Goal: Task Accomplishment & Management: Use online tool/utility

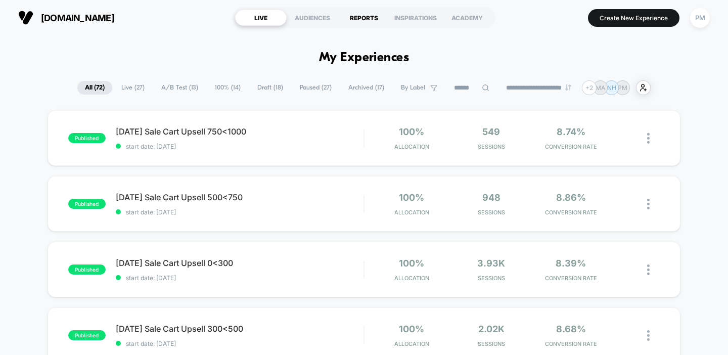
click at [356, 24] on div "REPORTS" at bounding box center [364, 18] width 52 height 16
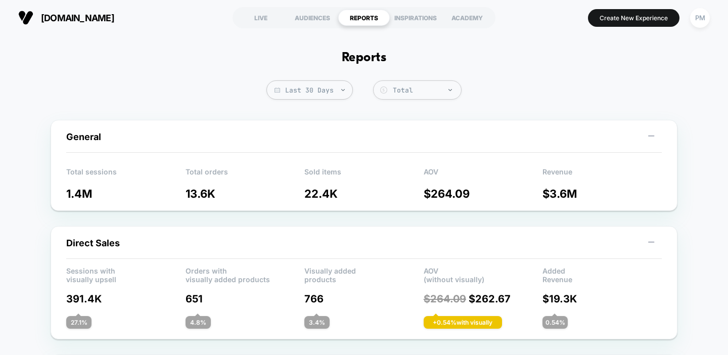
click at [315, 81] on span "Last 30 Days" at bounding box center [309, 89] width 86 height 19
select select "*"
select select "****"
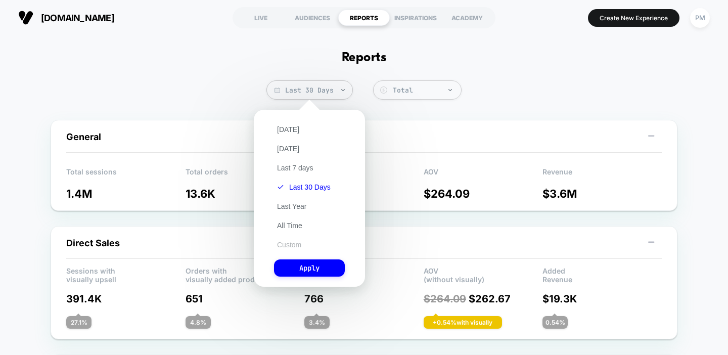
click at [289, 248] on button "Custom" at bounding box center [289, 244] width 30 height 9
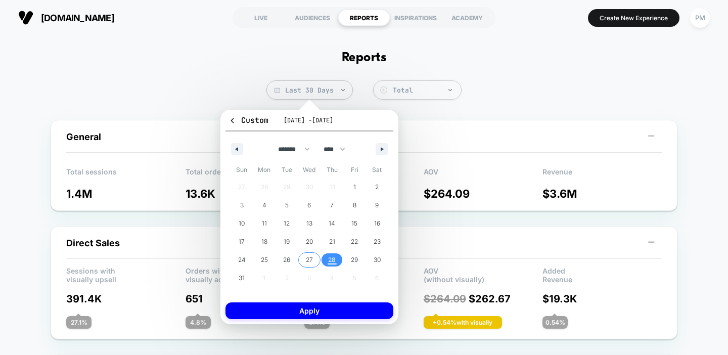
click at [315, 258] on span "27" at bounding box center [309, 259] width 23 height 13
click at [325, 258] on span "28" at bounding box center [331, 259] width 23 height 13
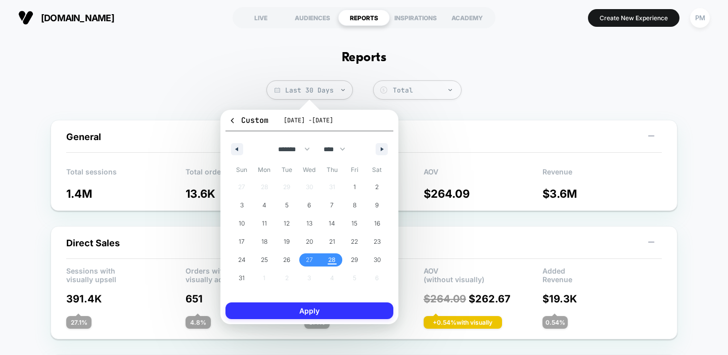
click at [313, 313] on button "Apply" at bounding box center [309, 310] width 168 height 17
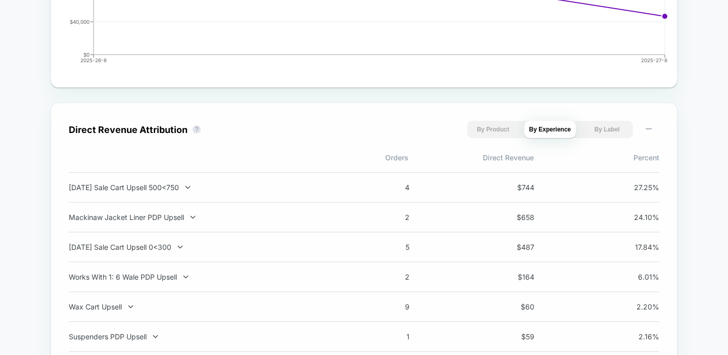
scroll to position [618, 0]
click at [286, 220] on div "Mackinaw Jacket Liner PDP Upsell" at bounding box center [202, 216] width 266 height 9
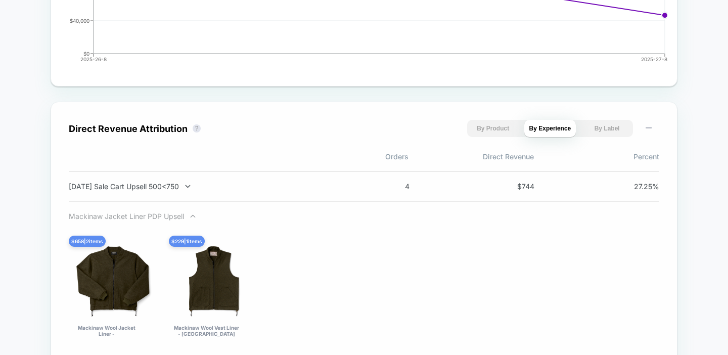
click at [283, 220] on div "Mackinaw Jacket Liner PDP Upsell" at bounding box center [202, 216] width 266 height 9
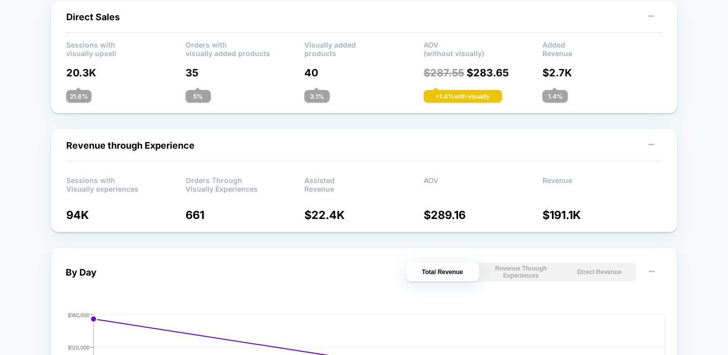
scroll to position [0, 0]
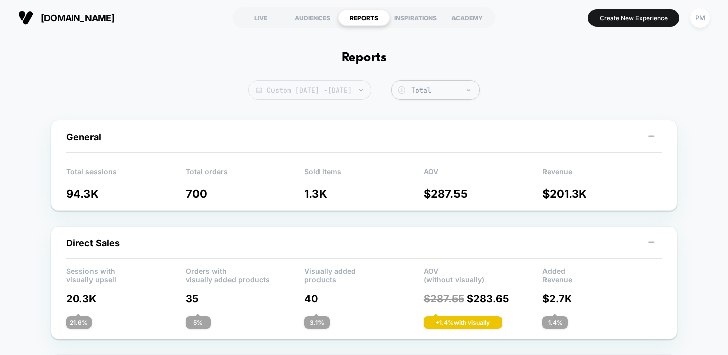
click at [340, 92] on span "Custom Aug 27, 2025 - Aug 28, 2025" at bounding box center [309, 89] width 123 height 19
select select "*"
select select "****"
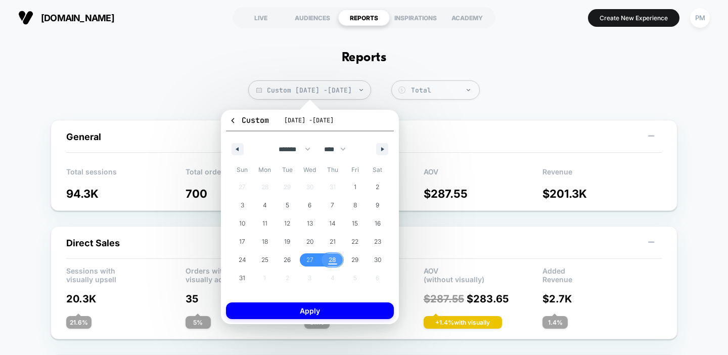
click at [335, 260] on span "28" at bounding box center [332, 260] width 8 height 18
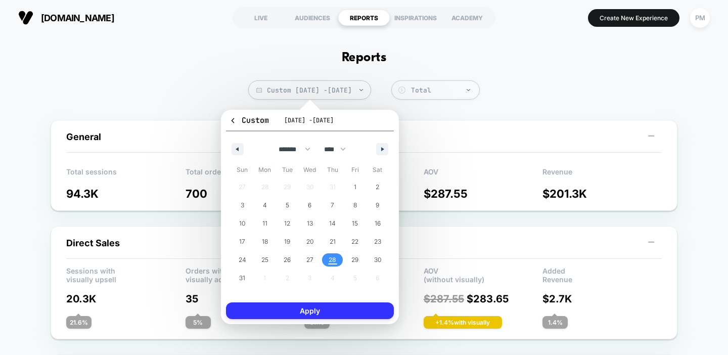
click at [330, 314] on button "Apply" at bounding box center [310, 310] width 168 height 17
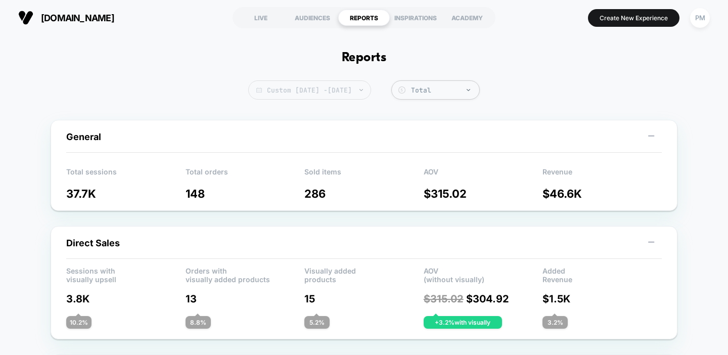
click at [349, 90] on span "Custom Aug 28, 2025 - Aug 28, 2025" at bounding box center [309, 89] width 123 height 19
select select "*"
select select "****"
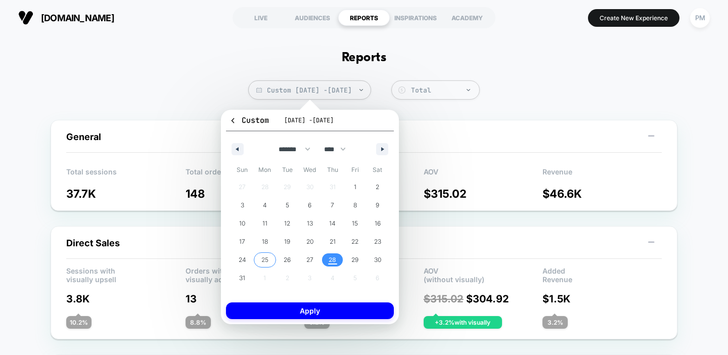
click at [264, 262] on span "25" at bounding box center [264, 260] width 7 height 18
click at [338, 261] on span "28" at bounding box center [332, 259] width 23 height 13
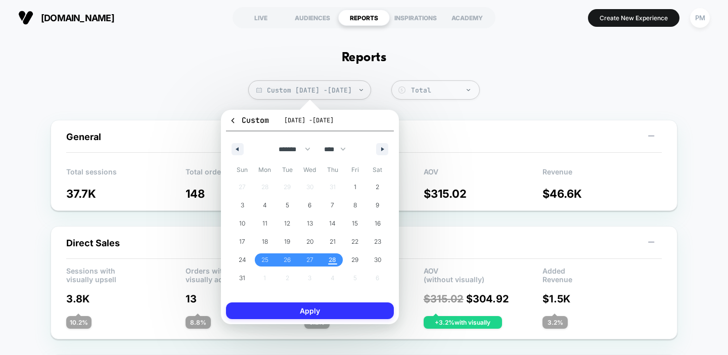
click at [336, 312] on button "Apply" at bounding box center [310, 310] width 168 height 17
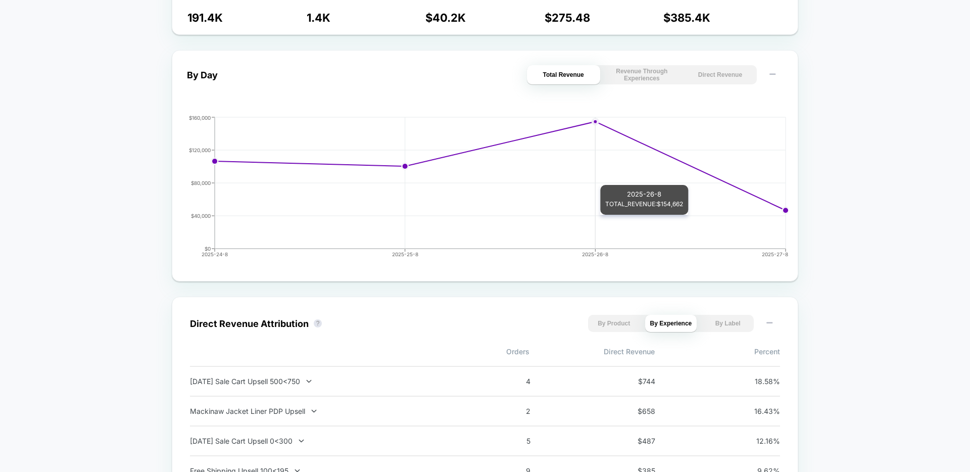
scroll to position [3, 0]
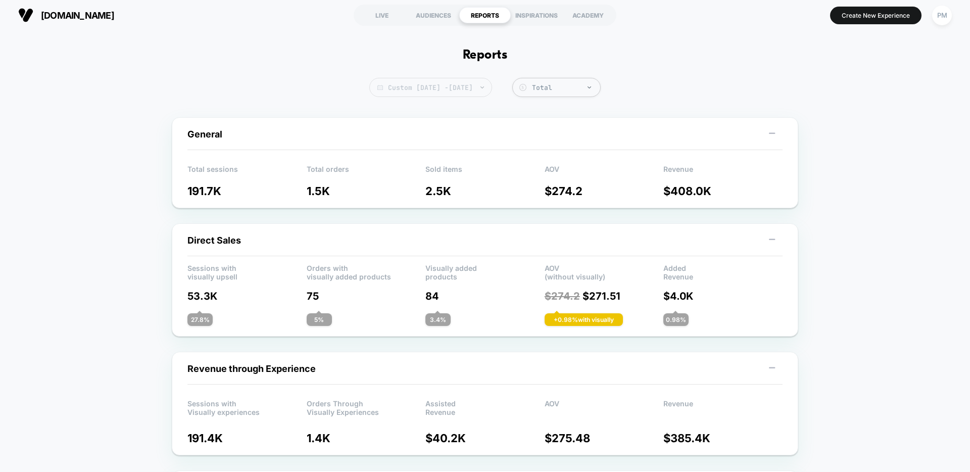
click at [434, 85] on span "Custom Aug 25, 2025 - Aug 28, 2025" at bounding box center [430, 87] width 123 height 19
select select "*"
select select "****"
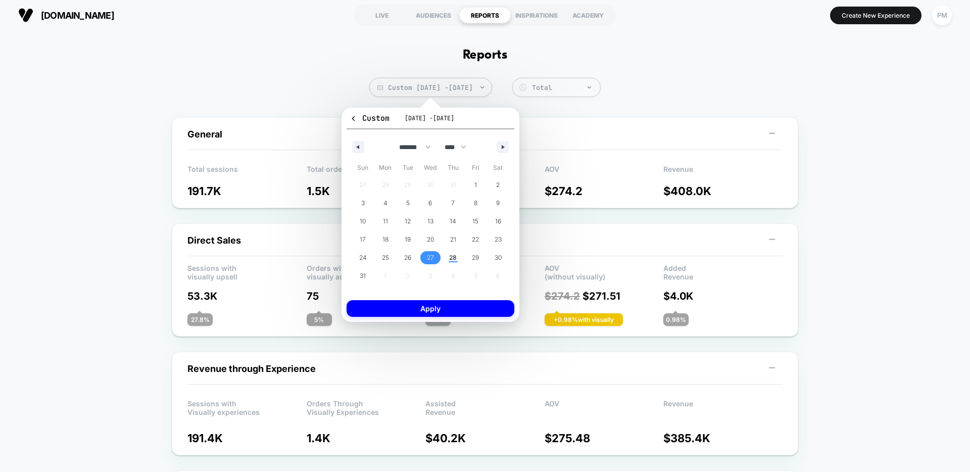
click at [438, 254] on span "27" at bounding box center [430, 257] width 23 height 13
click at [452, 257] on span "28" at bounding box center [453, 258] width 8 height 18
click at [445, 307] on button "Apply" at bounding box center [431, 308] width 168 height 17
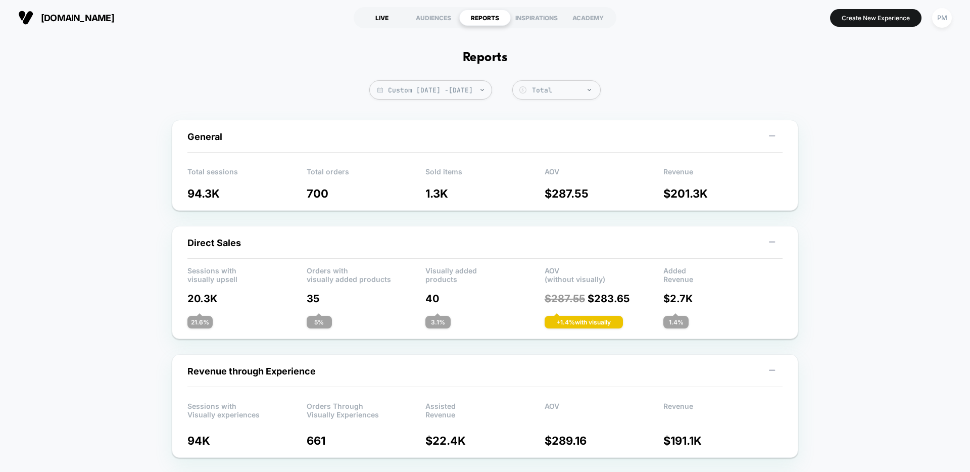
click at [392, 14] on div "LIVE" at bounding box center [382, 18] width 52 height 16
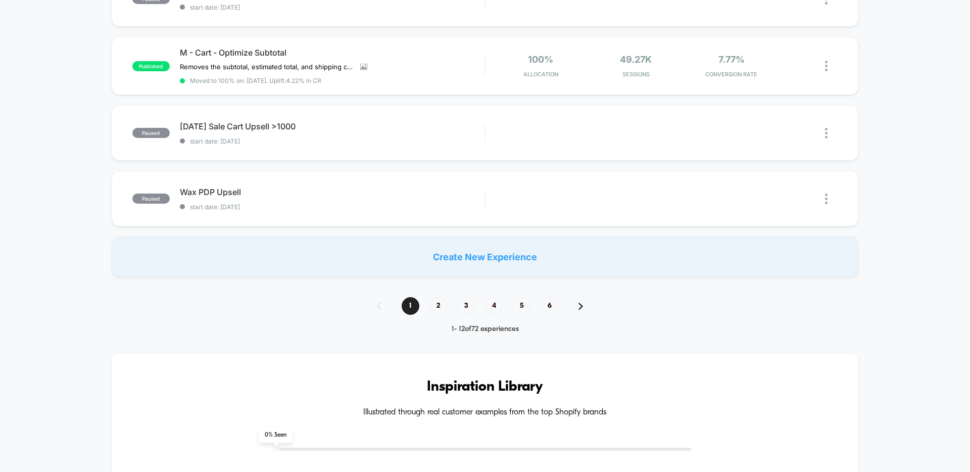
scroll to position [771, 0]
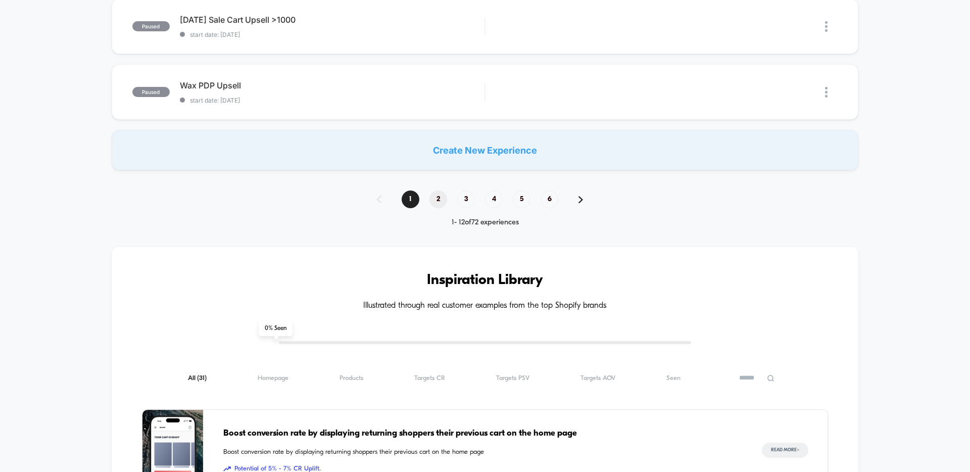
click at [435, 201] on span "2" at bounding box center [439, 200] width 18 height 18
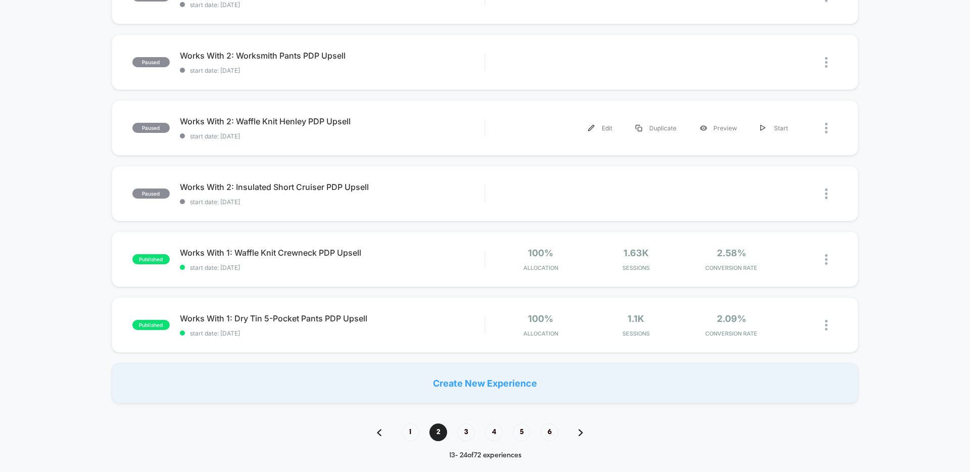
scroll to position [536, 0]
click at [470, 354] on span "3" at bounding box center [466, 432] width 18 height 18
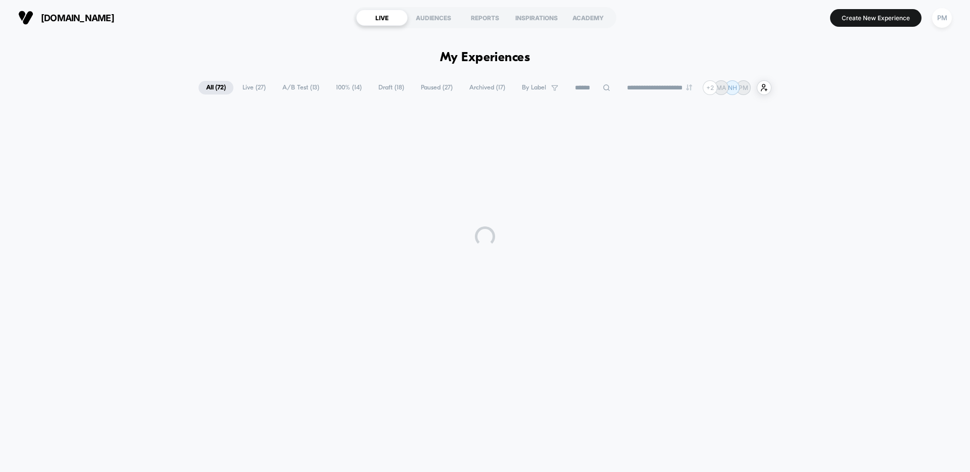
scroll to position [0, 0]
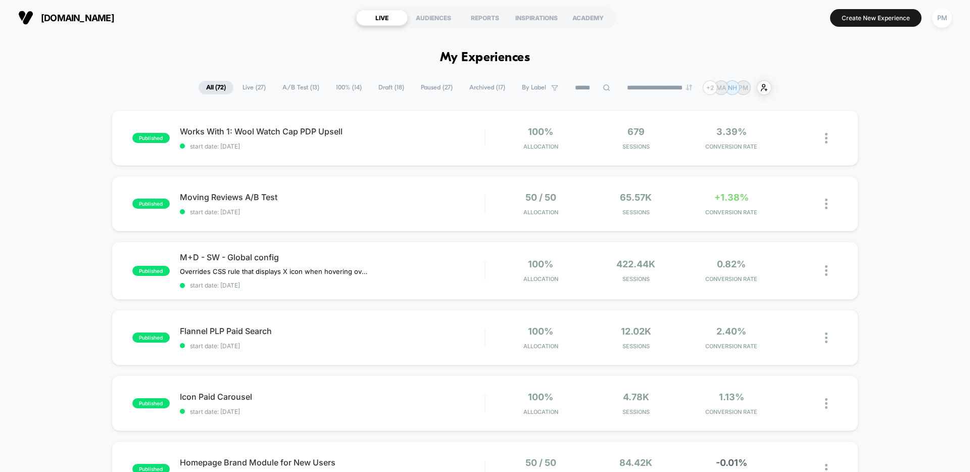
click at [603, 89] on icon at bounding box center [607, 88] width 8 height 8
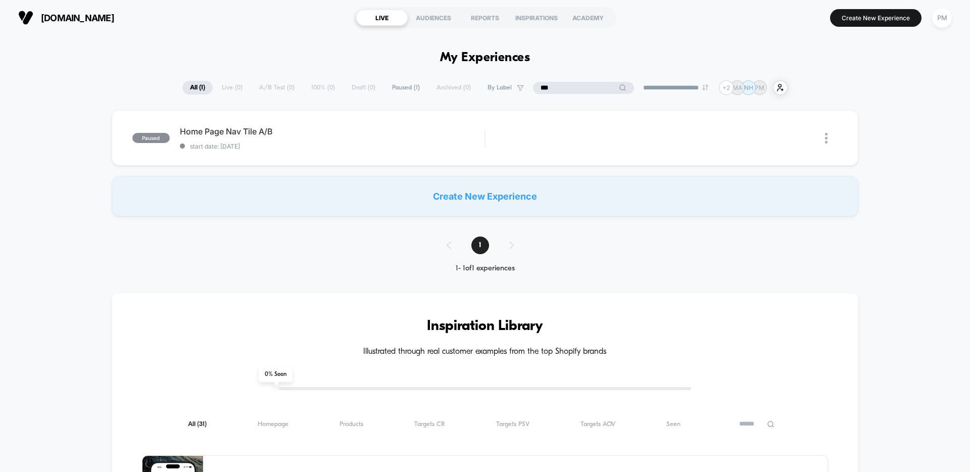
type input "***"
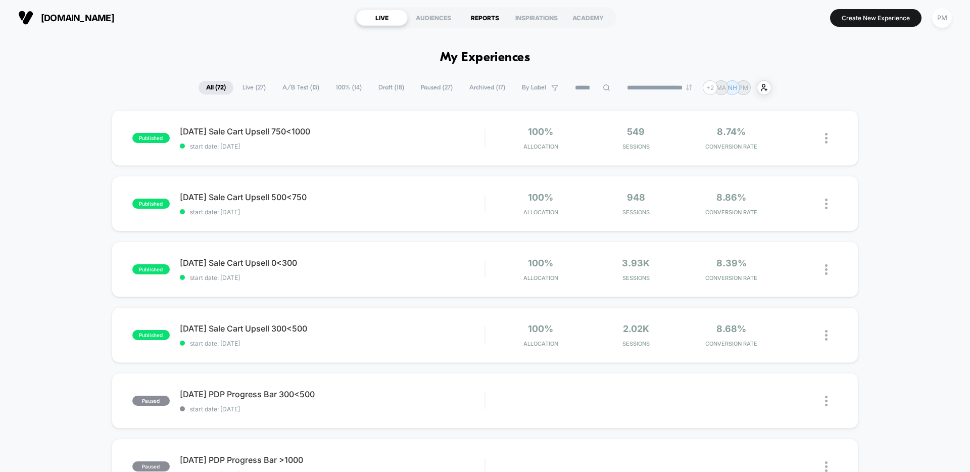
click at [475, 21] on div "REPORTS" at bounding box center [485, 18] width 52 height 16
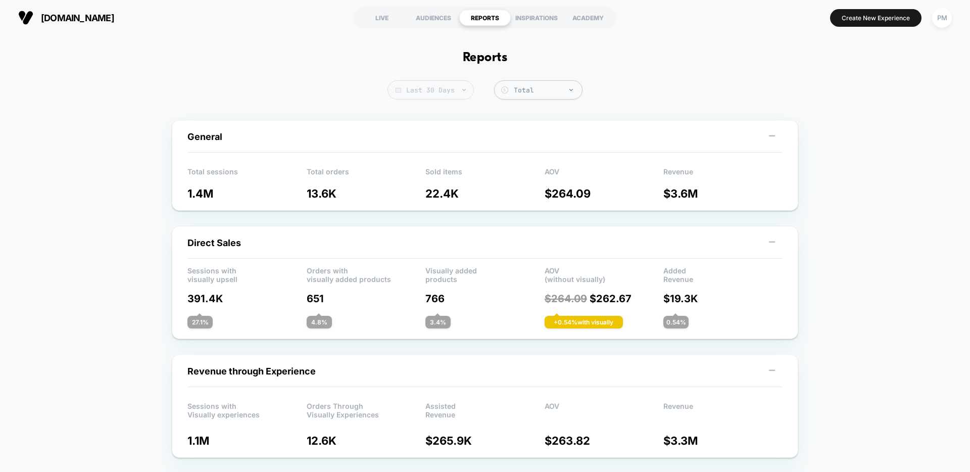
click at [443, 98] on span "Last 30 Days" at bounding box center [431, 89] width 86 height 19
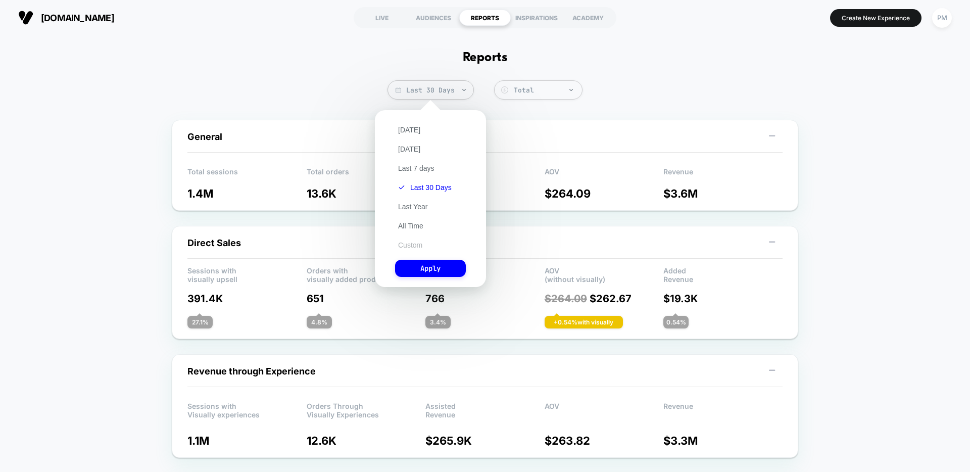
click at [405, 249] on button "Custom" at bounding box center [410, 245] width 30 height 9
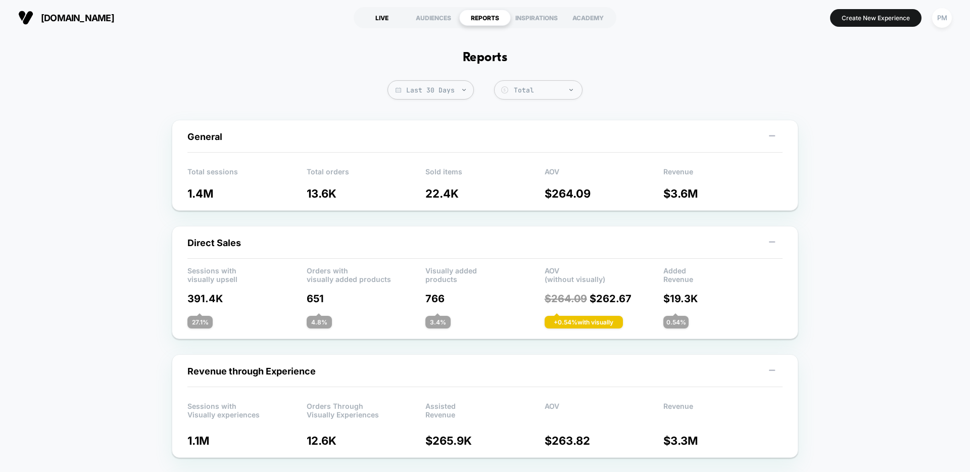
click at [386, 17] on div "LIVE" at bounding box center [382, 18] width 52 height 16
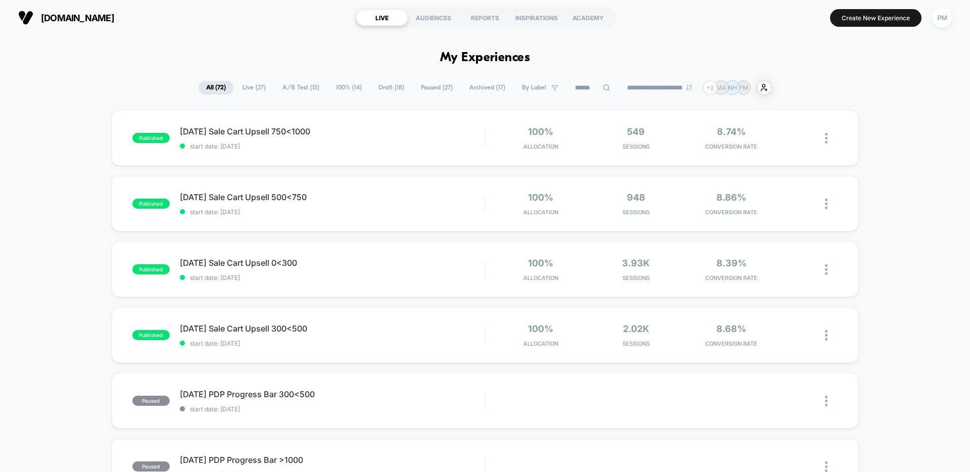
click at [239, 84] on span "Live ( 27 )" at bounding box center [254, 88] width 38 height 14
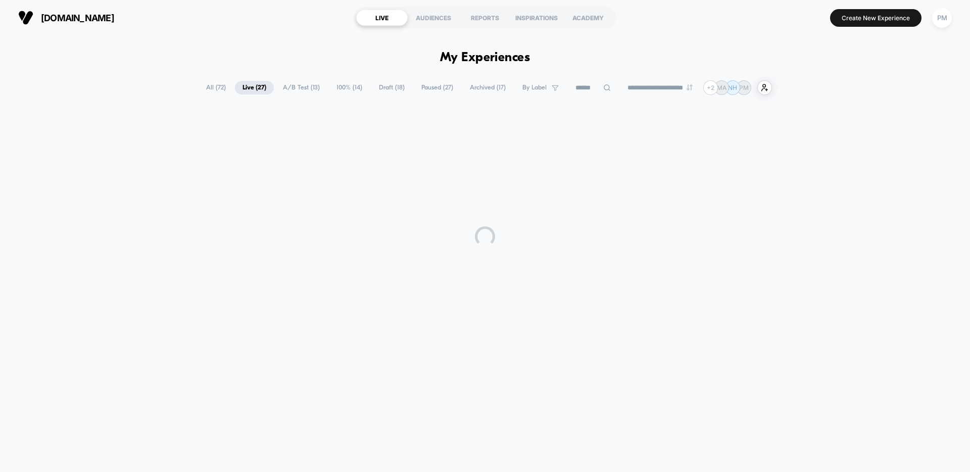
click at [297, 85] on span "A/B Test ( 13 )" at bounding box center [301, 88] width 52 height 14
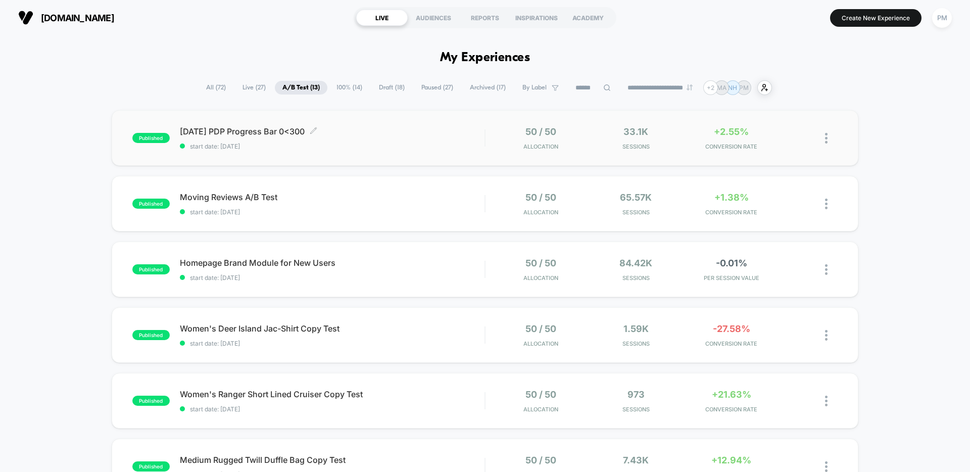
click at [417, 136] on span "Labor Day PDP Progress Bar 0<300 Click to edit experience details" at bounding box center [332, 131] width 305 height 10
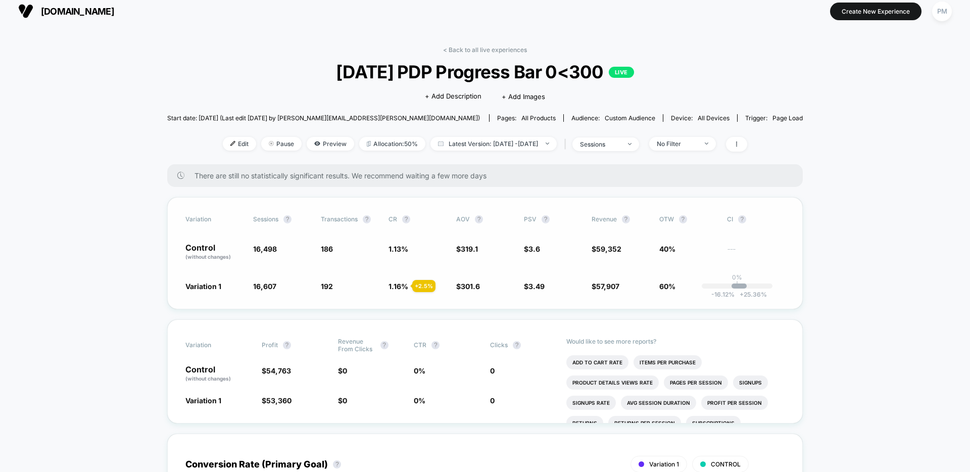
scroll to position [31, 0]
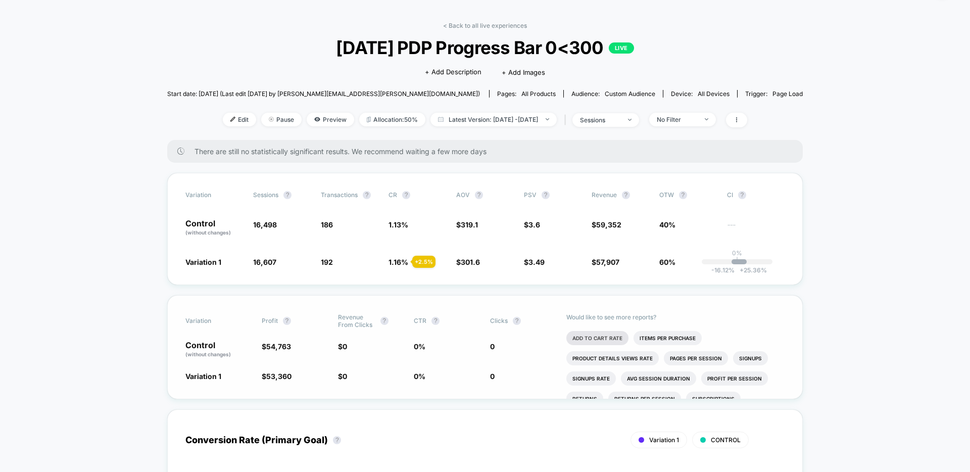
click at [597, 338] on li "Add To Cart Rate" at bounding box center [597, 338] width 62 height 14
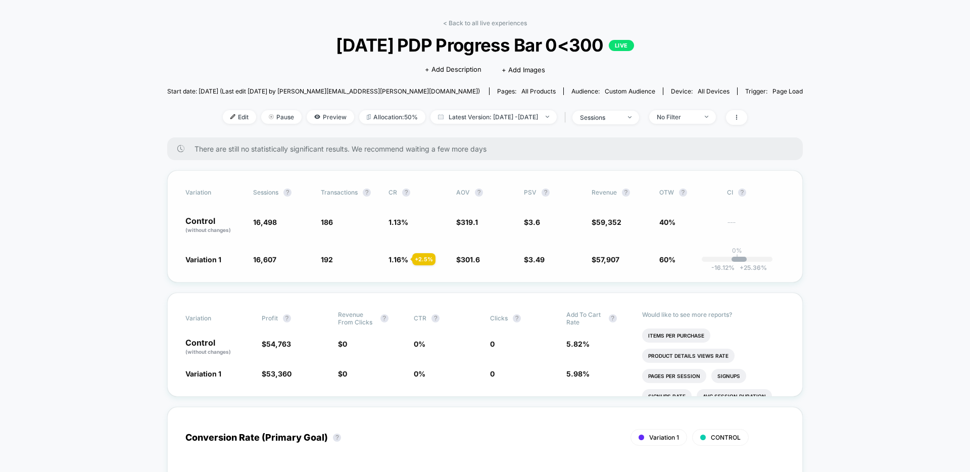
scroll to position [34, 0]
click at [487, 20] on link "< Back to all live experiences" at bounding box center [485, 23] width 84 height 8
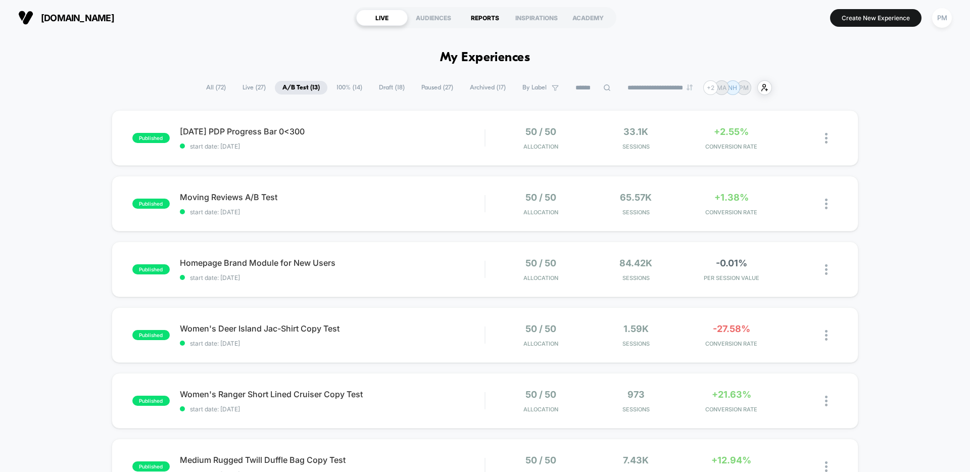
click at [475, 22] on div "REPORTS" at bounding box center [485, 18] width 52 height 16
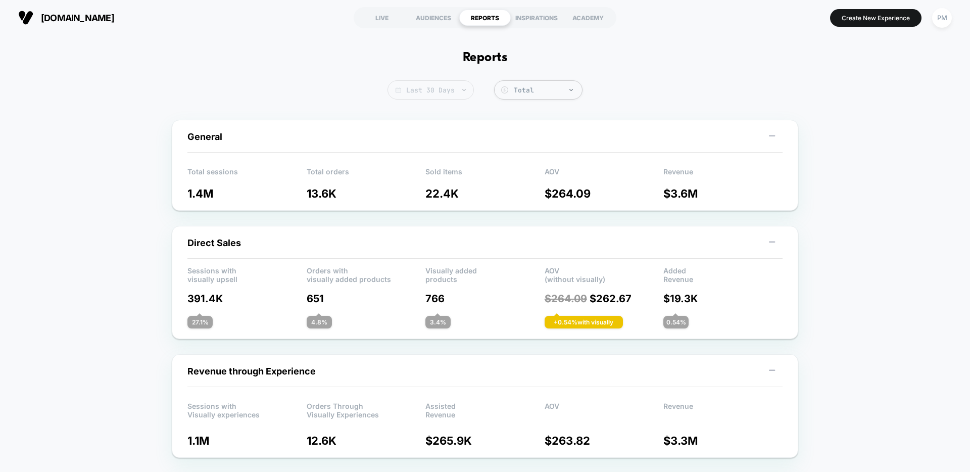
click at [429, 90] on span "Last 30 Days" at bounding box center [431, 89] width 86 height 19
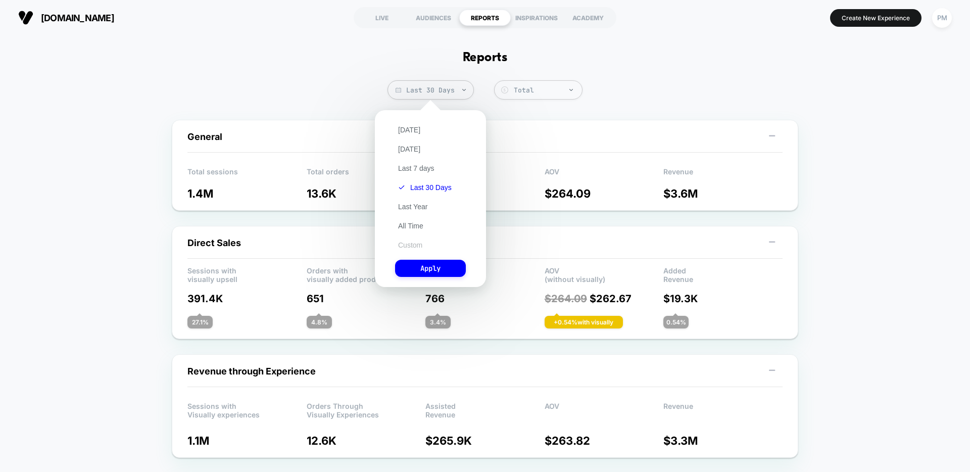
click at [415, 243] on button "Custom" at bounding box center [410, 245] width 30 height 9
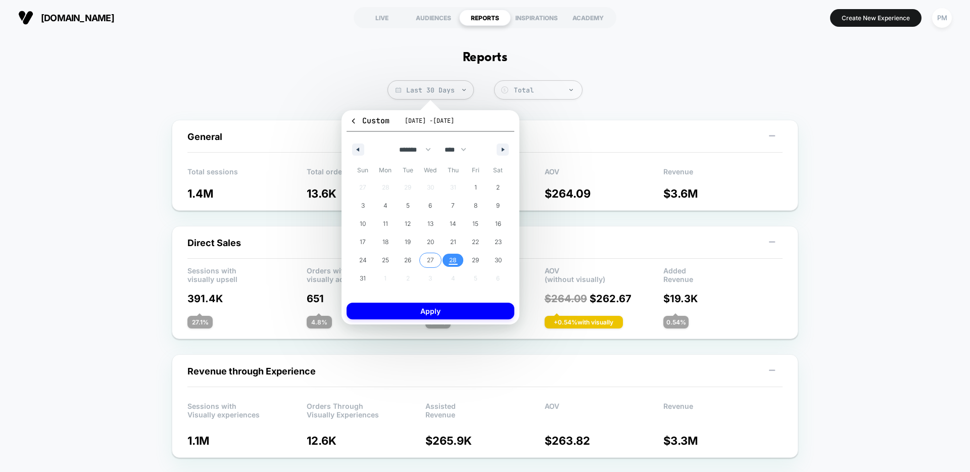
click at [438, 259] on span "27" at bounding box center [430, 260] width 23 height 13
click at [452, 259] on span "28" at bounding box center [453, 260] width 8 height 18
click at [453, 316] on button "Apply" at bounding box center [431, 311] width 168 height 17
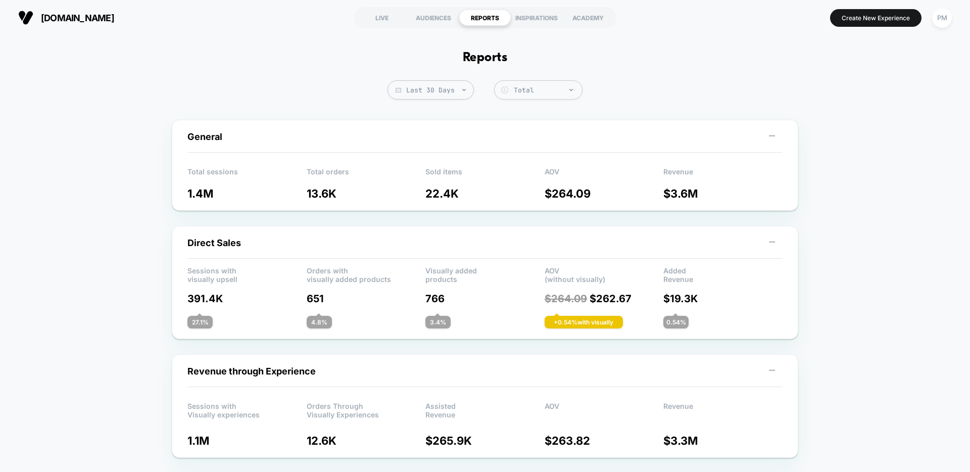
click at [411, 98] on span "Last 30 Days" at bounding box center [431, 89] width 86 height 19
select select "*"
select select "****"
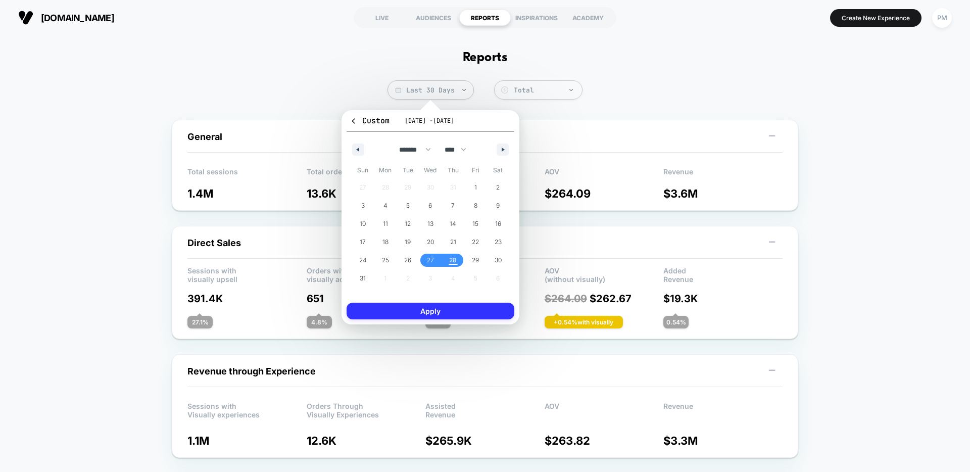
click at [443, 310] on button "Apply" at bounding box center [431, 311] width 168 height 17
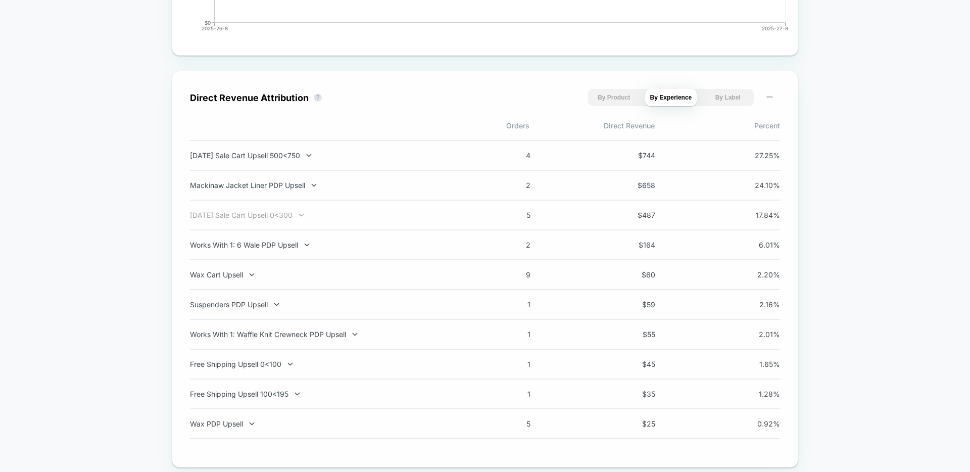
scroll to position [647, 0]
click at [269, 158] on div "[DATE] Sale Cart Upsell 500<750" at bounding box center [323, 157] width 266 height 9
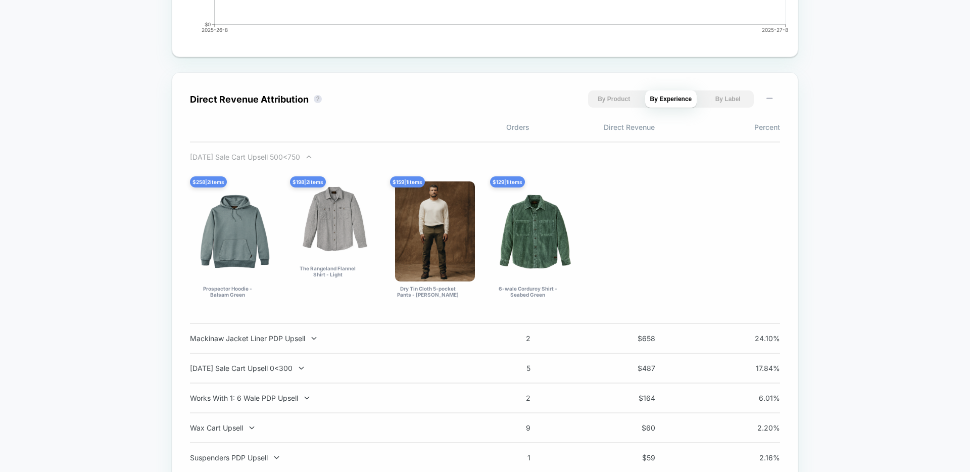
click at [281, 159] on div "[DATE] Sale Cart Upsell 500<750" at bounding box center [323, 157] width 266 height 9
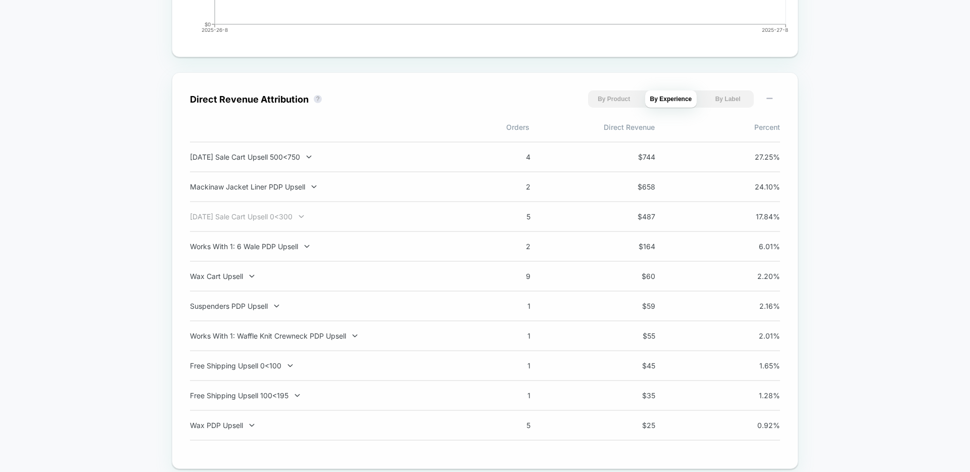
click at [280, 216] on div "[DATE] Sale Cart Upsell 0<300" at bounding box center [323, 216] width 266 height 9
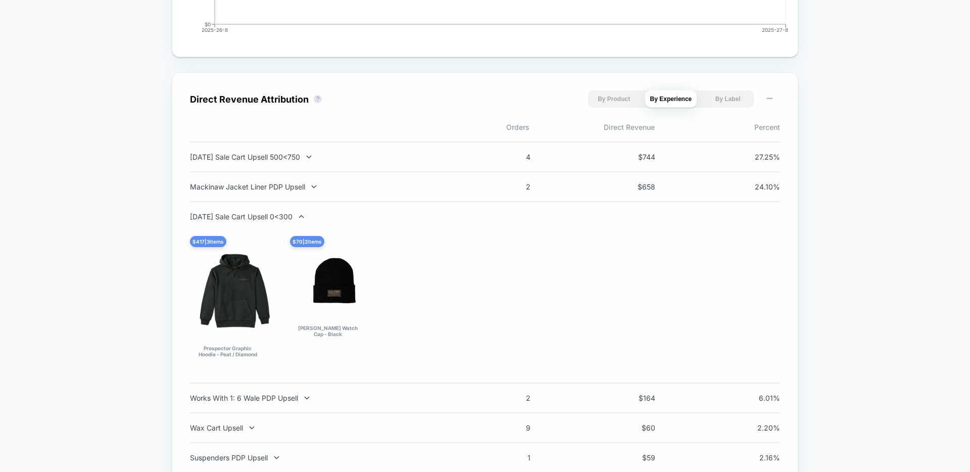
click at [280, 216] on div "[DATE] Sale Cart Upsell 0<300" at bounding box center [323, 216] width 266 height 9
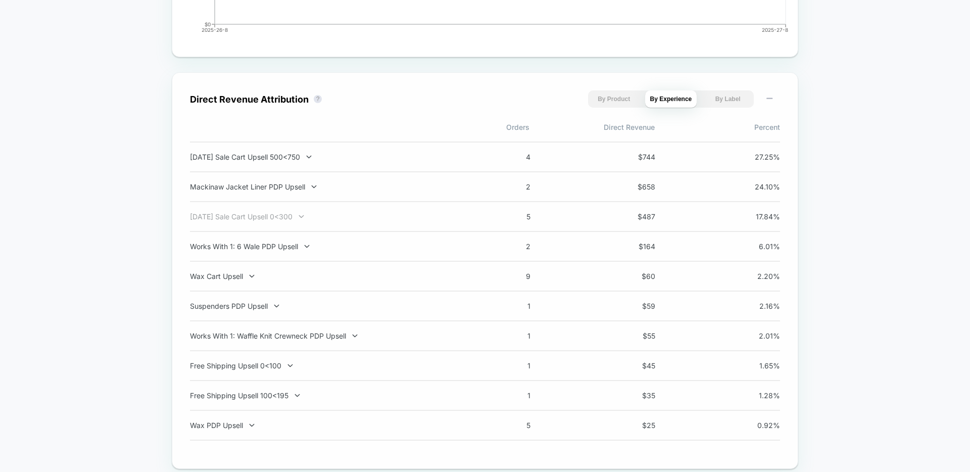
click at [278, 220] on div "[DATE] Sale Cart Upsell 0<300" at bounding box center [323, 216] width 266 height 9
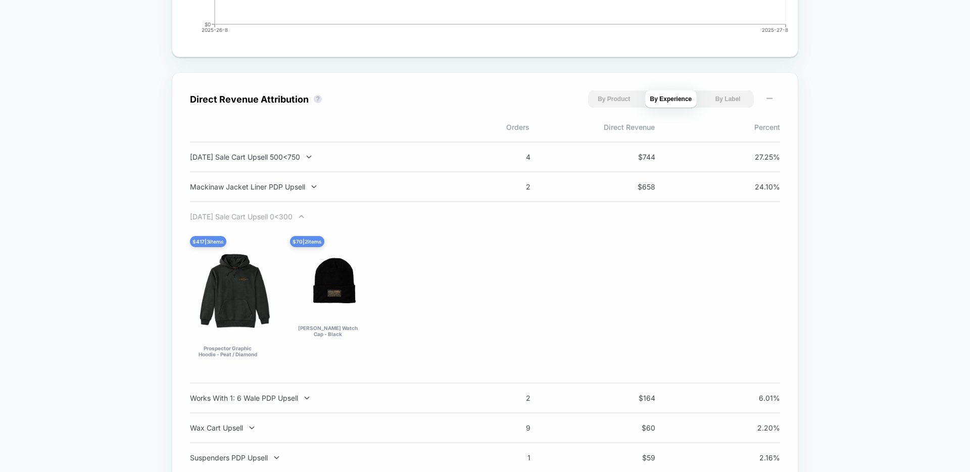
click at [278, 220] on div "[DATE] Sale Cart Upsell 0<300" at bounding box center [323, 216] width 266 height 9
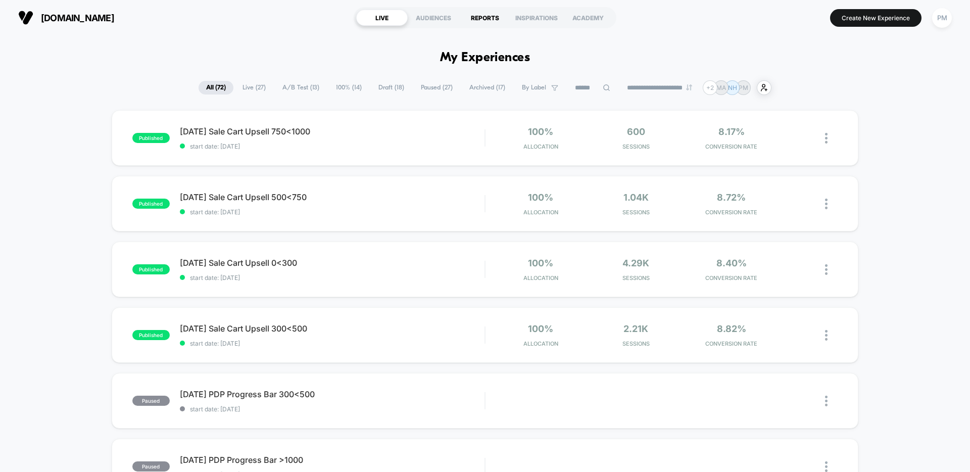
click at [477, 10] on div "REPORTS" at bounding box center [485, 18] width 52 height 16
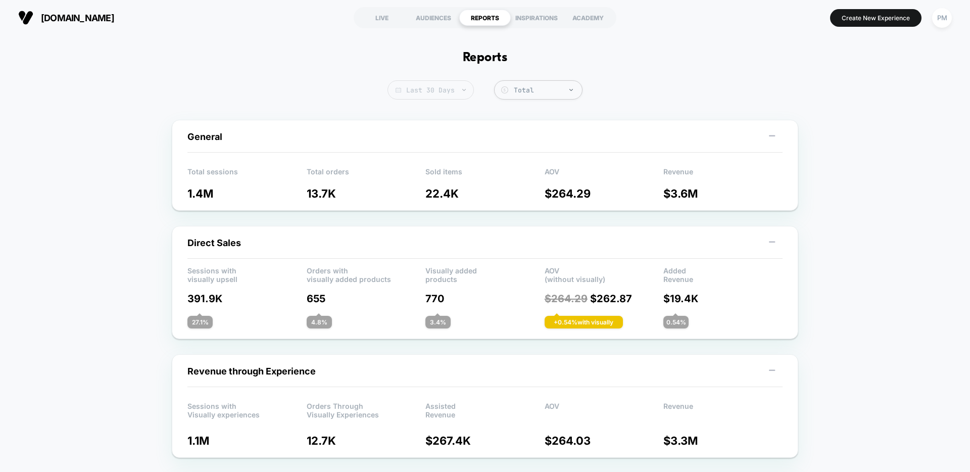
click at [447, 97] on span "Last 30 Days" at bounding box center [431, 89] width 86 height 19
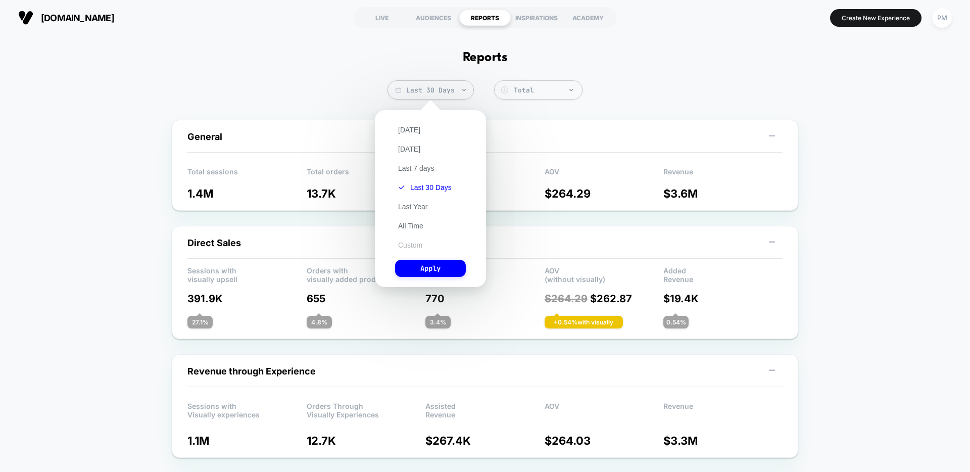
click at [415, 245] on button "Custom" at bounding box center [410, 245] width 30 height 9
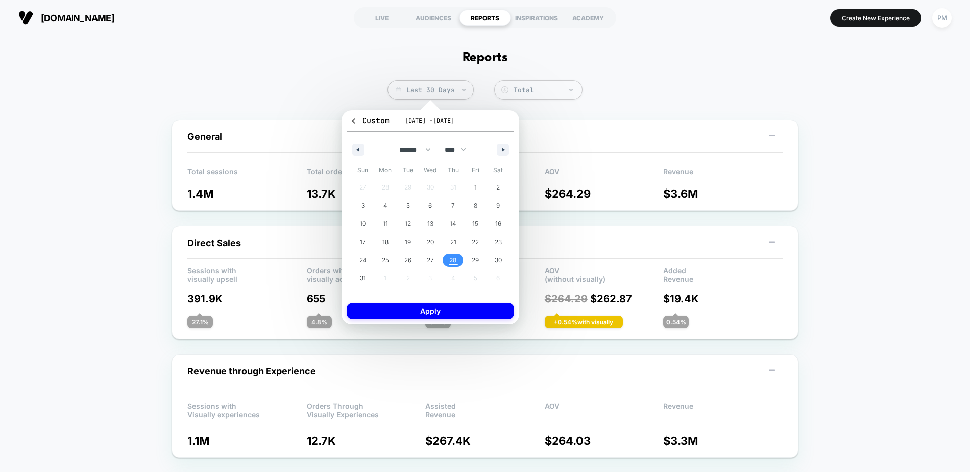
click at [451, 257] on span "28" at bounding box center [453, 260] width 8 height 18
click at [437, 256] on span "27" at bounding box center [430, 260] width 23 height 13
click at [453, 260] on span "28" at bounding box center [453, 260] width 8 height 18
click at [442, 313] on button "Apply" at bounding box center [431, 311] width 168 height 17
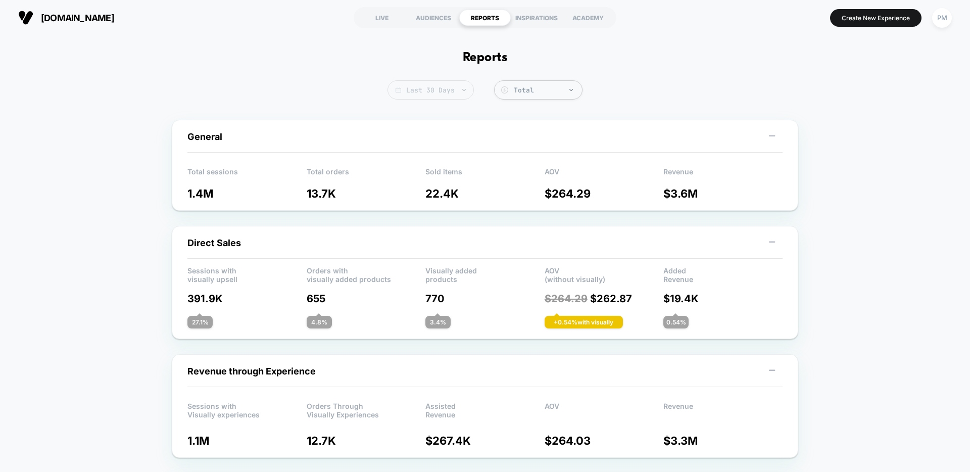
click at [454, 97] on span "Last 30 Days" at bounding box center [431, 89] width 86 height 19
select select "*"
select select "****"
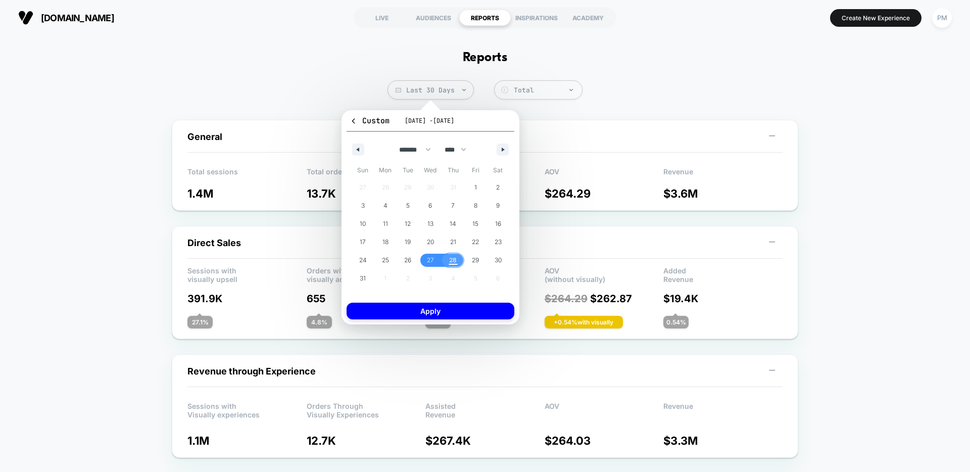
click at [453, 263] on span "28" at bounding box center [453, 260] width 8 height 18
click at [452, 307] on button "Apply" at bounding box center [431, 311] width 168 height 17
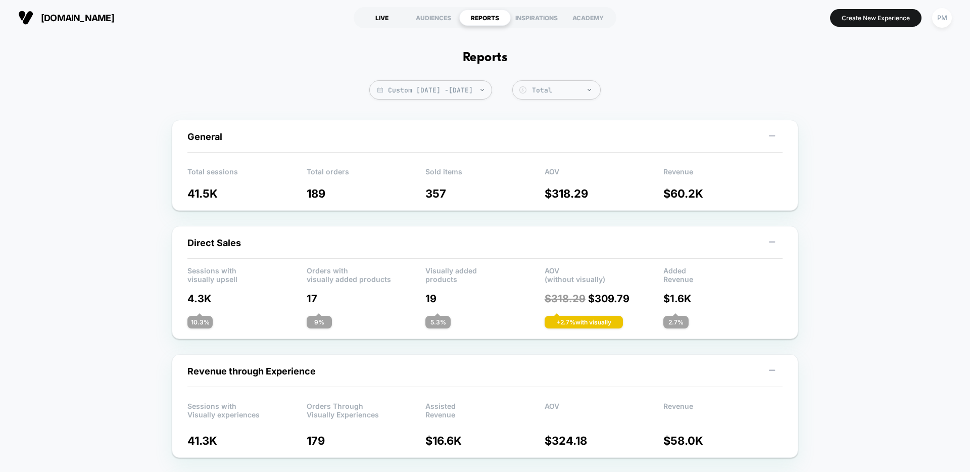
click at [379, 18] on div "LIVE" at bounding box center [382, 18] width 52 height 16
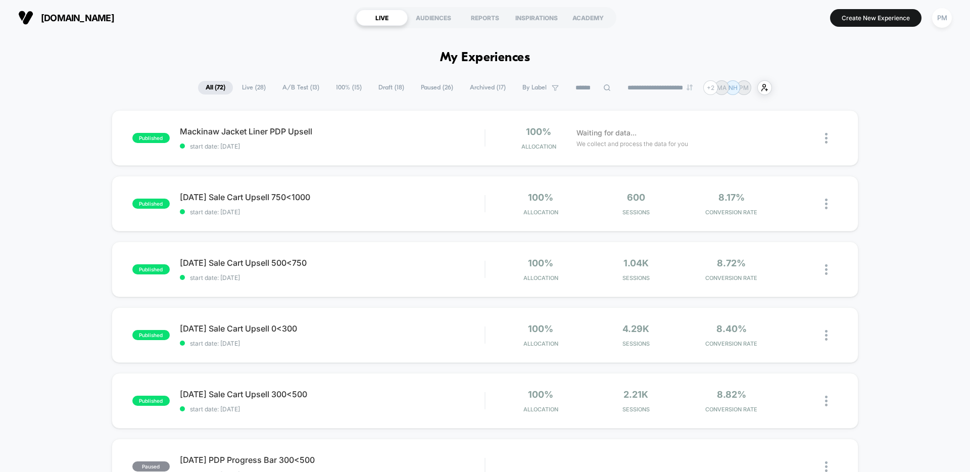
click at [296, 88] on span "A/B Test ( 13 )" at bounding box center [301, 88] width 52 height 14
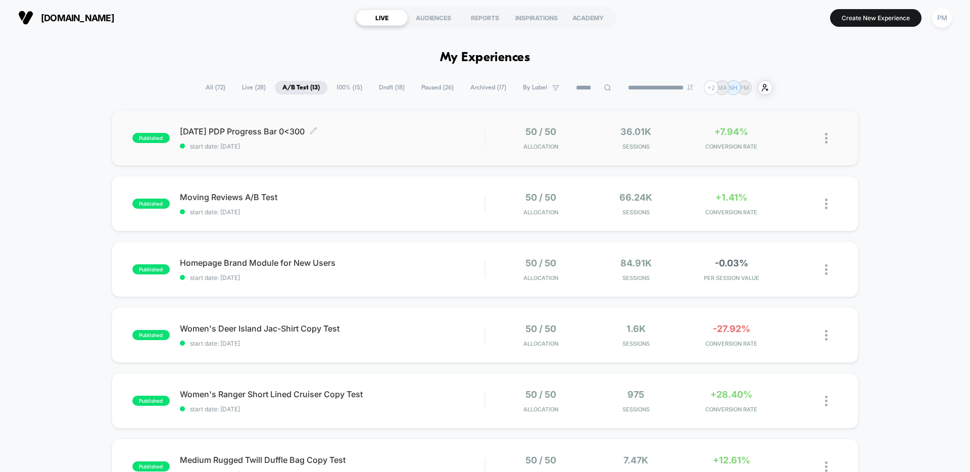
click at [327, 144] on span "start date: [DATE]" at bounding box center [332, 146] width 305 height 8
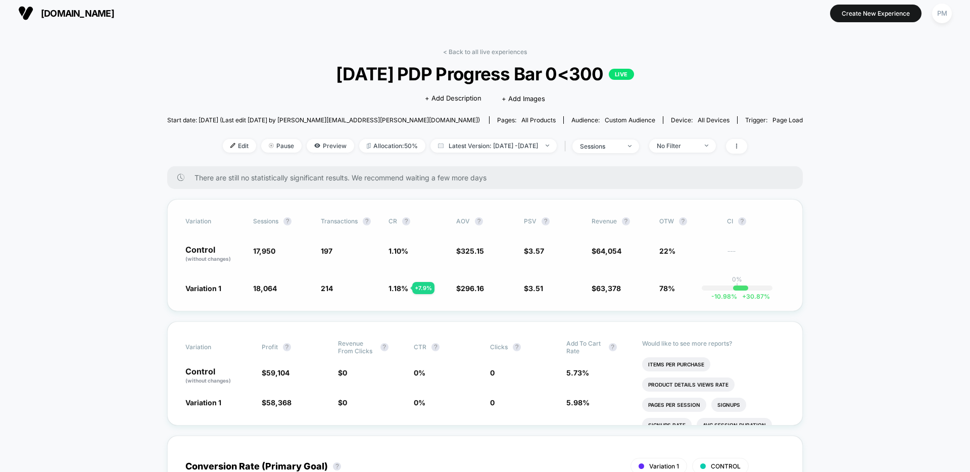
scroll to position [13, 0]
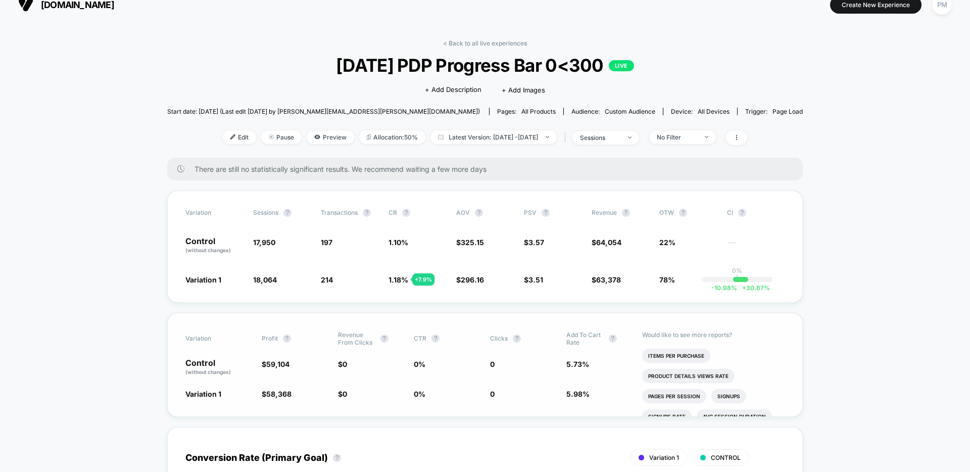
click at [574, 389] on span "5.98 % + 4.5 %" at bounding box center [599, 394] width 66 height 10
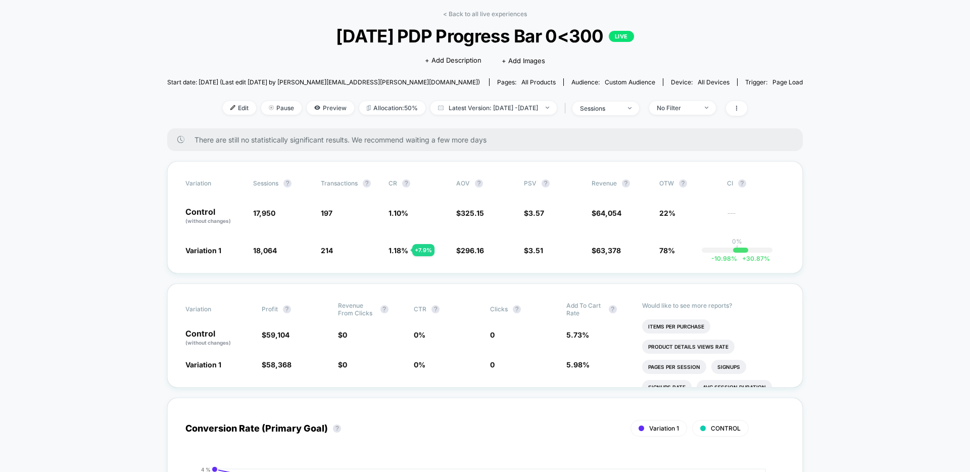
scroll to position [47, 0]
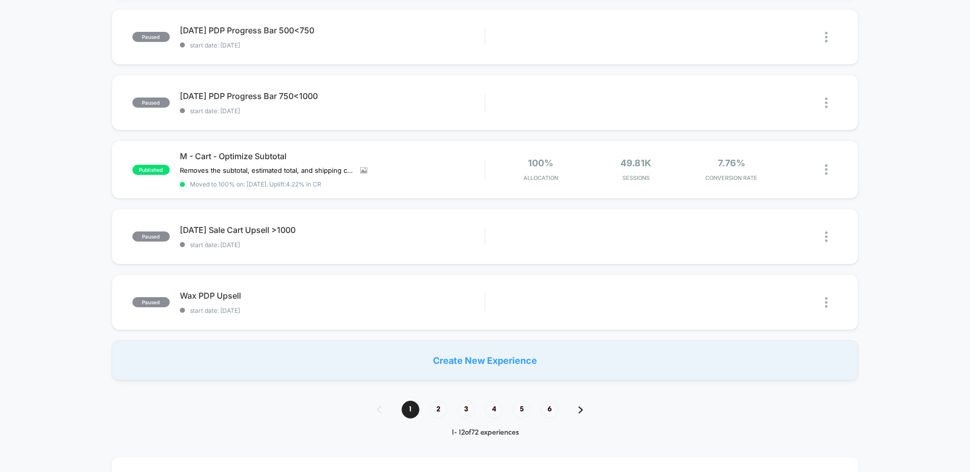
scroll to position [569, 0]
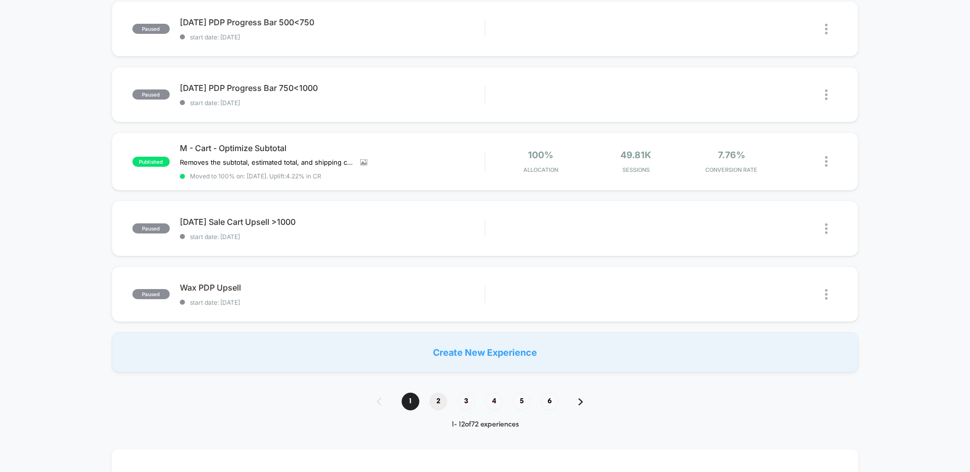
click at [437, 398] on span "2" at bounding box center [439, 402] width 18 height 18
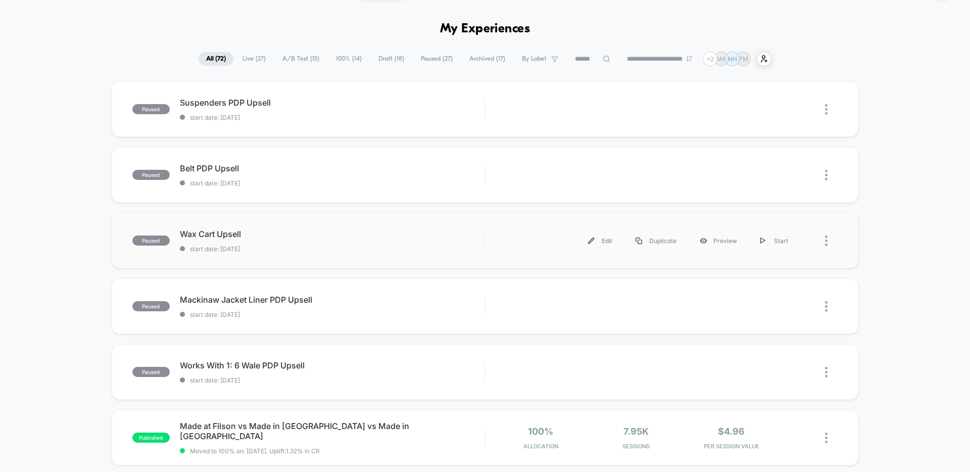
scroll to position [30, 0]
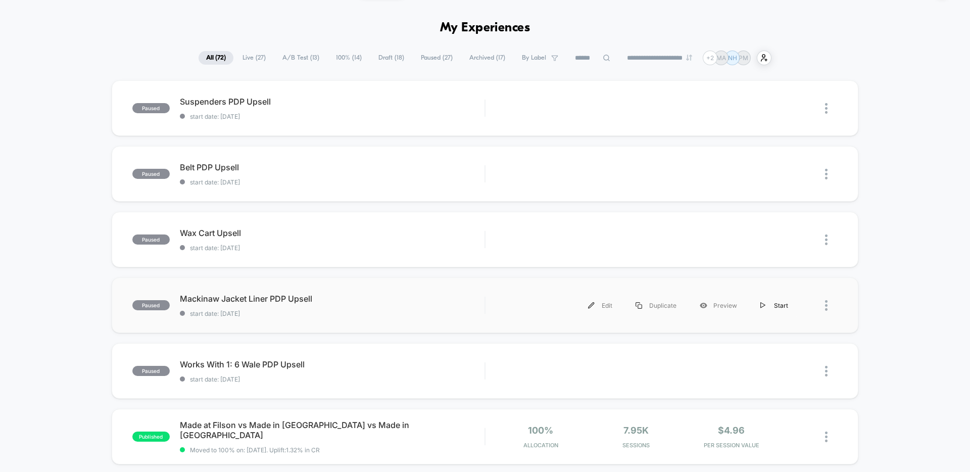
click at [779, 310] on div "Start" at bounding box center [774, 305] width 51 height 23
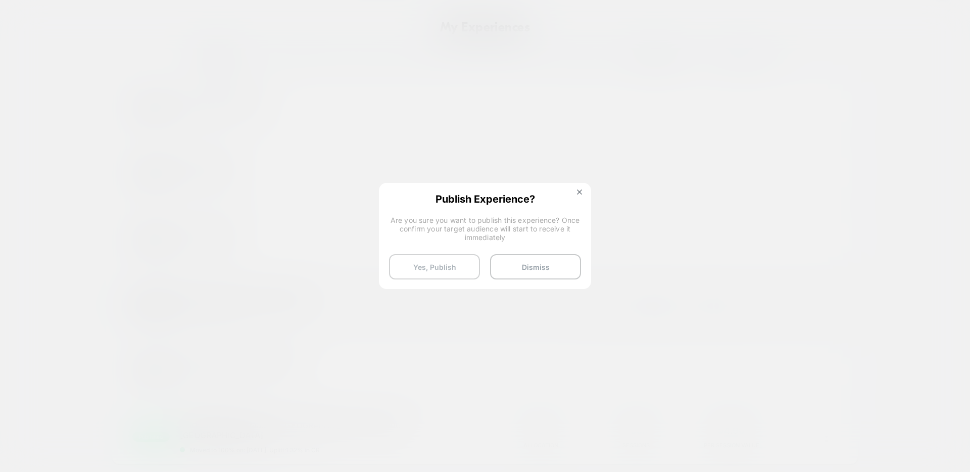
click at [433, 261] on button "Yes, Publish" at bounding box center [434, 266] width 91 height 25
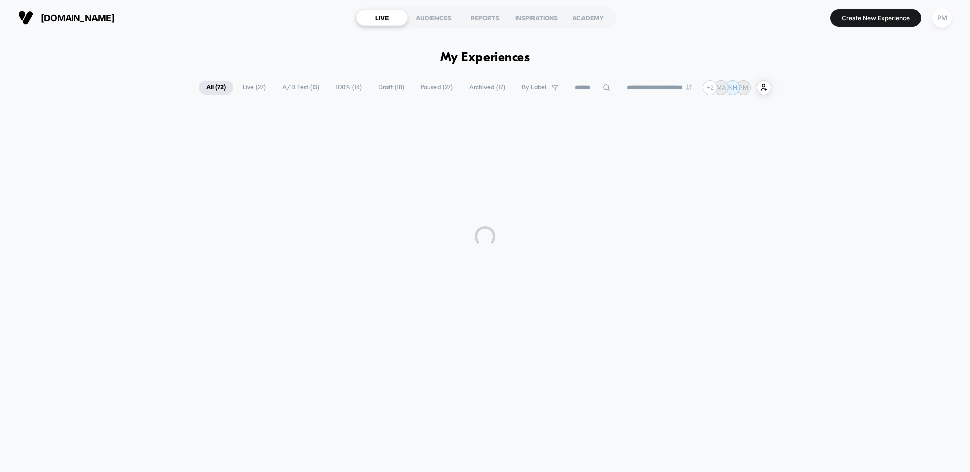
scroll to position [0, 0]
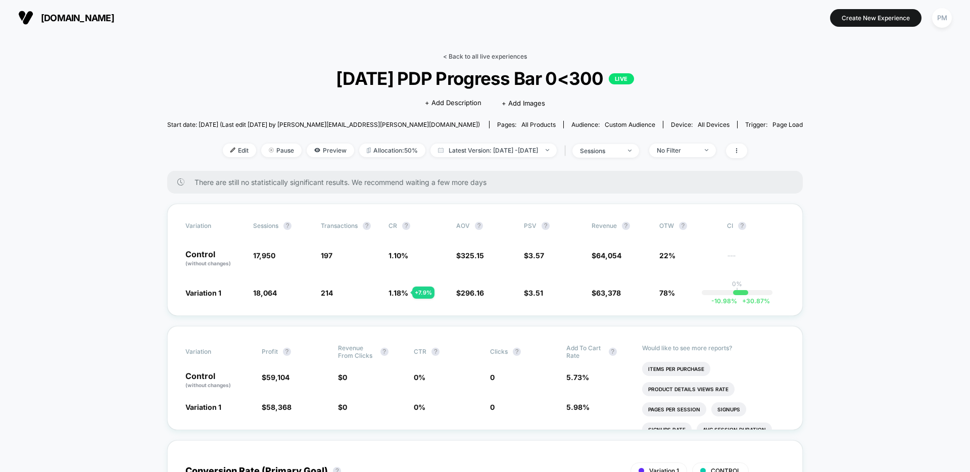
click at [480, 53] on link "< Back to all live experiences" at bounding box center [485, 57] width 84 height 8
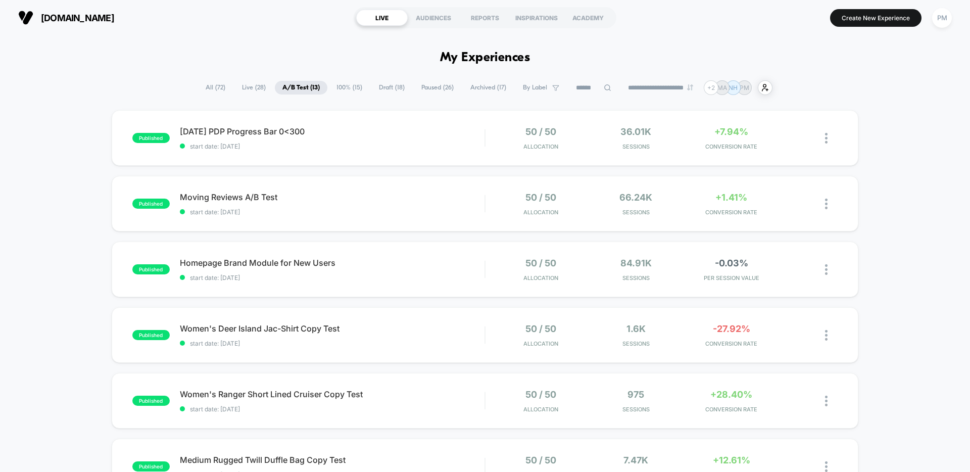
click at [349, 84] on span "100% ( 15 )" at bounding box center [349, 88] width 41 height 14
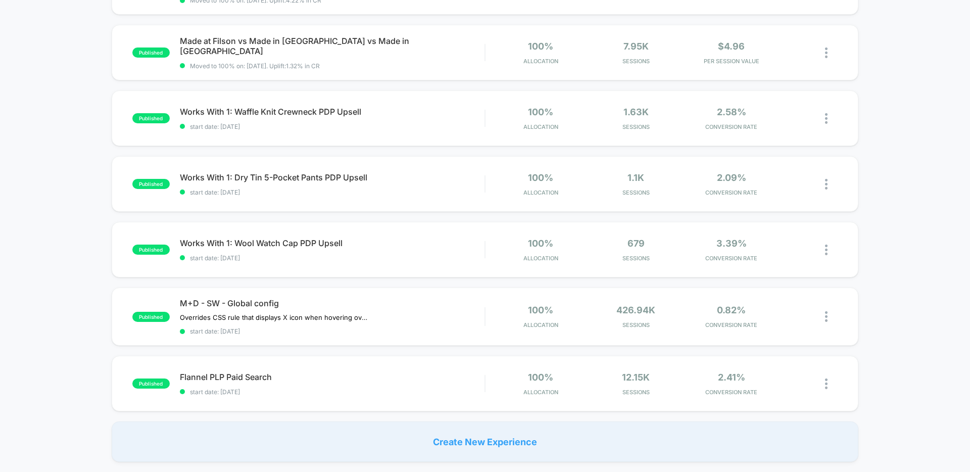
scroll to position [538, 0]
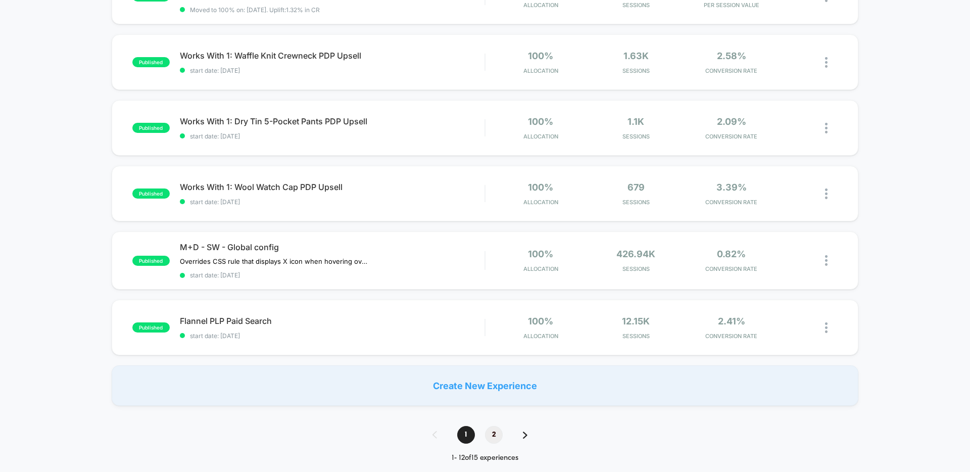
click at [496, 435] on span "2" at bounding box center [494, 435] width 18 height 18
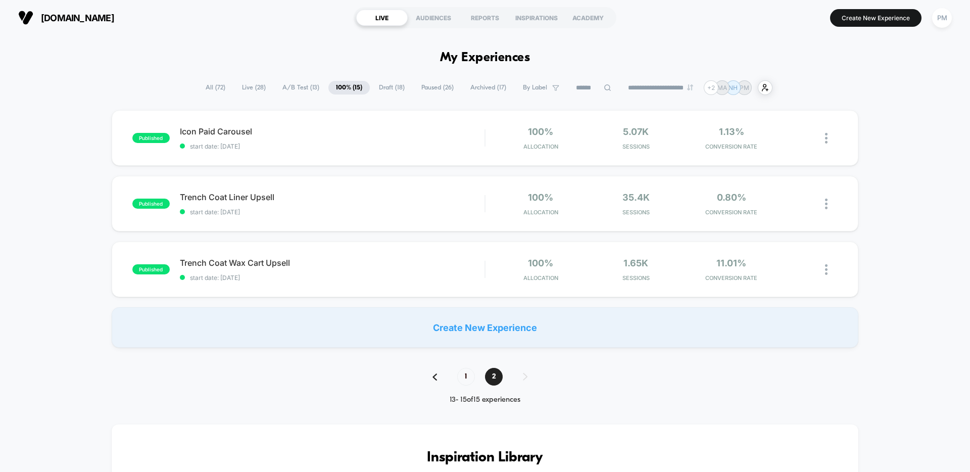
click at [198, 83] on span "All ( 72 )" at bounding box center [215, 88] width 35 height 14
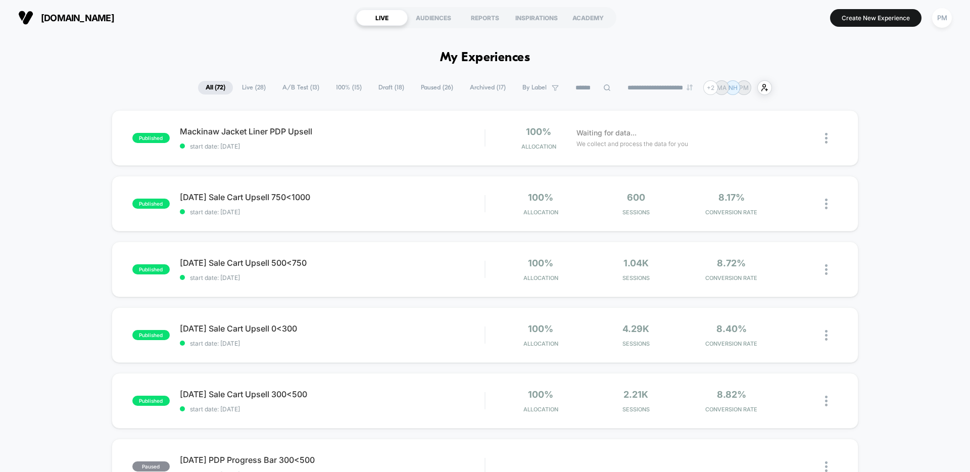
click at [437, 89] on span "Paused ( 26 )" at bounding box center [436, 88] width 47 height 14
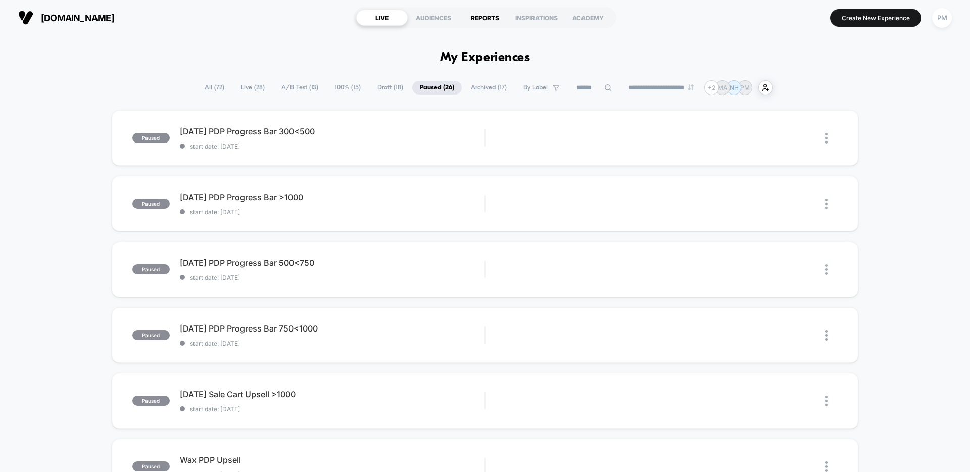
click at [476, 19] on div "REPORTS" at bounding box center [485, 18] width 52 height 16
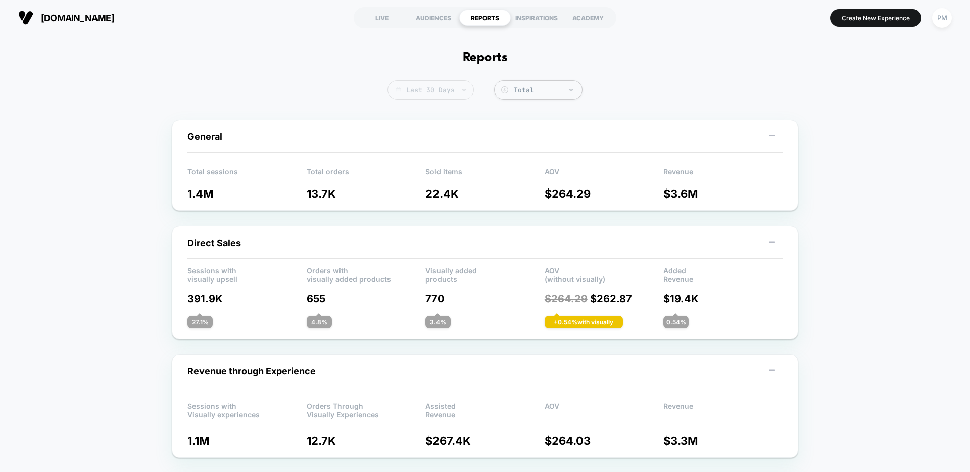
click at [425, 90] on span "Last 30 Days" at bounding box center [431, 89] width 86 height 19
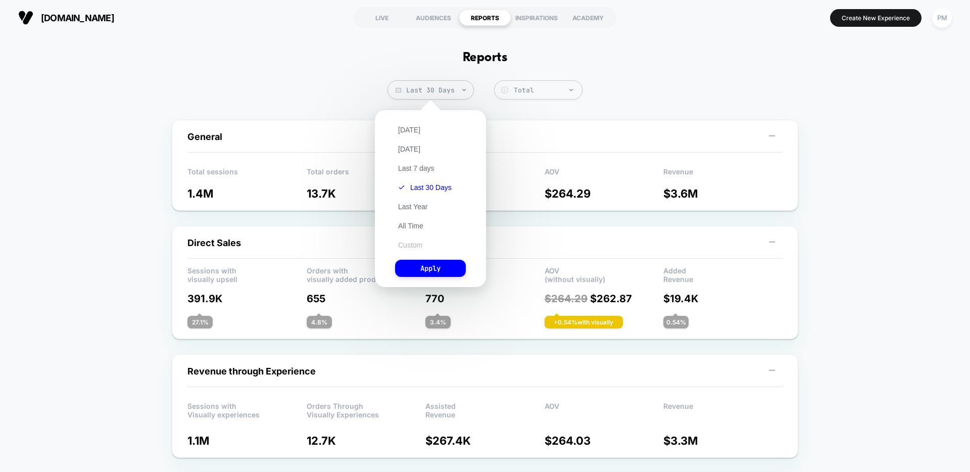
click at [413, 245] on button "Custom" at bounding box center [410, 245] width 30 height 9
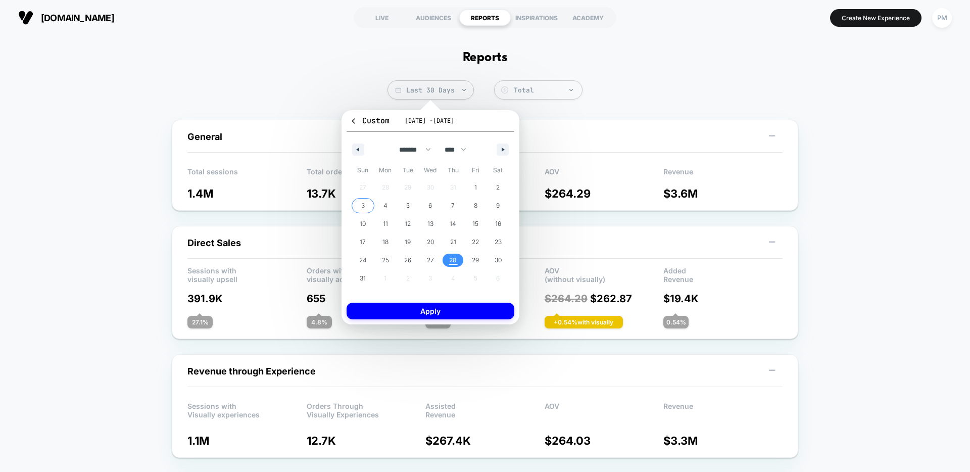
click at [366, 206] on span "3" at bounding box center [363, 205] width 23 height 13
click at [454, 260] on span "28" at bounding box center [453, 260] width 8 height 18
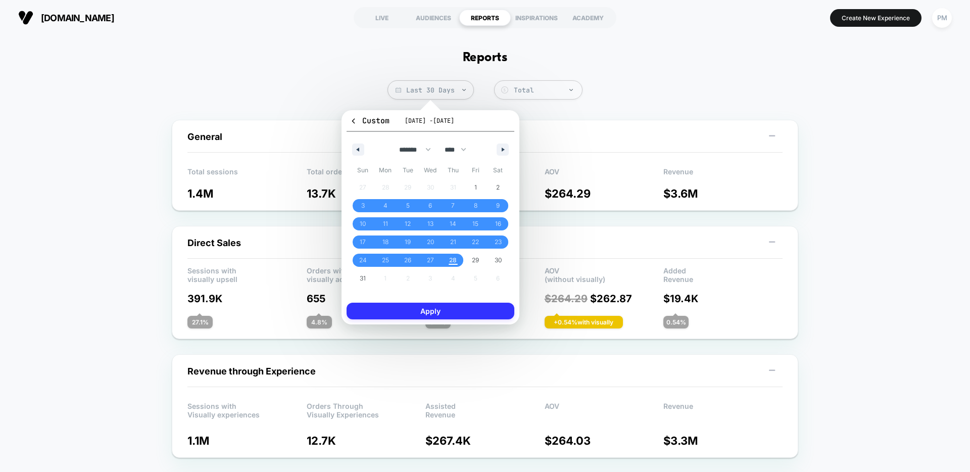
click at [465, 309] on button "Apply" at bounding box center [431, 311] width 168 height 17
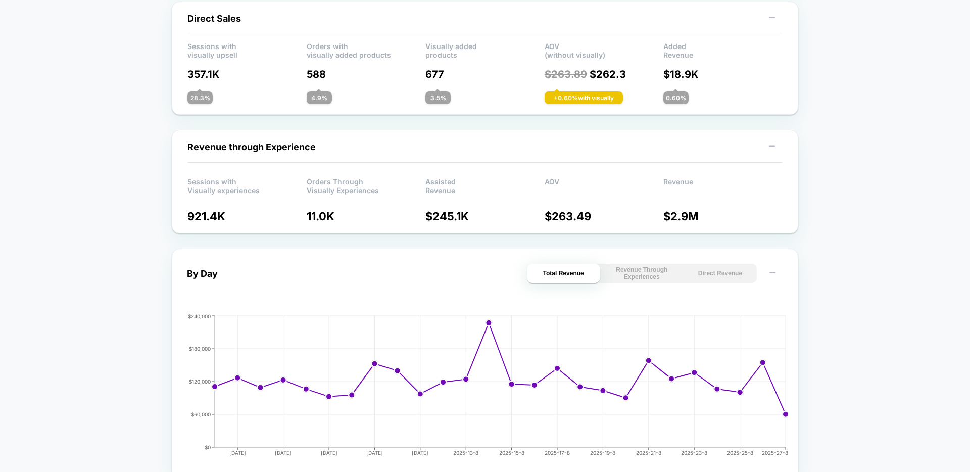
scroll to position [252, 0]
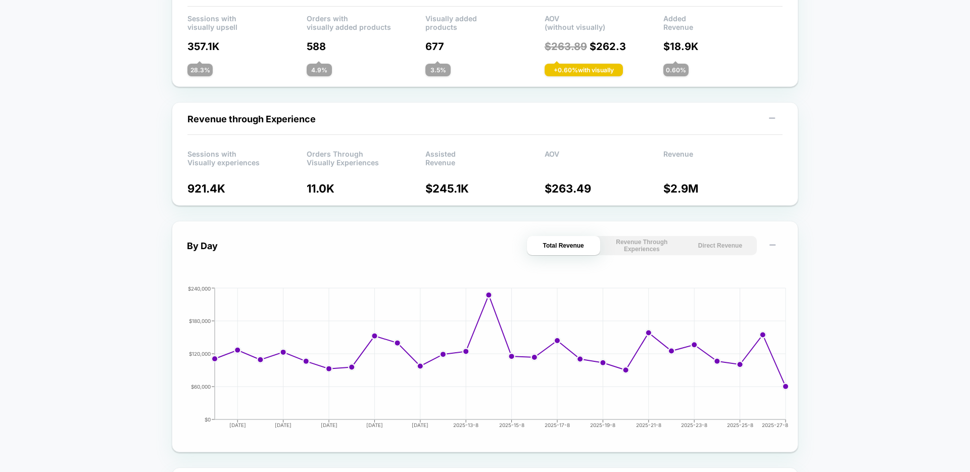
click at [732, 247] on button "Direct Revenue" at bounding box center [720, 245] width 73 height 19
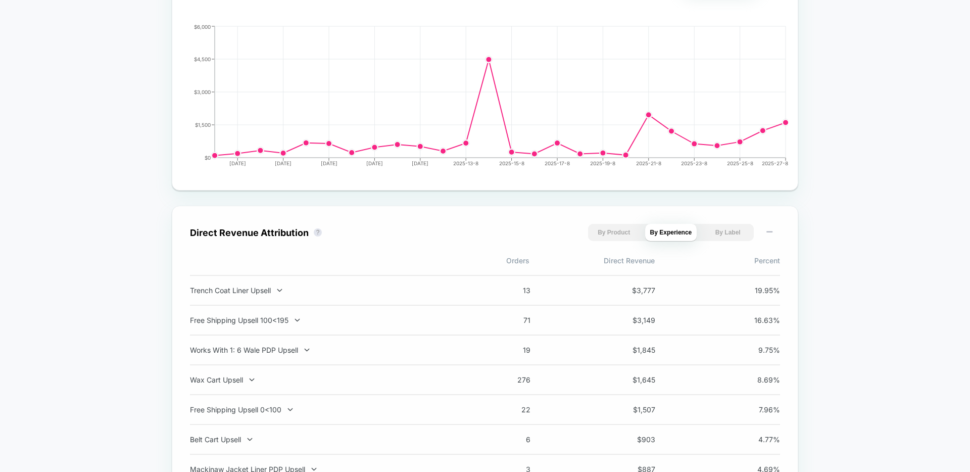
scroll to position [18, 0]
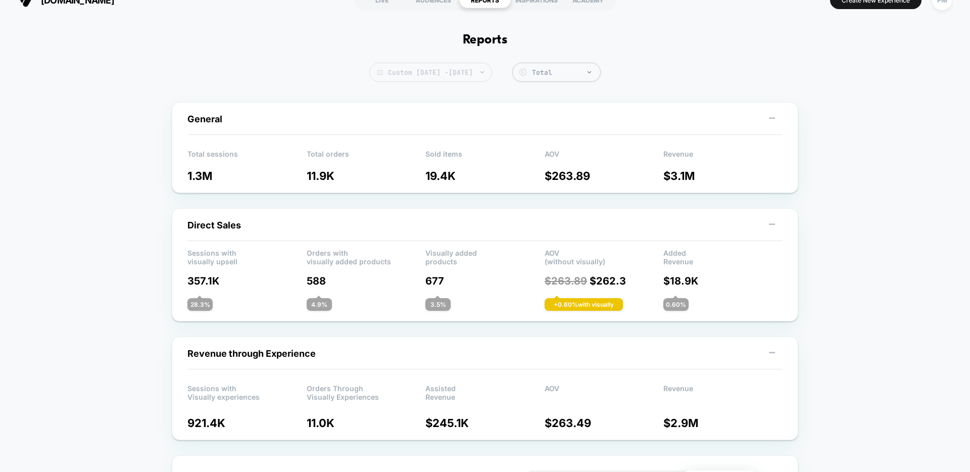
click at [467, 69] on span "Custom [DATE] - [DATE]" at bounding box center [430, 72] width 123 height 19
select select "*"
select select "****"
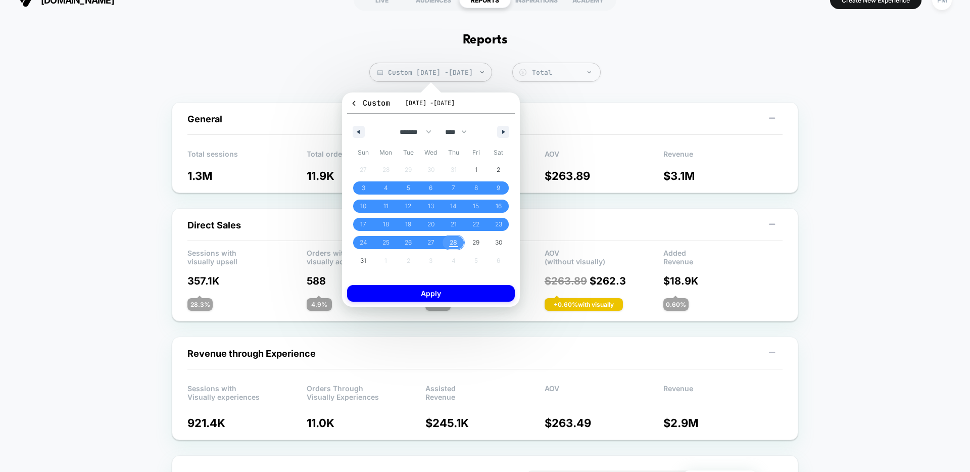
click at [453, 240] on span "28" at bounding box center [454, 242] width 8 height 18
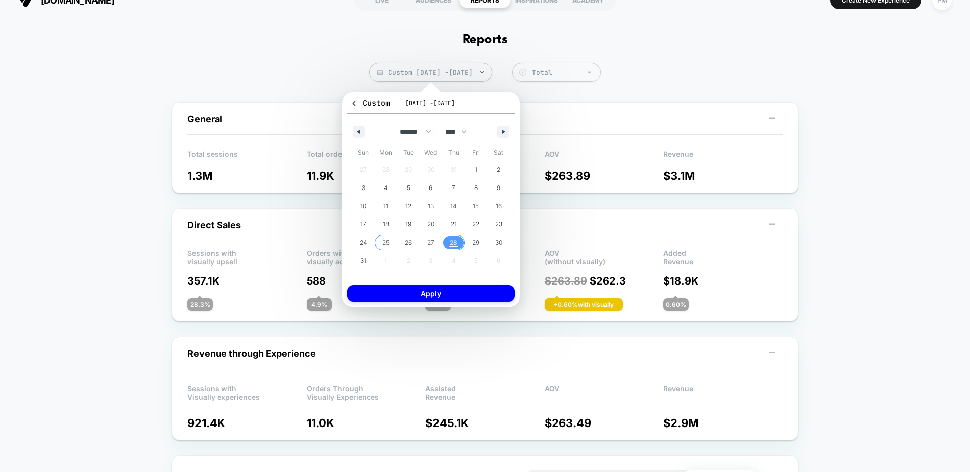
click at [384, 241] on span "25" at bounding box center [386, 242] width 7 height 18
click at [389, 222] on span "18" at bounding box center [386, 224] width 6 height 18
click at [458, 220] on span "21" at bounding box center [453, 224] width 23 height 13
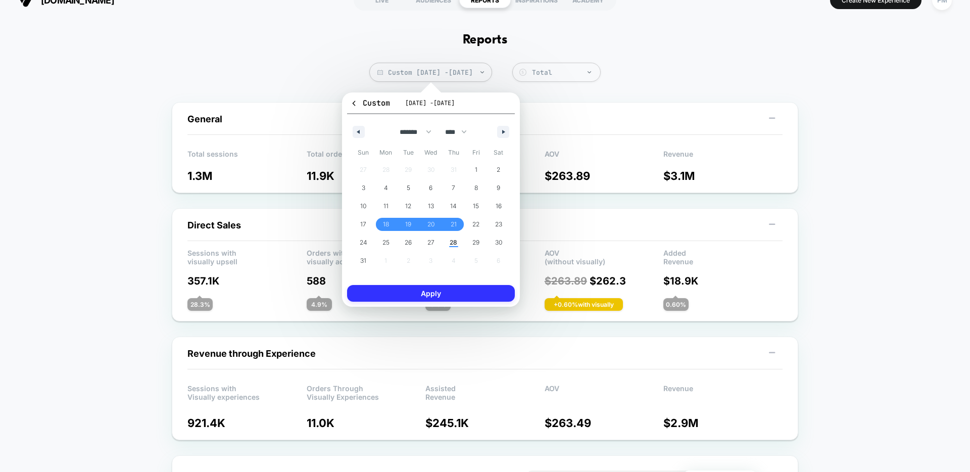
click at [456, 293] on button "Apply" at bounding box center [431, 293] width 168 height 17
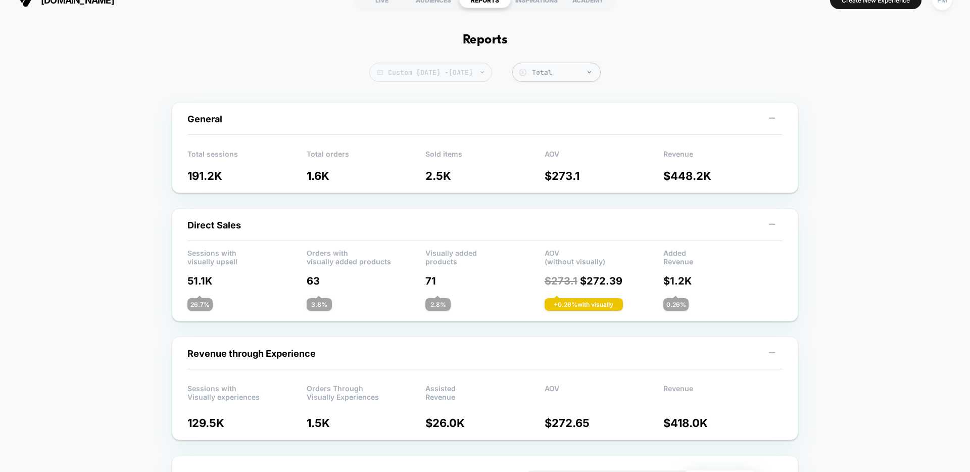
click at [402, 64] on span "Custom Aug 18, 2025 - Aug 21, 2025" at bounding box center [430, 72] width 123 height 19
select select "*"
select select "****"
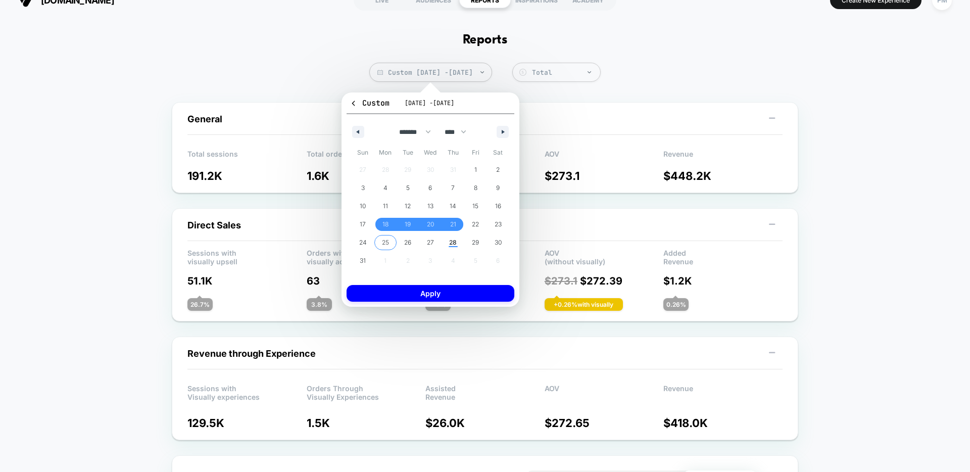
click at [391, 246] on span "25" at bounding box center [385, 242] width 23 height 13
click at [458, 243] on span "28" at bounding box center [453, 242] width 23 height 13
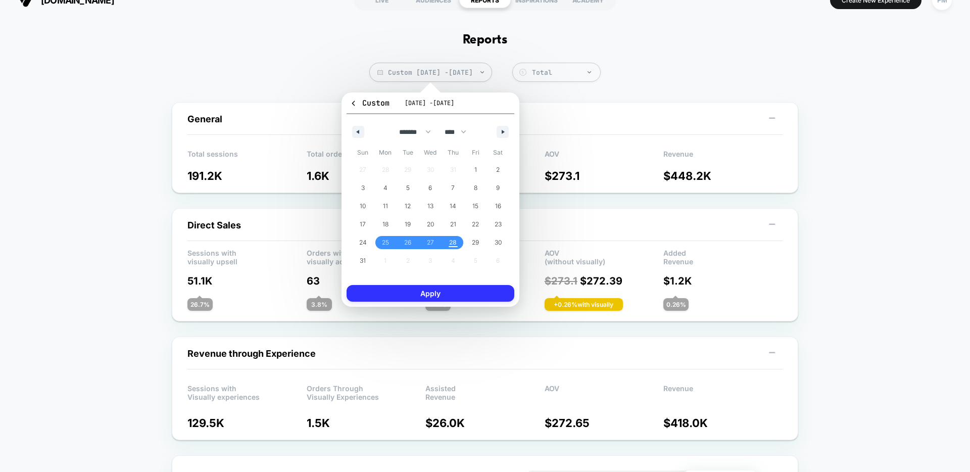
click at [457, 291] on button "Apply" at bounding box center [431, 293] width 168 height 17
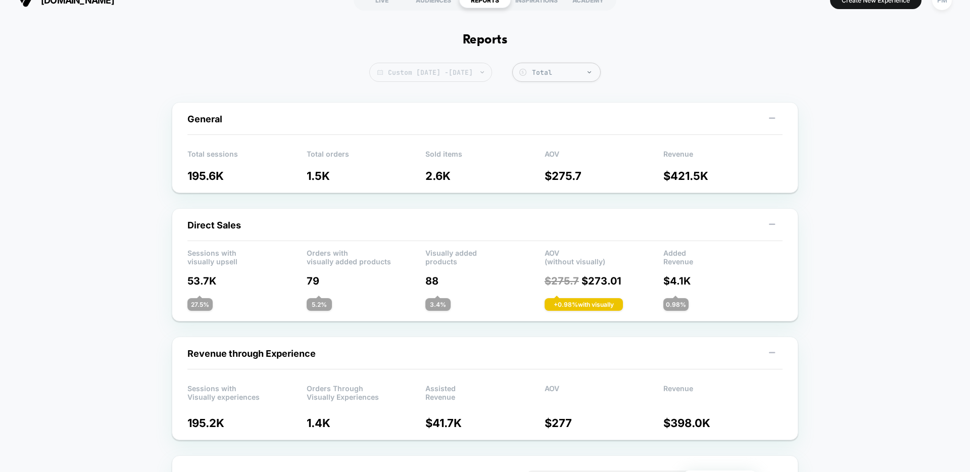
click at [425, 78] on span "Custom Aug 25, 2025 - Aug 28, 2025" at bounding box center [430, 72] width 123 height 19
select select "*"
select select "****"
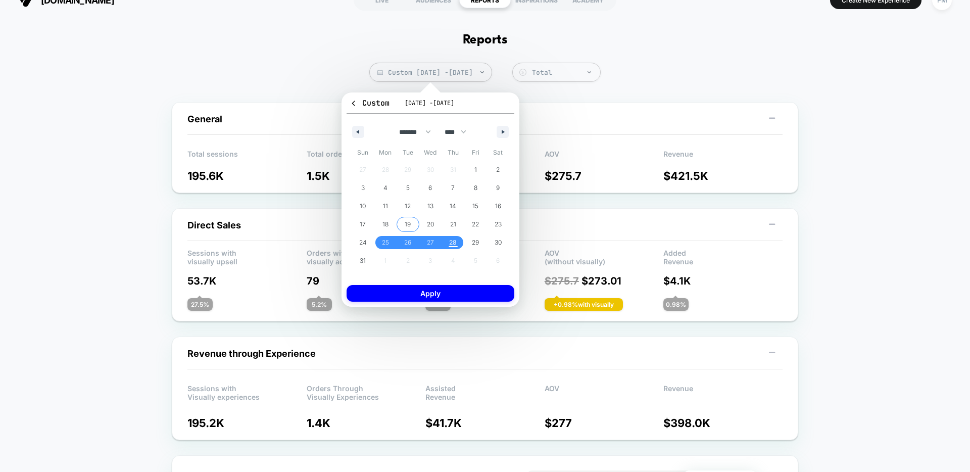
click at [394, 217] on button "18" at bounding box center [385, 224] width 23 height 18
click at [368, 245] on span "24" at bounding box center [363, 242] width 23 height 13
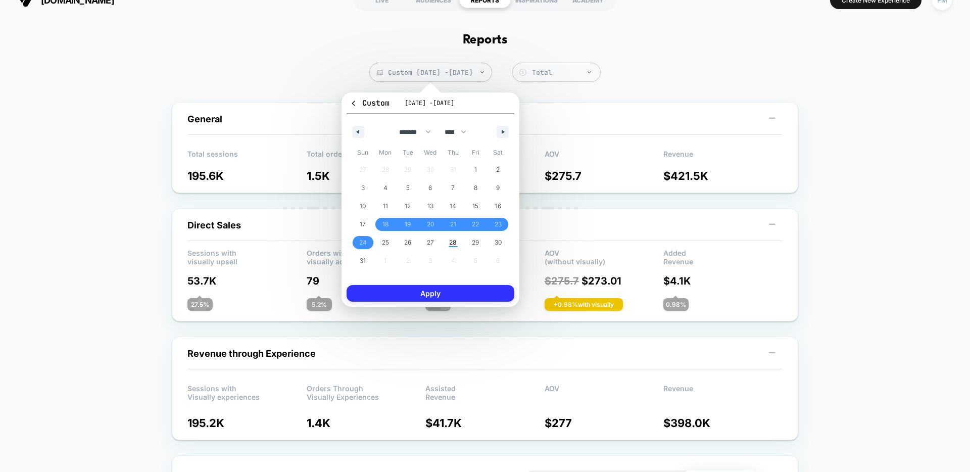
click at [467, 290] on button "Apply" at bounding box center [431, 293] width 168 height 17
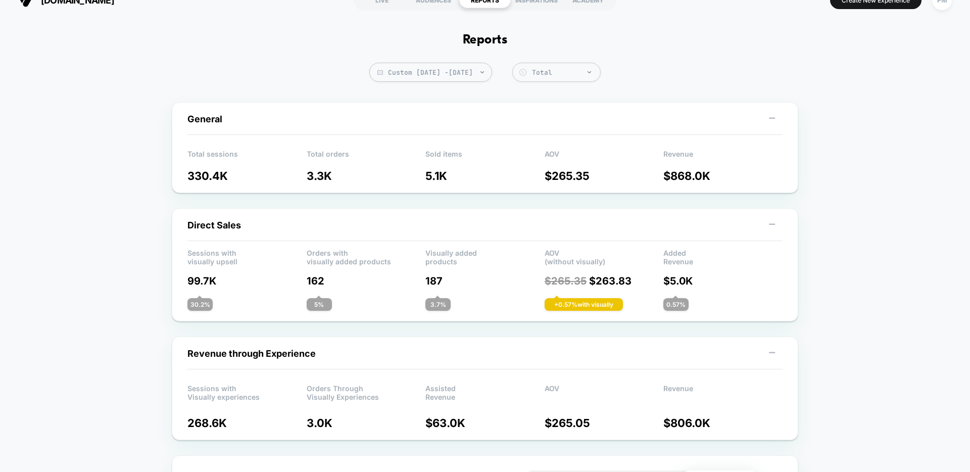
click at [426, 70] on span "Custom Aug 18, 2025 - Aug 24, 2025" at bounding box center [430, 72] width 123 height 19
select select "*"
select select "****"
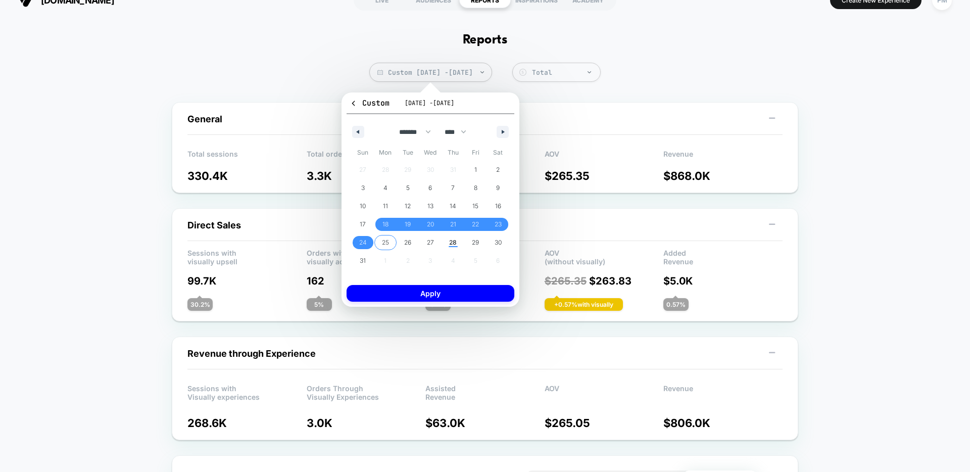
click at [392, 237] on span "25" at bounding box center [385, 242] width 23 height 13
click at [453, 239] on span "28" at bounding box center [453, 242] width 8 height 18
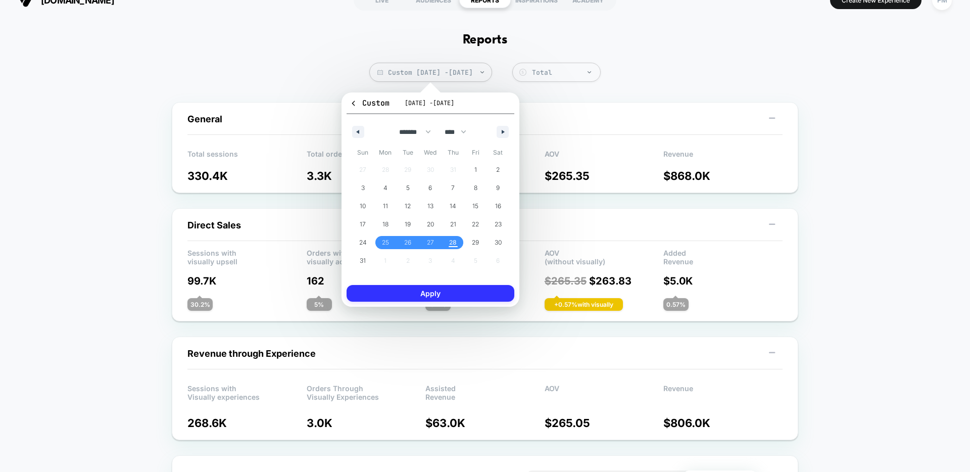
click at [458, 295] on button "Apply" at bounding box center [431, 293] width 168 height 17
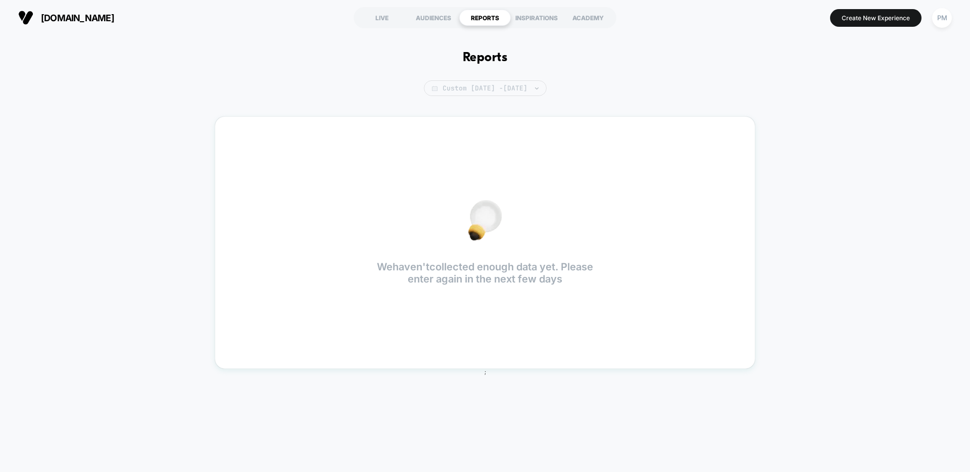
click at [448, 93] on span "Custom Aug 25, 2025 - Aug 24, 2025" at bounding box center [485, 88] width 123 height 16
select select "*"
select select "****"
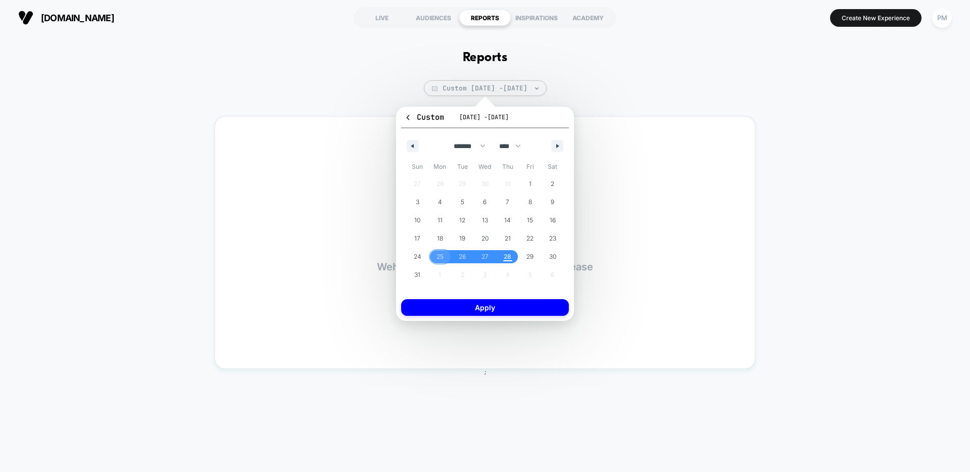
click at [441, 262] on span "25" at bounding box center [440, 257] width 7 height 18
click at [504, 256] on span "28" at bounding box center [508, 257] width 8 height 18
click at [506, 312] on button "Apply" at bounding box center [485, 307] width 168 height 17
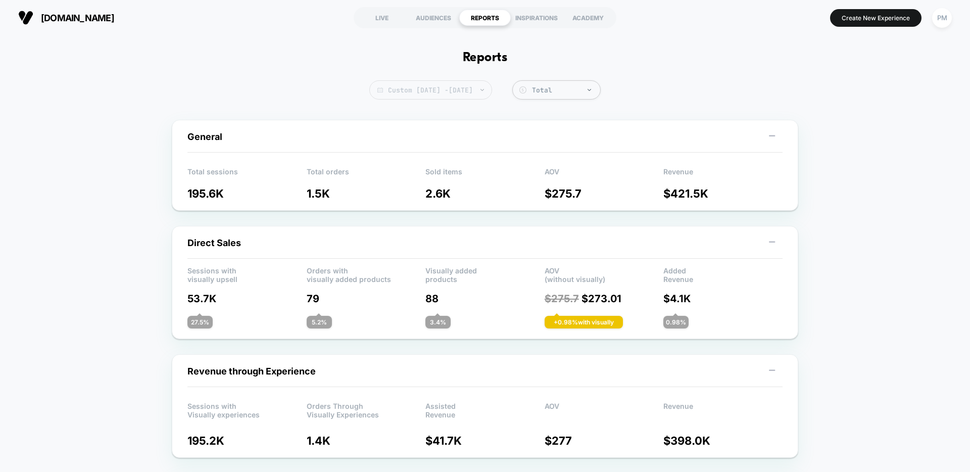
click at [450, 90] on span "Custom [DATE] - [DATE]" at bounding box center [430, 89] width 123 height 19
select select "*"
select select "****"
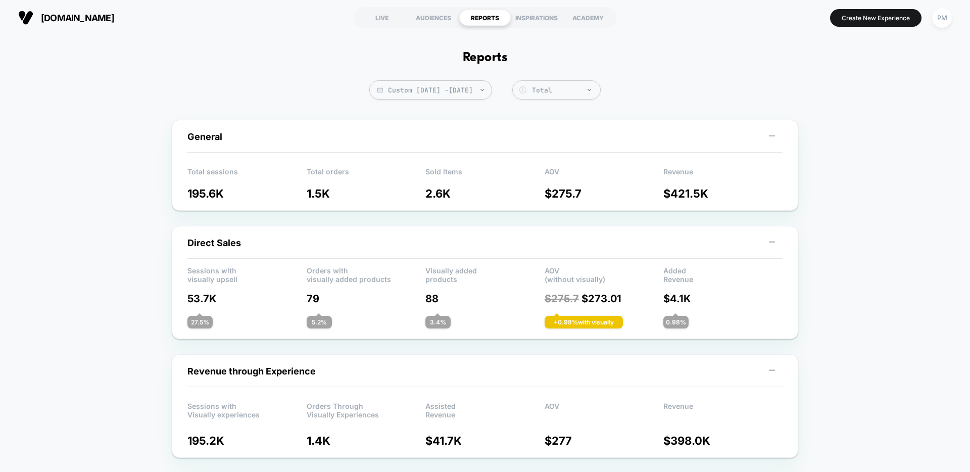
click at [464, 91] on span "Custom [DATE] - [DATE]" at bounding box center [430, 89] width 123 height 19
select select "*"
select select "****"
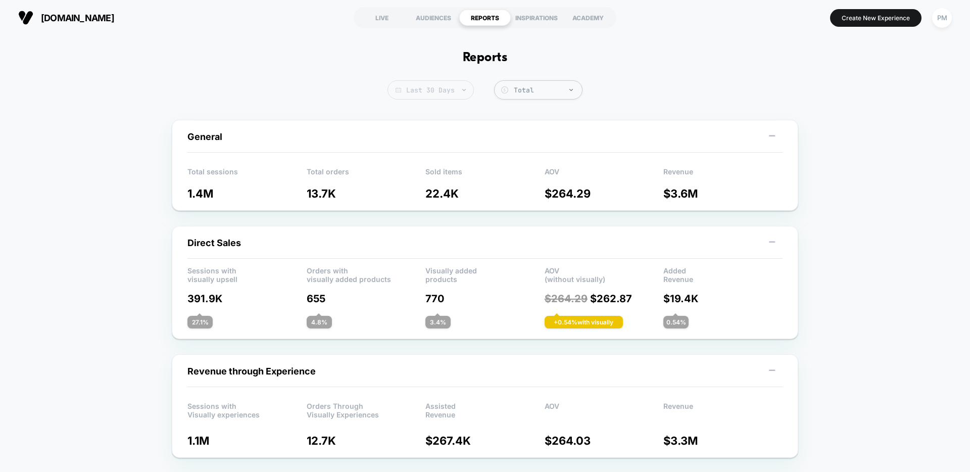
click at [465, 90] on span "Last 30 Days" at bounding box center [431, 89] width 86 height 19
select select "*"
select select "****"
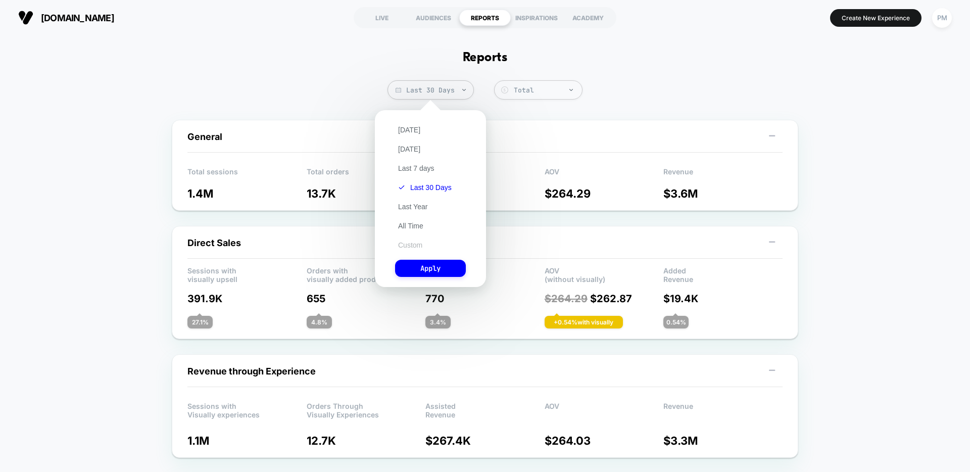
click at [419, 245] on button "Custom" at bounding box center [410, 245] width 30 height 9
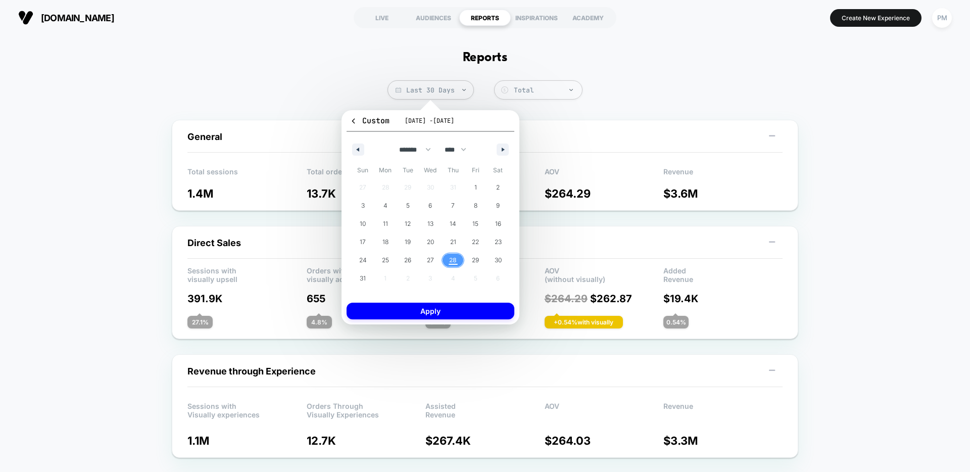
click at [456, 258] on span "28" at bounding box center [453, 260] width 8 height 18
click at [450, 315] on button "Apply" at bounding box center [431, 311] width 168 height 17
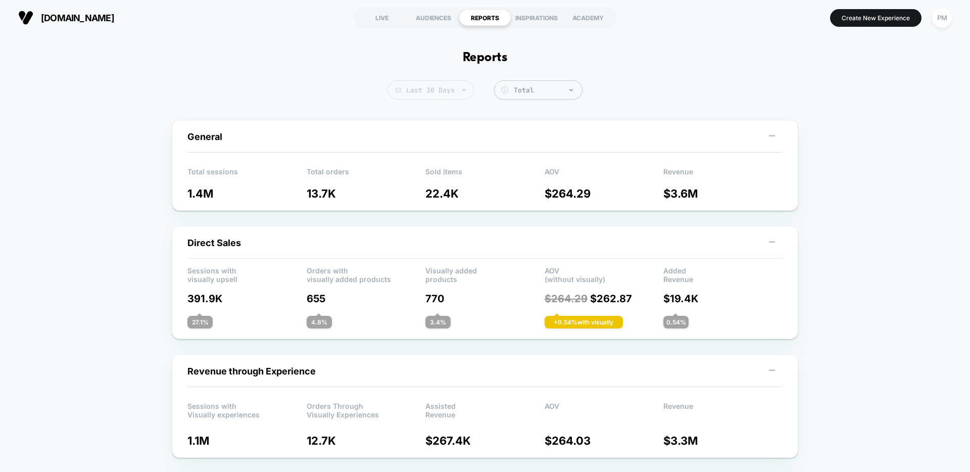
click at [442, 88] on span "Last 30 Days" at bounding box center [431, 89] width 86 height 19
select select "*"
select select "****"
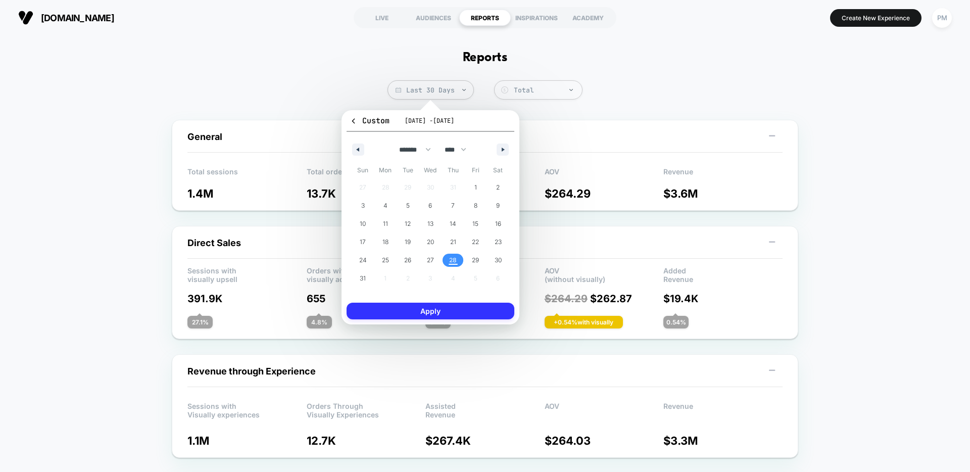
click at [467, 317] on button "Apply" at bounding box center [431, 311] width 168 height 17
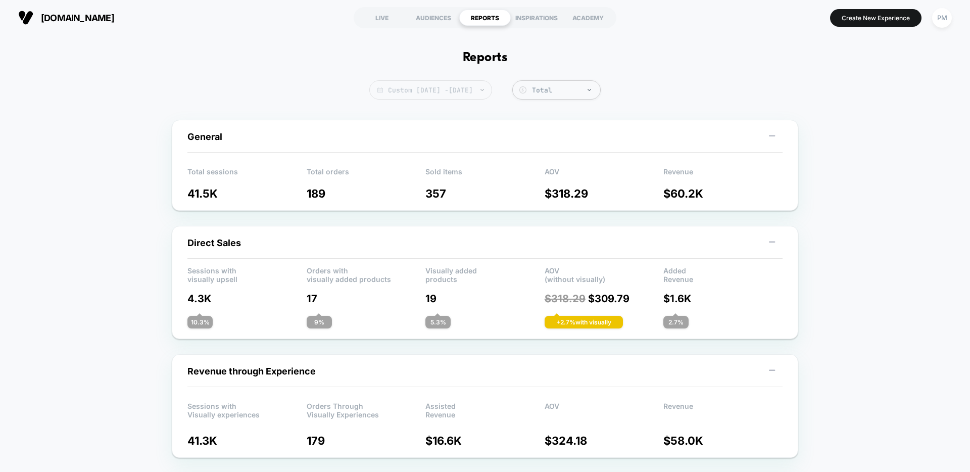
click at [485, 91] on span "Custom [DATE] - [DATE]" at bounding box center [430, 89] width 123 height 19
select select "*"
select select "****"
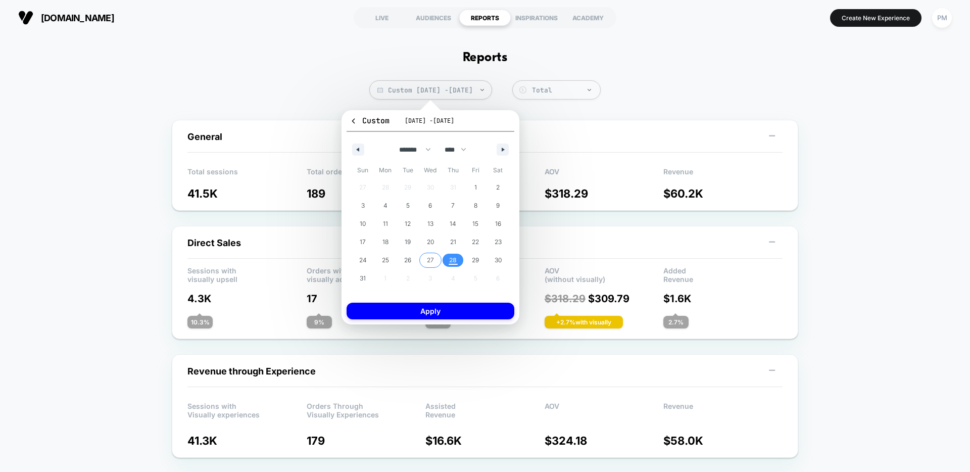
click at [433, 256] on span "27" at bounding box center [430, 260] width 7 height 18
click at [453, 256] on span "28" at bounding box center [453, 260] width 8 height 18
click at [448, 315] on button "Apply" at bounding box center [431, 311] width 168 height 17
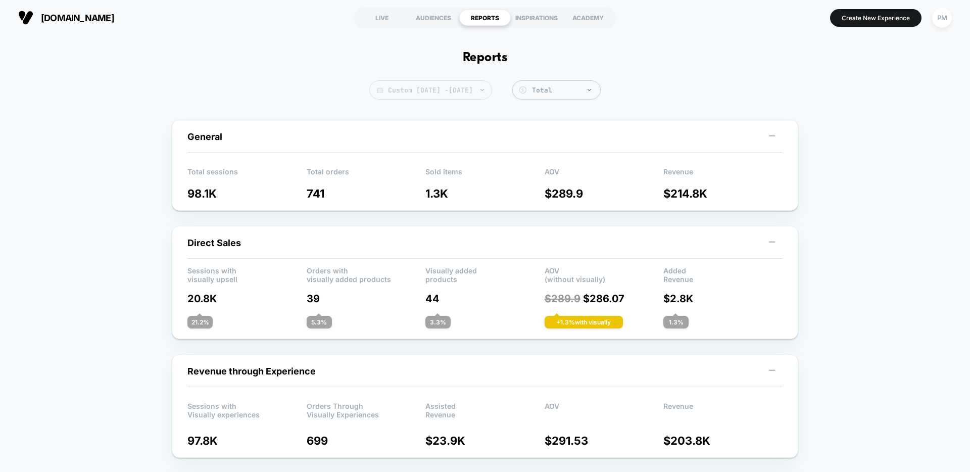
click at [476, 98] on span "Custom Aug 27, 2025 - Aug 28, 2025" at bounding box center [430, 89] width 123 height 19
select select "*"
select select "****"
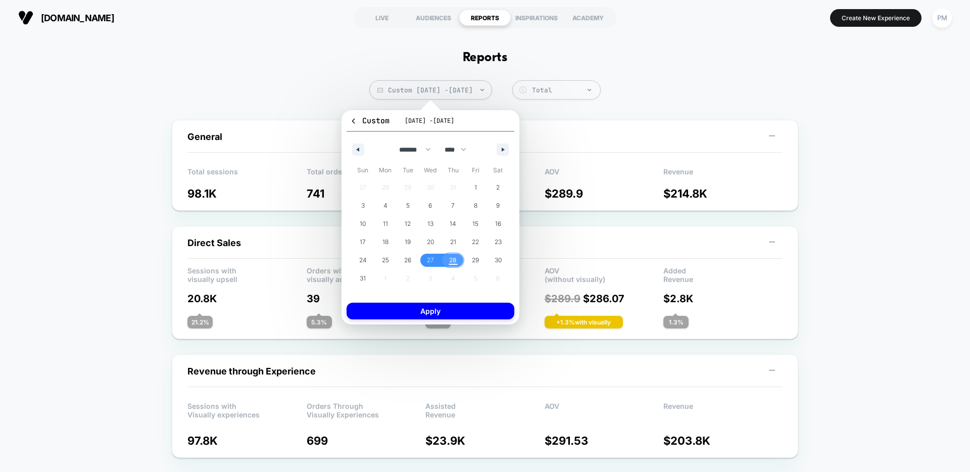
click at [453, 256] on span "28" at bounding box center [453, 260] width 8 height 18
click at [457, 313] on button "Apply" at bounding box center [431, 311] width 168 height 17
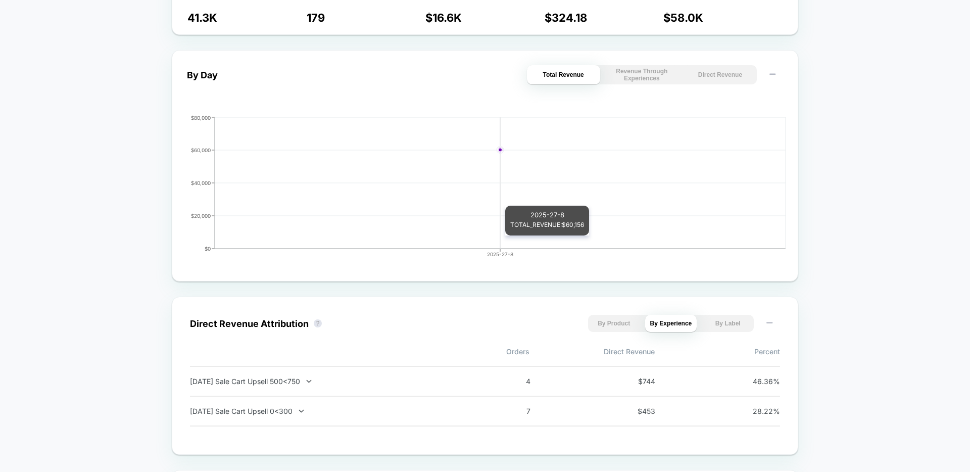
scroll to position [458, 0]
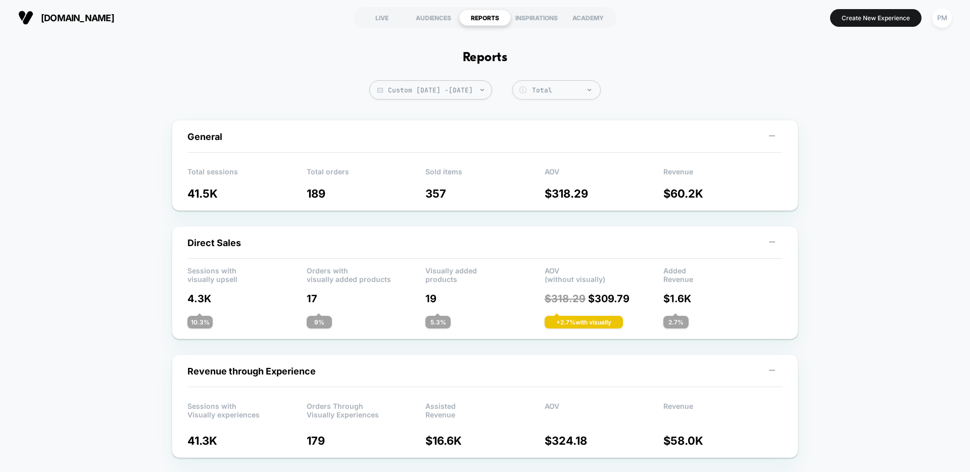
click at [406, 92] on span "Custom [DATE] - [DATE]" at bounding box center [430, 89] width 123 height 19
select select "*"
select select "****"
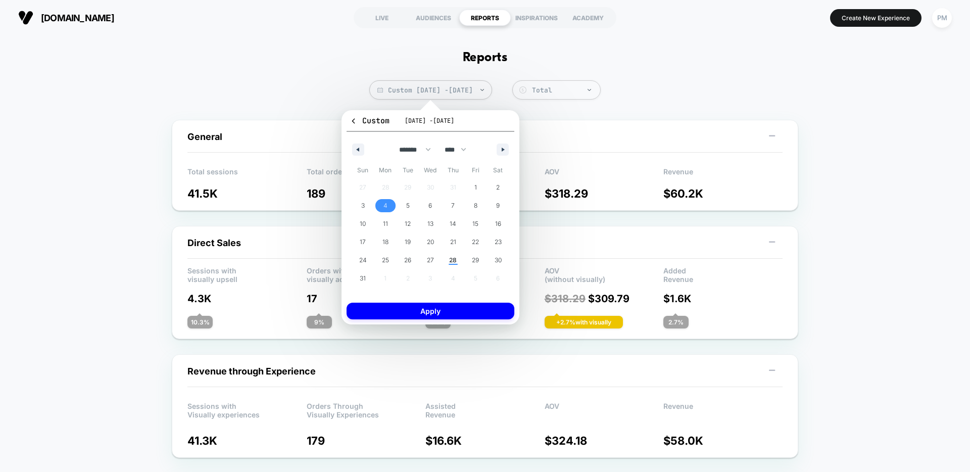
click at [386, 198] on span "4" at bounding box center [386, 206] width 4 height 18
click at [360, 278] on span "31" at bounding box center [363, 278] width 6 height 18
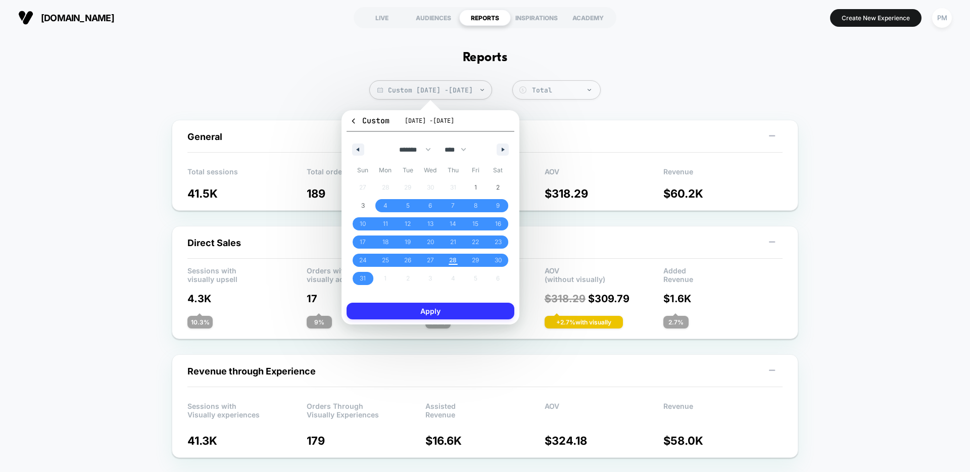
click at [394, 318] on button "Apply" at bounding box center [431, 311] width 168 height 17
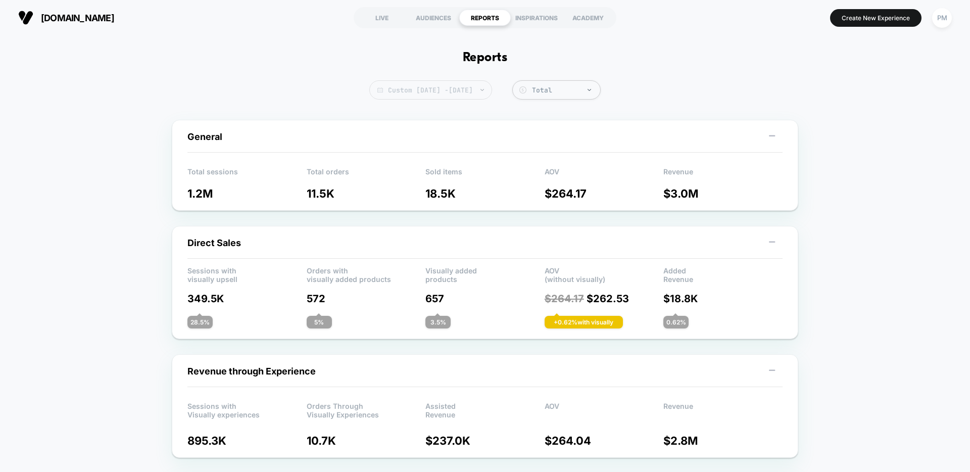
click at [451, 91] on span "Custom [DATE] - [DATE]" at bounding box center [430, 89] width 123 height 19
select select "*"
select select "****"
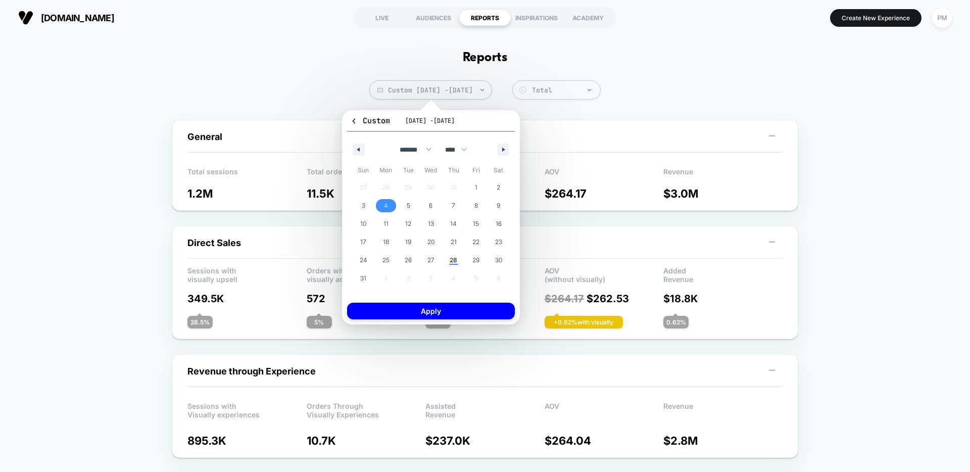
click at [386, 205] on span "4" at bounding box center [386, 206] width 4 height 18
click at [453, 256] on span "28" at bounding box center [454, 260] width 8 height 18
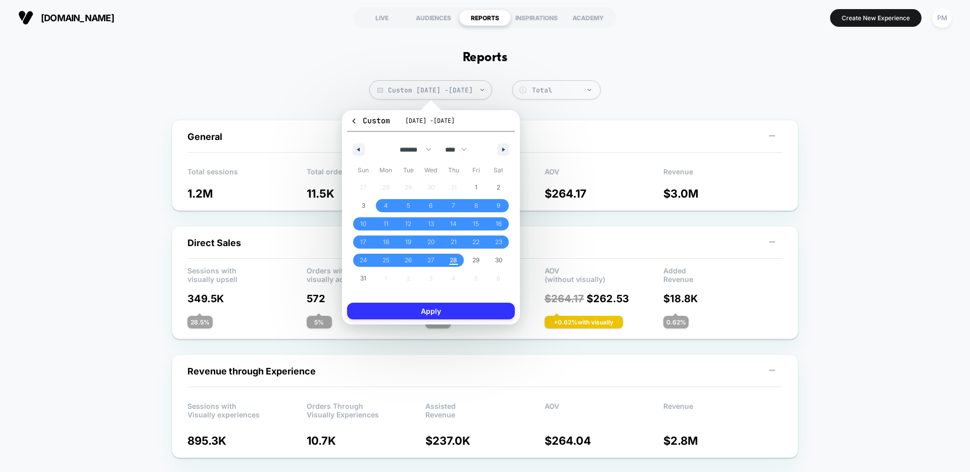
click at [447, 310] on button "Apply" at bounding box center [431, 311] width 168 height 17
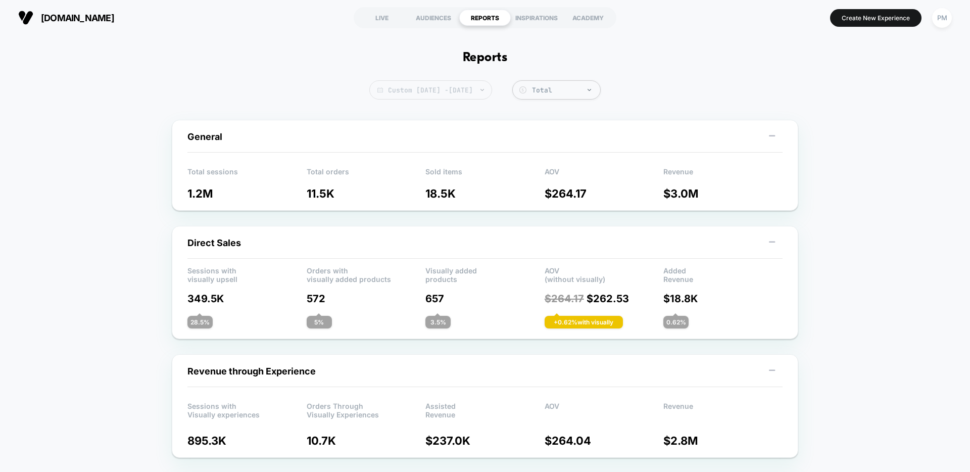
click at [487, 84] on span "Custom [DATE] - [DATE]" at bounding box center [430, 89] width 123 height 19
select select "*"
select select "****"
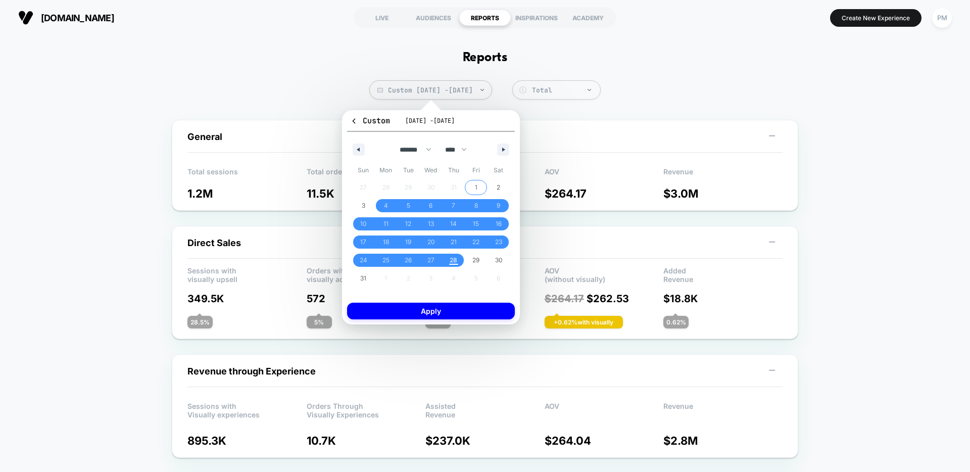
click at [481, 186] on span "1" at bounding box center [476, 187] width 23 height 13
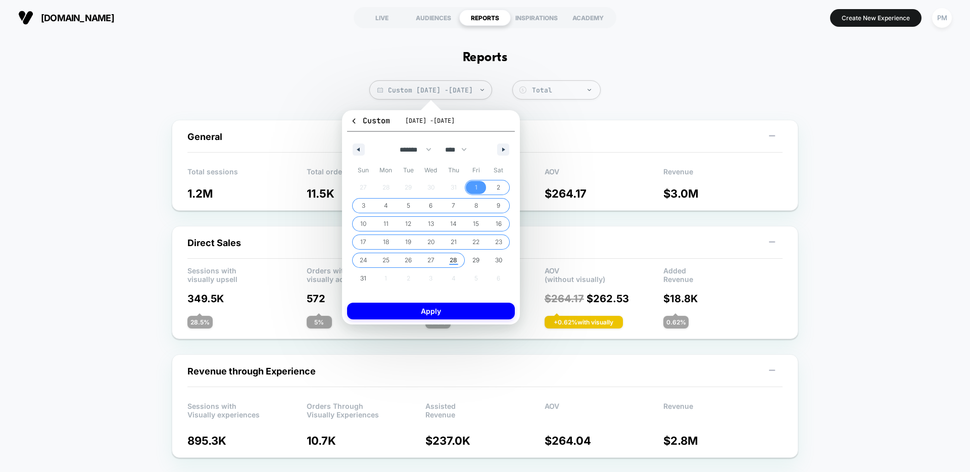
click at [454, 261] on span "28" at bounding box center [454, 260] width 8 height 18
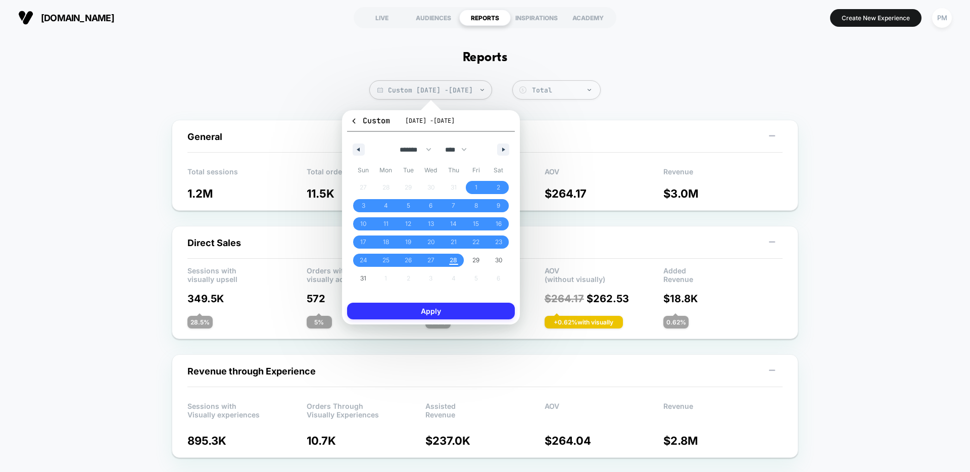
click at [451, 309] on button "Apply" at bounding box center [431, 311] width 168 height 17
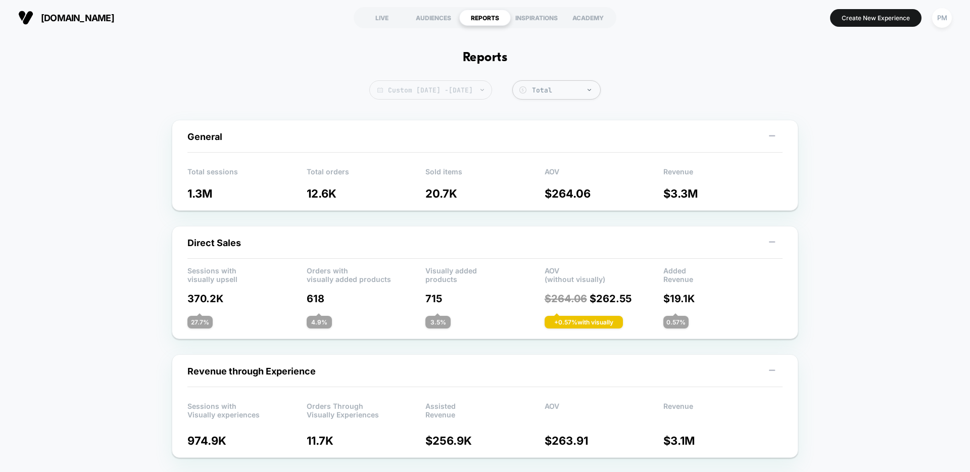
click at [492, 89] on span "Custom [DATE] - [DATE]" at bounding box center [430, 89] width 123 height 19
select select "*"
select select "****"
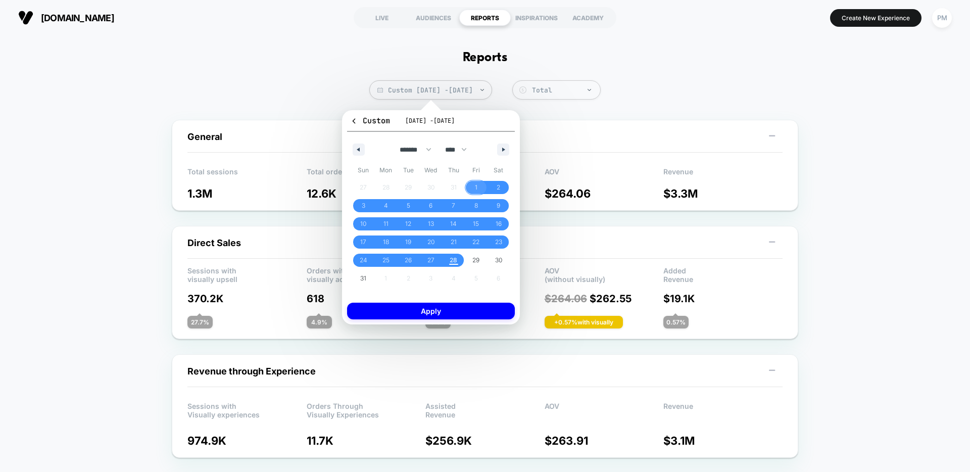
click at [384, 186] on div "27 28 29 30 31 1 2 3 4 5 6 7 8 9 10 11 12 13 14 15 16 17 18 19 20 21 22 23 24 2…" at bounding box center [431, 232] width 158 height 109
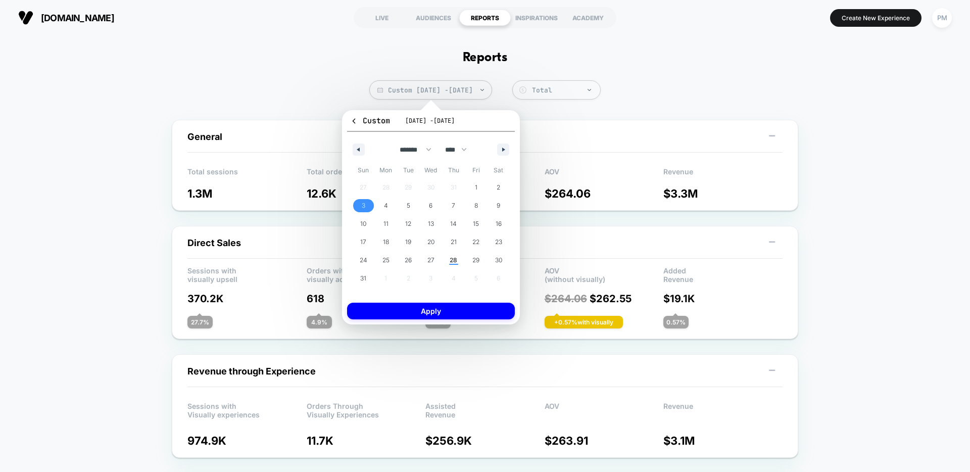
click at [367, 206] on span "3" at bounding box center [363, 205] width 23 height 13
click at [458, 258] on span "28" at bounding box center [453, 260] width 23 height 13
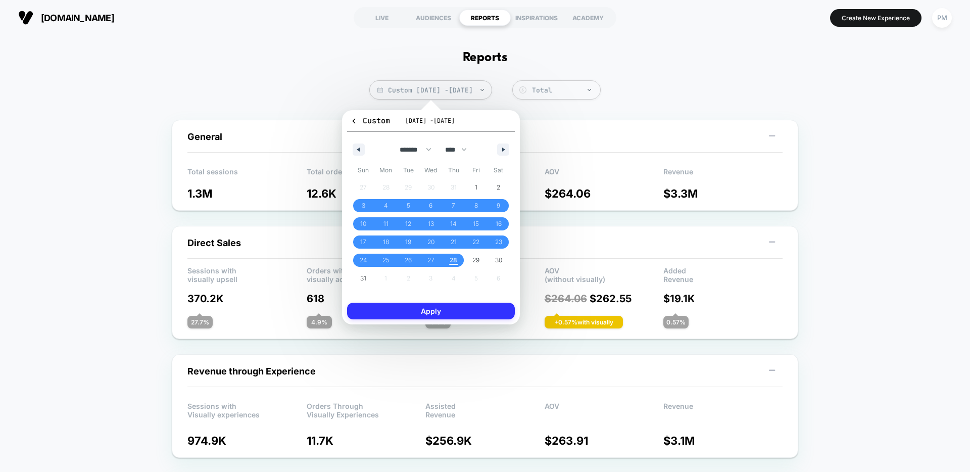
click at [454, 312] on button "Apply" at bounding box center [431, 311] width 168 height 17
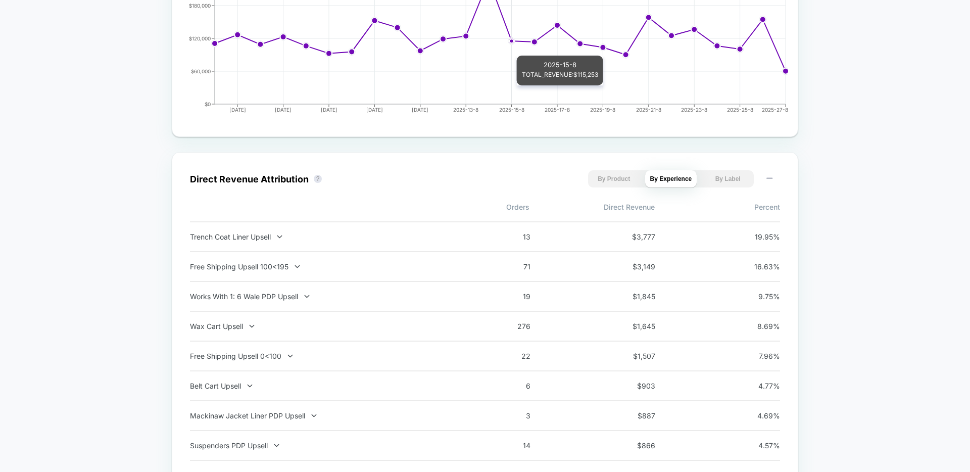
scroll to position [668, 0]
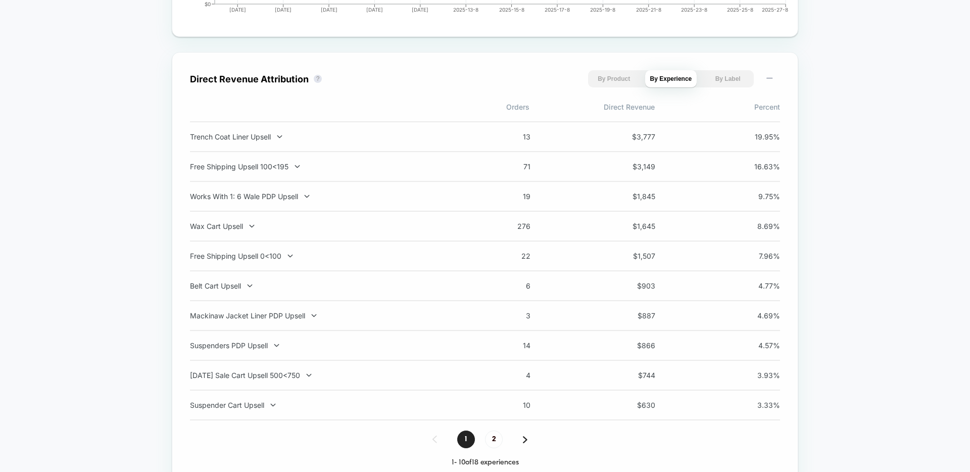
click at [425, 96] on div "Direct Revenue Attribution ? By Product By Experience By Label Orders Direct Re…" at bounding box center [485, 268] width 590 height 397
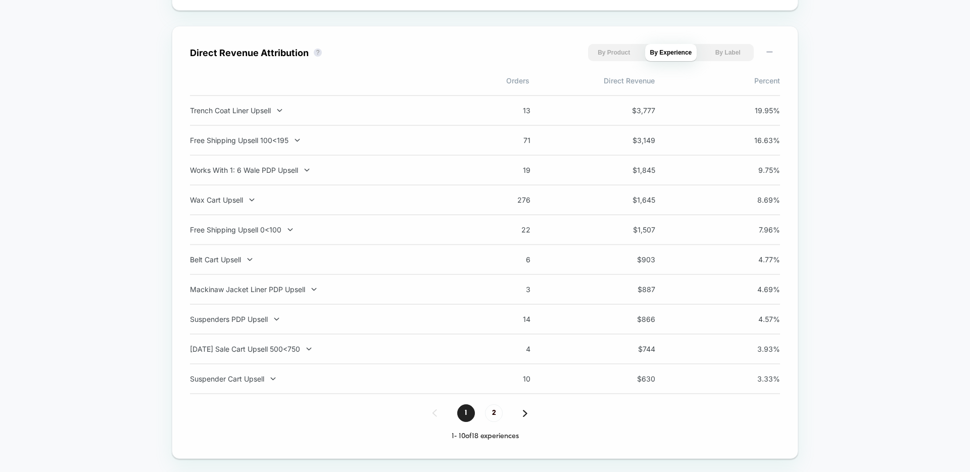
scroll to position [694, 0]
click at [495, 413] on span "2" at bounding box center [494, 413] width 18 height 18
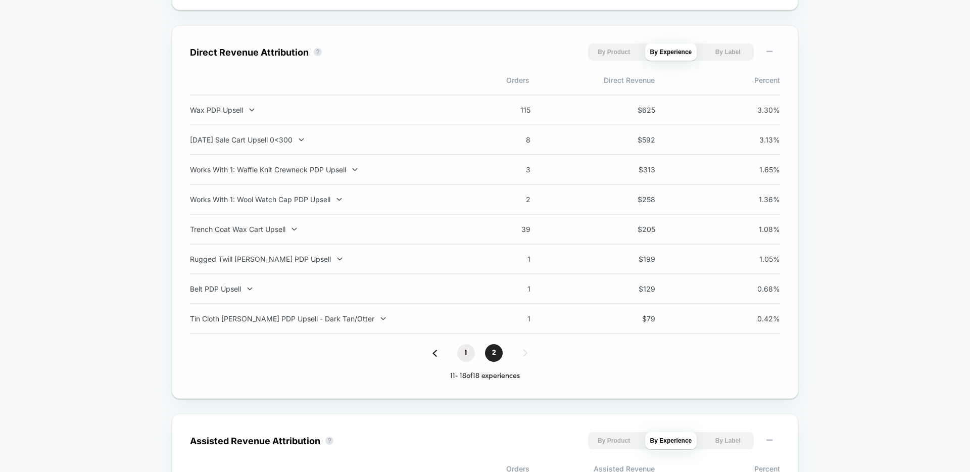
click at [472, 355] on span "1" at bounding box center [466, 353] width 18 height 18
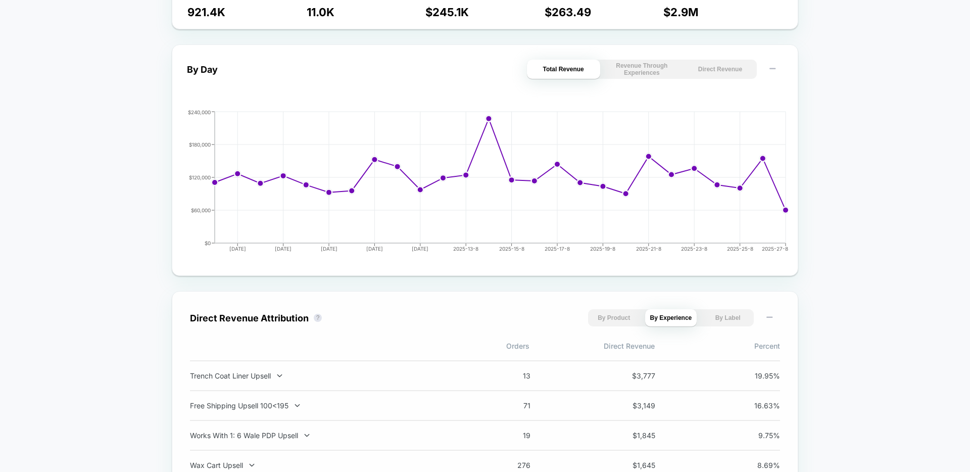
scroll to position [0, 0]
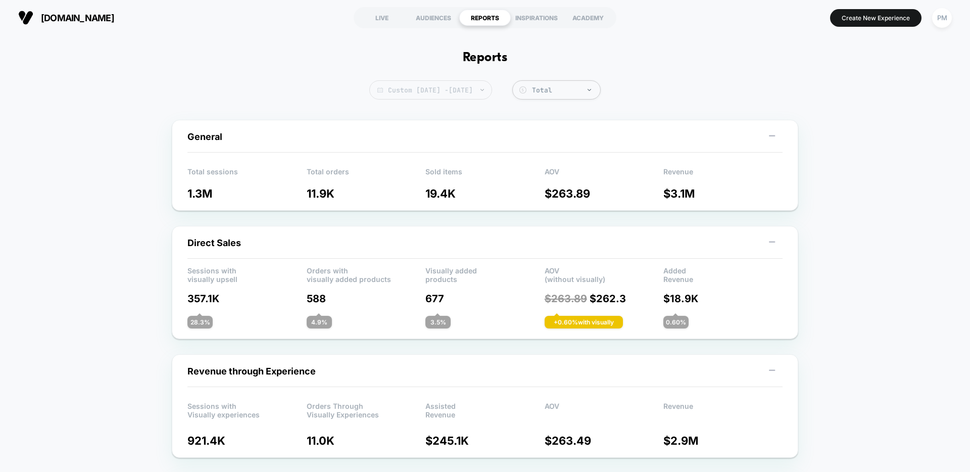
click at [481, 90] on span "Custom [DATE] - [DATE]" at bounding box center [430, 89] width 123 height 19
select select "*"
select select "****"
click at [450, 96] on span "Custom [DATE] - [DATE]" at bounding box center [430, 89] width 123 height 19
select select "*"
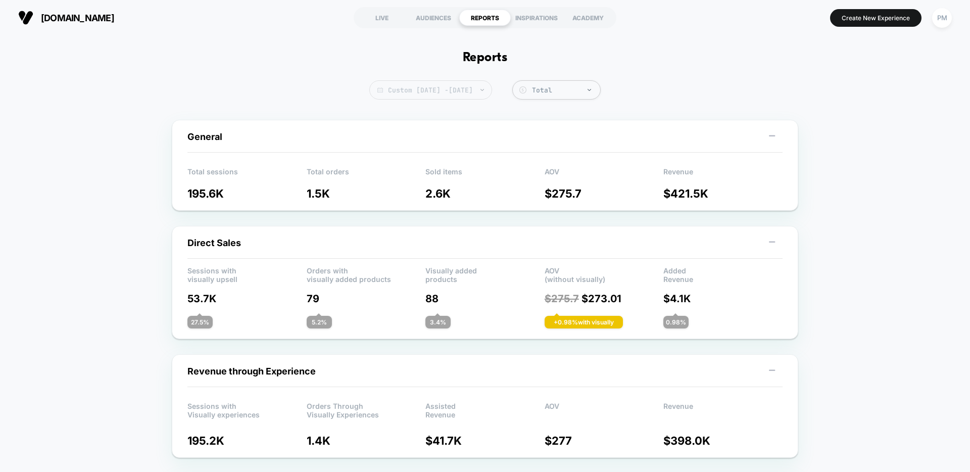
select select "****"
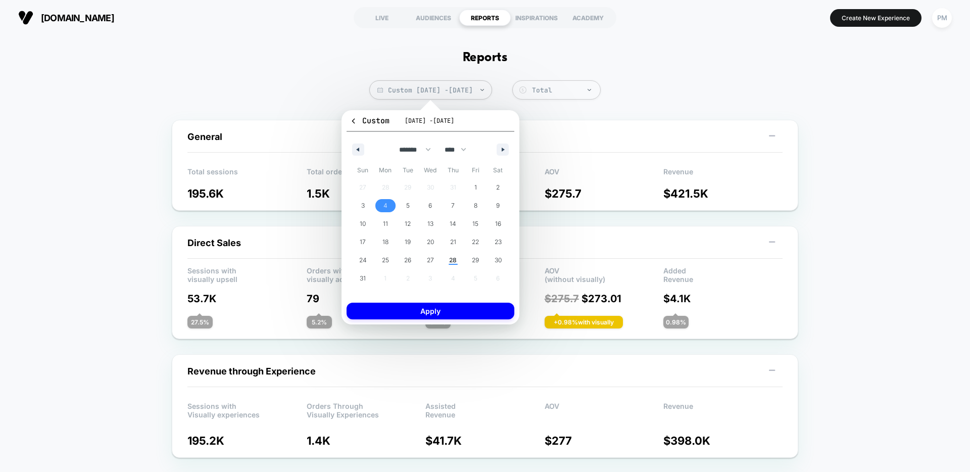
click at [390, 201] on span "4" at bounding box center [385, 205] width 23 height 13
click at [362, 225] on span "10" at bounding box center [363, 224] width 6 height 18
click at [367, 208] on span "3" at bounding box center [363, 205] width 23 height 13
click at [496, 204] on span "9" at bounding box center [498, 205] width 23 height 13
click at [460, 320] on div "Custom Aug 3, 2025 - Aug 9, 2025 ******* ******** ***** ***** *** **** **** ***…" at bounding box center [431, 217] width 178 height 214
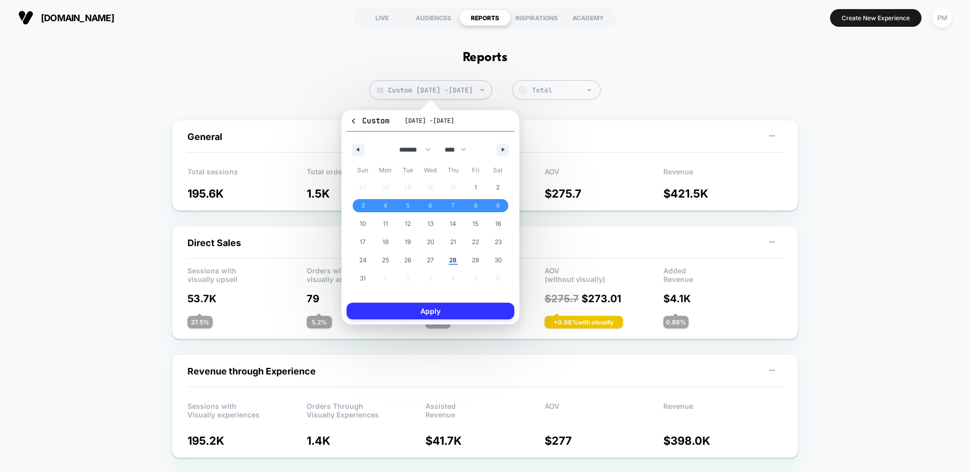
click at [461, 314] on button "Apply" at bounding box center [431, 311] width 168 height 17
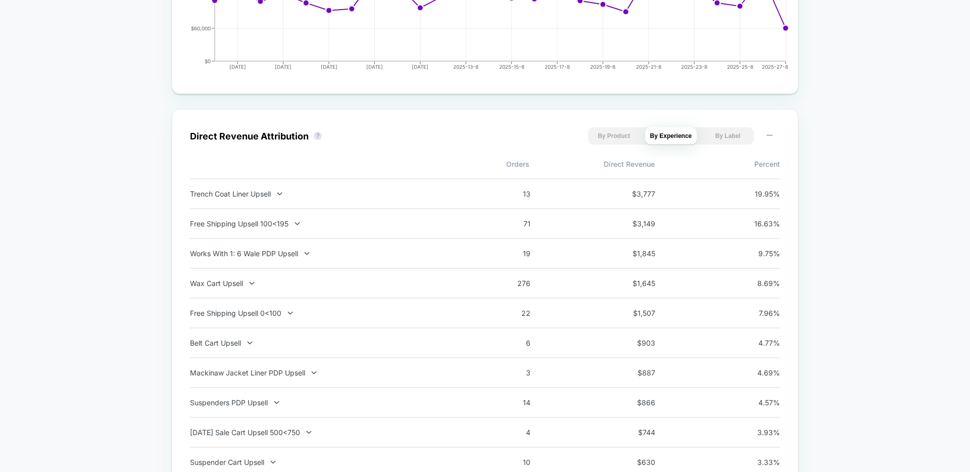
scroll to position [309, 0]
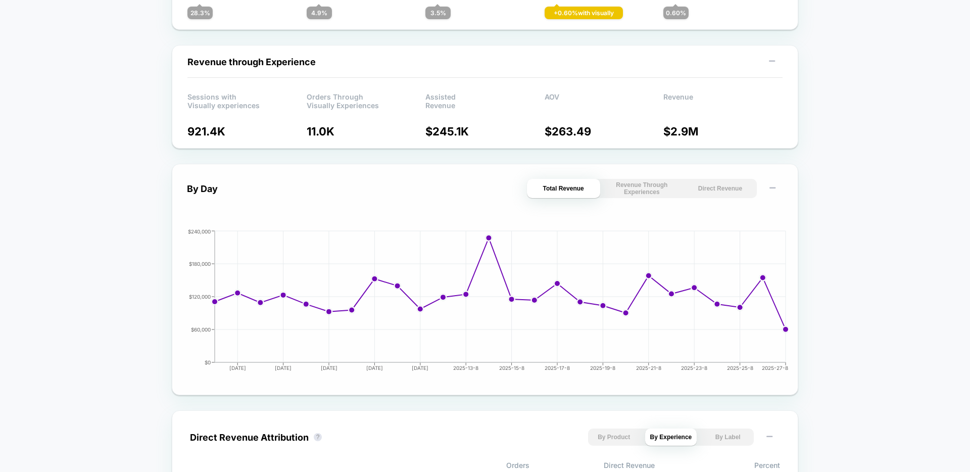
click at [675, 179] on button "Revenue Through Experiences" at bounding box center [641, 188] width 73 height 19
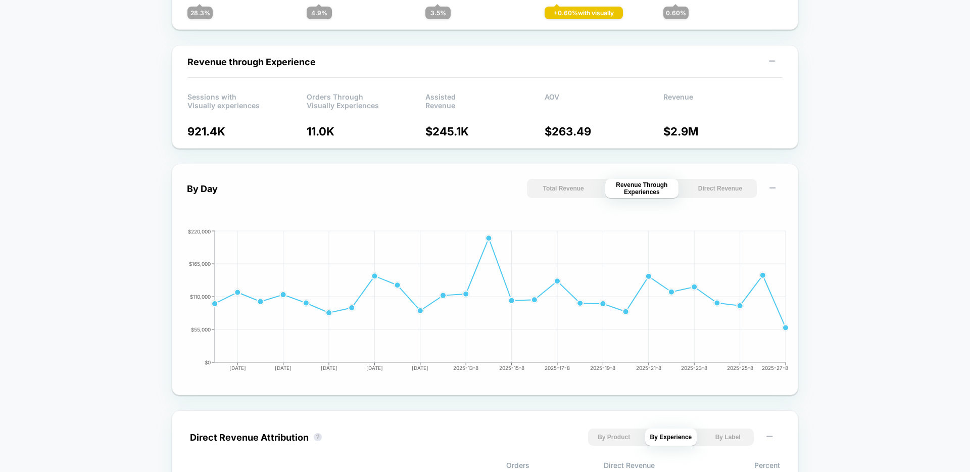
click at [703, 179] on button "Direct Revenue" at bounding box center [720, 188] width 73 height 19
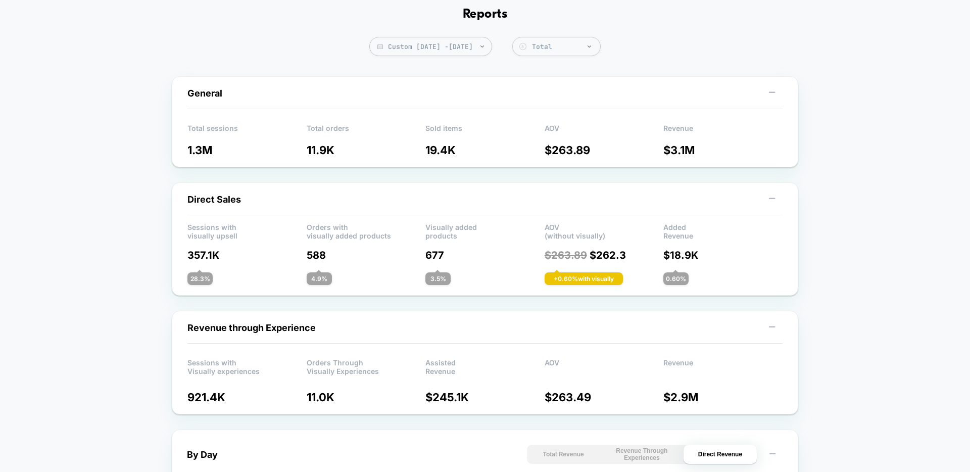
scroll to position [0, 0]
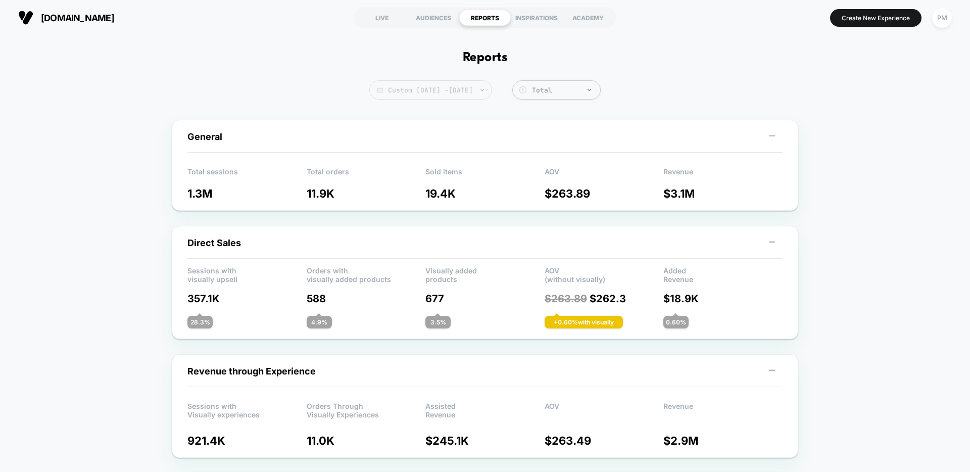
click at [422, 87] on span "Custom Aug 3, 2025 - Aug 28, 2025" at bounding box center [430, 89] width 123 height 19
select select "*"
select select "****"
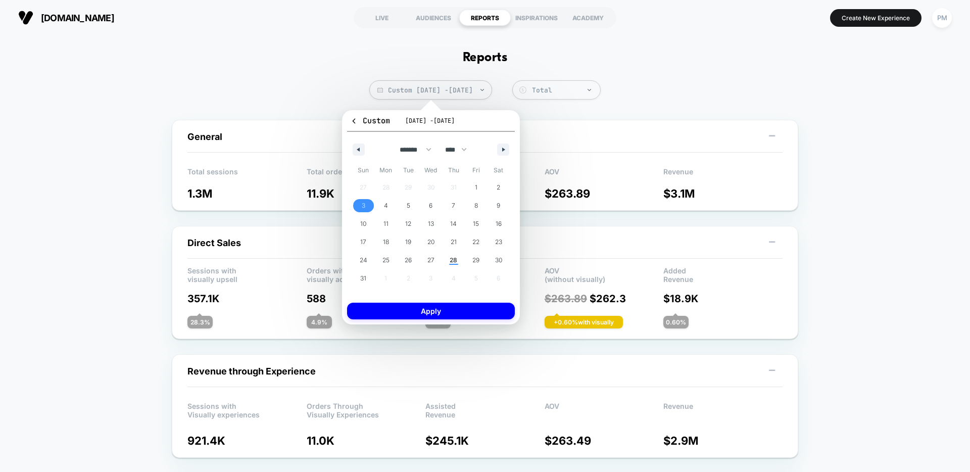
click at [361, 201] on span "3" at bounding box center [363, 205] width 23 height 13
click at [499, 202] on span "9" at bounding box center [499, 206] width 4 height 18
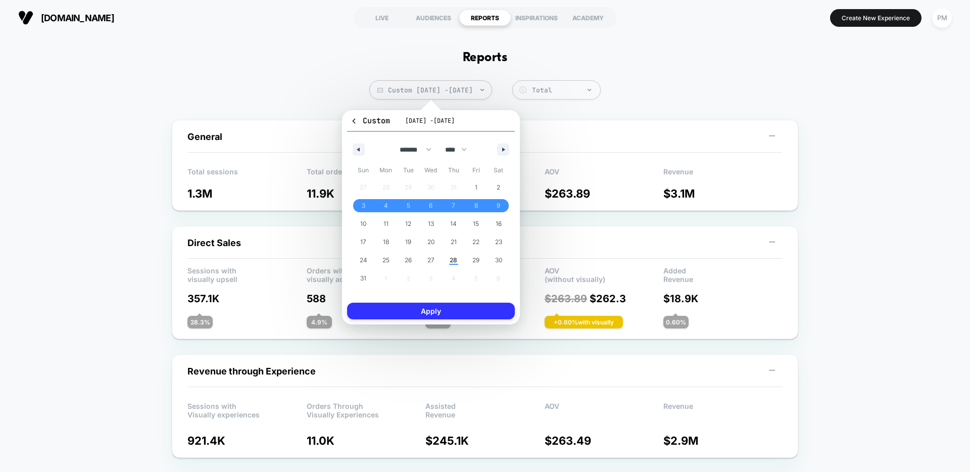
click at [451, 306] on button "Apply" at bounding box center [431, 311] width 168 height 17
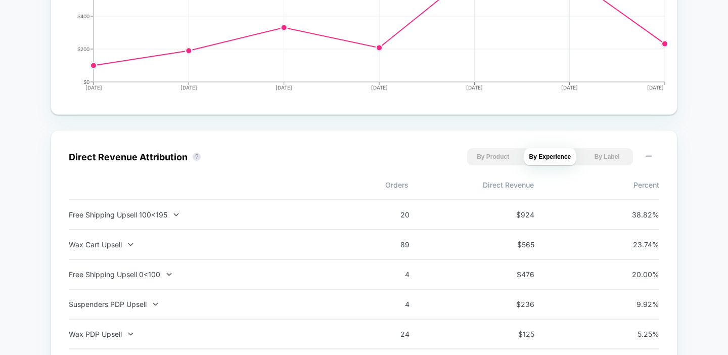
scroll to position [663, 0]
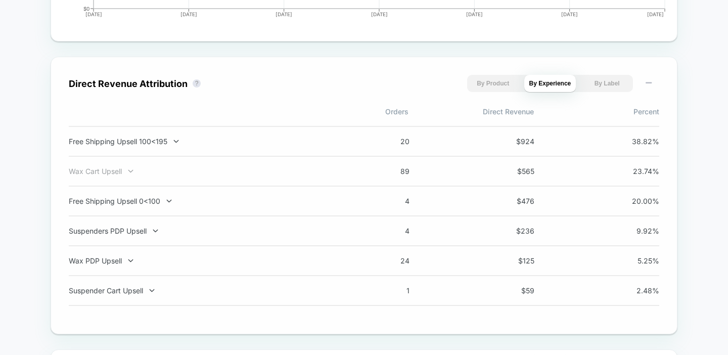
click at [115, 174] on div "Wax Cart Upsell" at bounding box center [202, 171] width 266 height 9
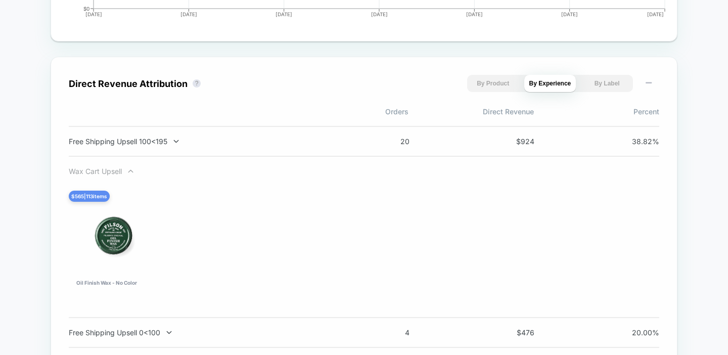
click at [105, 170] on div "Wax Cart Upsell" at bounding box center [202, 171] width 266 height 9
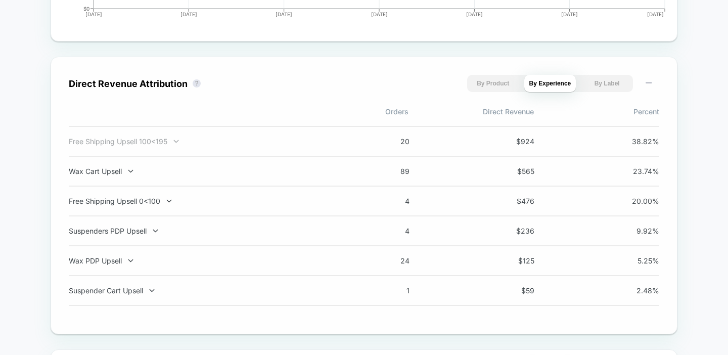
click at [123, 146] on div "Free Shipping Upsell 100<195" at bounding box center [202, 141] width 266 height 9
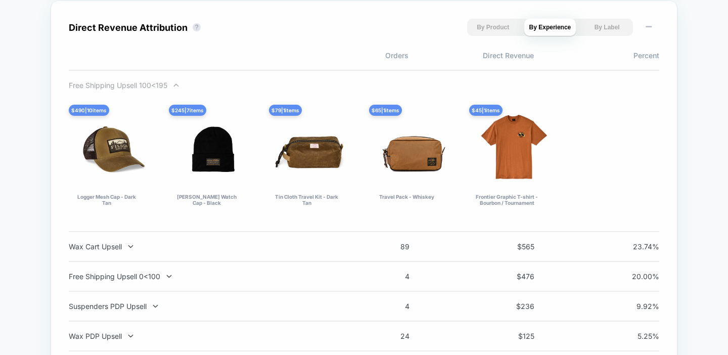
scroll to position [796, 0]
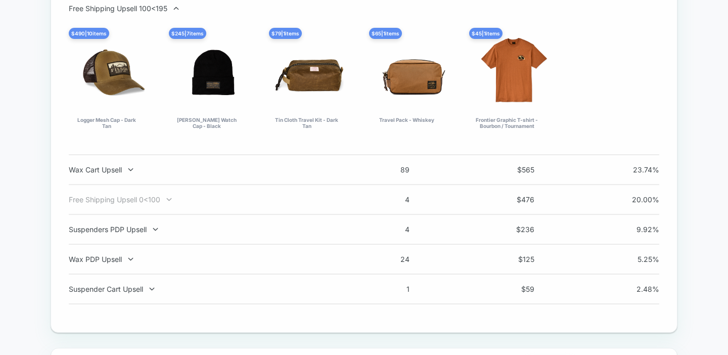
click at [122, 201] on div "Free Shipping Upsell 0<100" at bounding box center [202, 199] width 266 height 9
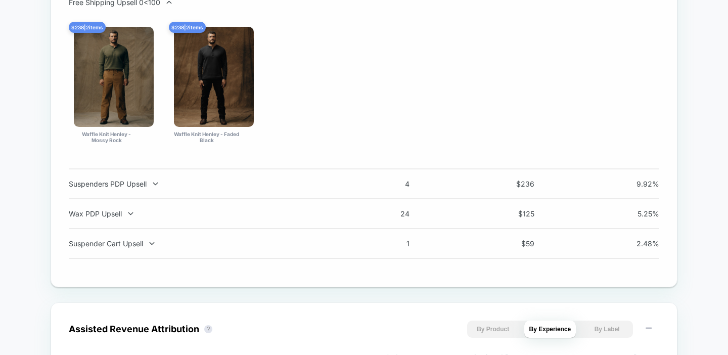
scroll to position [862, 0]
click at [126, 188] on div "Suspenders PDP Upsell" at bounding box center [202, 183] width 266 height 9
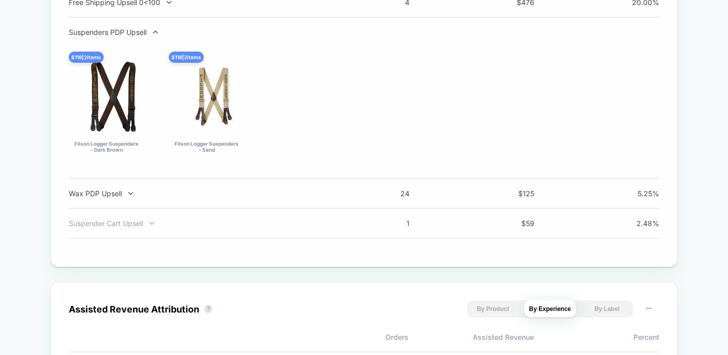
click at [124, 222] on div "Suspender Cart Upsell" at bounding box center [202, 223] width 266 height 9
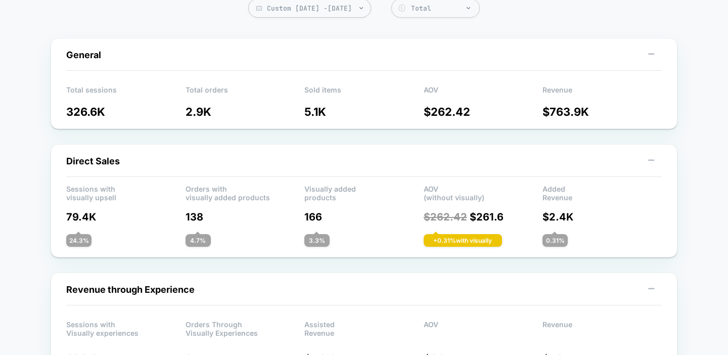
scroll to position [80, 0]
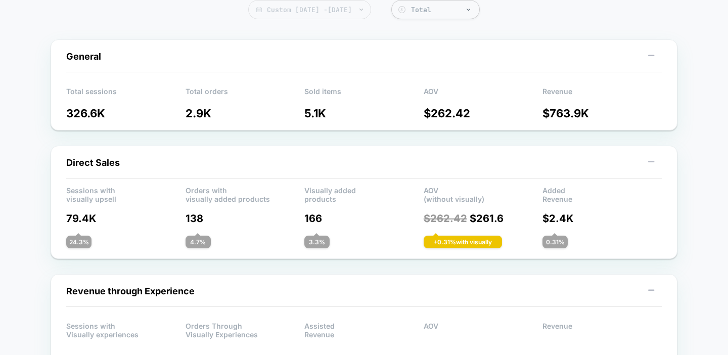
click at [327, 18] on span "Custom Aug 3, 2025 - Aug 9, 2025" at bounding box center [309, 9] width 123 height 19
select select "*"
select select "****"
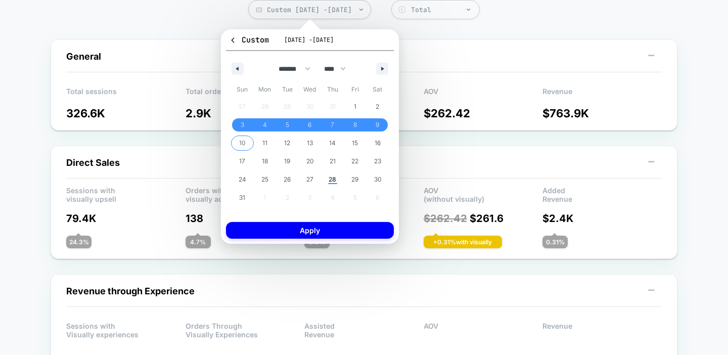
click at [242, 142] on span "10" at bounding box center [242, 143] width 6 height 18
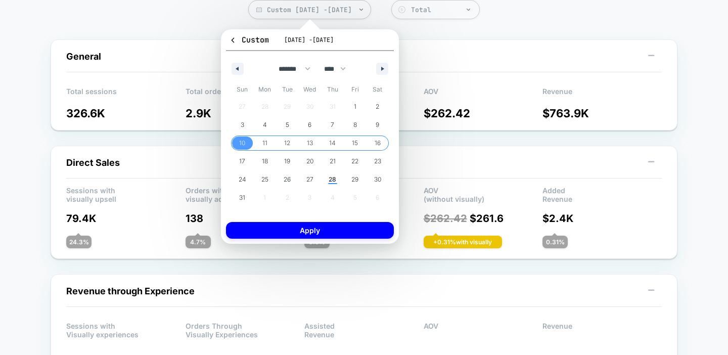
click at [379, 139] on span "16" at bounding box center [377, 143] width 6 height 18
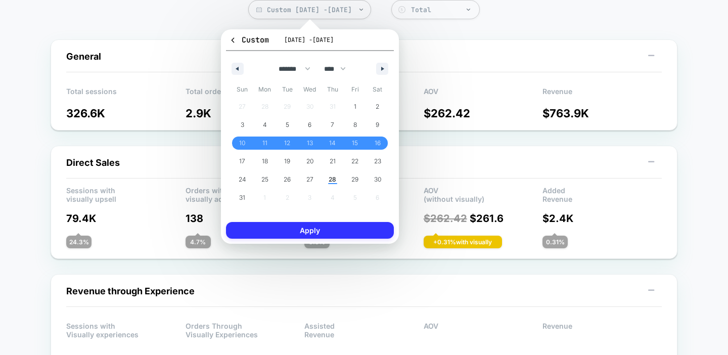
click at [335, 229] on button "Apply" at bounding box center [310, 230] width 168 height 17
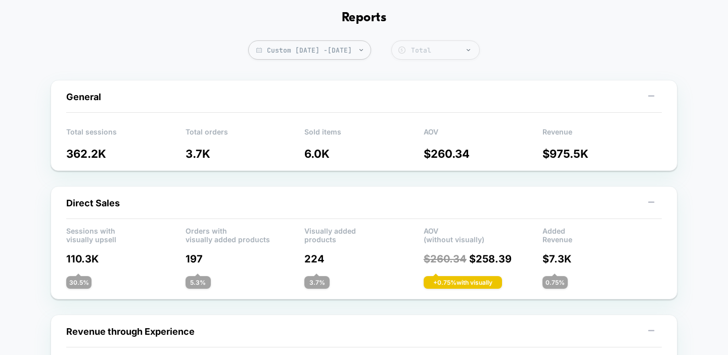
scroll to position [32, 0]
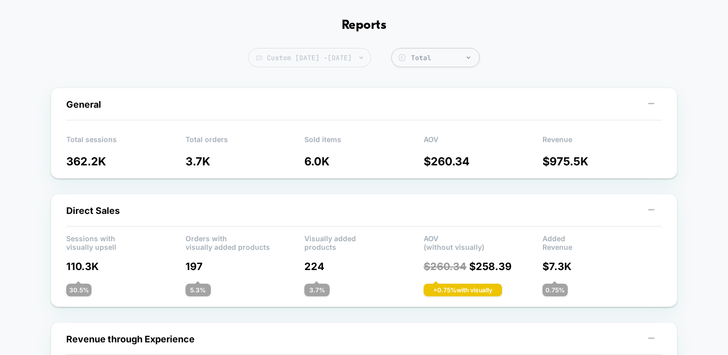
click at [325, 60] on span "Custom [DATE] - [DATE]" at bounding box center [309, 57] width 123 height 19
select select "*"
select select "****"
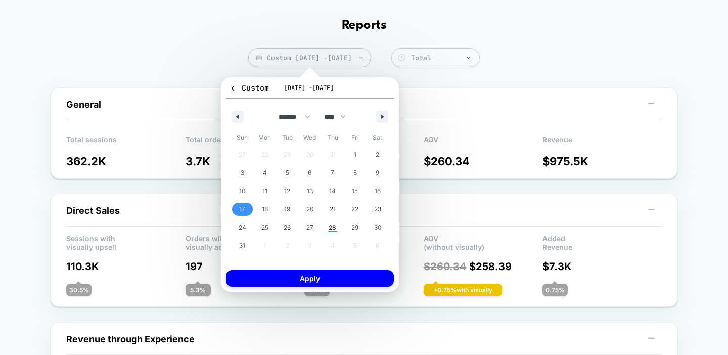
click at [243, 207] on span "17" at bounding box center [242, 209] width 6 height 18
click at [378, 207] on span "23" at bounding box center [377, 209] width 7 height 18
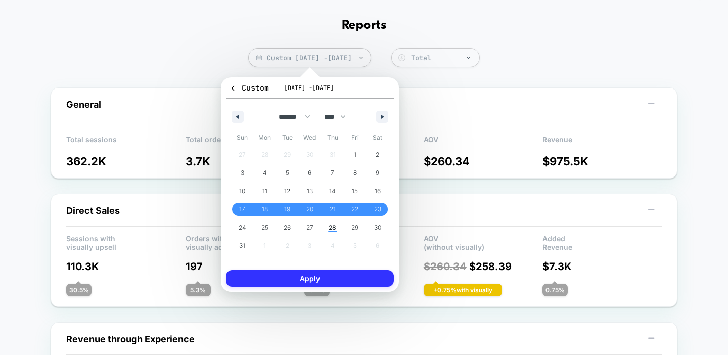
click at [345, 278] on button "Apply" at bounding box center [310, 278] width 168 height 17
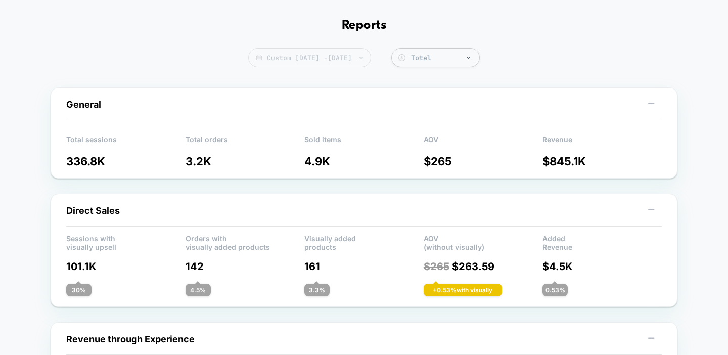
click at [261, 60] on span "Custom [DATE] - [DATE]" at bounding box center [309, 57] width 123 height 19
select select "*"
select select "****"
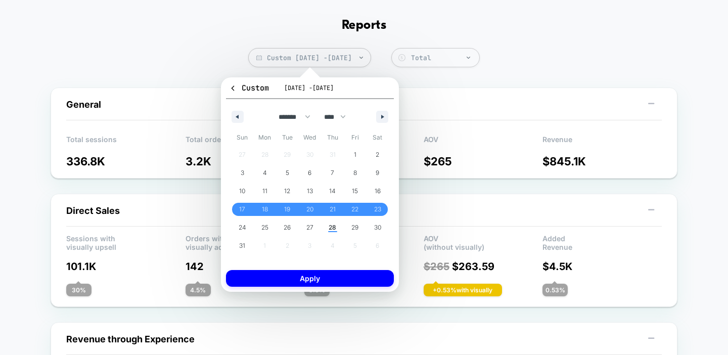
click at [236, 110] on div "******* ******** ***** ***** *** **** **** ****** ********* ******* ******** **…" at bounding box center [310, 114] width 168 height 30
click at [236, 114] on button "button" at bounding box center [237, 117] width 12 height 12
select select "*"
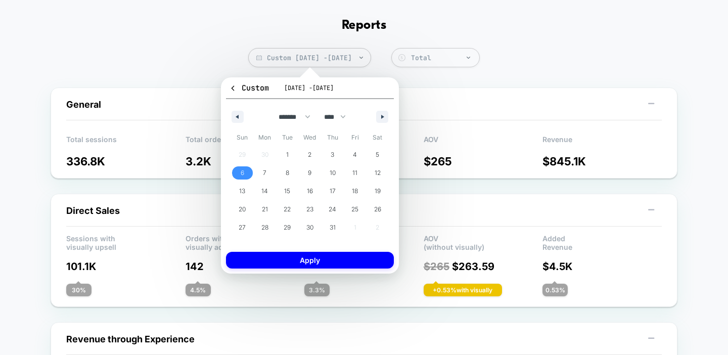
click at [241, 168] on span "6" at bounding box center [243, 173] width 4 height 18
click at [378, 171] on span "12" at bounding box center [377, 173] width 6 height 18
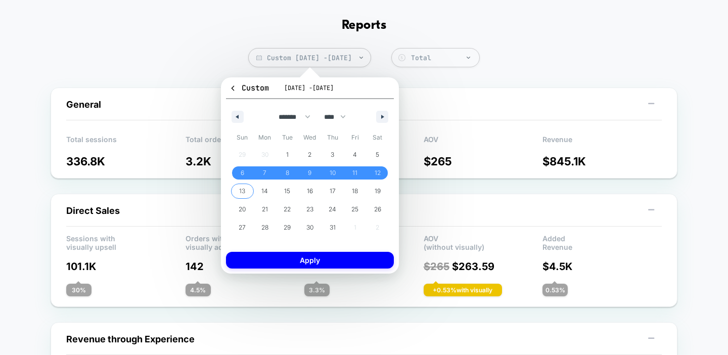
click at [246, 190] on span "13" at bounding box center [242, 190] width 23 height 13
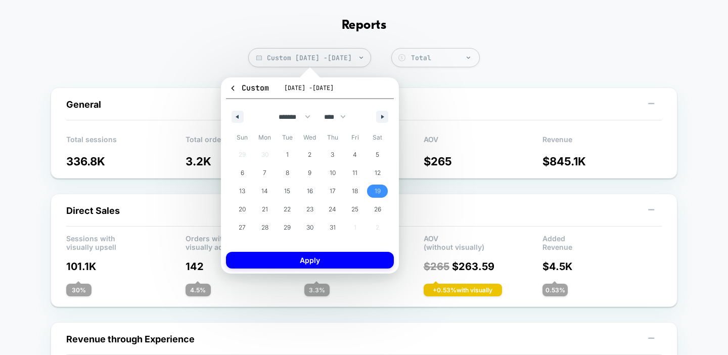
click at [377, 184] on span "19" at bounding box center [377, 191] width 6 height 18
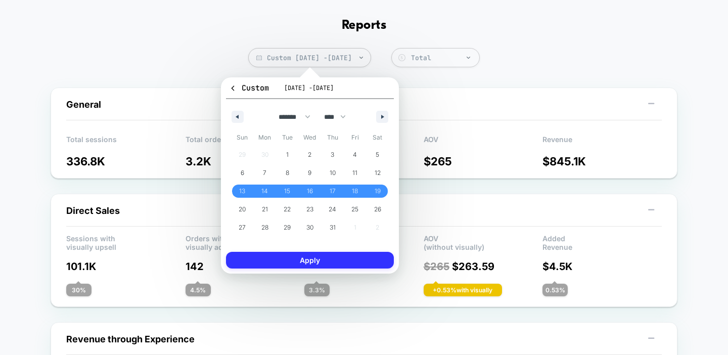
click at [352, 263] on button "Apply" at bounding box center [310, 260] width 168 height 17
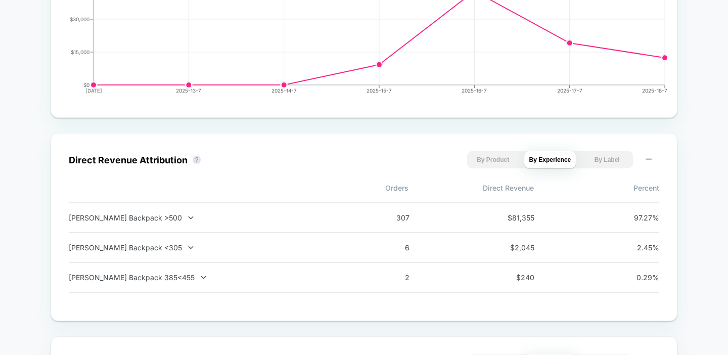
scroll to position [596, 0]
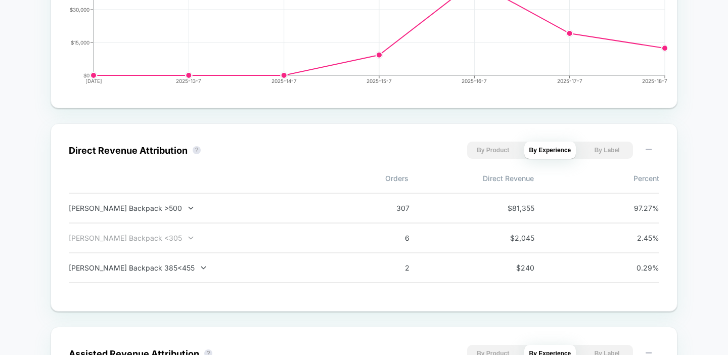
click at [127, 240] on div "Dryden Backpack <305" at bounding box center [202, 237] width 266 height 9
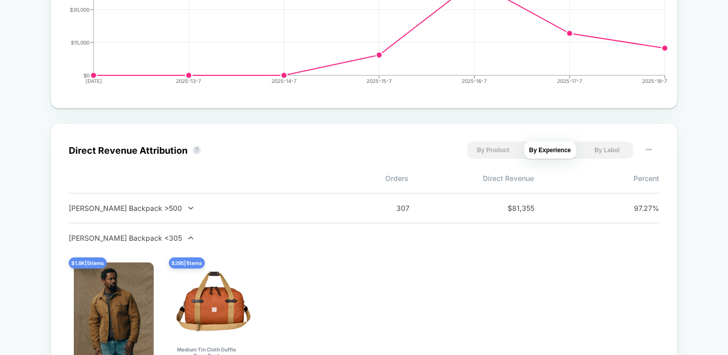
click at [127, 240] on div "Dryden Backpack <305" at bounding box center [202, 237] width 266 height 9
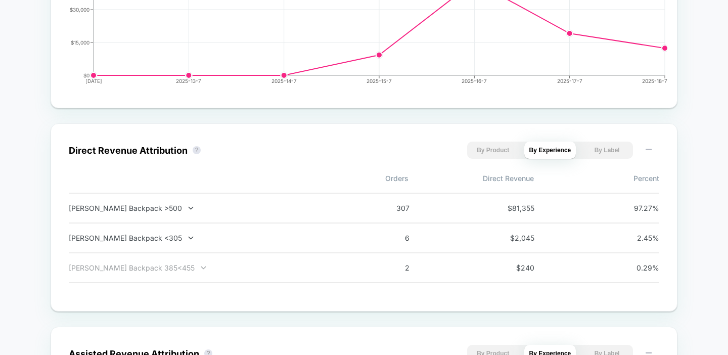
click at [120, 267] on div "Dryden Backpack 385<455" at bounding box center [202, 267] width 266 height 9
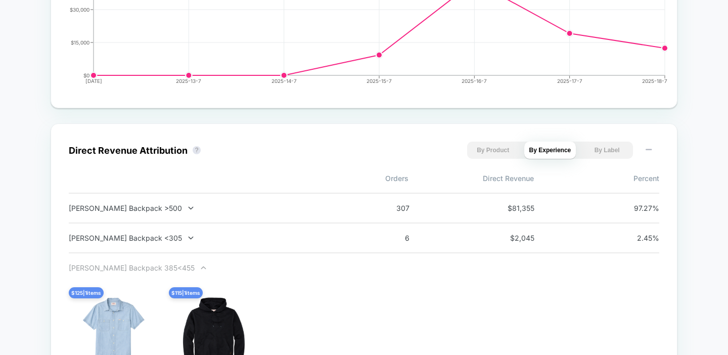
click at [120, 268] on div "Dryden Backpack 385<455" at bounding box center [202, 267] width 266 height 9
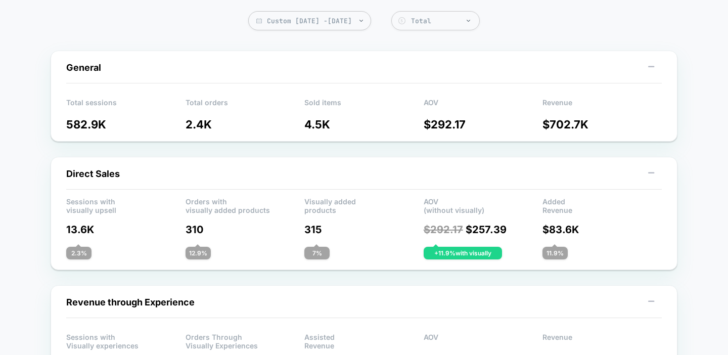
scroll to position [0, 0]
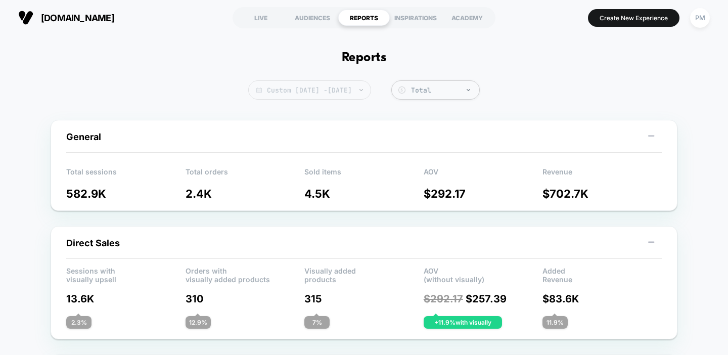
click at [335, 92] on span "Custom Jul 13, 2025 - Jul 19, 2025" at bounding box center [309, 89] width 123 height 19
select select "*"
select select "****"
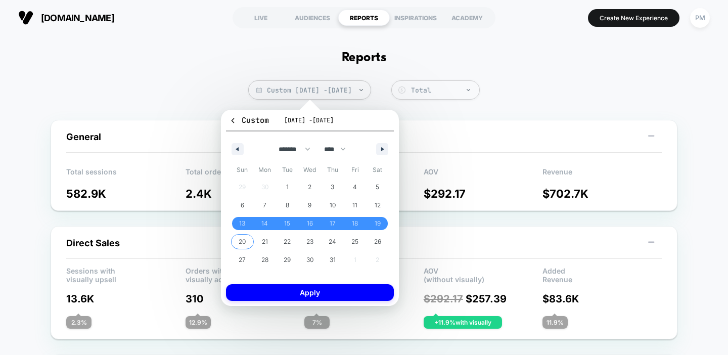
click at [241, 237] on span "20" at bounding box center [242, 241] width 7 height 18
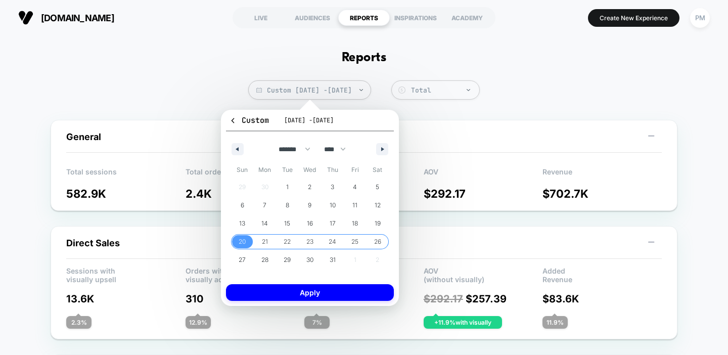
click at [375, 239] on span "26" at bounding box center [377, 241] width 7 height 18
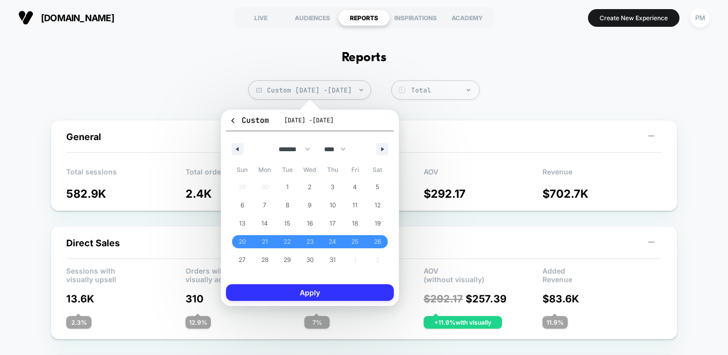
click at [326, 287] on button "Apply" at bounding box center [310, 292] width 168 height 17
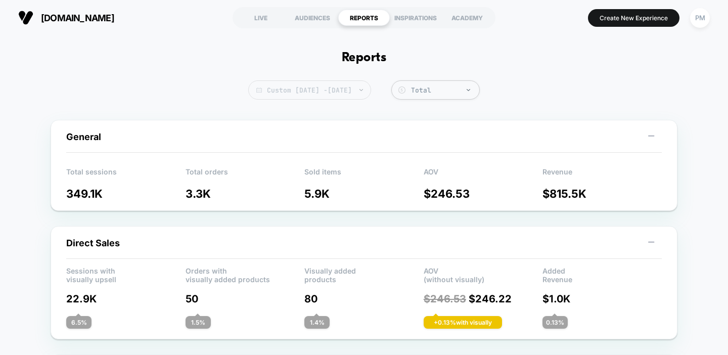
click at [306, 83] on span "Custom Jul 20, 2025 - Jul 26, 2025" at bounding box center [309, 89] width 123 height 19
select select "*"
select select "****"
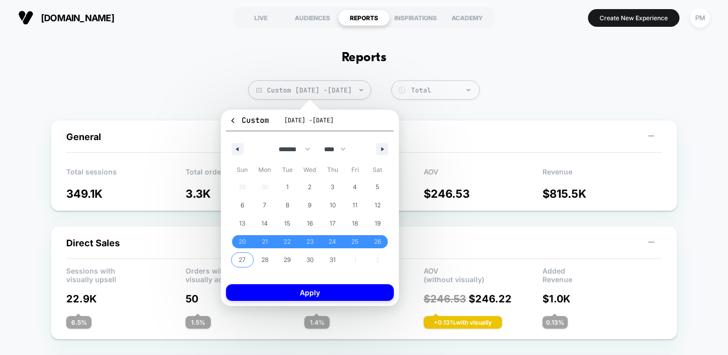
click at [239, 253] on span "27" at bounding box center [242, 260] width 7 height 18
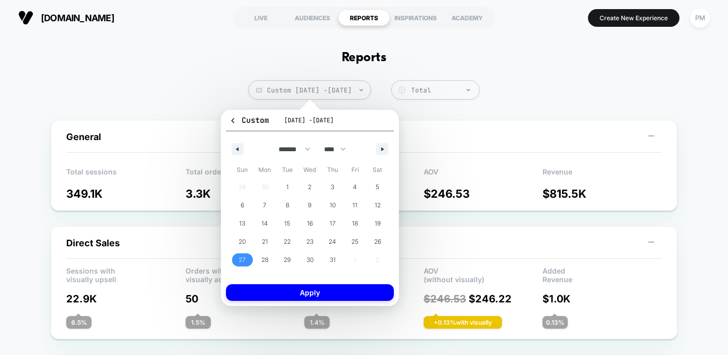
click at [377, 257] on div "29 30 1 2 3 4 5 6 7 8 9 10 11 12 13 14 15 16 17 18 19 20 21 22 23 24 25 26 27 2…" at bounding box center [310, 223] width 158 height 91
click at [377, 262] on div "29 30 1 2 3 4 5 6 7 8 9 10 11 12 13 14 15 16 17 18 19 20 21 22 23 24 25 26 27 2…" at bounding box center [310, 223] width 158 height 91
click at [381, 147] on icon "button" at bounding box center [383, 149] width 5 height 4
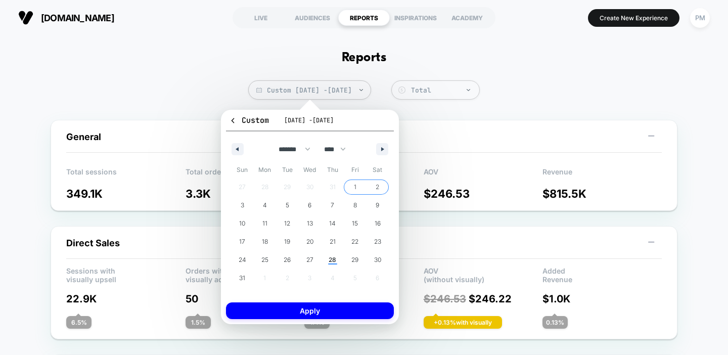
click at [375, 189] on span "2" at bounding box center [377, 187] width 4 height 18
select select "*"
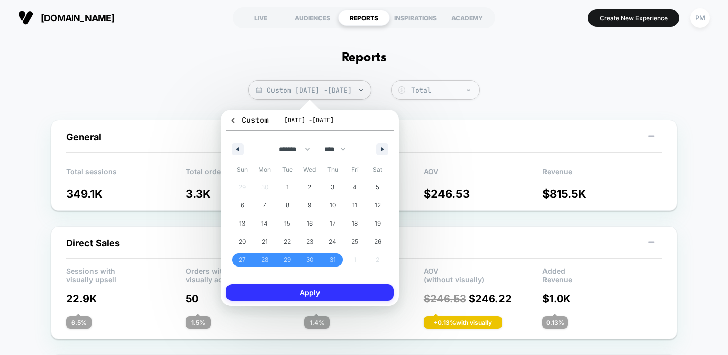
click at [355, 298] on button "Apply" at bounding box center [310, 292] width 168 height 17
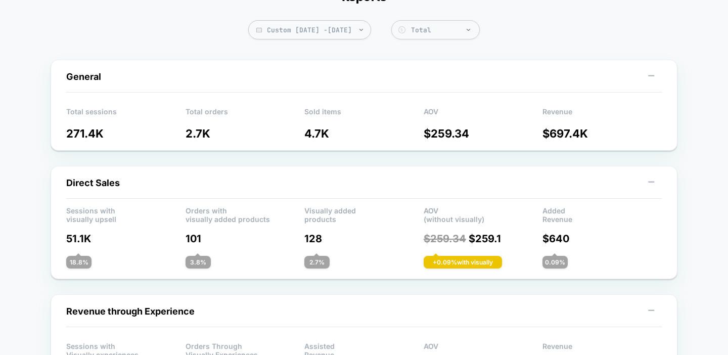
scroll to position [61, 0]
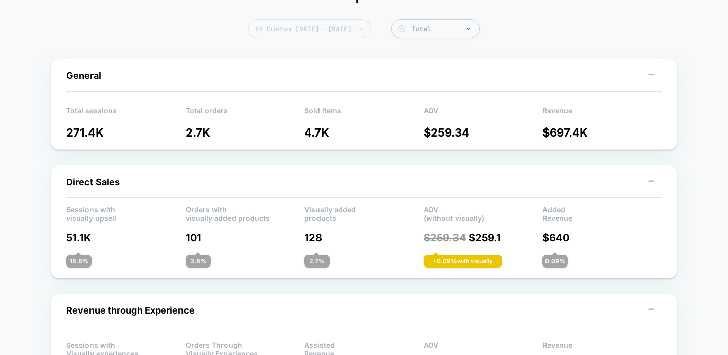
click at [283, 26] on span "Custom Jul 27, 2025 - Aug 2, 2025" at bounding box center [309, 28] width 123 height 19
select select "*"
select select "****"
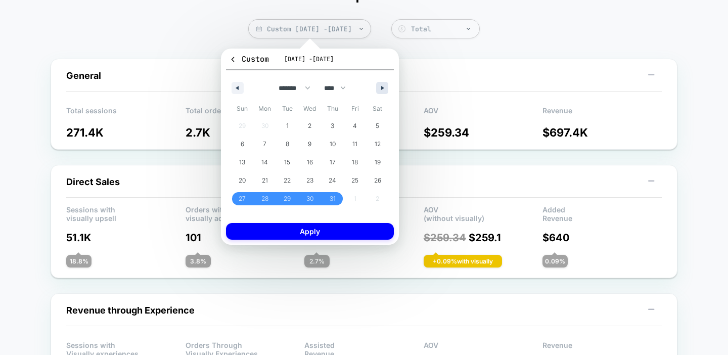
click at [378, 85] on button "button" at bounding box center [382, 88] width 12 height 12
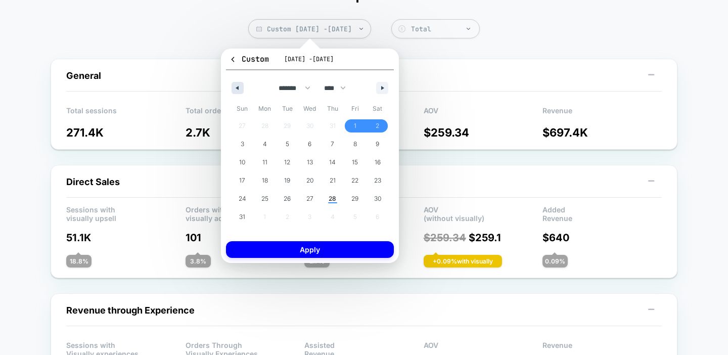
click at [241, 85] on button "button" at bounding box center [237, 88] width 12 height 12
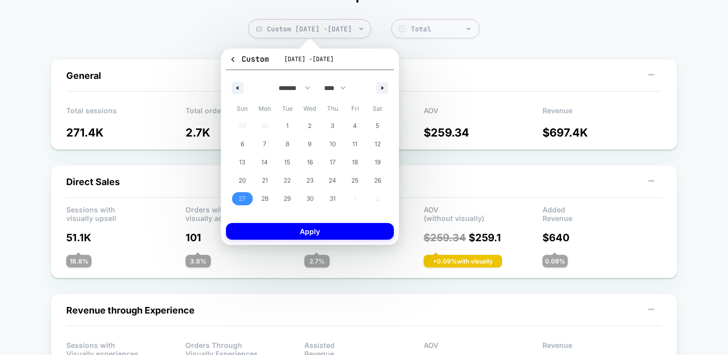
click at [240, 196] on span "27" at bounding box center [242, 198] width 7 height 18
click at [382, 87] on icon "button" at bounding box center [383, 88] width 5 height 4
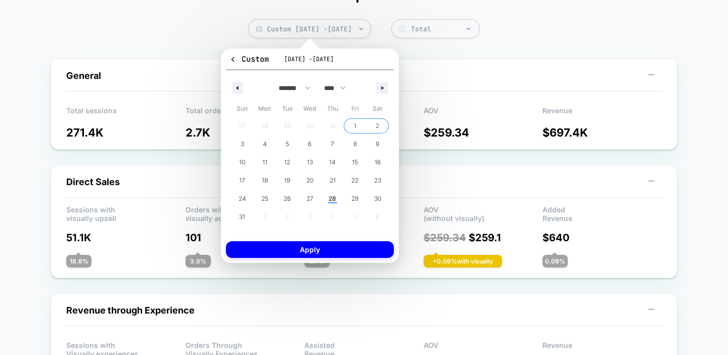
click at [376, 123] on span "2" at bounding box center [377, 126] width 4 height 18
select select "*"
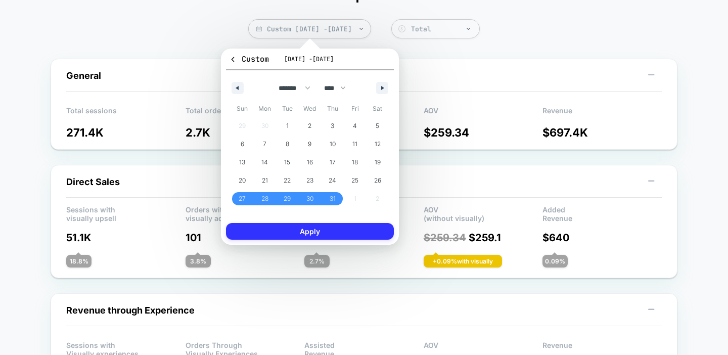
click at [342, 231] on button "Apply" at bounding box center [310, 231] width 168 height 17
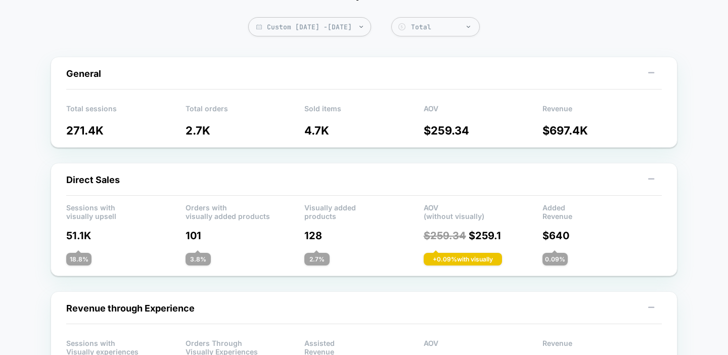
scroll to position [0, 0]
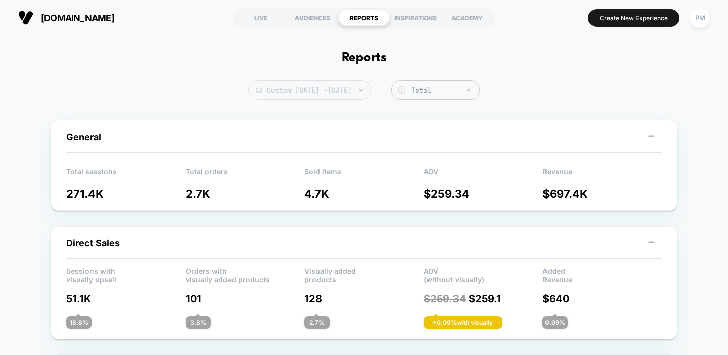
click at [283, 83] on span "Custom Jul 27, 2025 - Aug 2, 2025" at bounding box center [309, 89] width 123 height 19
select select "*"
select select "****"
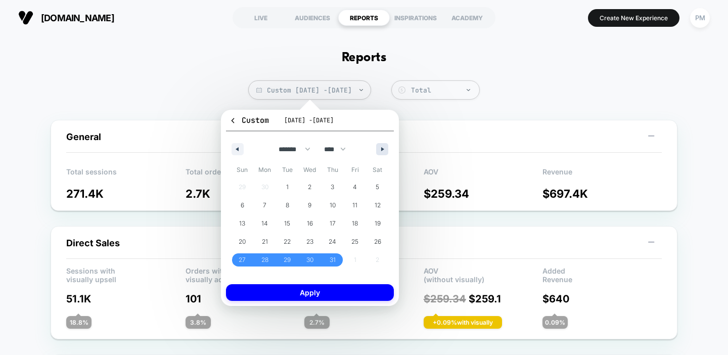
click at [381, 147] on icon "button" at bounding box center [383, 149] width 5 height 4
select select "*"
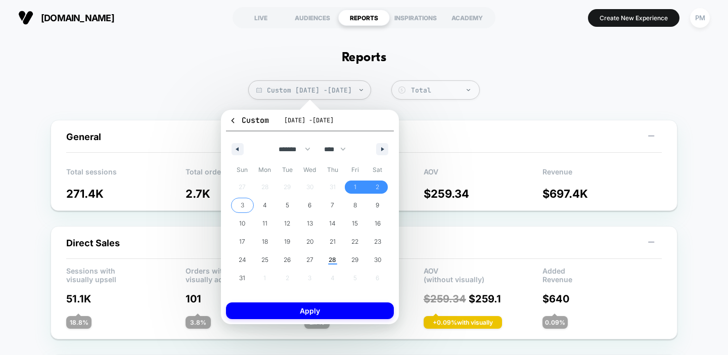
click at [247, 201] on span "3" at bounding box center [242, 205] width 23 height 13
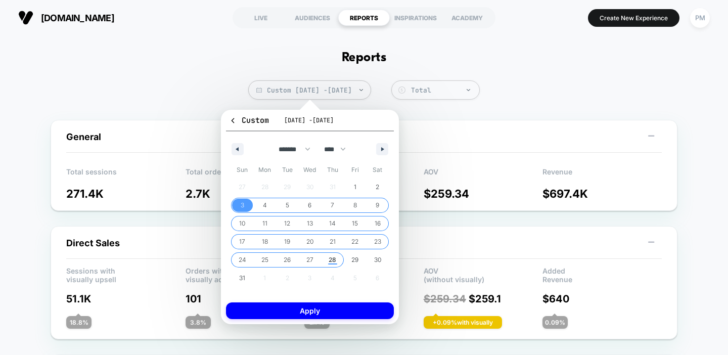
click at [335, 258] on span "28" at bounding box center [332, 260] width 8 height 18
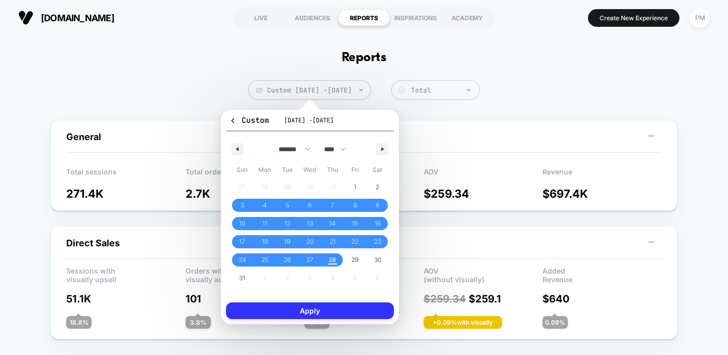
click at [331, 303] on button "Apply" at bounding box center [310, 310] width 168 height 17
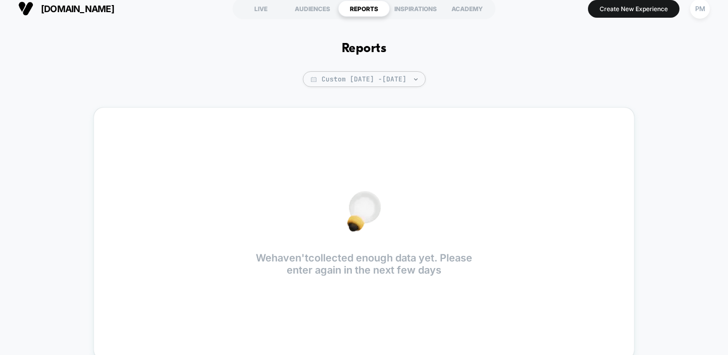
scroll to position [9, 0]
click at [356, 73] on span "Custom Aug 3, 2025 - Aug 2, 2025" at bounding box center [364, 80] width 123 height 16
select select "*"
select select "****"
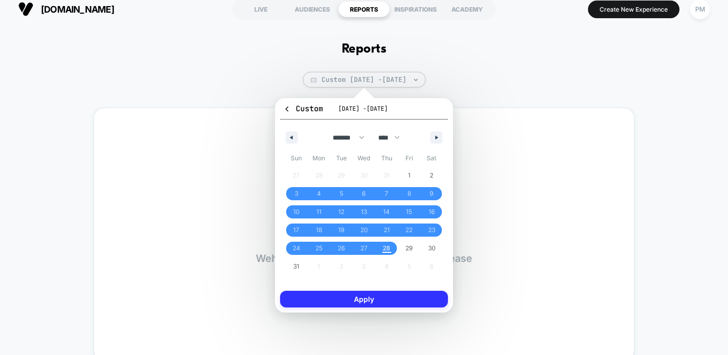
click at [346, 297] on button "Apply" at bounding box center [364, 299] width 168 height 17
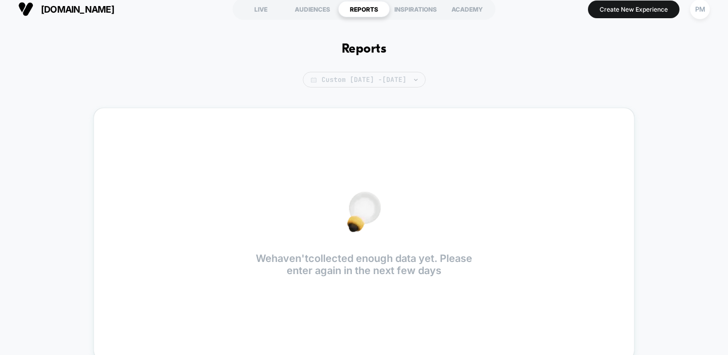
click at [375, 80] on span "Custom Aug 3, 2025 - Aug 2, 2025" at bounding box center [364, 80] width 123 height 16
select select "*"
select select "****"
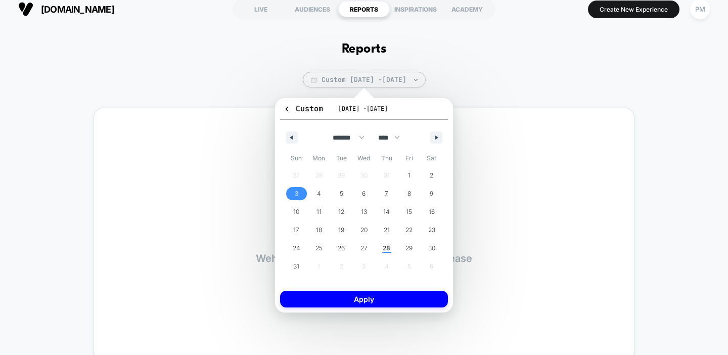
click at [294, 188] on span "3" at bounding box center [296, 193] width 23 height 13
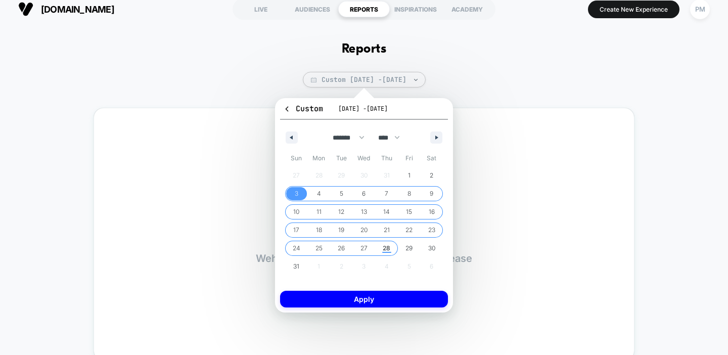
click at [386, 246] on span "28" at bounding box center [387, 248] width 8 height 18
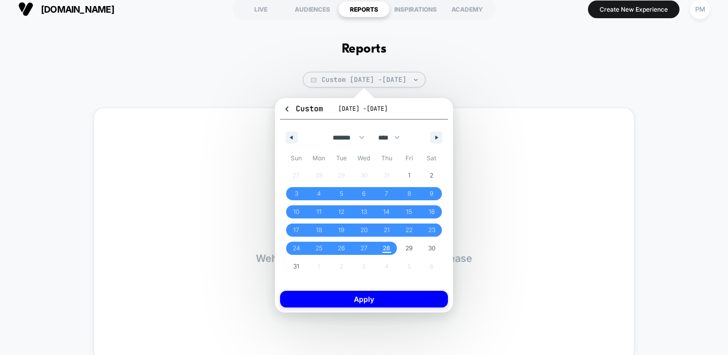
click at [383, 289] on div "Custom Aug 3, 2025 - Aug 28, 2025 ******* ******** ***** ***** *** **** **** **…" at bounding box center [364, 205] width 168 height 204
click at [383, 293] on button "Apply" at bounding box center [364, 299] width 168 height 17
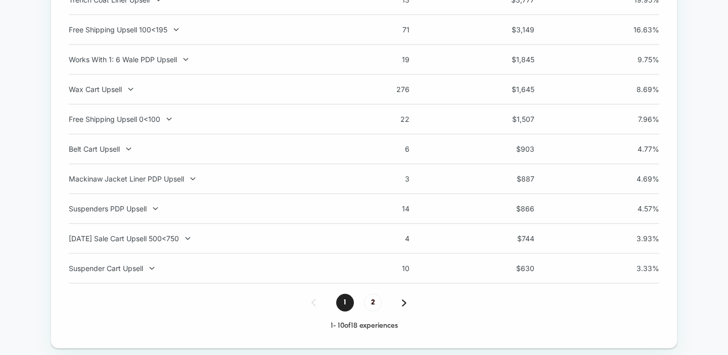
scroll to position [802, 0]
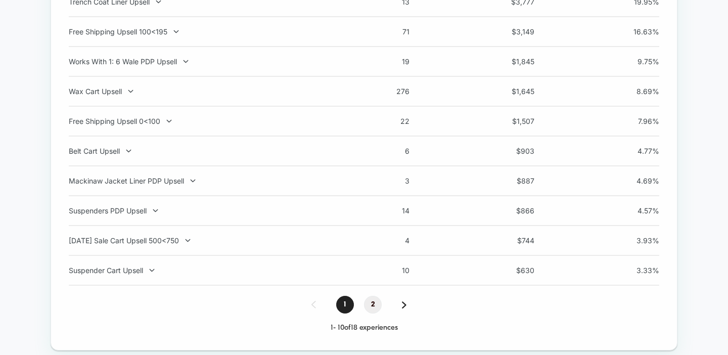
click at [369, 309] on span "2" at bounding box center [373, 305] width 18 height 18
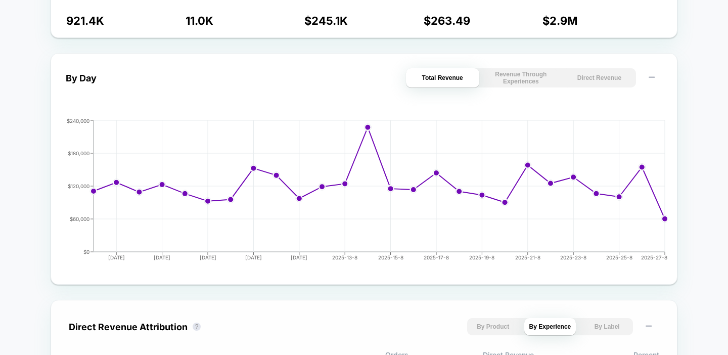
scroll to position [0, 0]
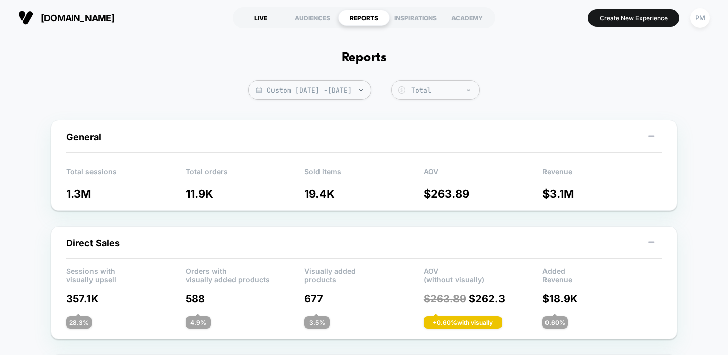
click at [260, 16] on div "LIVE" at bounding box center [261, 18] width 52 height 16
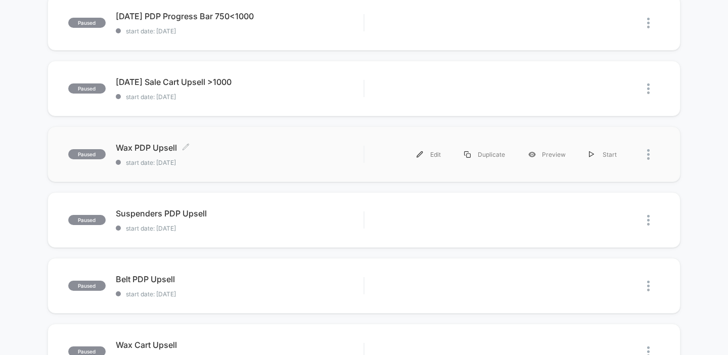
scroll to position [320, 0]
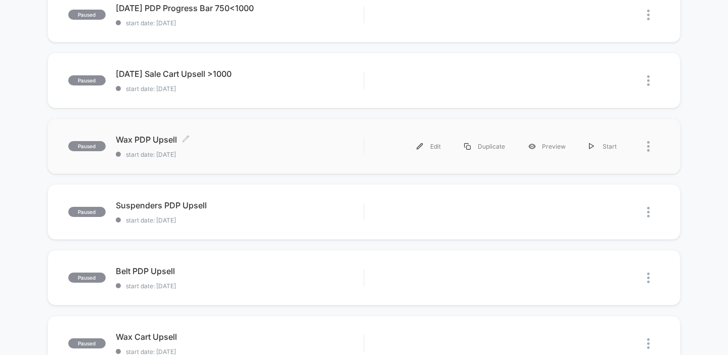
click at [261, 146] on div "Wax PDP Upsell Click to edit experience details Click to edit experience detail…" at bounding box center [240, 146] width 248 height 24
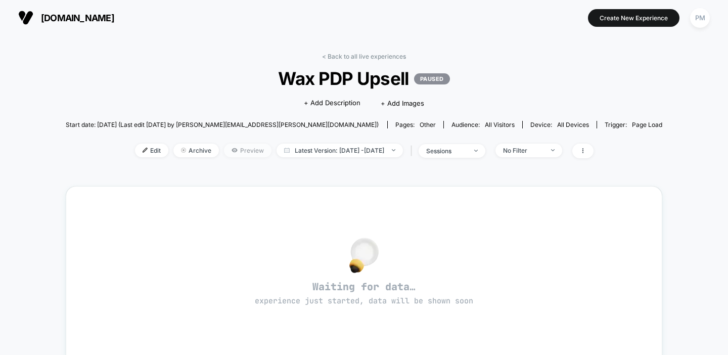
click at [241, 151] on span "Preview" at bounding box center [247, 151] width 47 height 14
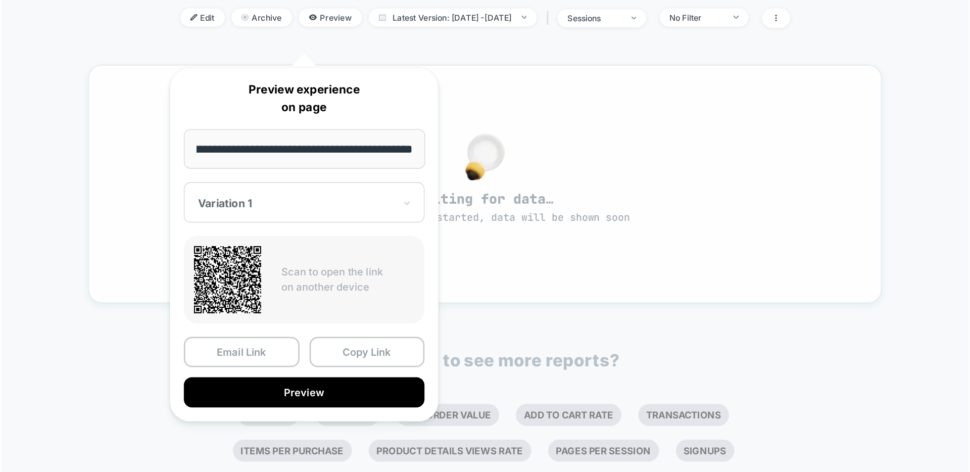
scroll to position [140, 0]
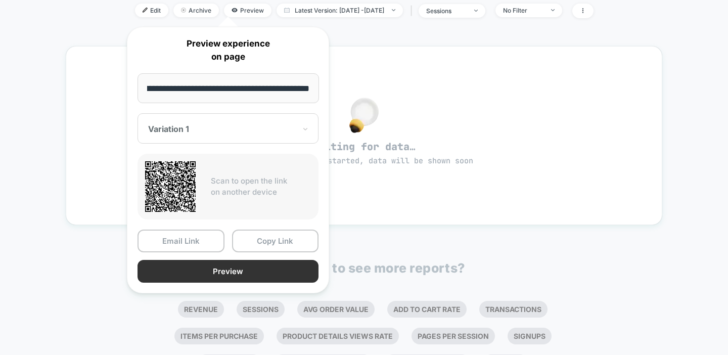
click at [273, 274] on button "Preview" at bounding box center [227, 271] width 181 height 23
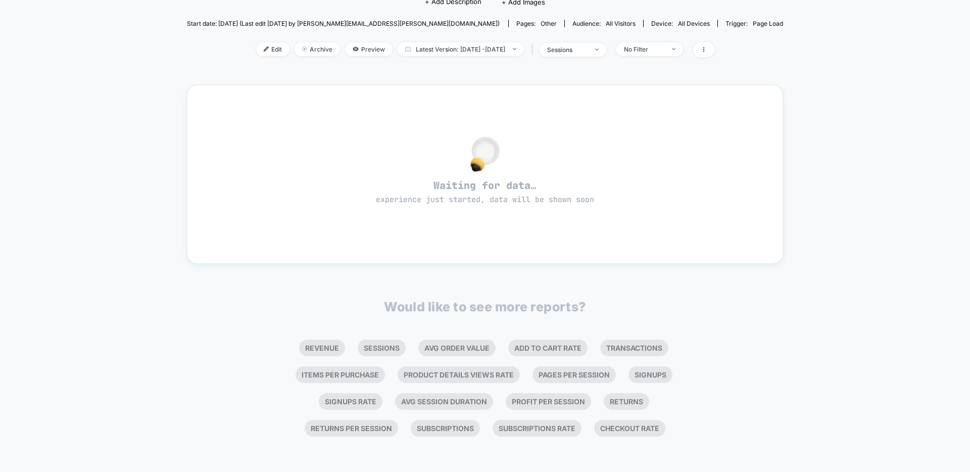
scroll to position [0, 0]
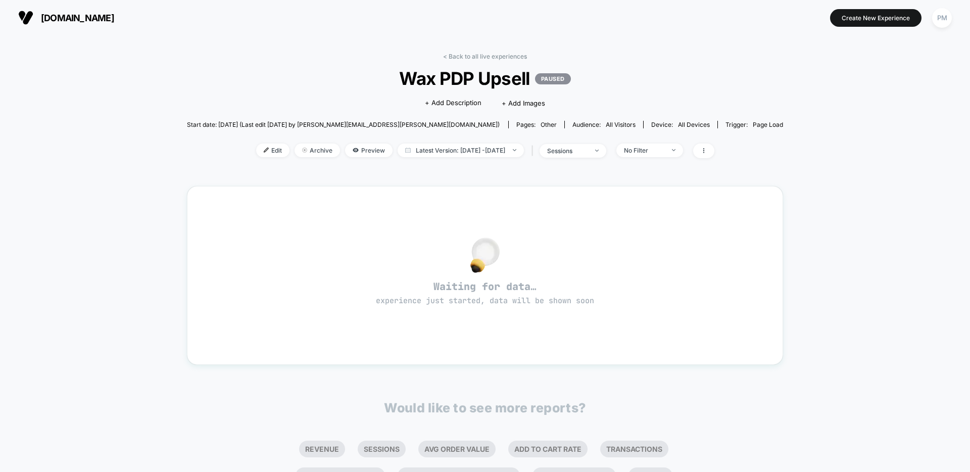
click at [457, 44] on div "< Back to all live experiences Wax PDP Upsell PAUSED Click to edit experience d…" at bounding box center [485, 304] width 970 height 538
click at [456, 52] on div "< Back to all live experiences Wax PDP Upsell PAUSED Click to edit experience d…" at bounding box center [485, 293] width 597 height 497
click at [456, 58] on link "< Back to all live experiences" at bounding box center [485, 57] width 84 height 8
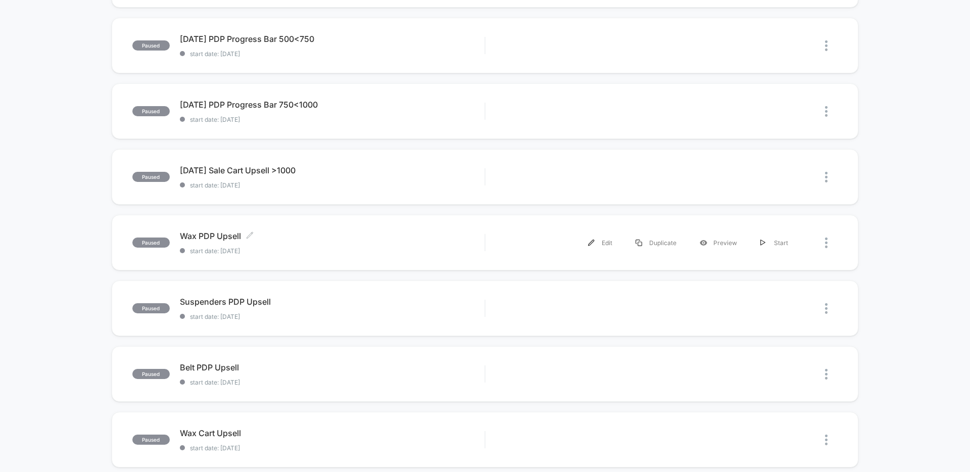
scroll to position [231, 0]
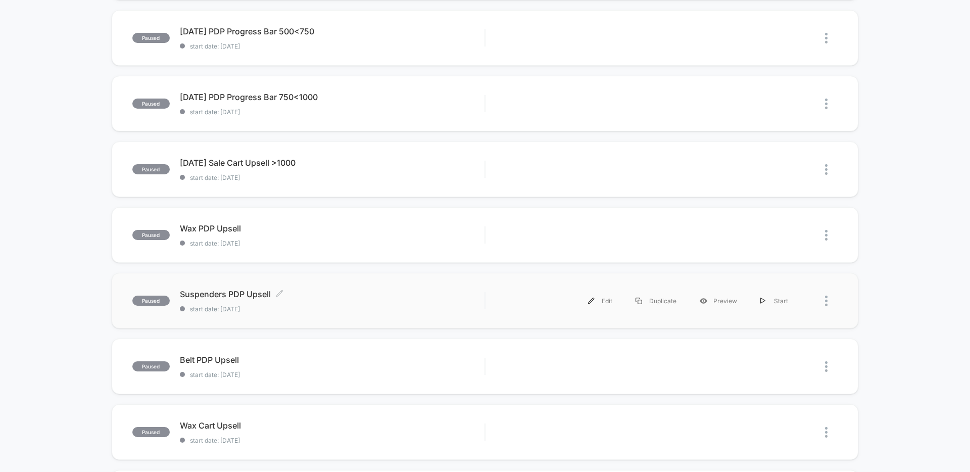
click at [339, 296] on span "Suspenders PDP Upsell Click to edit experience details" at bounding box center [332, 294] width 305 height 10
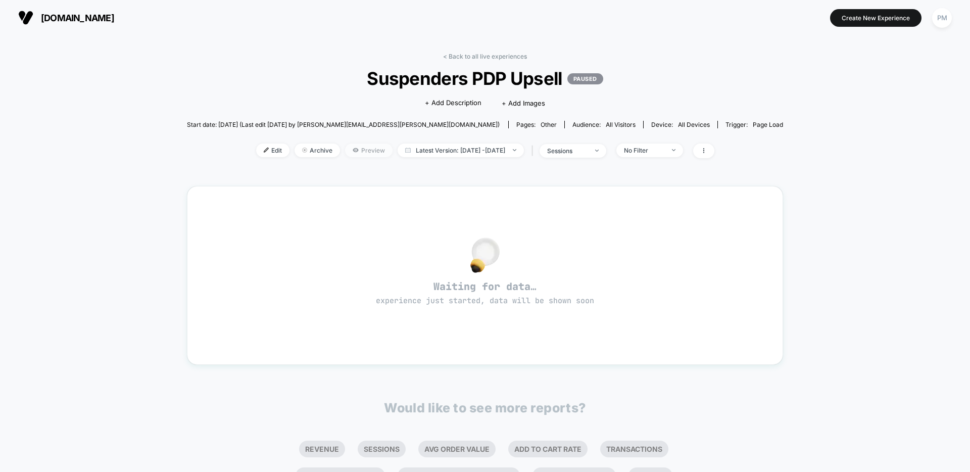
click at [351, 144] on span "Preview" at bounding box center [368, 151] width 47 height 14
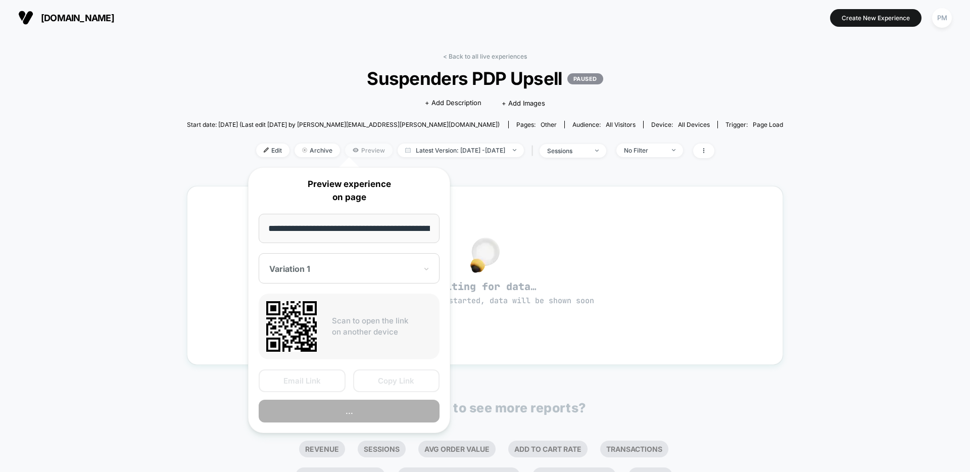
scroll to position [0, 129]
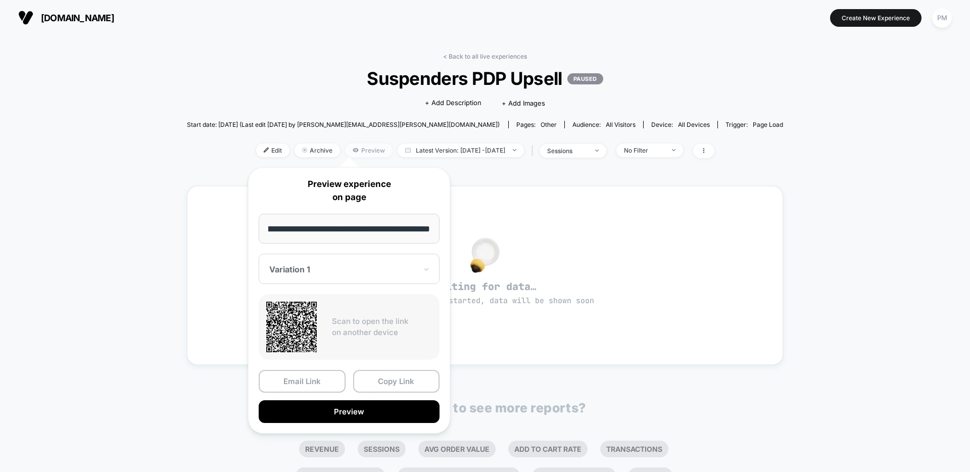
click at [352, 147] on span "Preview" at bounding box center [368, 151] width 47 height 14
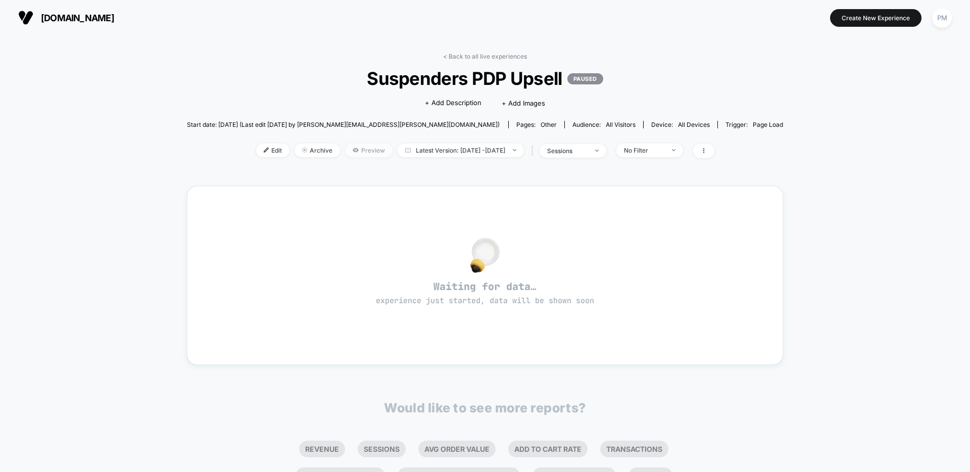
click at [352, 147] on span "Preview" at bounding box center [368, 151] width 47 height 14
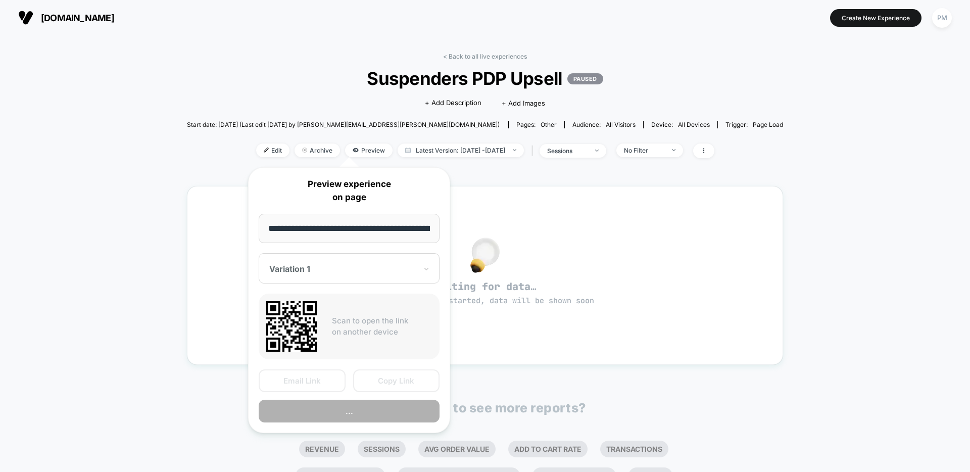
scroll to position [0, 129]
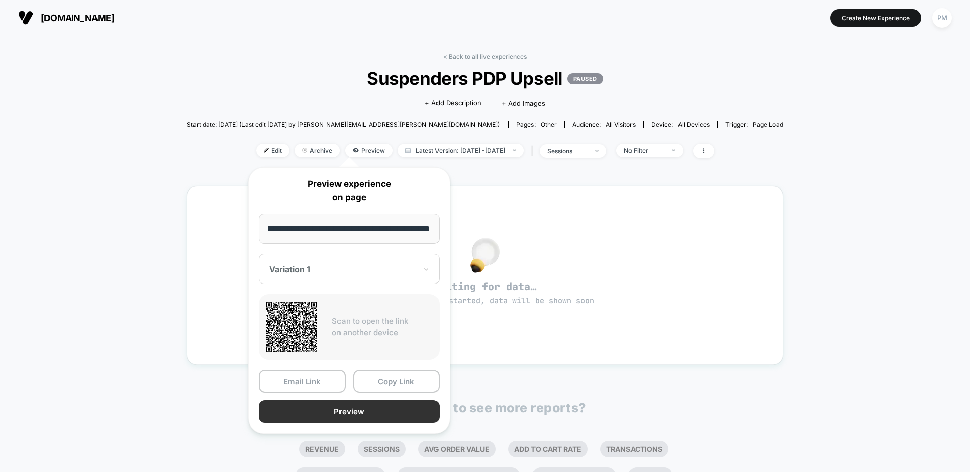
click at [355, 413] on button "Preview" at bounding box center [349, 411] width 181 height 23
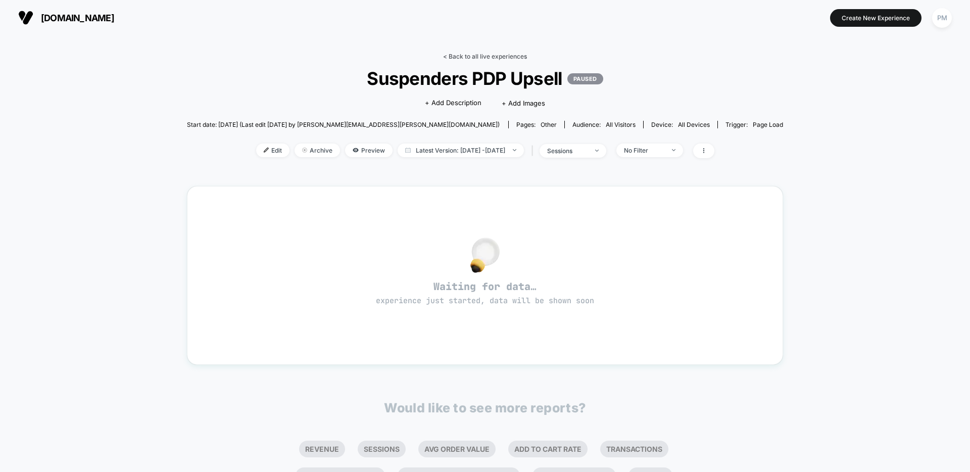
click at [488, 56] on link "< Back to all live experiences" at bounding box center [485, 57] width 84 height 8
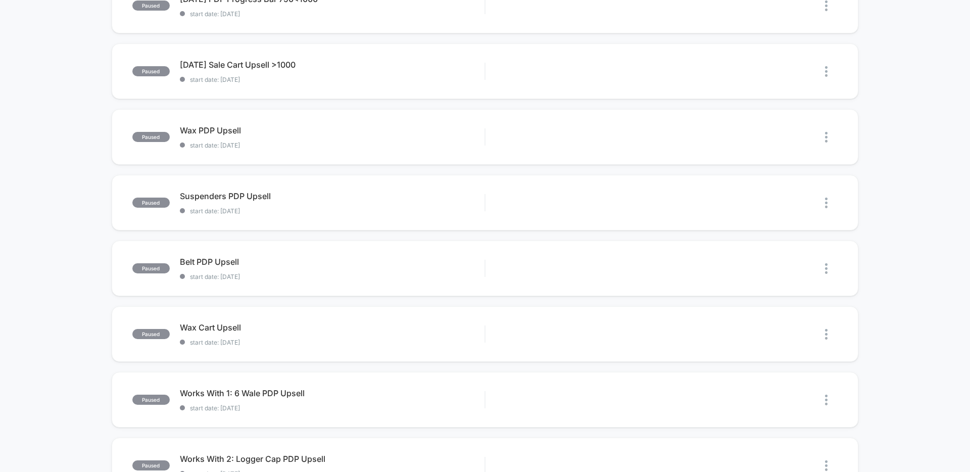
scroll to position [330, 0]
click at [320, 329] on span "Wax Cart Upsell Click to edit experience details" at bounding box center [332, 327] width 305 height 10
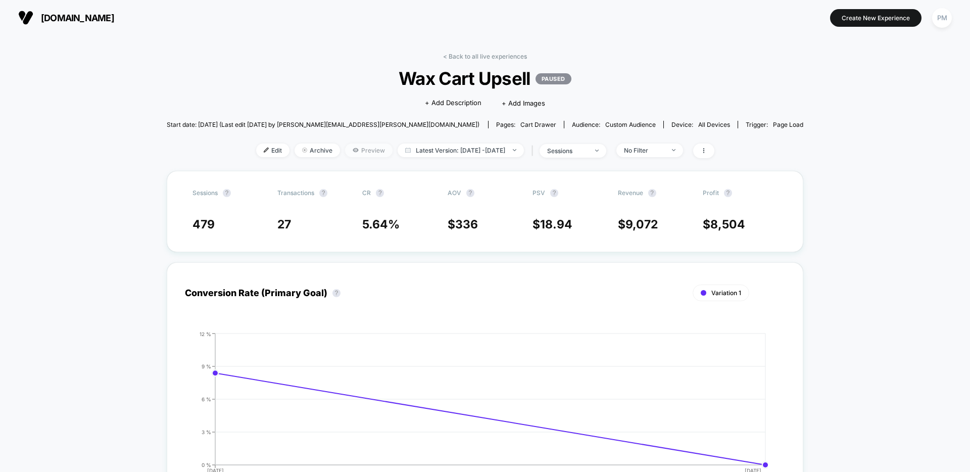
click at [345, 147] on span "Preview" at bounding box center [368, 151] width 47 height 14
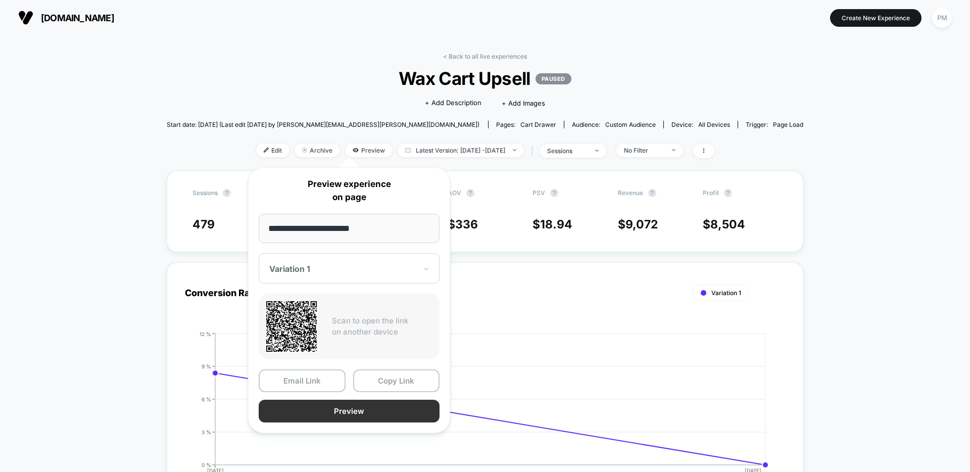
click at [346, 408] on button "Preview" at bounding box center [349, 411] width 181 height 23
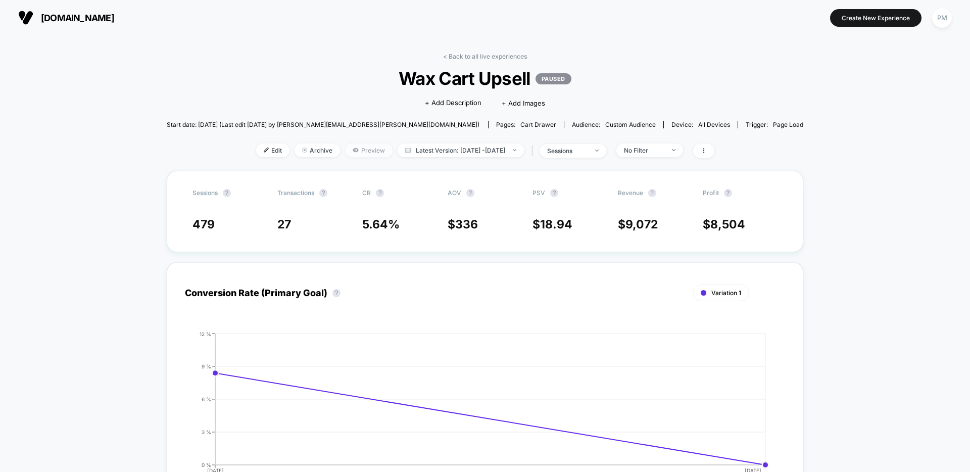
click at [347, 146] on span "Preview" at bounding box center [368, 151] width 47 height 14
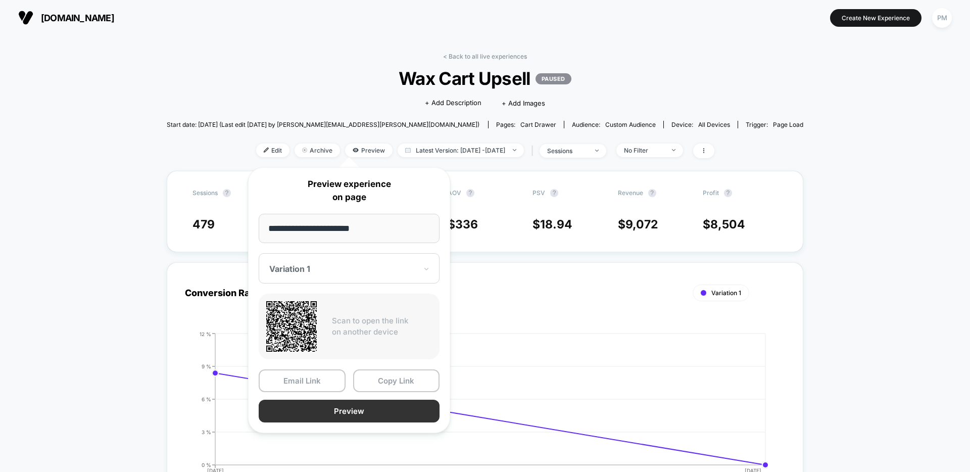
click at [330, 419] on button "Preview" at bounding box center [349, 411] width 181 height 23
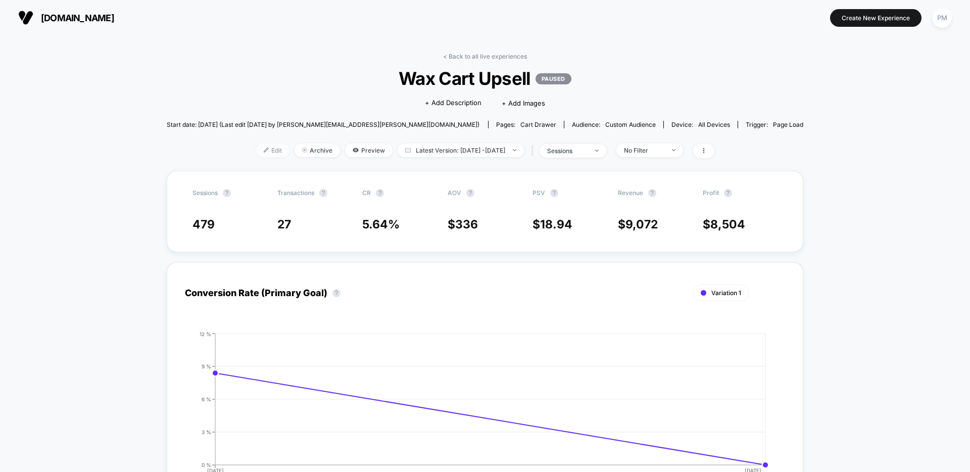
click at [256, 147] on span "Edit" at bounding box center [272, 151] width 33 height 14
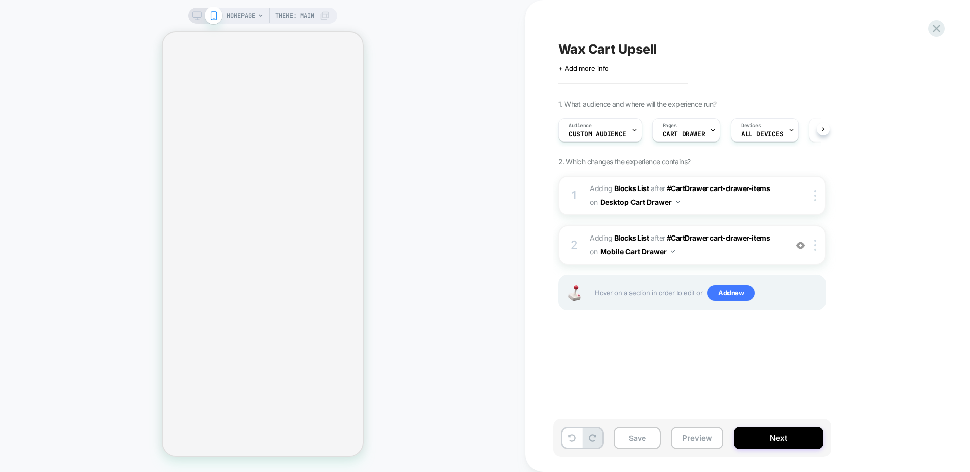
scroll to position [0, 1]
click at [738, 244] on span "#_loomi_addon_1753217196257 Adding Blocks List AFTER #CartDrawer cart-drawer-it…" at bounding box center [686, 244] width 193 height 27
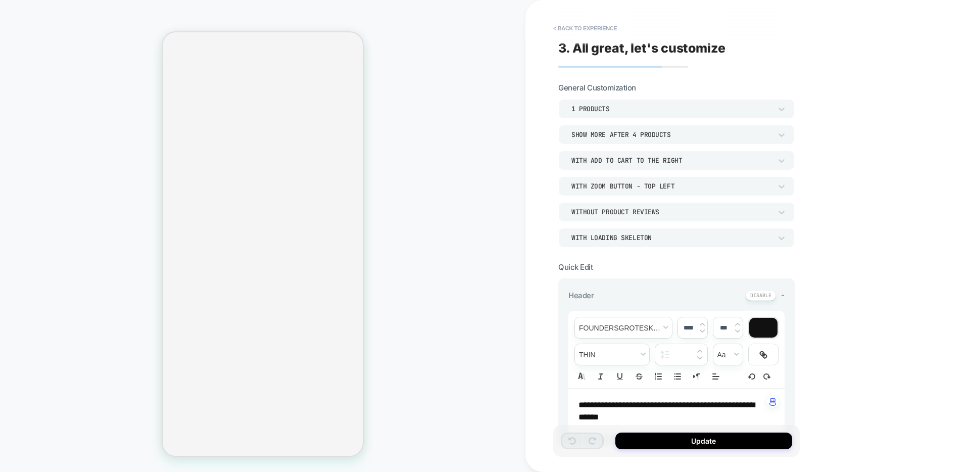
scroll to position [295, 0]
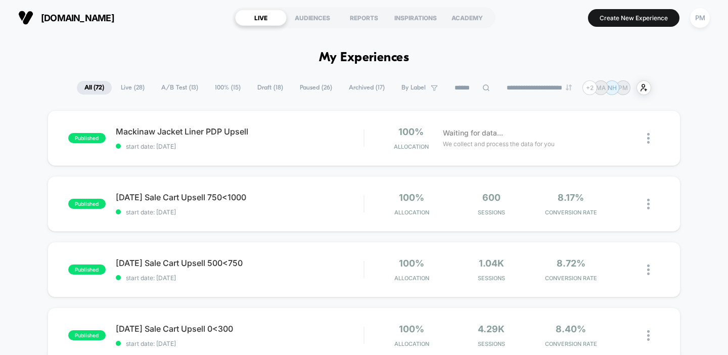
click at [189, 88] on span "A/B Test ( 13 )" at bounding box center [180, 88] width 52 height 14
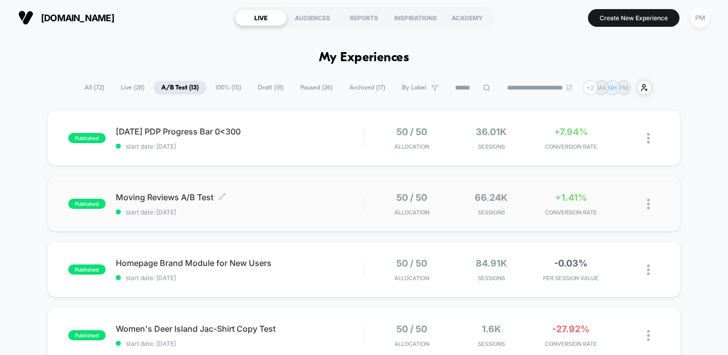
click at [310, 201] on span "Moving Reviews A/B Test Click to edit experience details" at bounding box center [240, 197] width 248 height 10
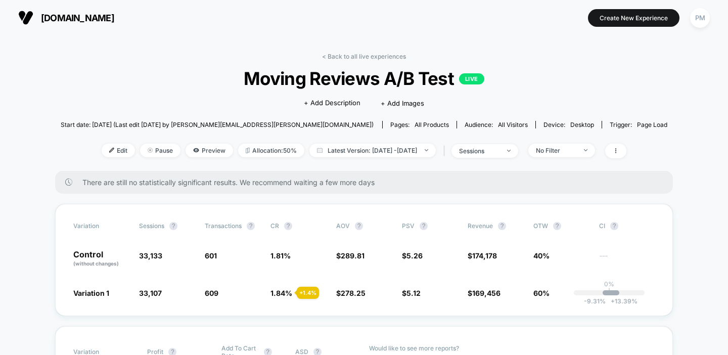
click at [343, 59] on link "< Back to all live experiences" at bounding box center [364, 57] width 84 height 8
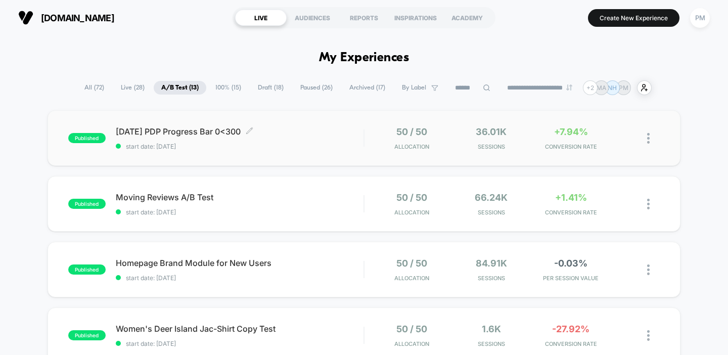
click at [337, 129] on span "Labor Day PDP Progress Bar 0<300 Click to edit experience details" at bounding box center [240, 131] width 248 height 10
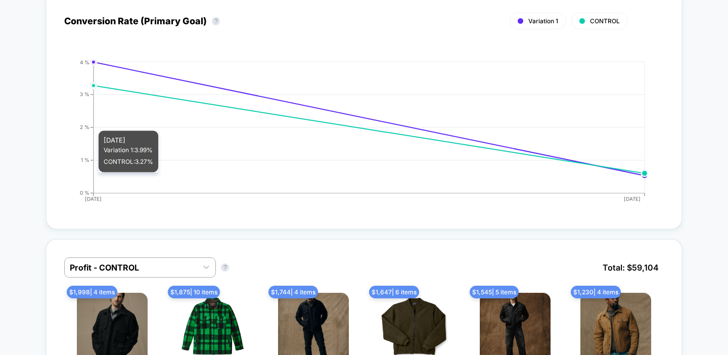
scroll to position [615, 0]
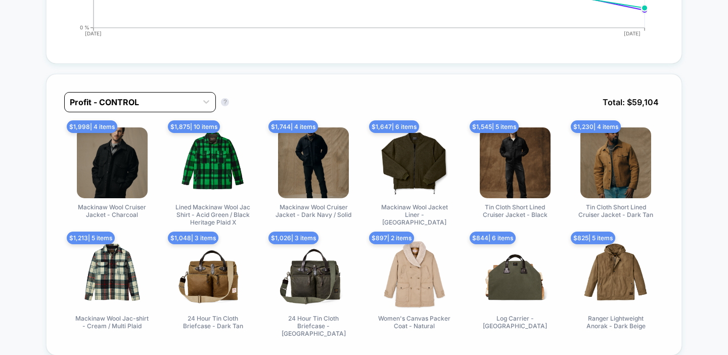
click at [182, 107] on div "Profit - CONTROL" at bounding box center [131, 102] width 132 height 16
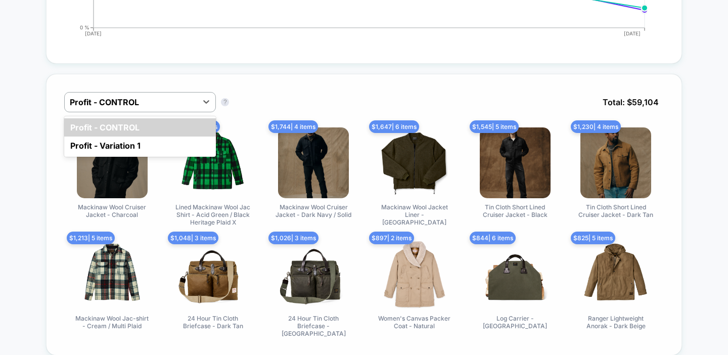
click at [265, 82] on div "option Profit - CONTROL focused, 1 of 2. 2 results available. Use Up and Down t…" at bounding box center [364, 214] width 636 height 281
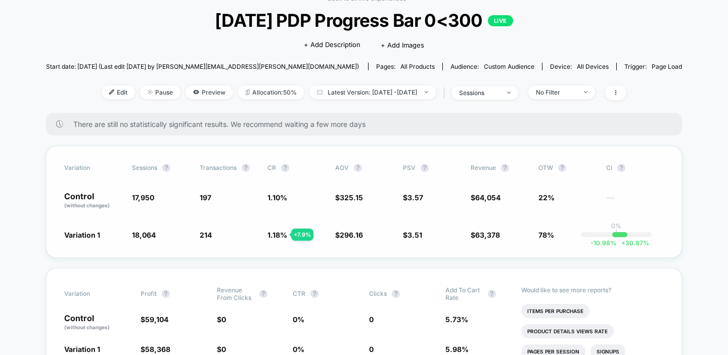
scroll to position [0, 0]
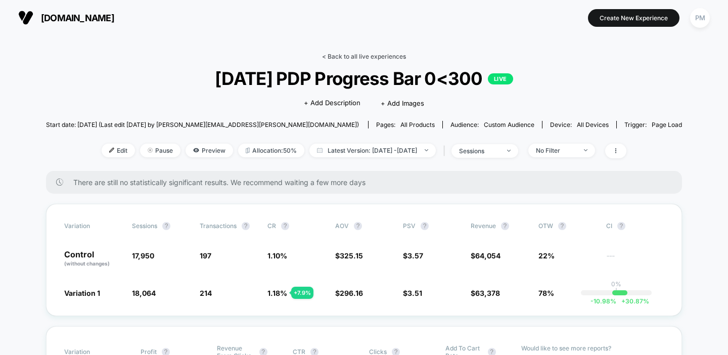
click at [373, 55] on link "< Back to all live experiences" at bounding box center [364, 57] width 84 height 8
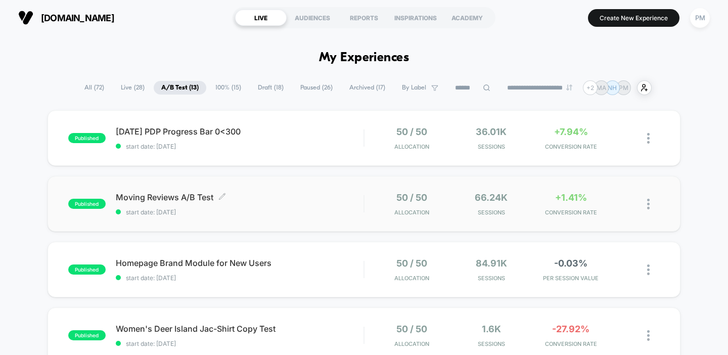
click at [300, 203] on div "Moving Reviews A/B Test Click to edit experience details Click to edit experien…" at bounding box center [240, 204] width 248 height 24
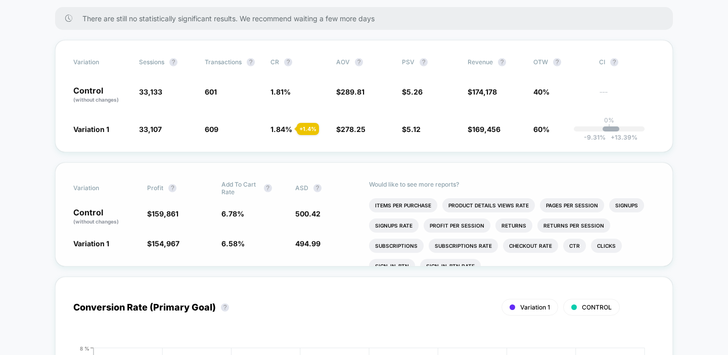
scroll to position [178, 0]
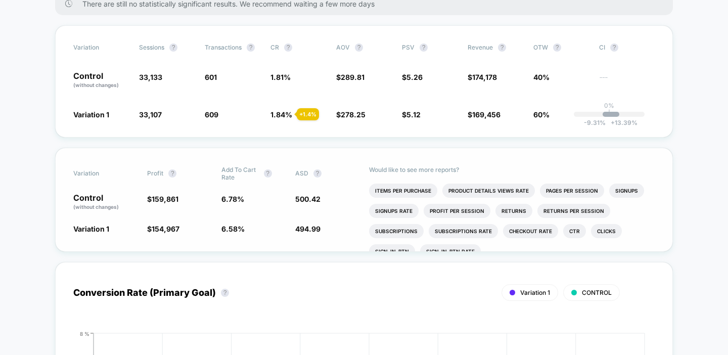
click at [313, 198] on span "500.42" at bounding box center [307, 199] width 25 height 9
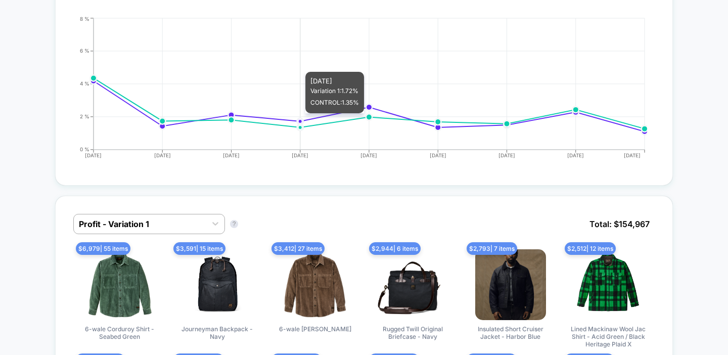
scroll to position [526, 0]
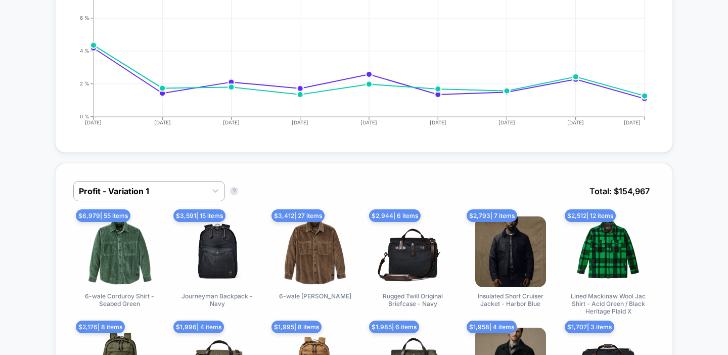
click at [184, 173] on div "Profit - Variation 1 Profit - Variation 1 ? Total: $ 154,967 $ 6,979 | 55 items…" at bounding box center [363, 303] width 617 height 281
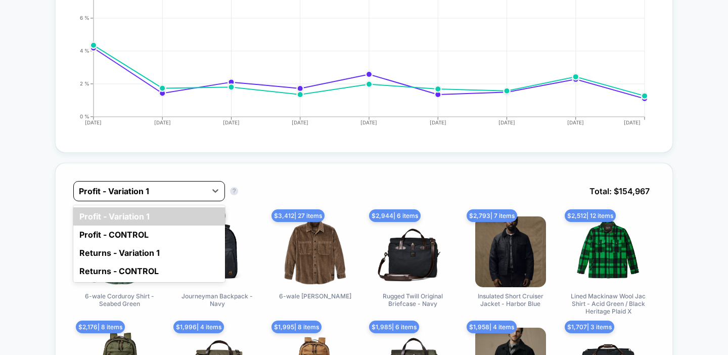
click at [184, 181] on div "Profit - Variation 1" at bounding box center [149, 191] width 152 height 20
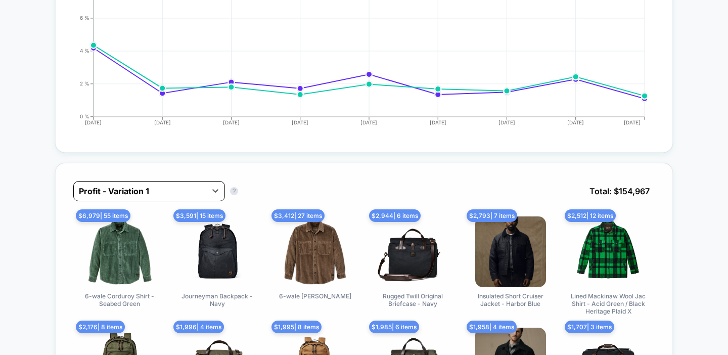
click at [184, 181] on div "Profit - Variation 1" at bounding box center [149, 191] width 152 height 20
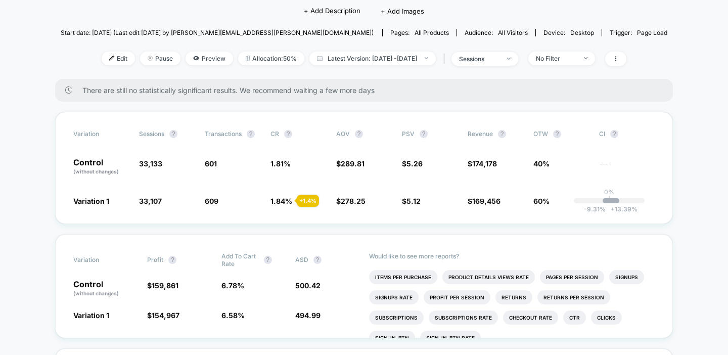
scroll to position [0, 0]
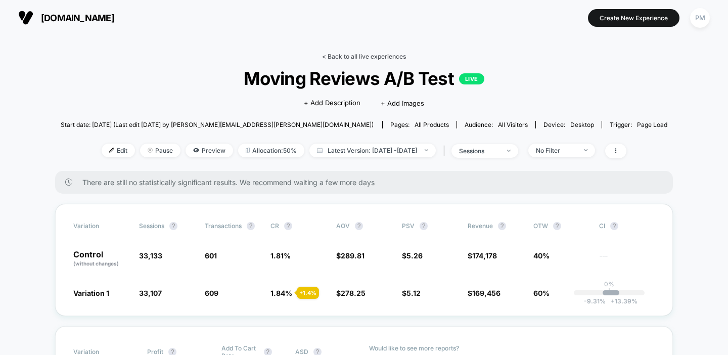
click at [358, 60] on link "< Back to all live experiences" at bounding box center [364, 57] width 84 height 8
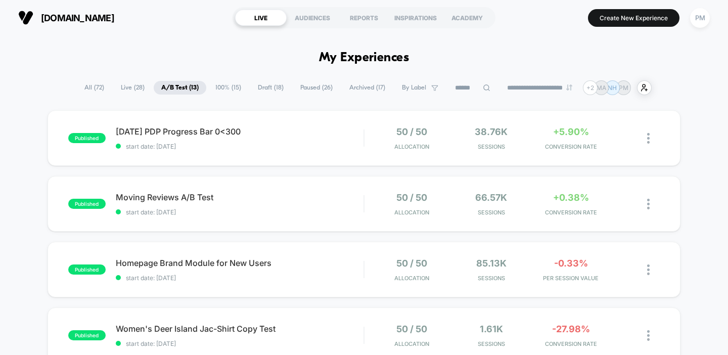
click at [129, 84] on span "Live ( 28 )" at bounding box center [132, 88] width 39 height 14
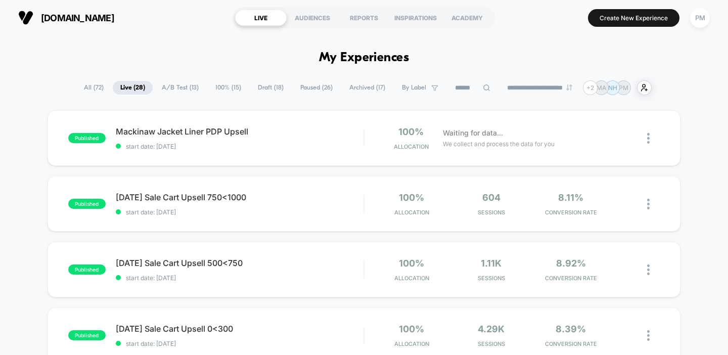
click at [353, 9] on section "LIVE AUDIENCES REPORTS INSPIRATIONS ACADEMY" at bounding box center [363, 17] width 263 height 25
click at [362, 21] on div "REPORTS" at bounding box center [364, 18] width 52 height 16
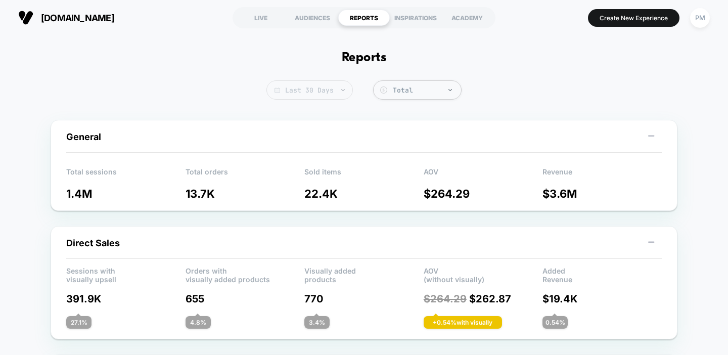
click at [323, 86] on span "Last 30 Days" at bounding box center [309, 89] width 86 height 19
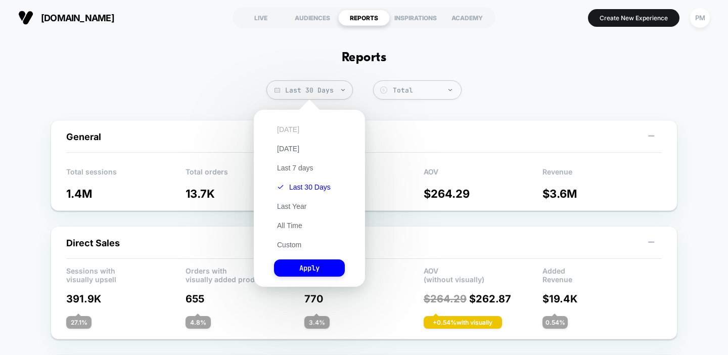
click at [289, 128] on button "[DATE]" at bounding box center [288, 129] width 28 height 9
click at [307, 262] on button "Apply" at bounding box center [309, 267] width 71 height 17
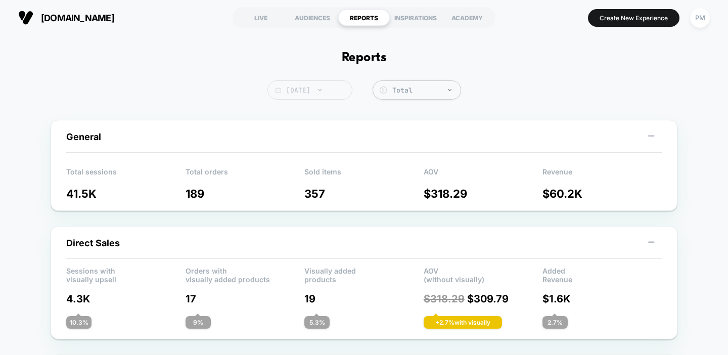
click at [318, 88] on span "[DATE]" at bounding box center [309, 89] width 85 height 19
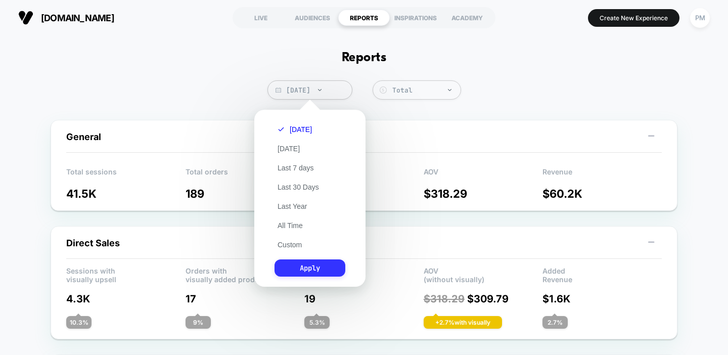
click at [312, 266] on button "Apply" at bounding box center [309, 267] width 71 height 17
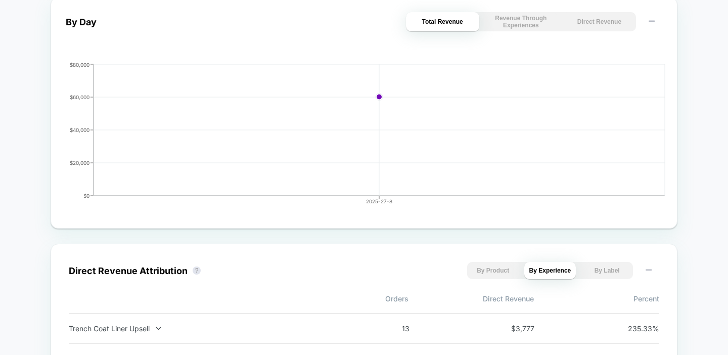
scroll to position [652, 0]
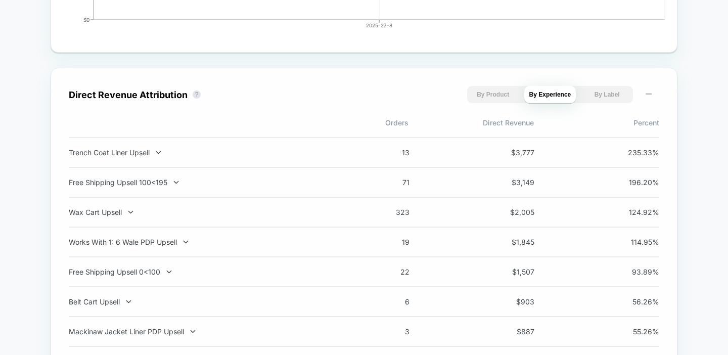
click at [332, 149] on div "Trench Coat Liner Upsell 13 $ 3,777 235.33 %" at bounding box center [364, 152] width 590 height 31
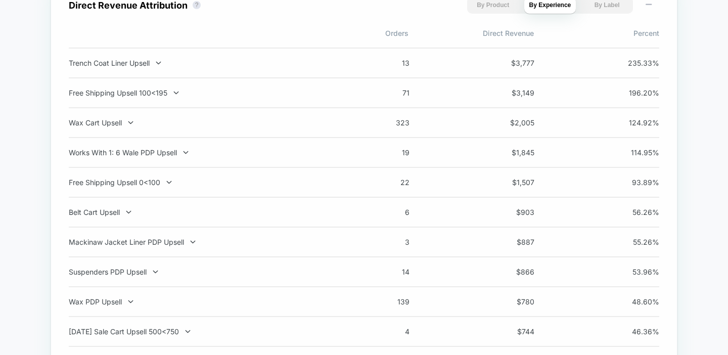
scroll to position [811, 0]
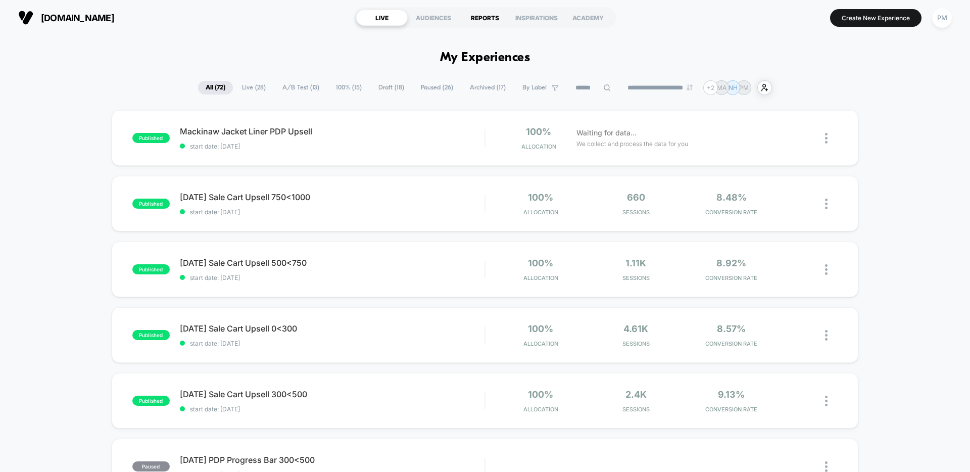
click at [473, 18] on div "REPORTS" at bounding box center [485, 18] width 52 height 16
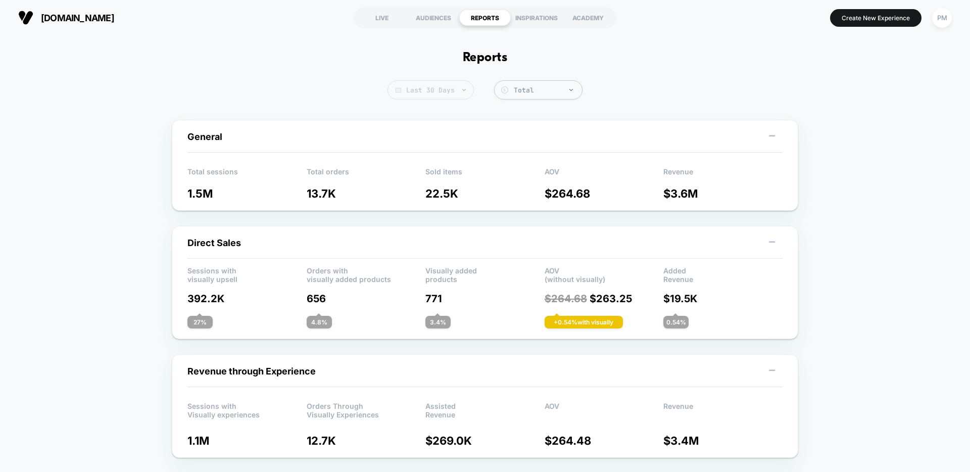
click at [447, 92] on span "Last 30 Days" at bounding box center [431, 89] width 86 height 19
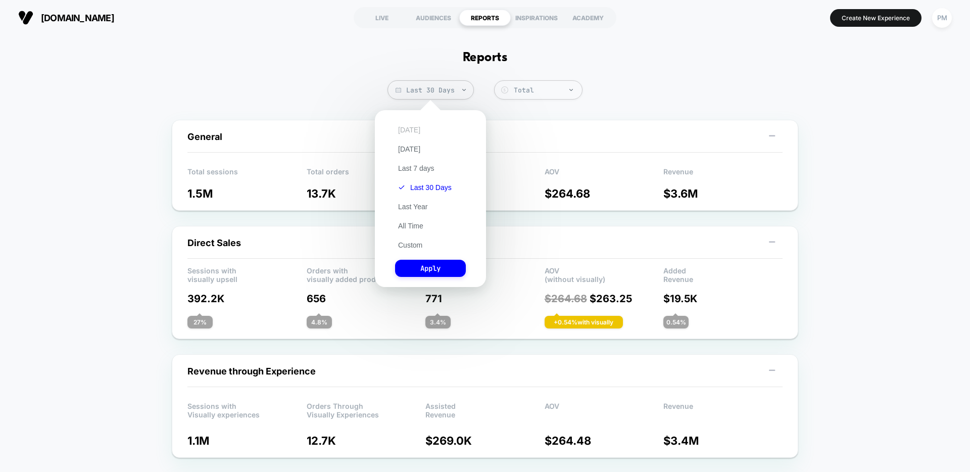
click at [408, 130] on button "[DATE]" at bounding box center [409, 129] width 28 height 9
click at [420, 274] on button "Apply" at bounding box center [430, 268] width 71 height 17
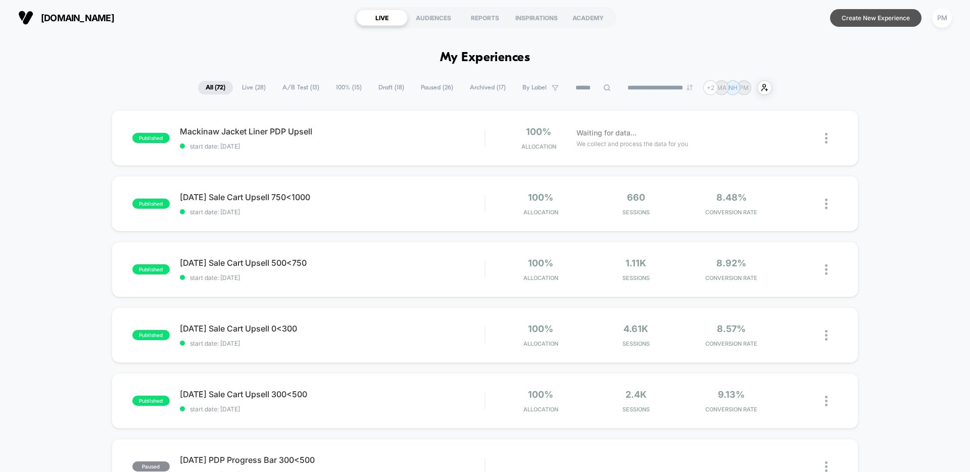
click at [865, 11] on button "Create New Experience" at bounding box center [875, 18] width 91 height 18
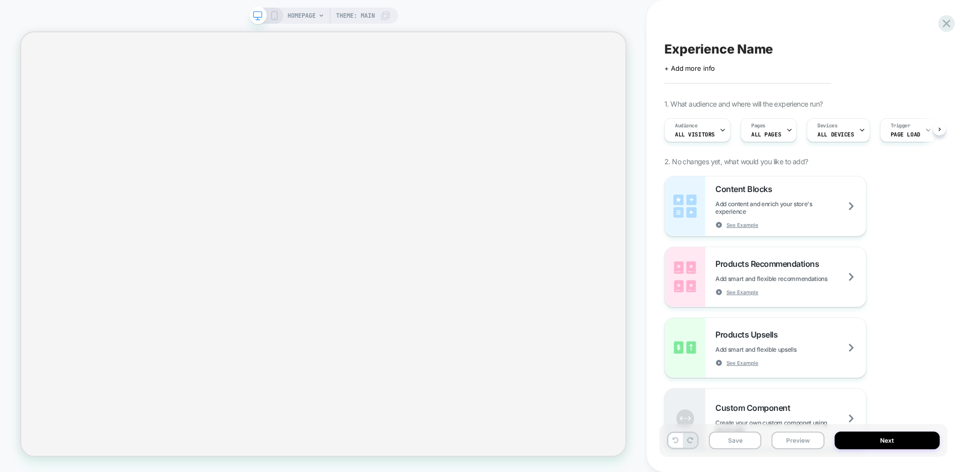
scroll to position [0, 1]
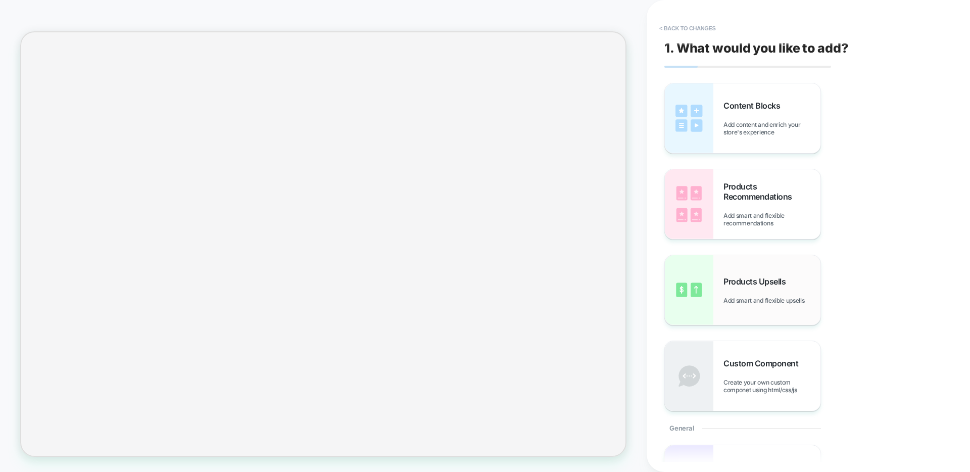
click at [759, 265] on div "Products Upsells Add smart and flexible upsells" at bounding box center [743, 290] width 156 height 70
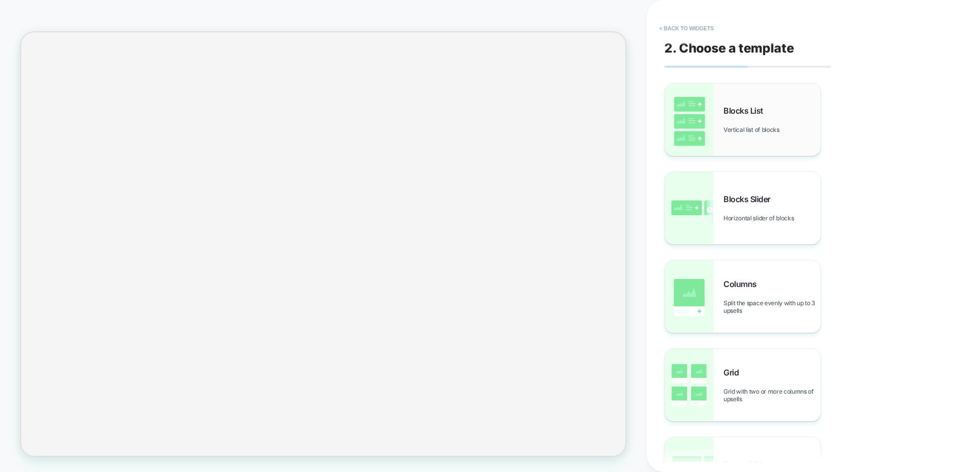
scroll to position [12, 0]
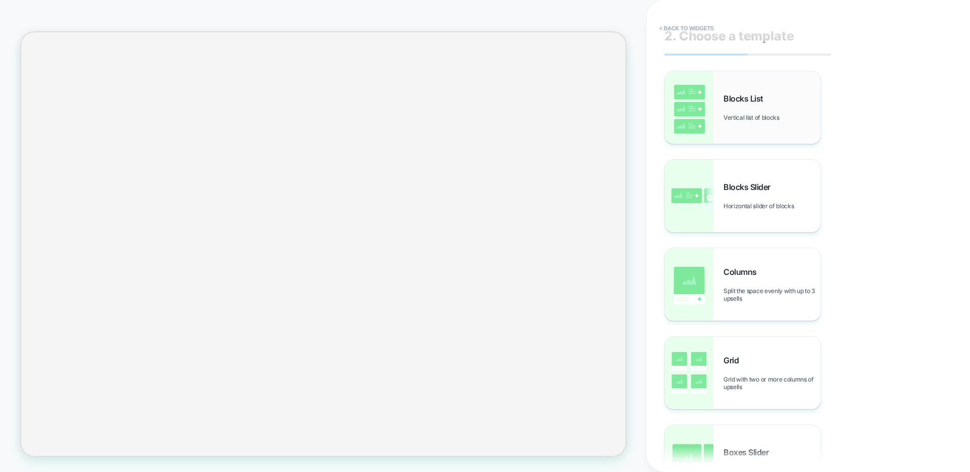
click at [760, 105] on div "Blocks List Vertical list of blocks" at bounding box center [772, 107] width 97 height 28
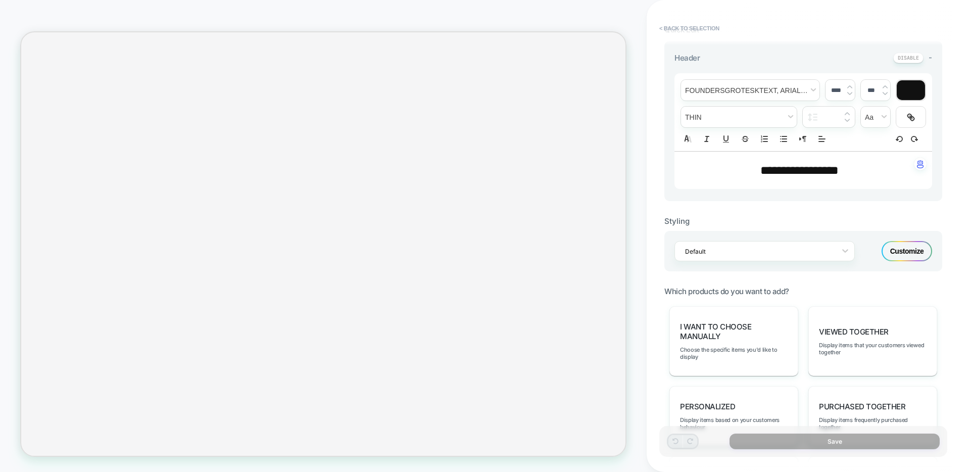
scroll to position [237, 0]
click at [734, 254] on div at bounding box center [758, 252] width 146 height 10
click at [868, 252] on div "Default Customize" at bounding box center [803, 251] width 278 height 40
click at [832, 254] on div "Default" at bounding box center [758, 252] width 156 height 14
click at [880, 251] on div "Default Customize" at bounding box center [803, 251] width 278 height 40
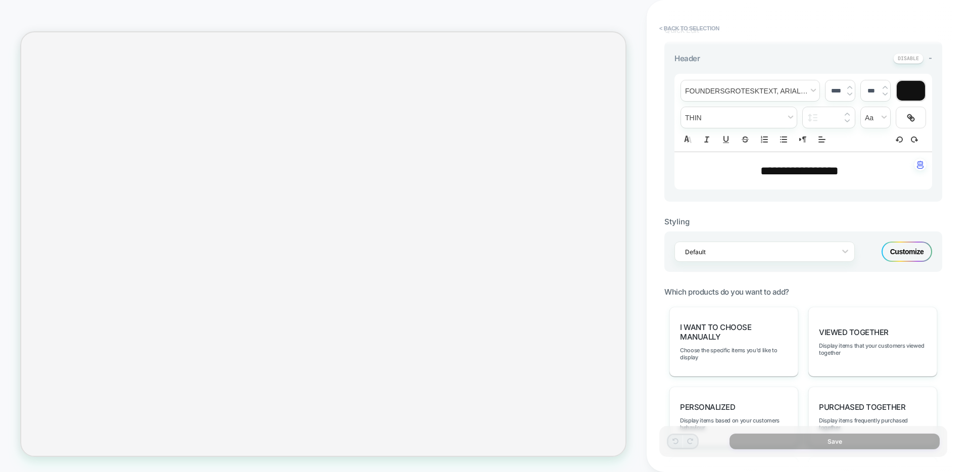
click at [888, 251] on div "Customize" at bounding box center [907, 252] width 51 height 20
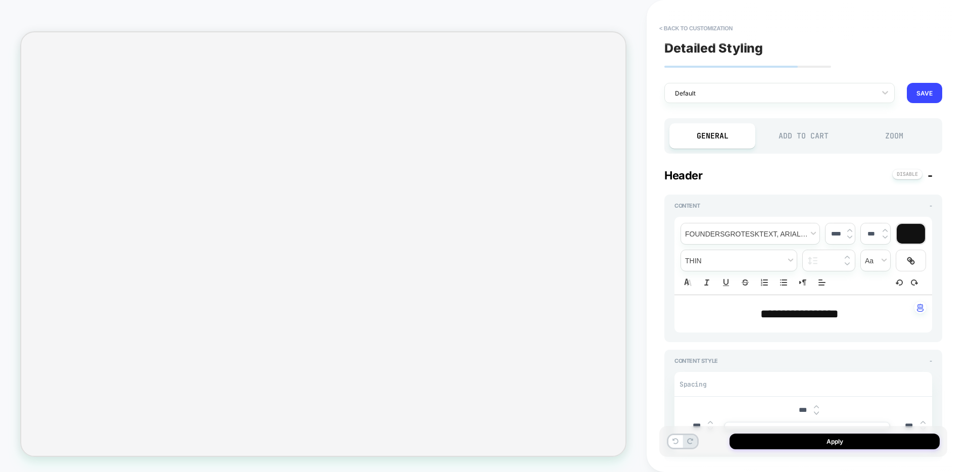
type textarea "*"
click at [692, 25] on button "< Back to customization" at bounding box center [695, 28] width 83 height 16
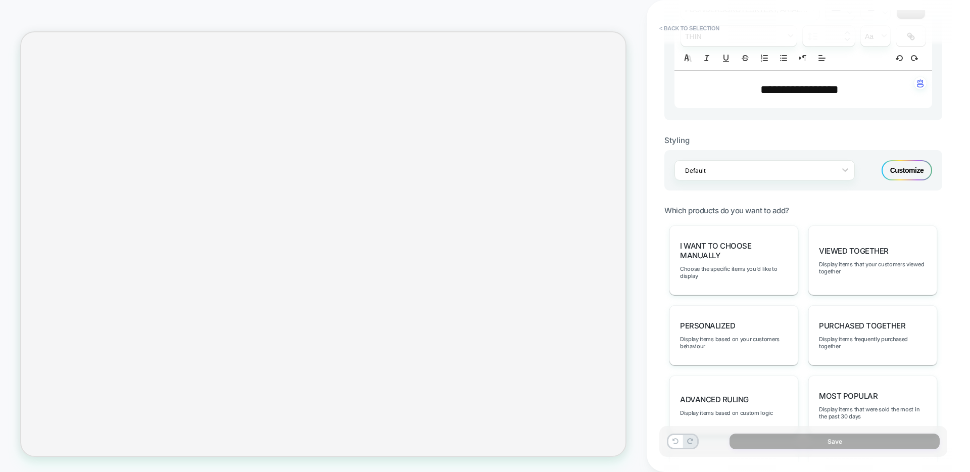
scroll to position [316, 0]
click at [802, 171] on div at bounding box center [758, 173] width 146 height 10
click at [762, 147] on div "Default" at bounding box center [765, 147] width 180 height 18
click at [709, 31] on button "< Back to selection" at bounding box center [689, 28] width 70 height 16
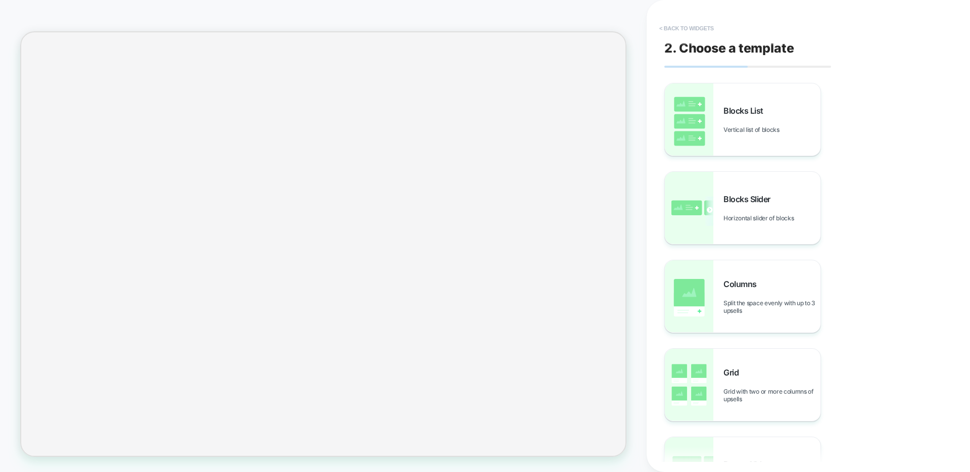
click at [696, 25] on button "< Back to widgets" at bounding box center [686, 28] width 65 height 16
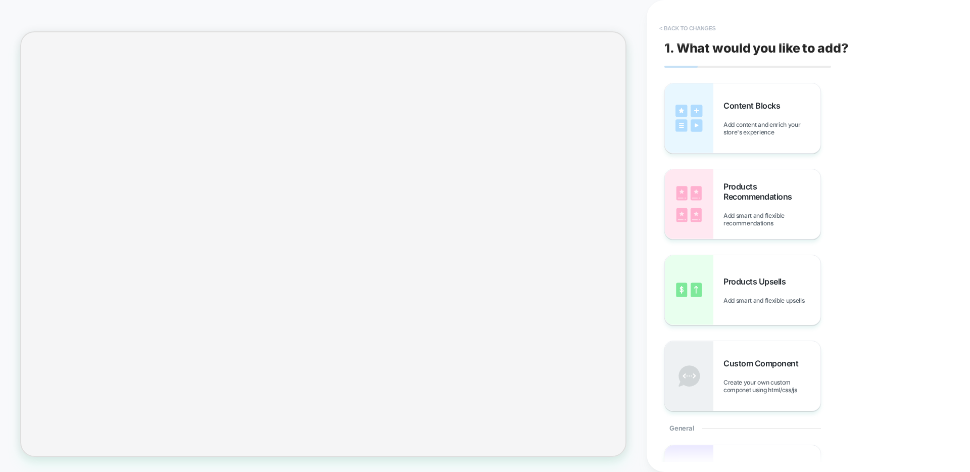
click at [696, 27] on button "< Back to changes" at bounding box center [687, 28] width 67 height 16
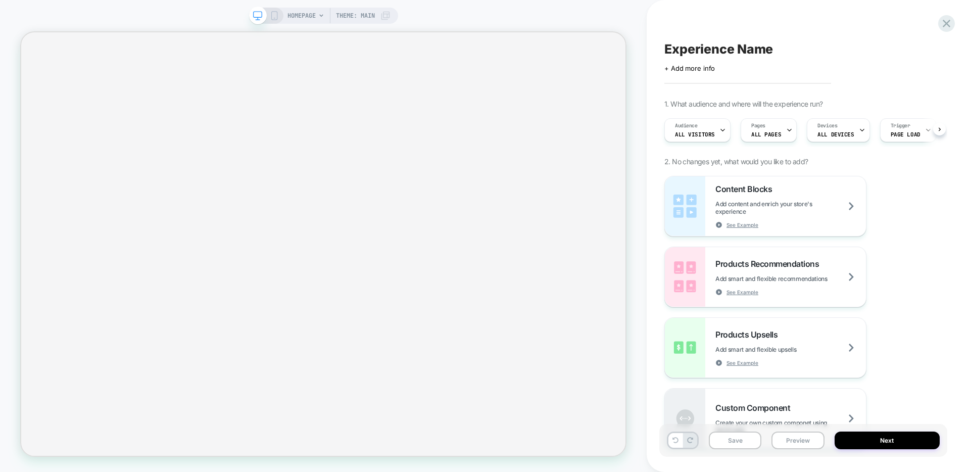
scroll to position [0, 1]
click at [777, 135] on div "Pages ALL PAGES" at bounding box center [766, 130] width 50 height 23
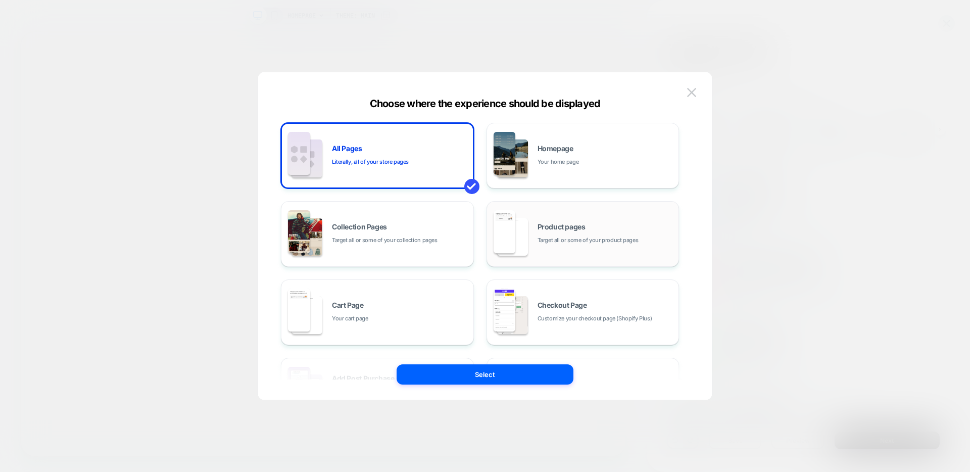
click span "Target all or some of your product pages"
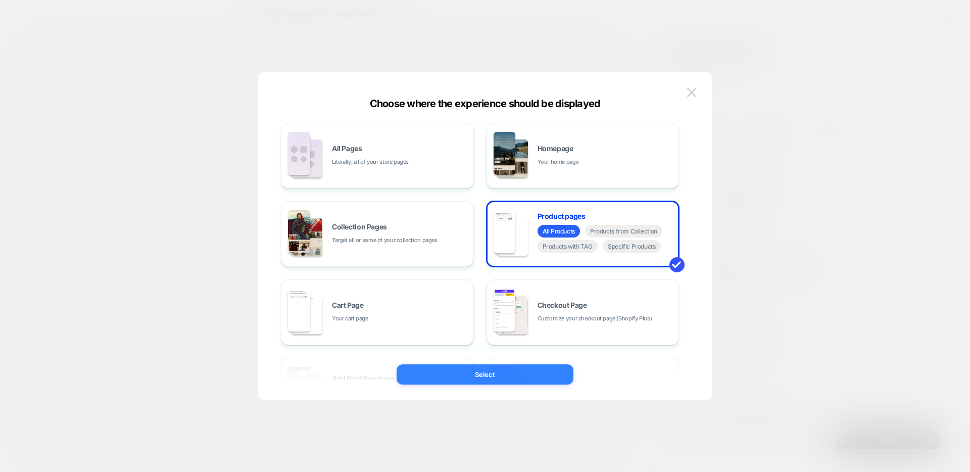
click button "Select"
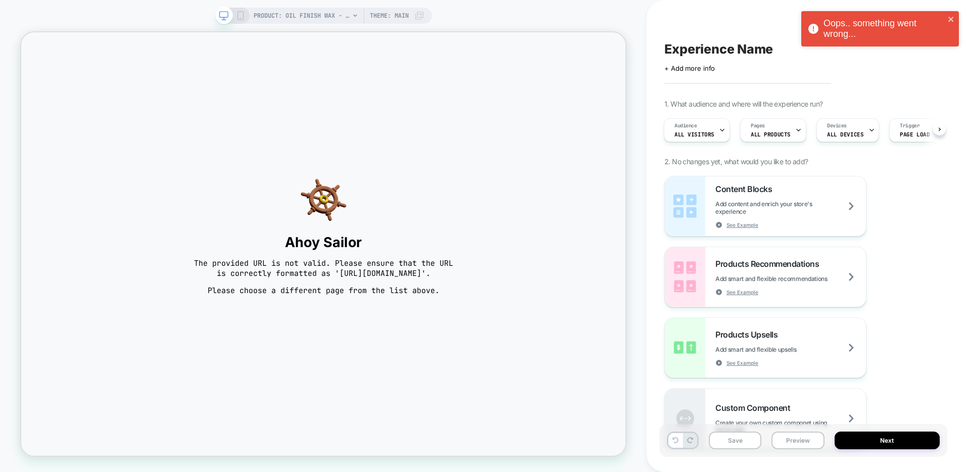
scroll to position [0, 1]
click span "Products Upsells"
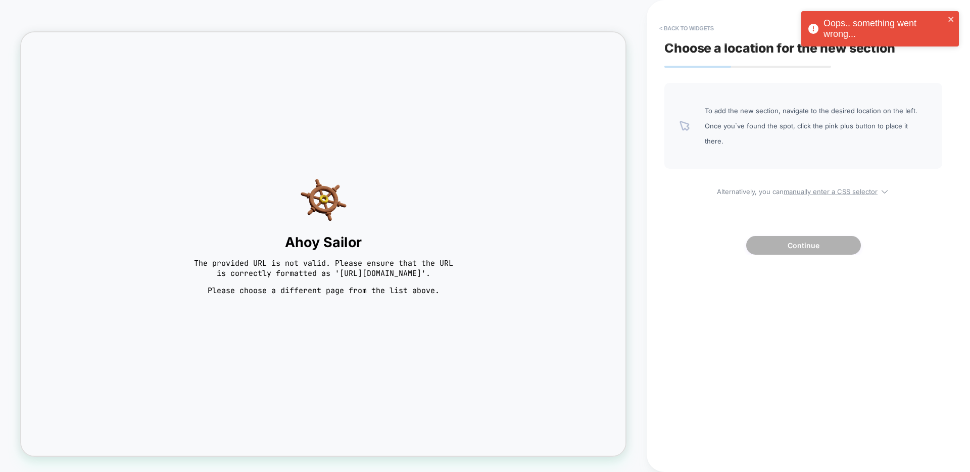
click body "Ahoy Sailor The provided URL is not valid. Please ensure that the URL is correc…"
click div "Choose a location for the new section To add the new section, navigate to the d…"
click button "< Back to widgets"
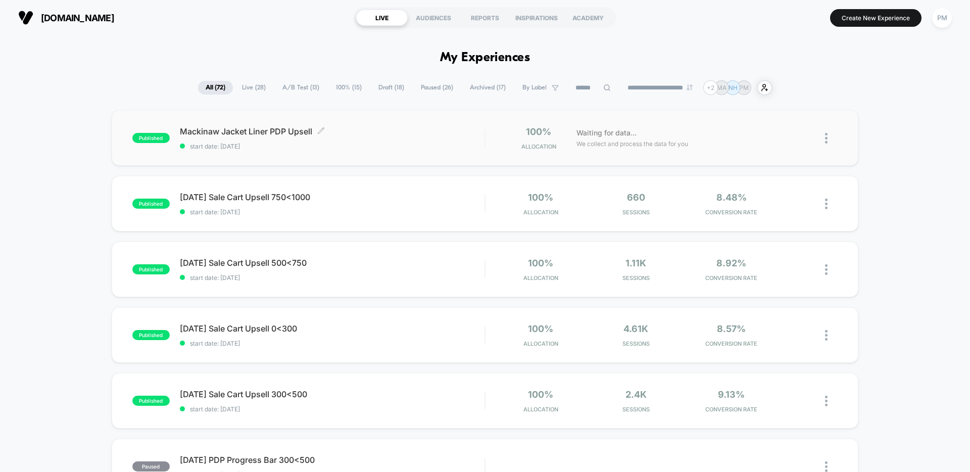
click at [407, 132] on span "Mackinaw Jacket Liner PDP Upsell Click to edit experience details" at bounding box center [332, 131] width 305 height 10
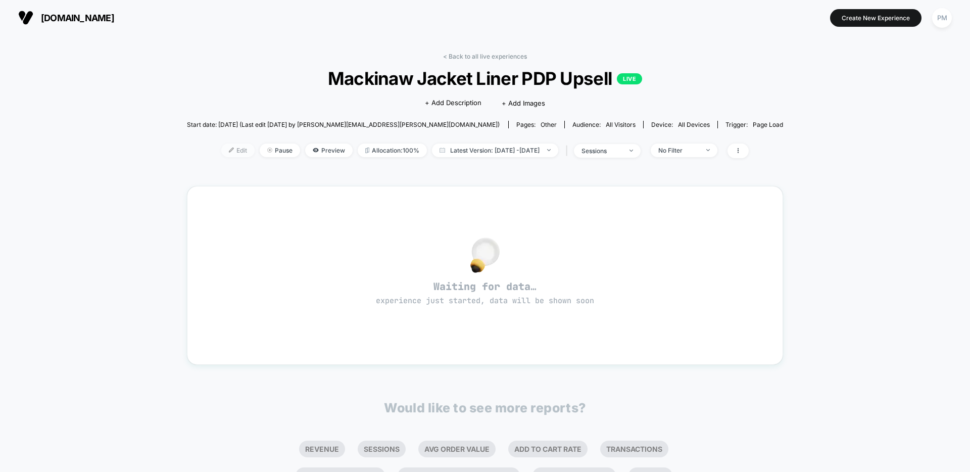
click at [221, 151] on span "Edit" at bounding box center [237, 151] width 33 height 14
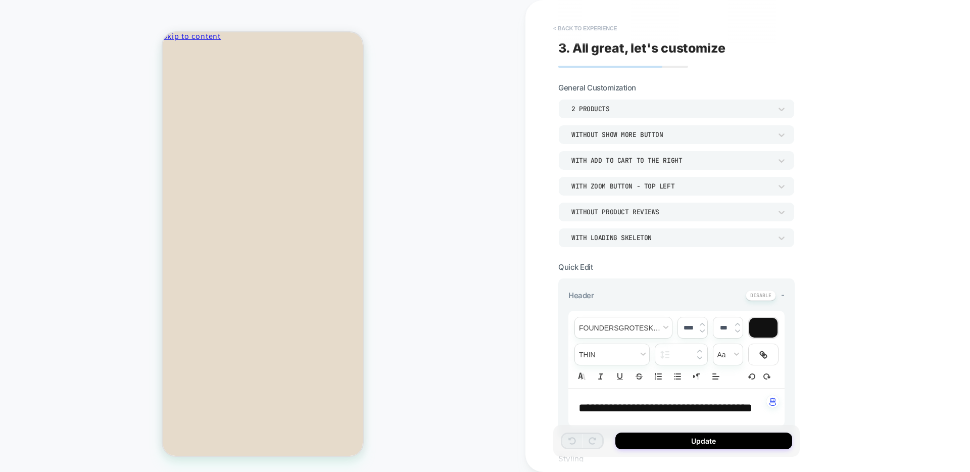
click at [570, 26] on button "< Back to experience" at bounding box center [585, 28] width 74 height 16
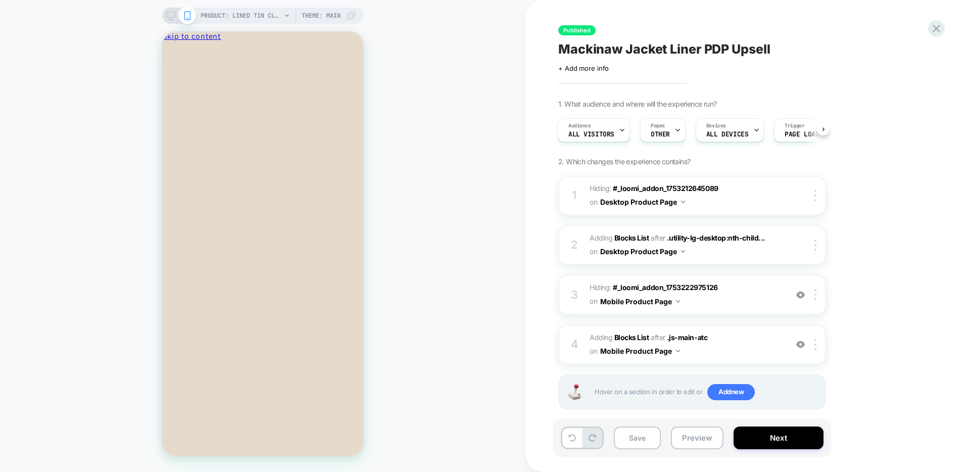
click at [174, 14] on rect at bounding box center [170, 15] width 9 height 6
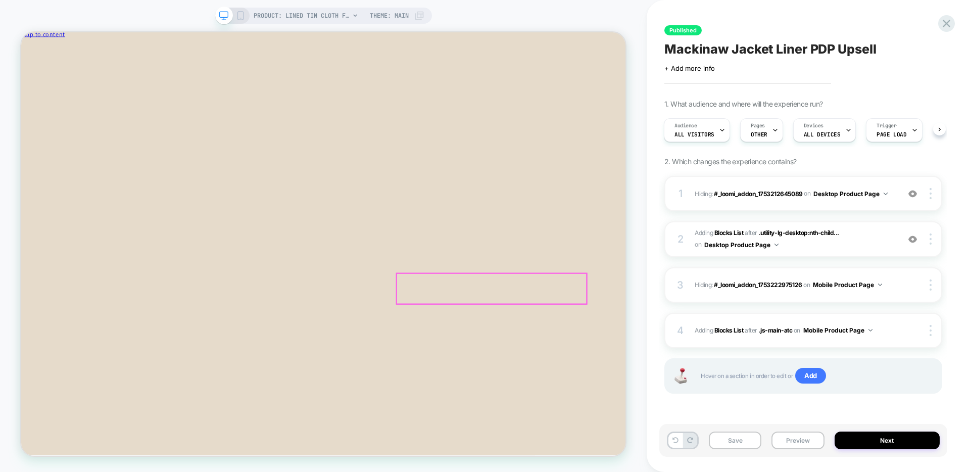
scroll to position [73, 0]
click at [868, 245] on span "#_loomi_addon_1754588407469 Adding Blocks List AFTER .utility-lg-desktop:nth-ch…" at bounding box center [795, 239] width 200 height 24
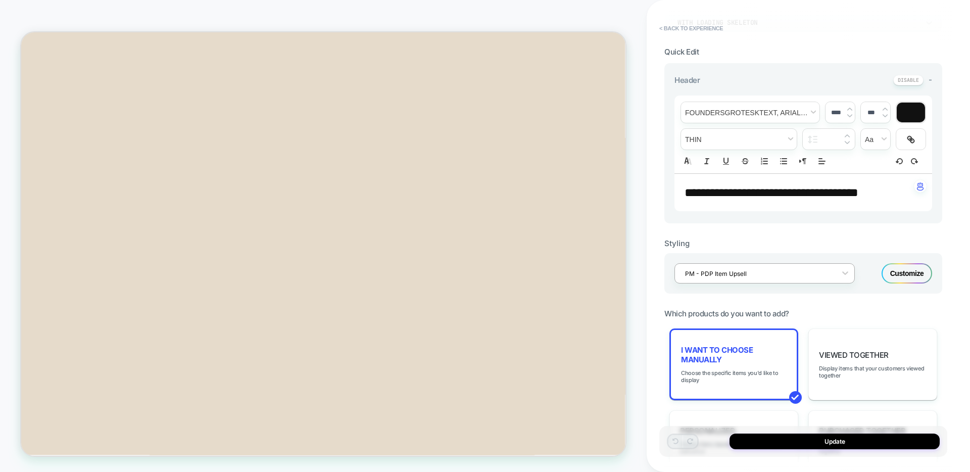
scroll to position [419, 0]
click at [717, 294] on div "PM - PDP Item Upsell Customize" at bounding box center [803, 273] width 278 height 40
click at [717, 278] on div at bounding box center [758, 274] width 146 height 10
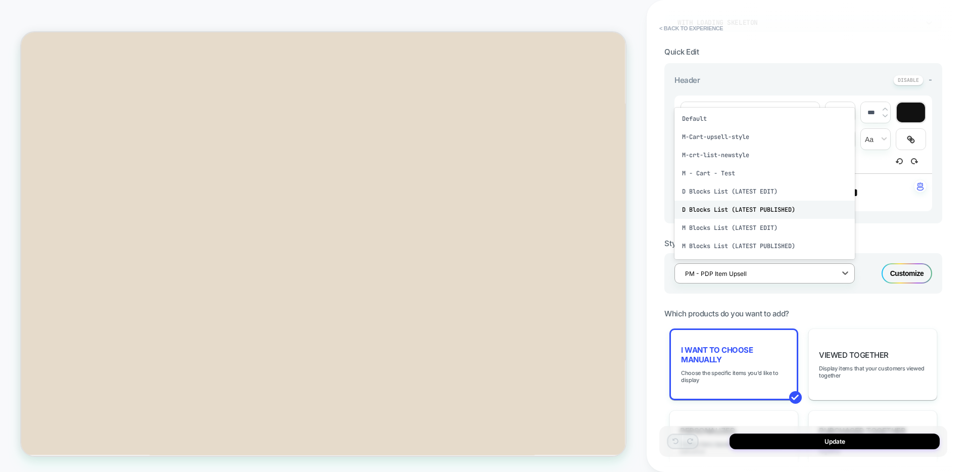
scroll to position [34, 0]
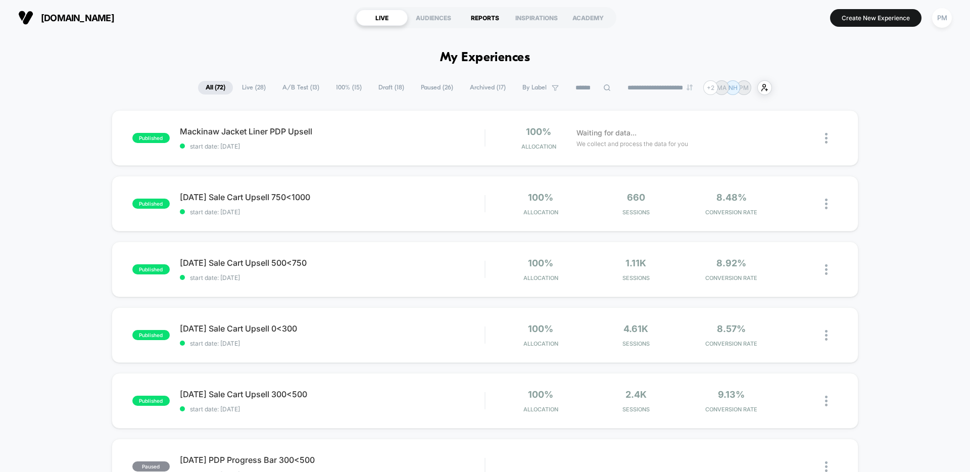
click at [483, 23] on div "REPORTS" at bounding box center [485, 18] width 52 height 16
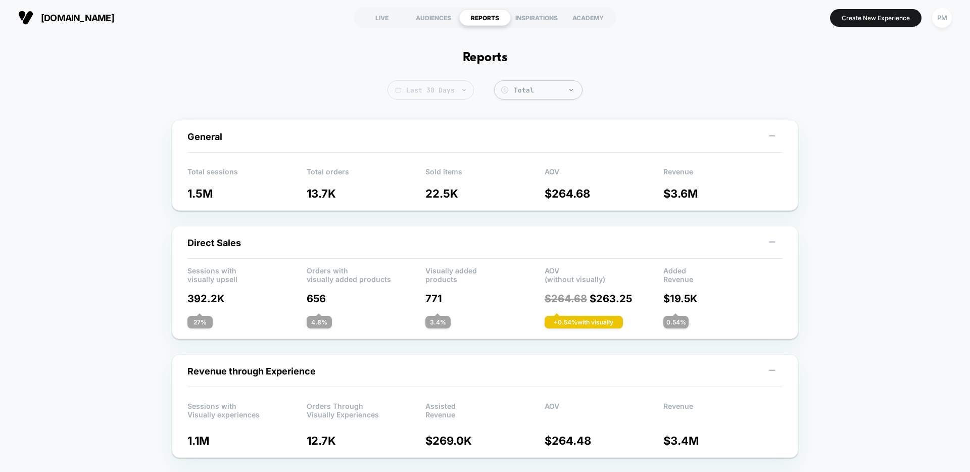
click at [440, 90] on span "Last 30 Days" at bounding box center [431, 89] width 86 height 19
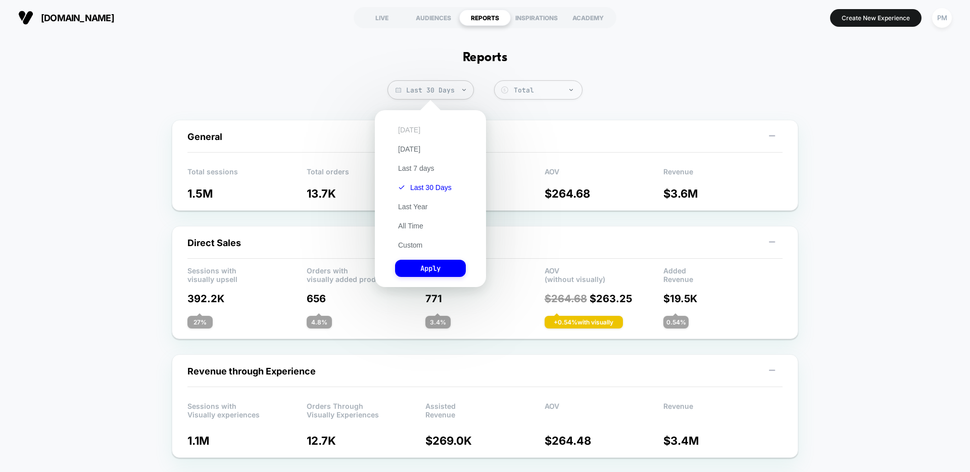
click at [411, 128] on button "[DATE]" at bounding box center [409, 129] width 28 height 9
click at [420, 264] on button "Apply" at bounding box center [430, 268] width 71 height 17
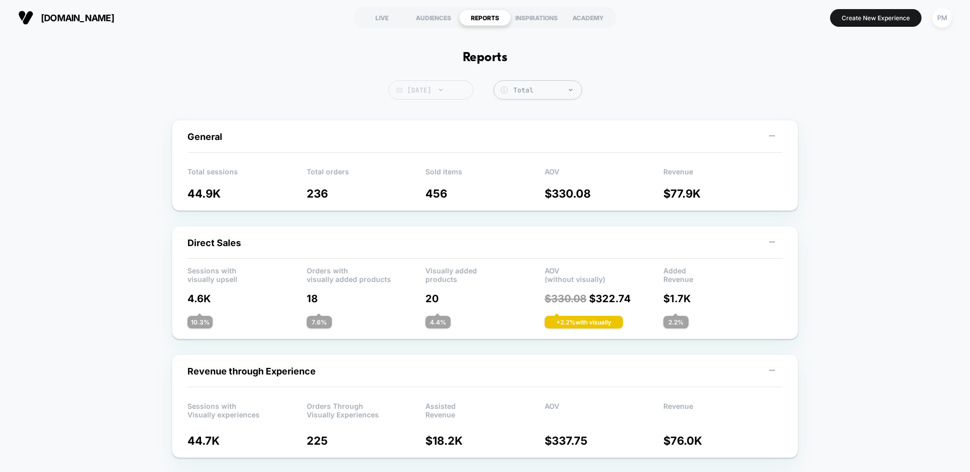
click at [451, 81] on span "[DATE]" at bounding box center [431, 89] width 85 height 19
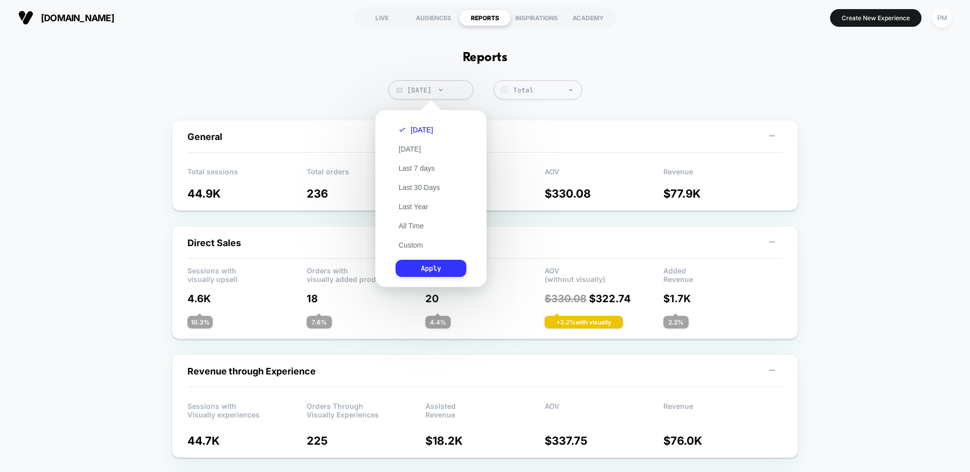
click at [425, 273] on button "Apply" at bounding box center [431, 268] width 71 height 17
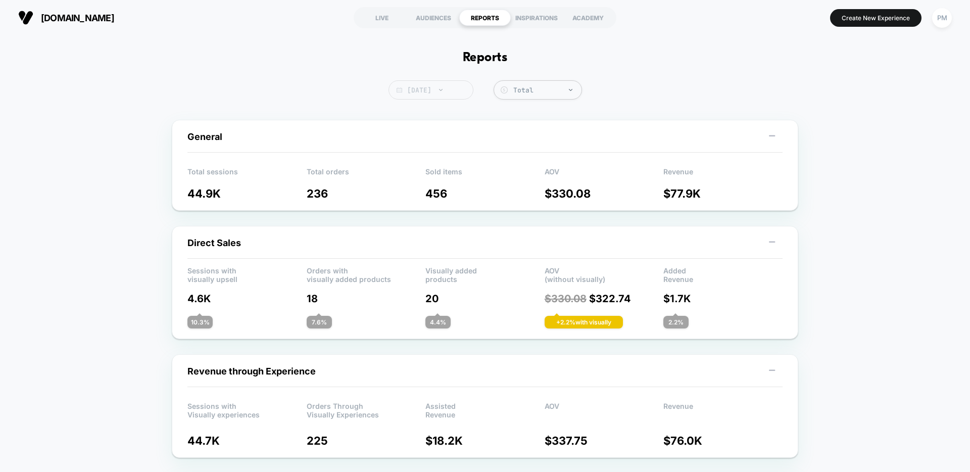
click at [412, 88] on span "[DATE]" at bounding box center [431, 89] width 85 height 19
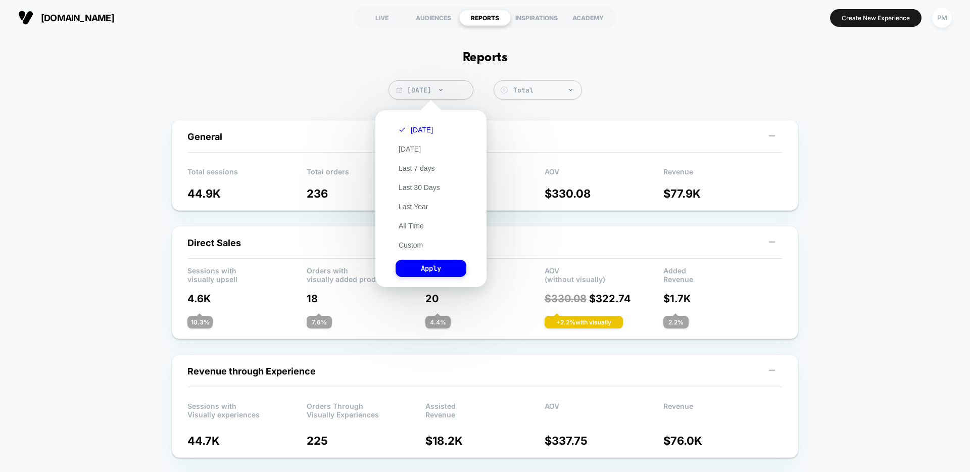
click at [415, 252] on div "[DATE] [DATE] Last 7 days Last 30 Days Last Year All Time Custom Apply" at bounding box center [431, 198] width 101 height 167
click at [415, 243] on button "Custom" at bounding box center [411, 245] width 30 height 9
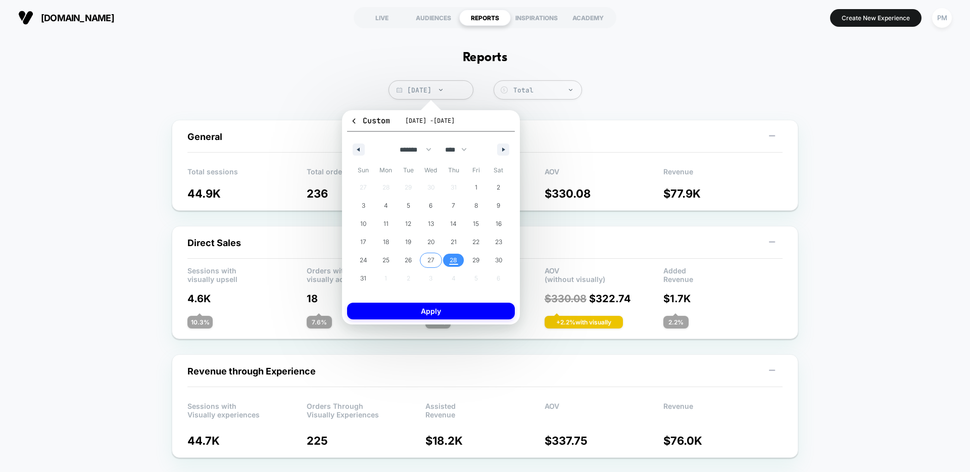
click at [429, 259] on span "27" at bounding box center [430, 260] width 7 height 18
click at [450, 259] on span "28" at bounding box center [454, 260] width 8 height 18
click at [448, 314] on button "Apply" at bounding box center [431, 311] width 168 height 17
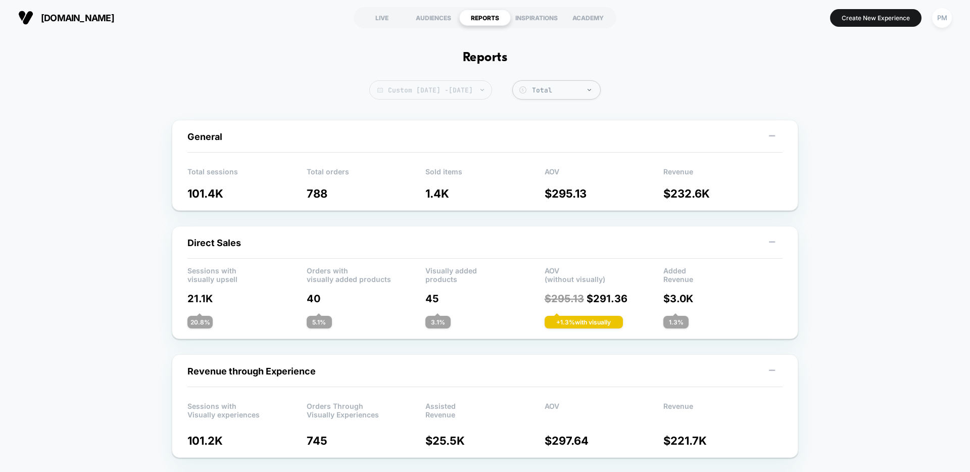
click at [414, 92] on span "Custom [DATE] - [DATE]" at bounding box center [430, 89] width 123 height 19
select select "*"
select select "****"
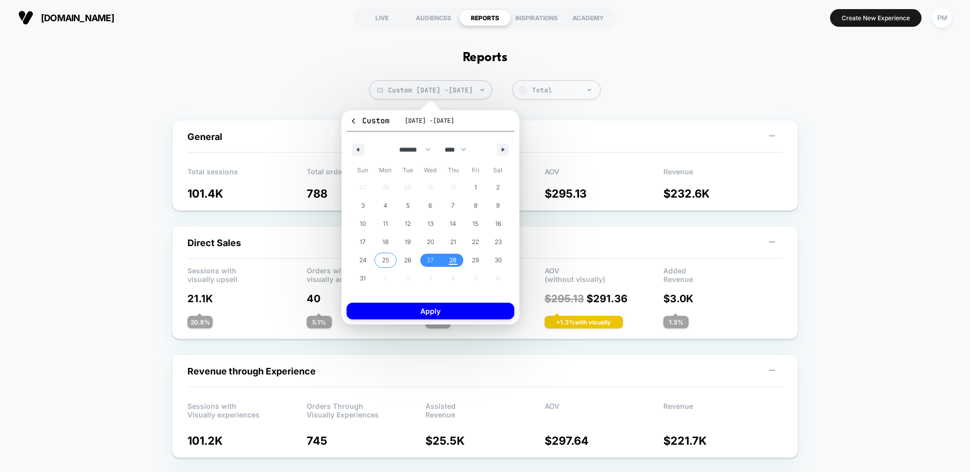
click at [386, 254] on span "25" at bounding box center [385, 260] width 7 height 18
click at [447, 254] on span "28" at bounding box center [453, 260] width 23 height 13
click at [450, 306] on button "Apply" at bounding box center [431, 311] width 168 height 17
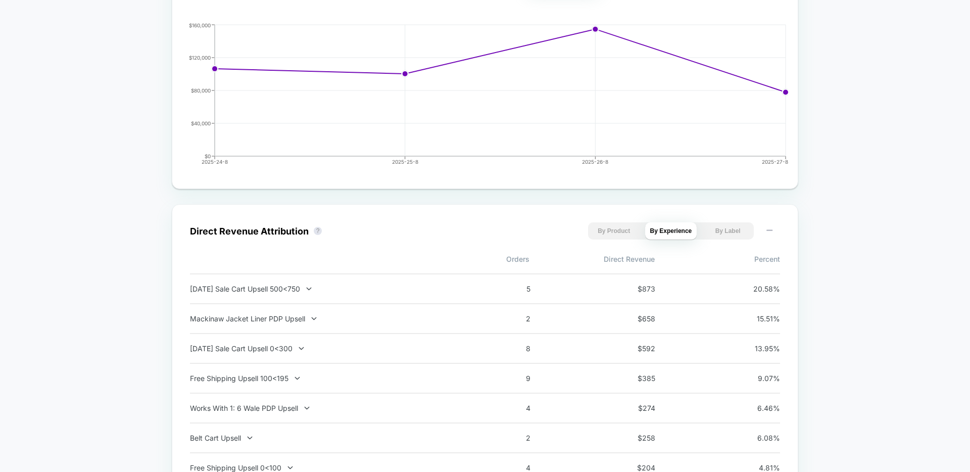
scroll to position [428, 0]
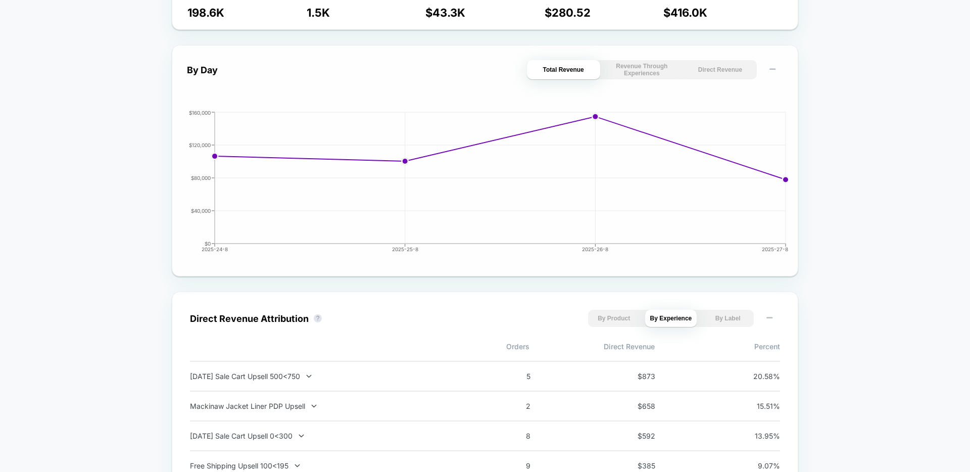
click at [709, 79] on button "Direct Revenue" at bounding box center [720, 69] width 73 height 19
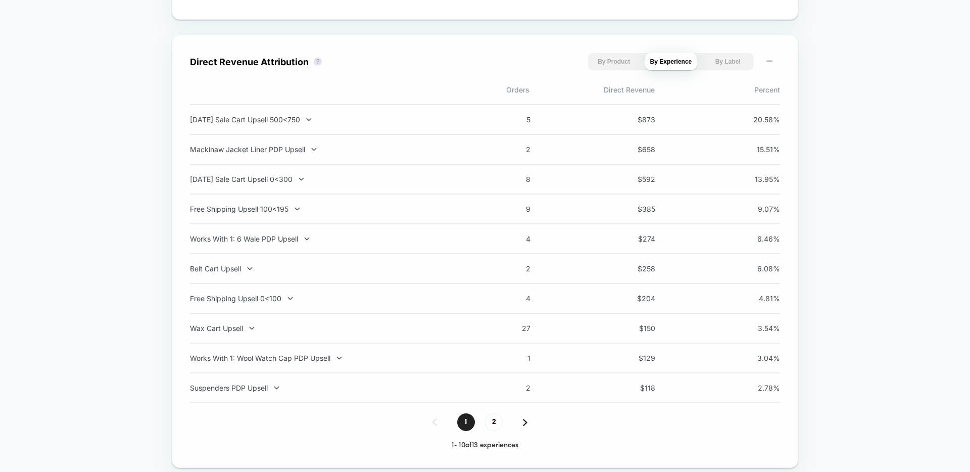
scroll to position [685, 0]
click at [488, 420] on span "2" at bounding box center [494, 422] width 18 height 18
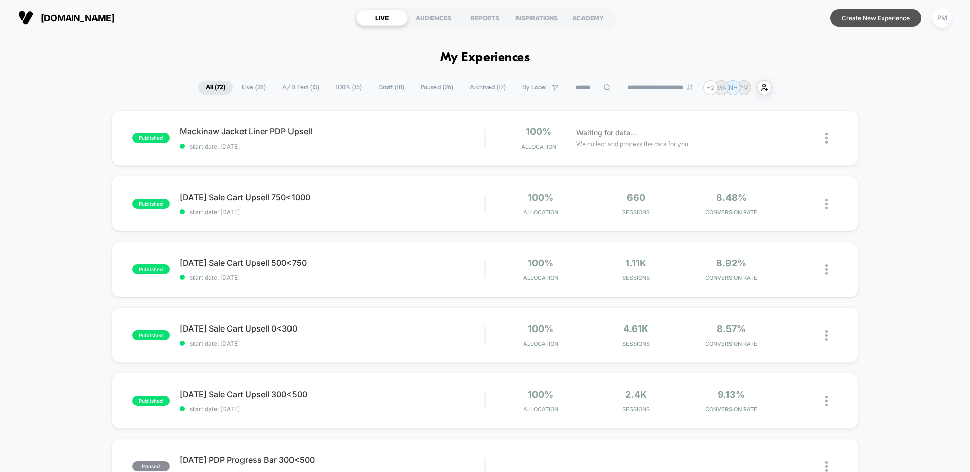
click at [876, 25] on button "Create New Experience" at bounding box center [875, 18] width 91 height 18
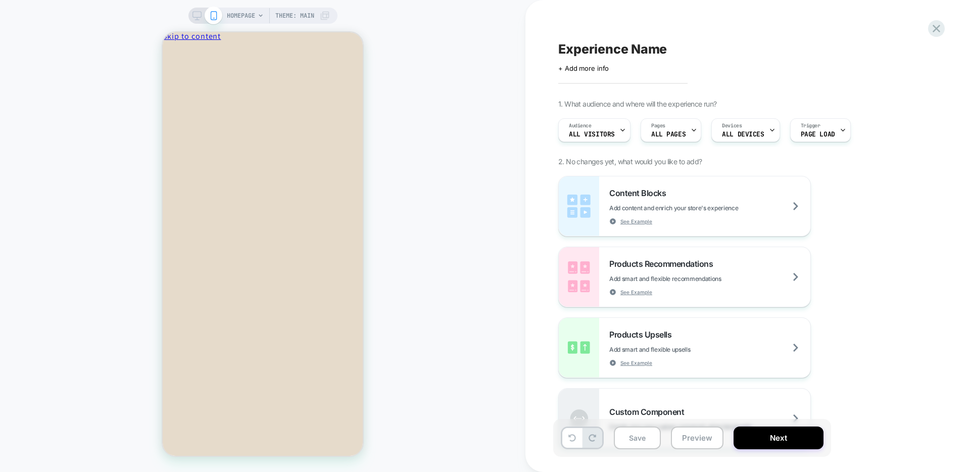
click at [197, 13] on icon at bounding box center [197, 15] width 9 height 9
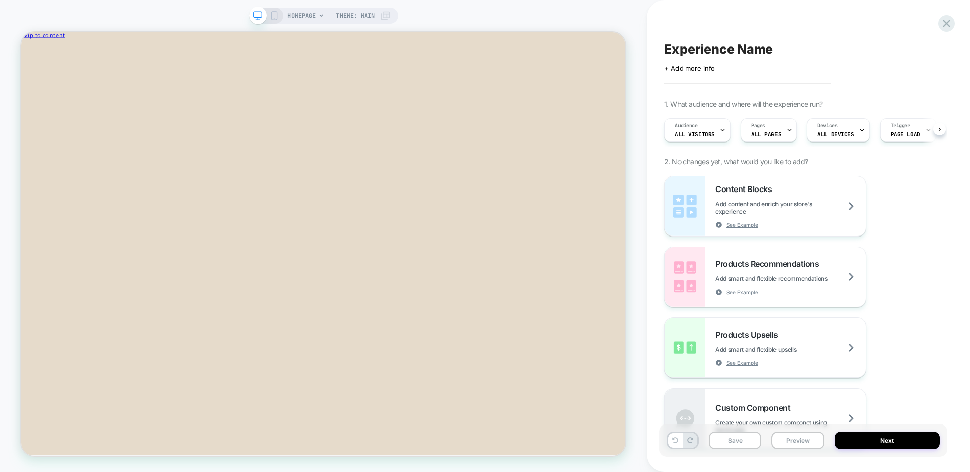
scroll to position [0, 1]
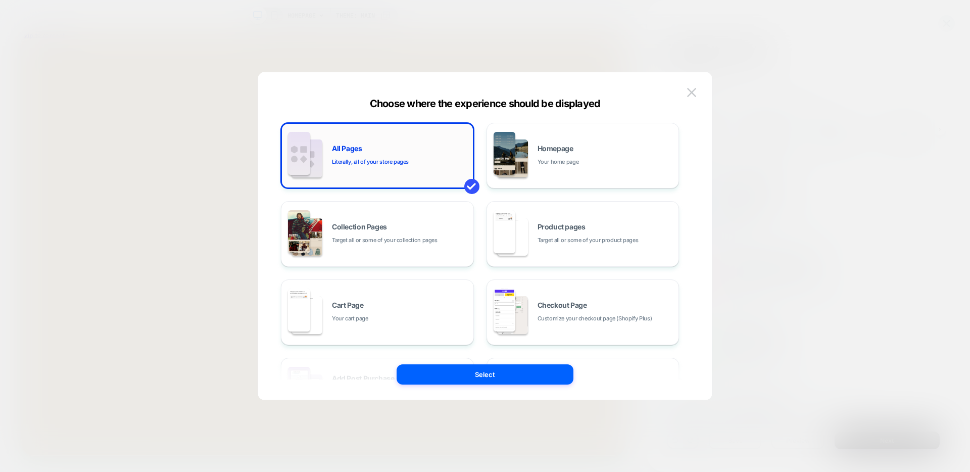
scroll to position [0, 1]
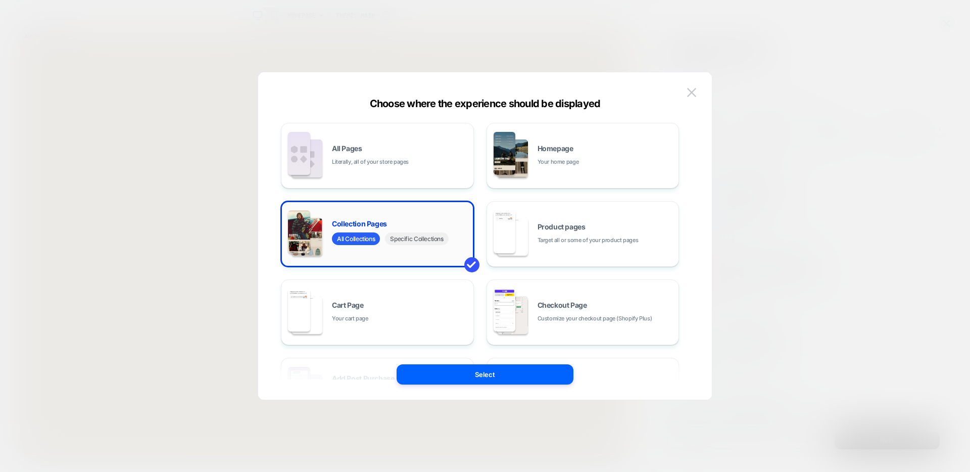
click at [417, 240] on span "Specific Collections" at bounding box center [416, 238] width 63 height 13
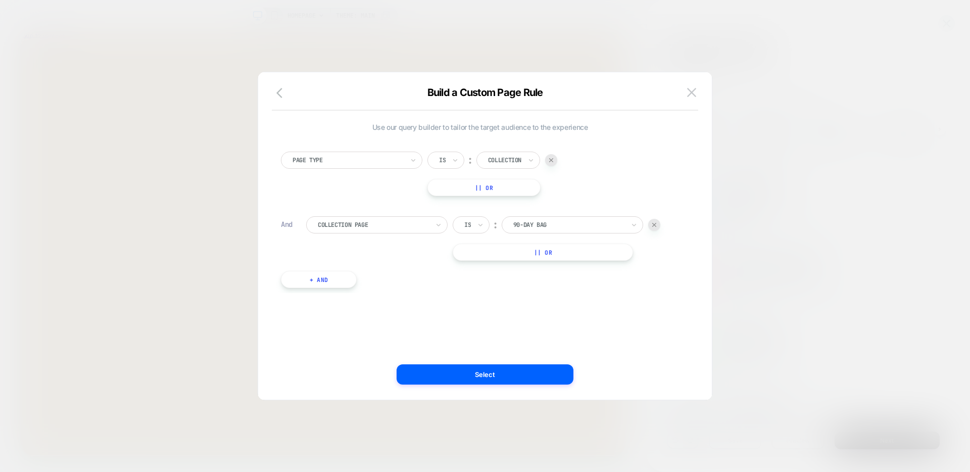
click at [550, 218] on div "90-Day Bag" at bounding box center [572, 224] width 141 height 17
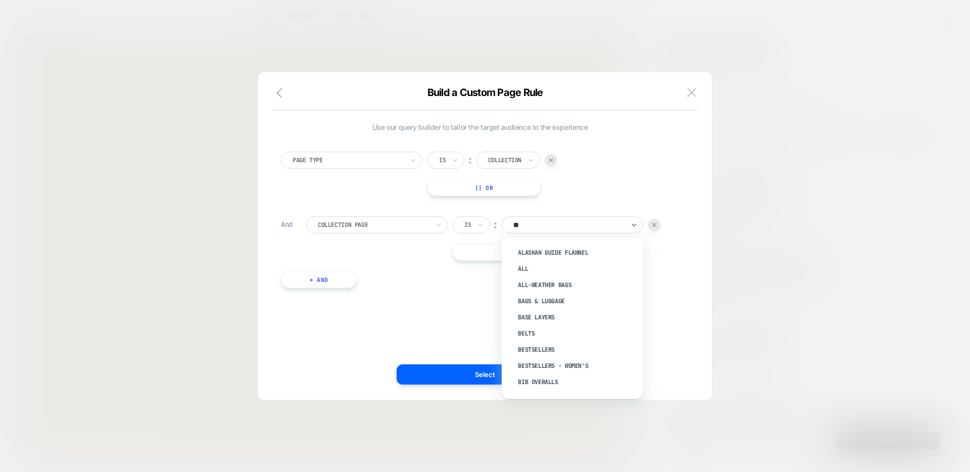
type input "***"
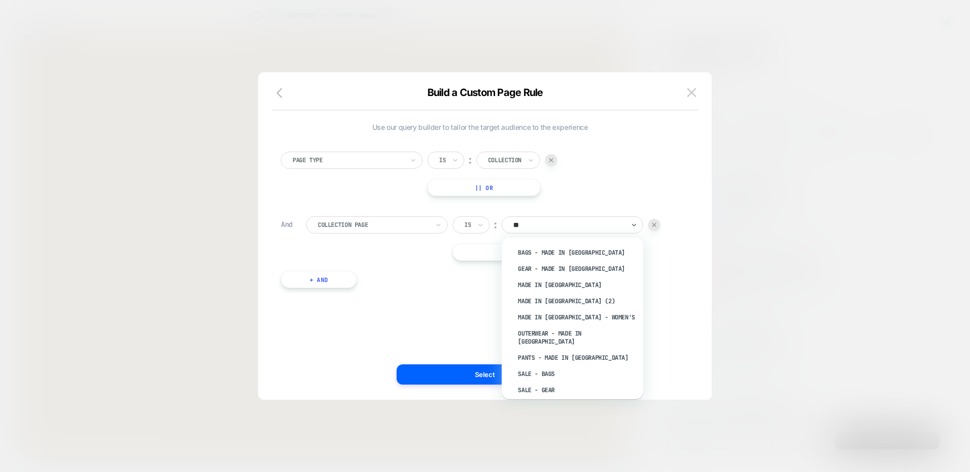
type input "***"
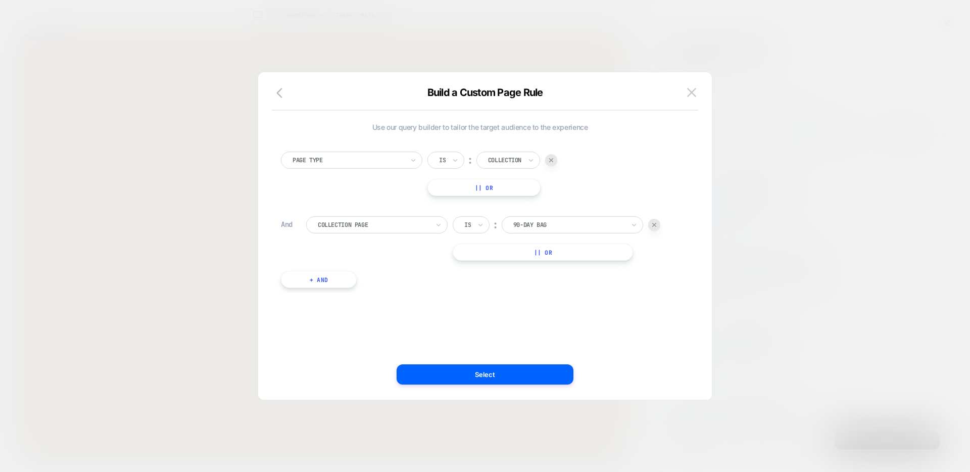
click at [541, 228] on div at bounding box center [568, 224] width 111 height 9
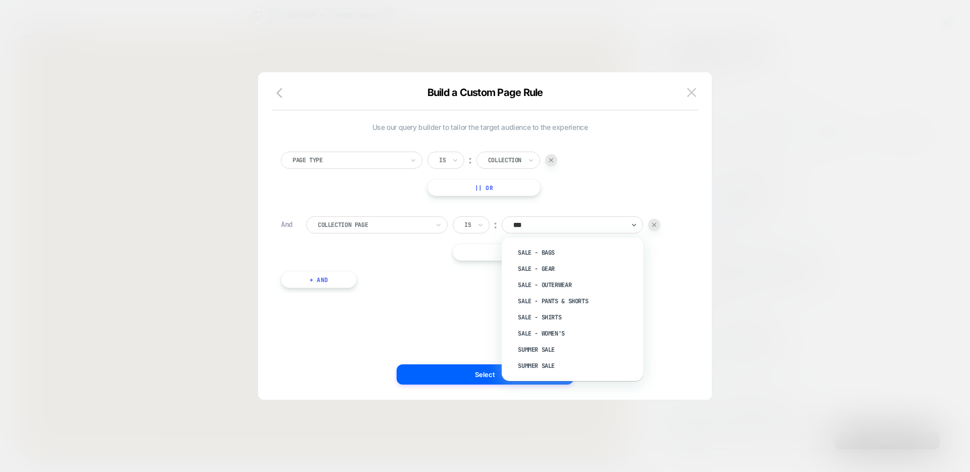
type input "****"
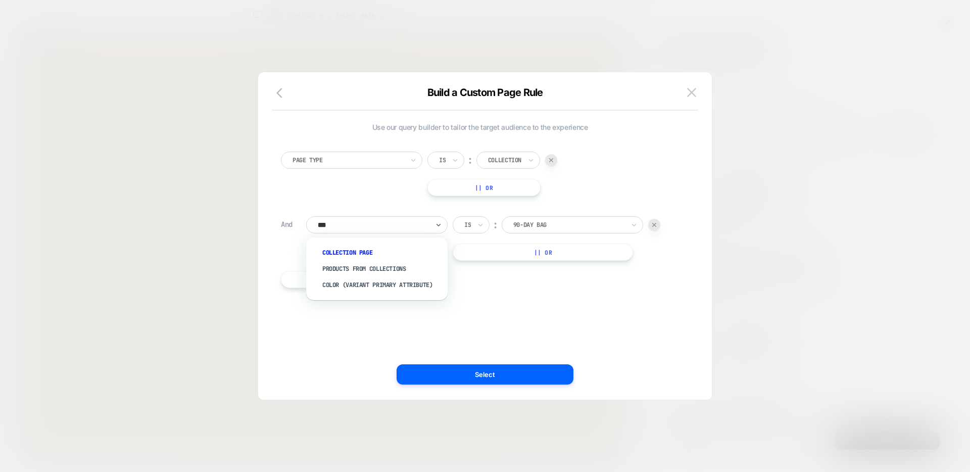
type input "****"
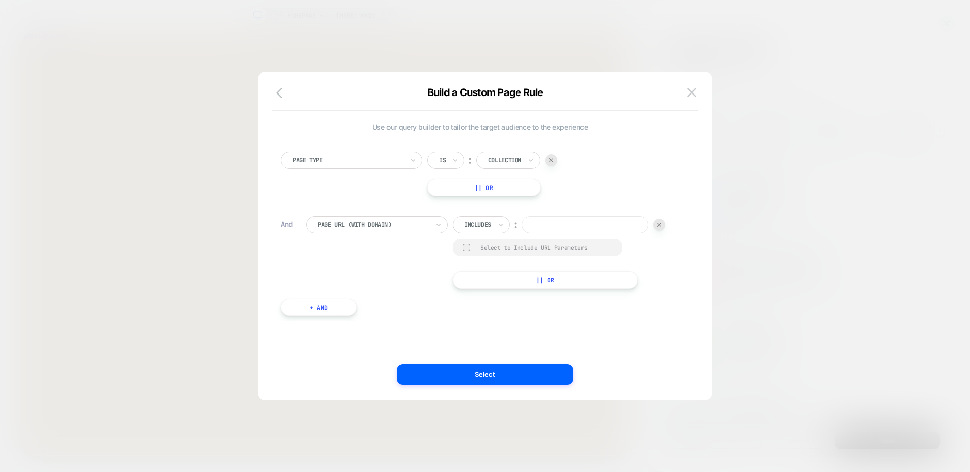
paste input "**********"
type input "**********"
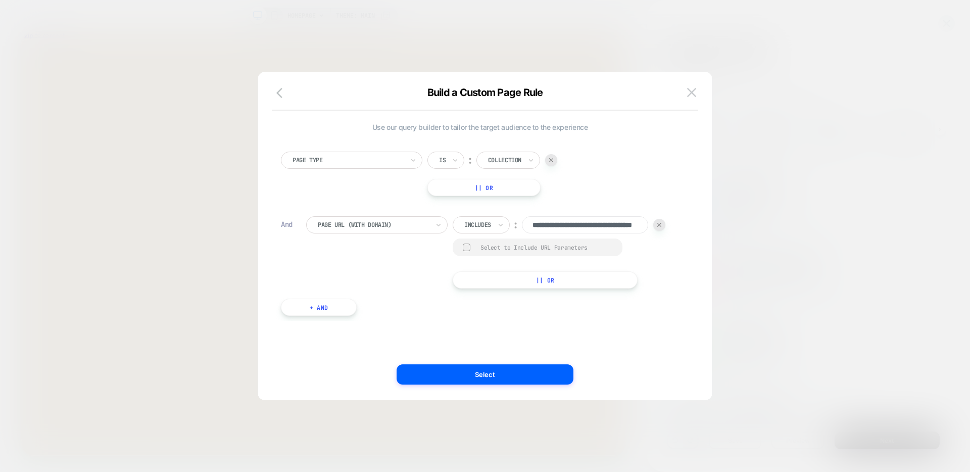
click at [505, 383] on button "Select" at bounding box center [485, 374] width 177 height 20
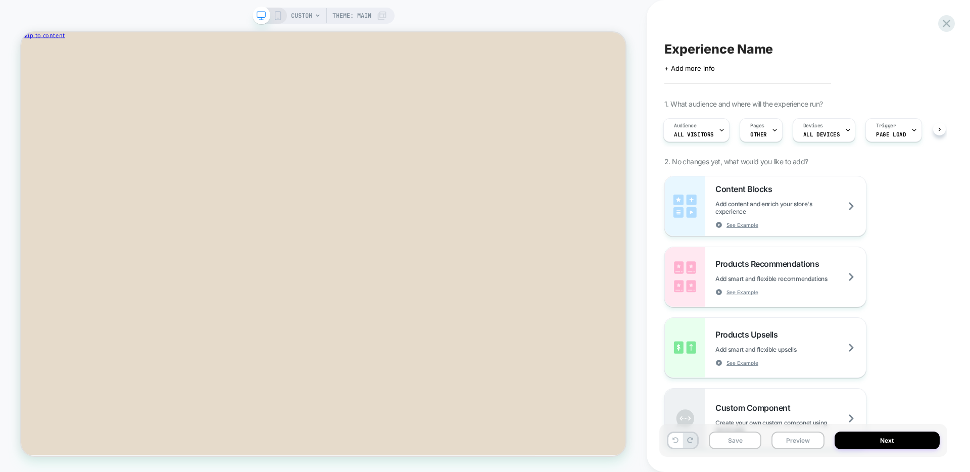
scroll to position [0, 2]
click at [808, 440] on button "Preview" at bounding box center [798, 441] width 53 height 18
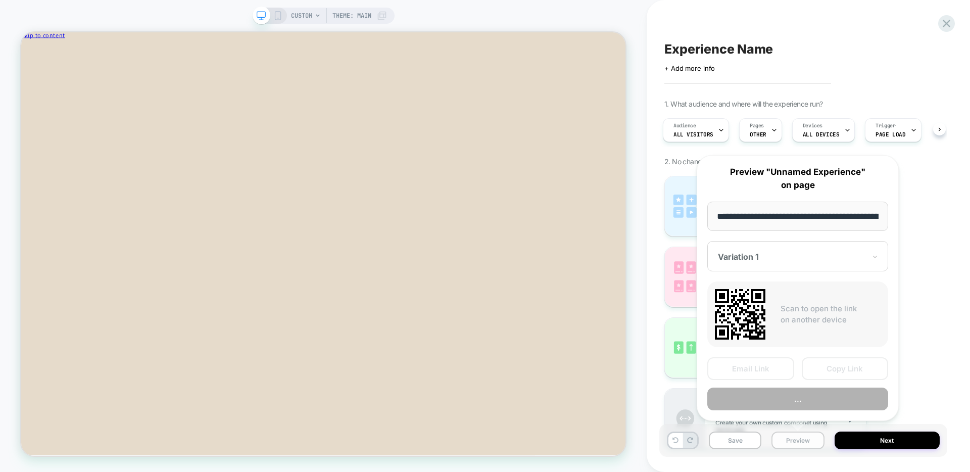
scroll to position [0, 134]
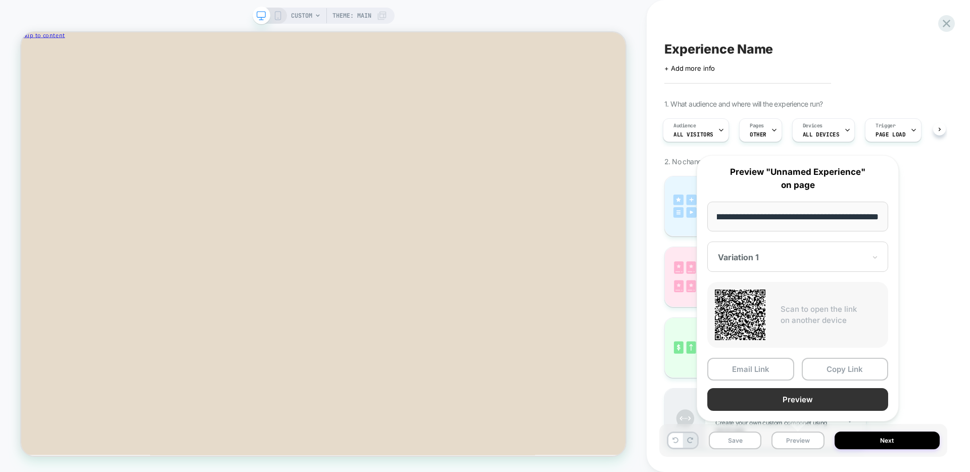
click at [777, 402] on button "Preview" at bounding box center [797, 399] width 181 height 23
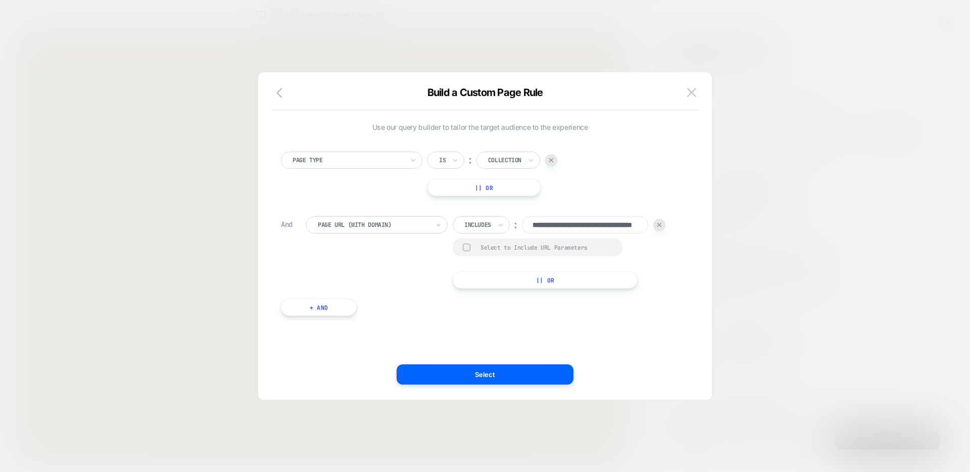
scroll to position [0, 61]
click at [659, 225] on img at bounding box center [659, 225] width 4 height 4
click at [317, 207] on button "+ And" at bounding box center [319, 214] width 76 height 17
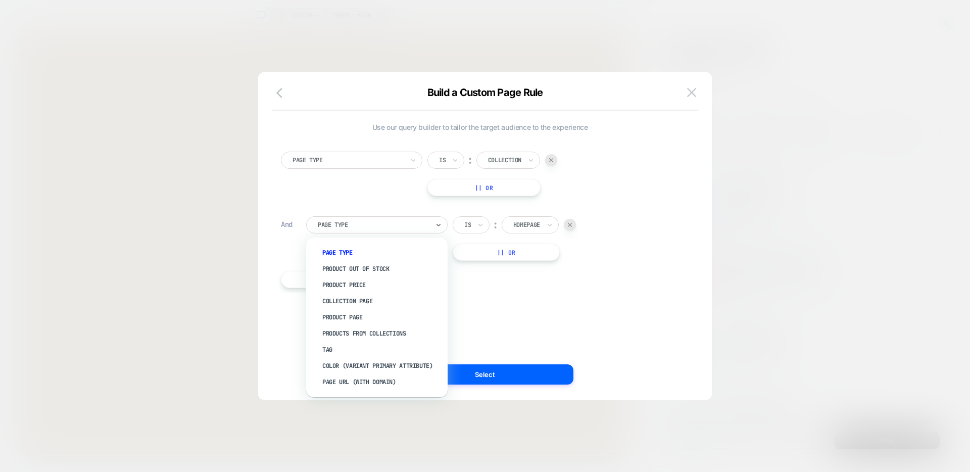
click at [339, 225] on div at bounding box center [373, 224] width 111 height 9
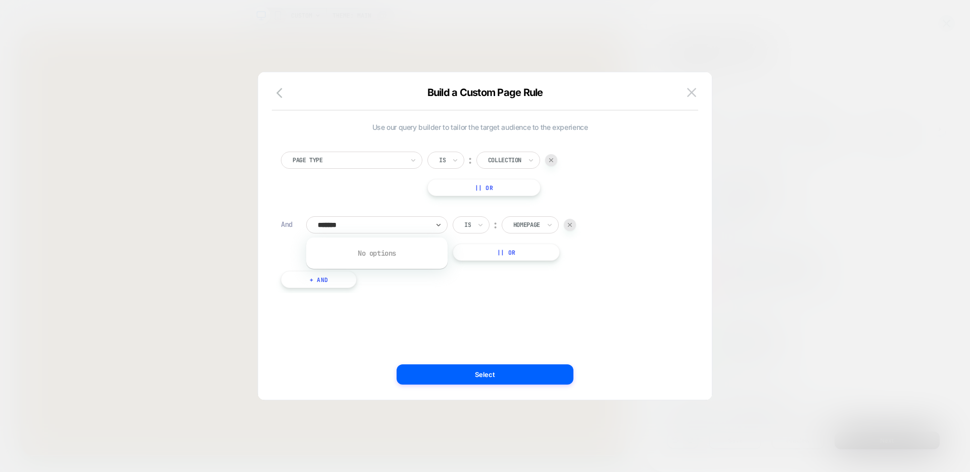
type input "******"
click at [361, 252] on div "Collection Page" at bounding box center [381, 253] width 131 height 16
click at [548, 218] on div "90-Day Bag" at bounding box center [572, 224] width 141 height 17
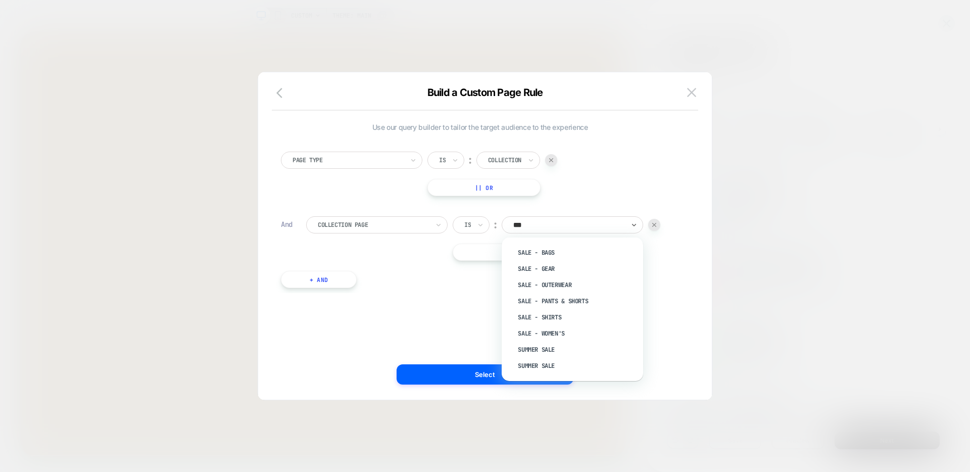
type input "****"
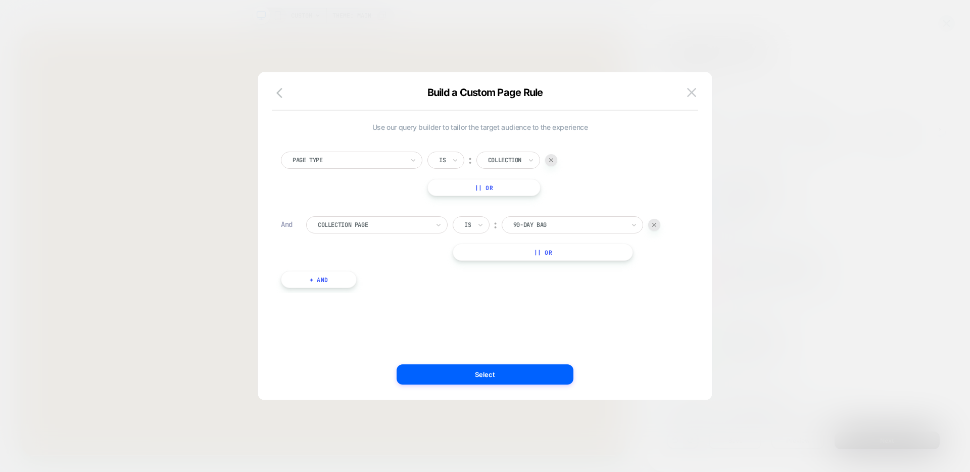
click at [553, 220] on div at bounding box center [568, 224] width 111 height 9
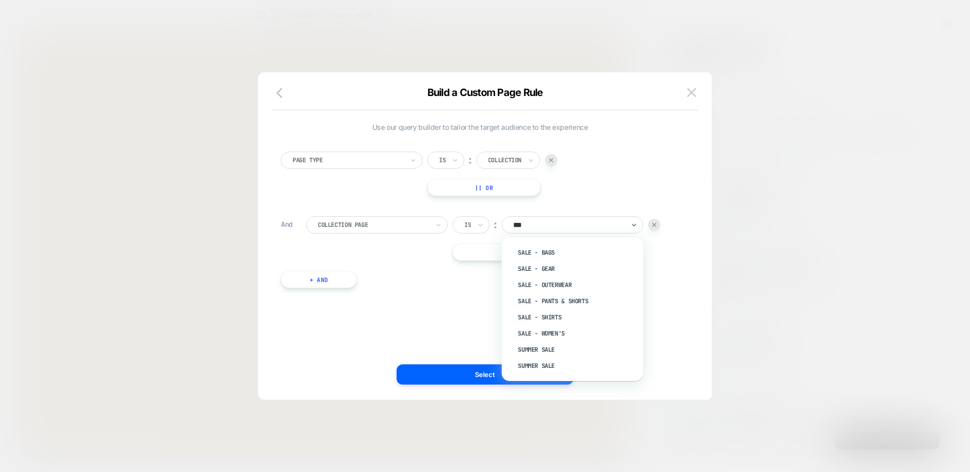
type input "****"
click at [541, 348] on div "Summer Sale" at bounding box center [577, 350] width 131 height 16
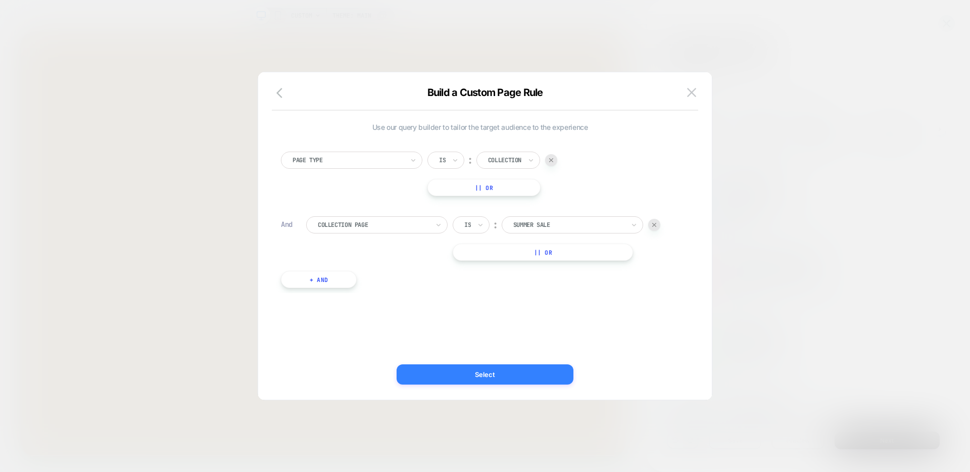
click at [532, 375] on button "Select" at bounding box center [485, 374] width 177 height 20
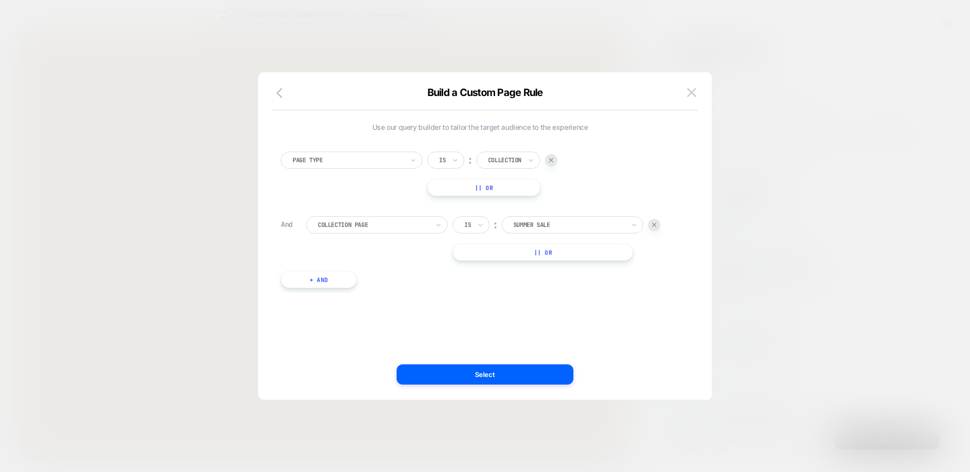
click at [540, 226] on div at bounding box center [568, 224] width 111 height 9
type input "****"
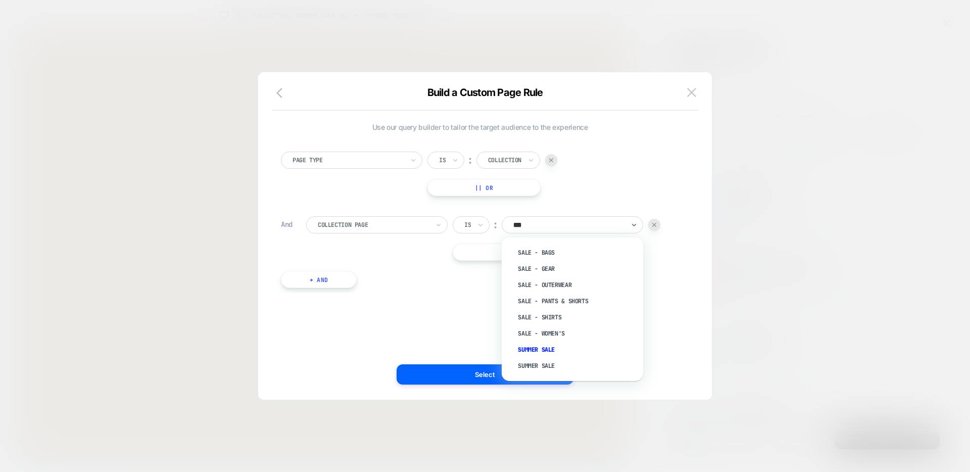
type input "****"
click at [543, 367] on div "Summer Sale" at bounding box center [577, 366] width 131 height 16
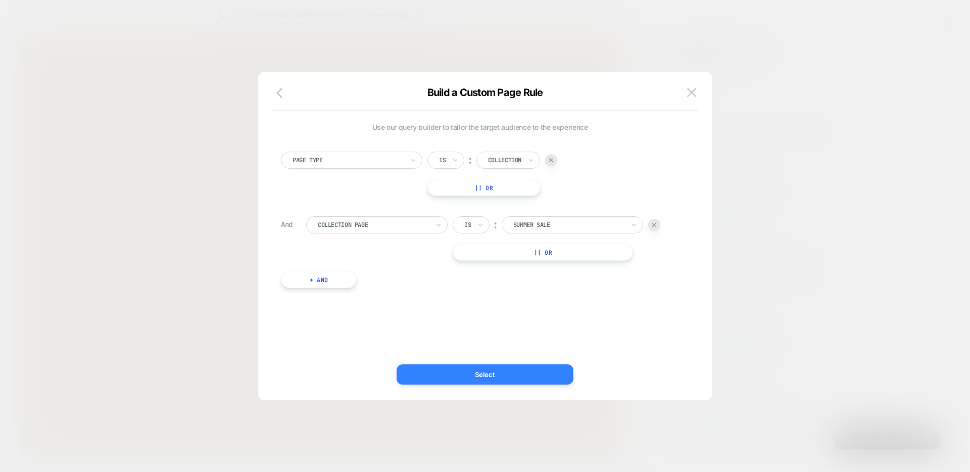
click at [538, 368] on button "Select" at bounding box center [485, 374] width 177 height 20
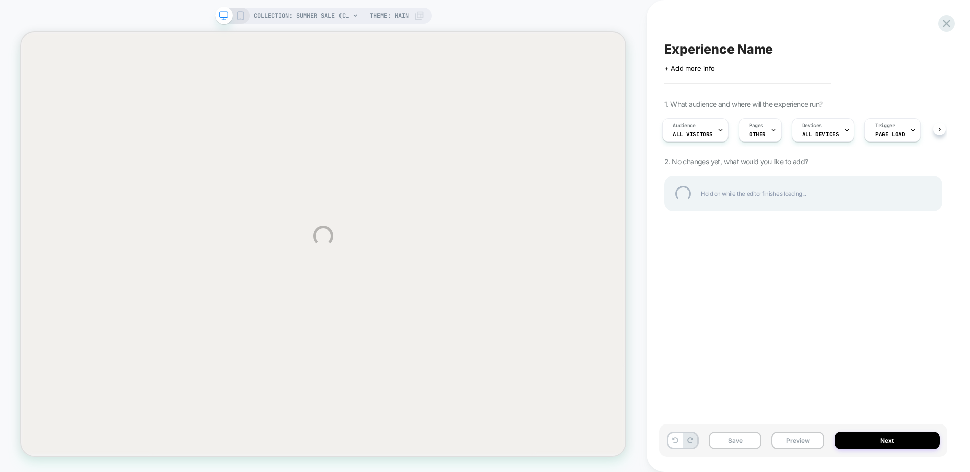
click at [765, 129] on div "COLLECTION: Summer Sale (Category) COLLECTION: Summer Sale (Category) Theme: MA…" at bounding box center [485, 236] width 970 height 472
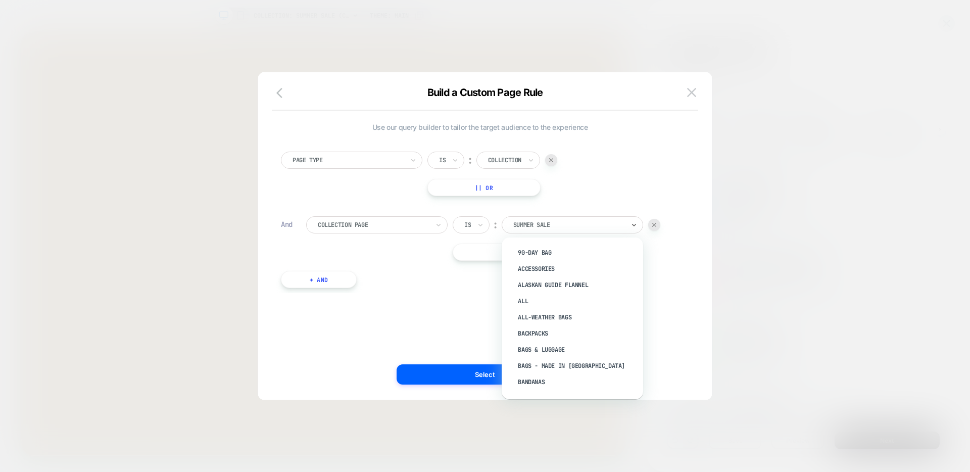
click at [545, 224] on div at bounding box center [568, 224] width 111 height 9
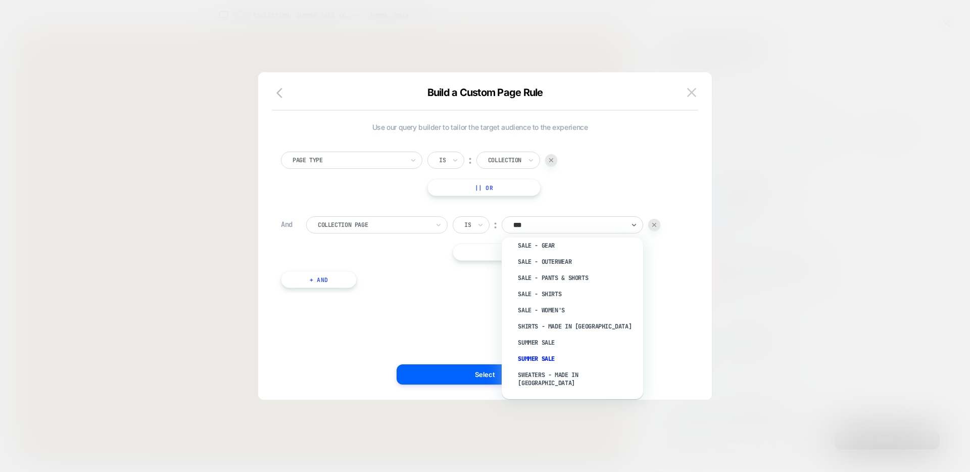
type input "****"
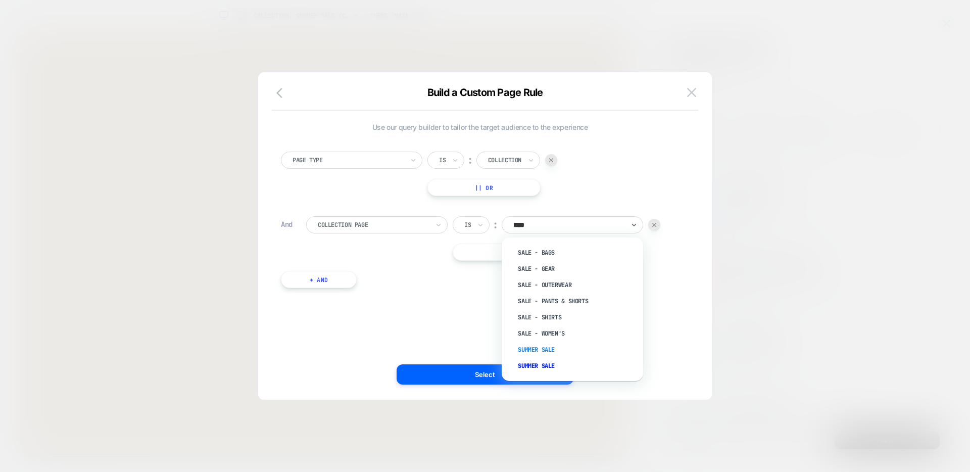
click at [541, 352] on div "Summer Sale" at bounding box center [577, 350] width 131 height 16
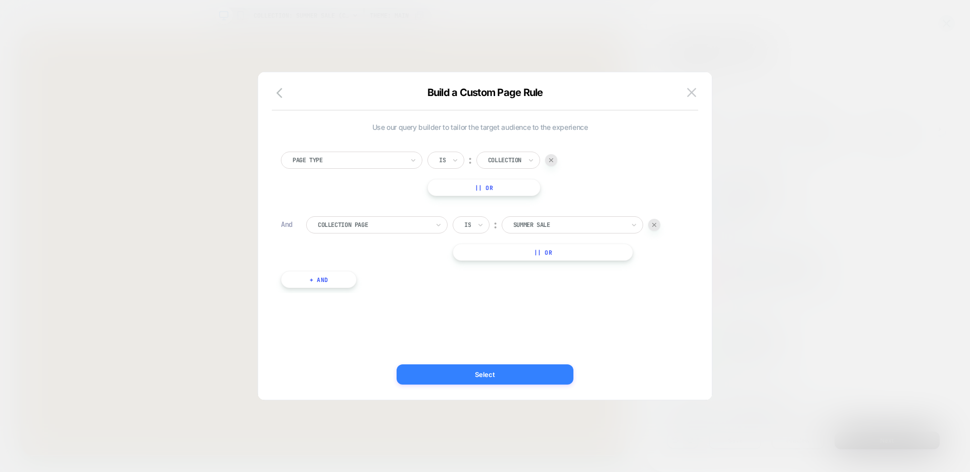
click at [530, 379] on button "Select" at bounding box center [485, 374] width 177 height 20
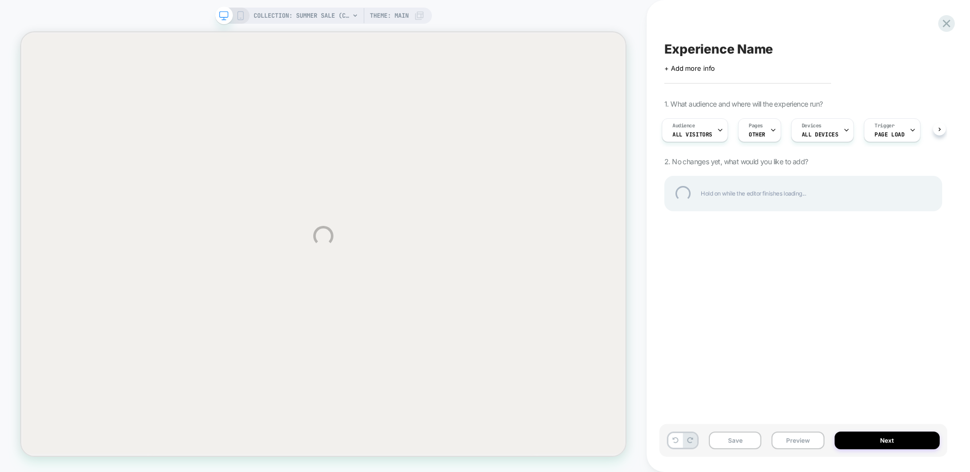
click at [734, 46] on div "Experience Name" at bounding box center [803, 48] width 278 height 15
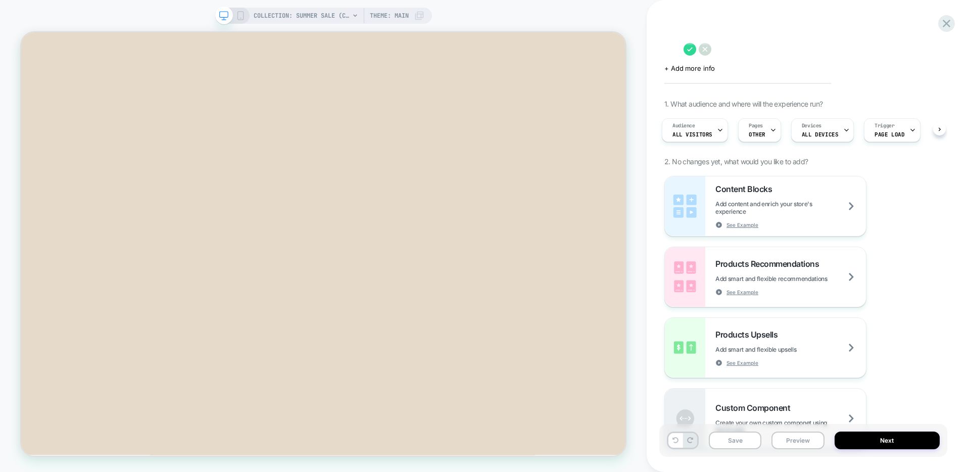
scroll to position [0, 3]
type textarea "*****"
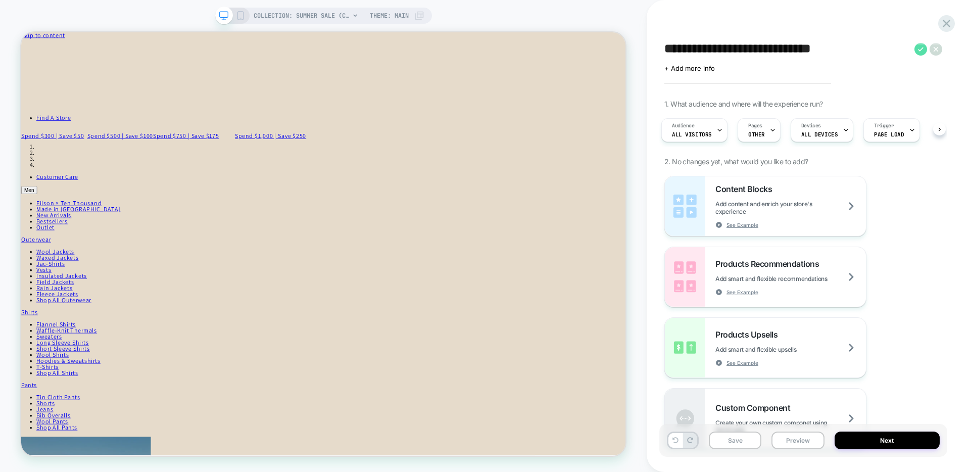
scroll to position [0, 0]
type textarea "**********"
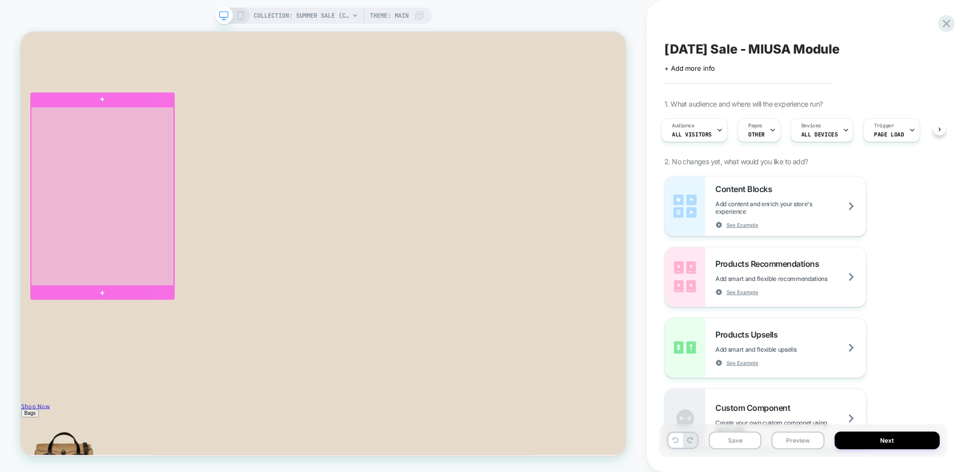
scroll to position [2542, 0]
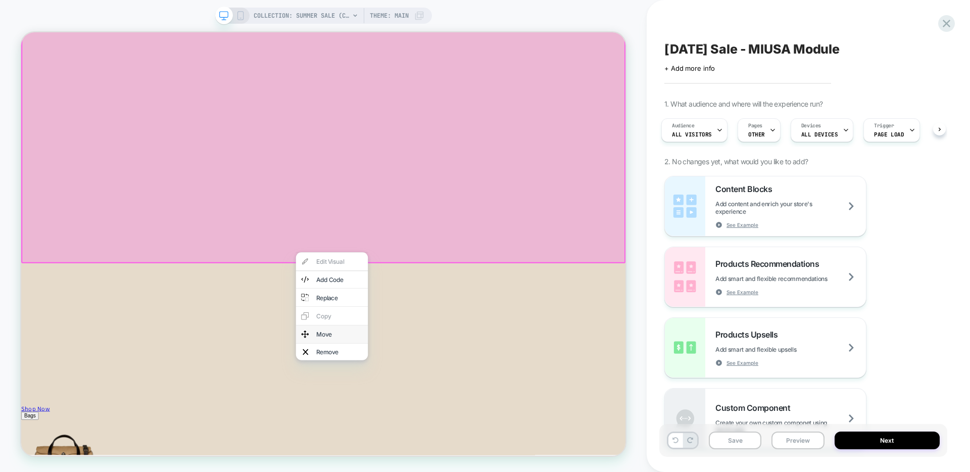
click at [431, 431] on div "Move" at bounding box center [446, 435] width 62 height 8
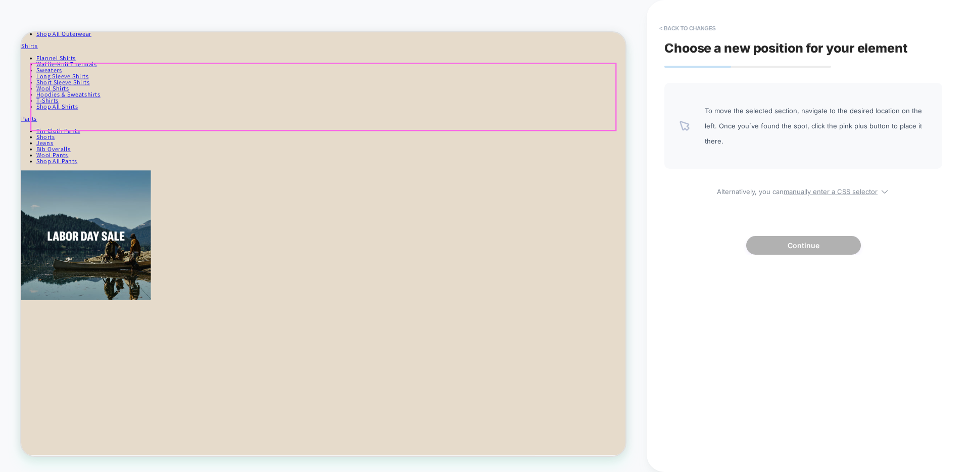
scroll to position [263, 0]
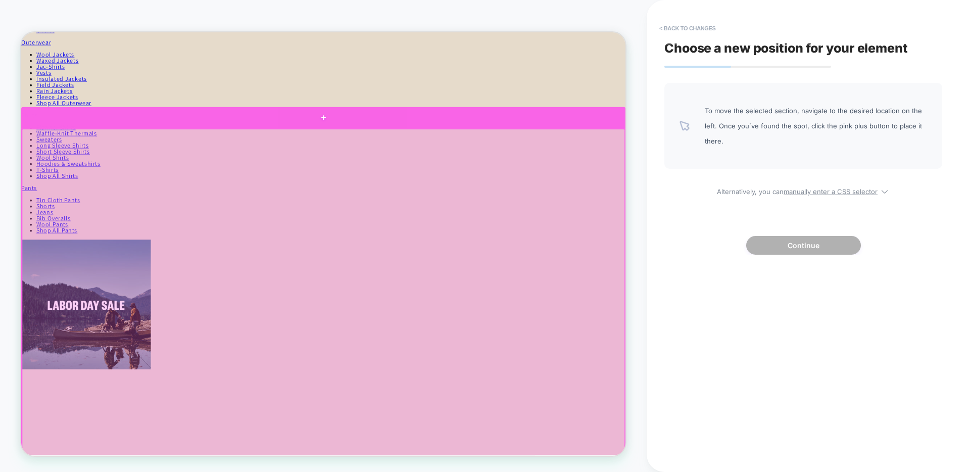
click at [421, 154] on div at bounding box center [424, 146] width 806 height 28
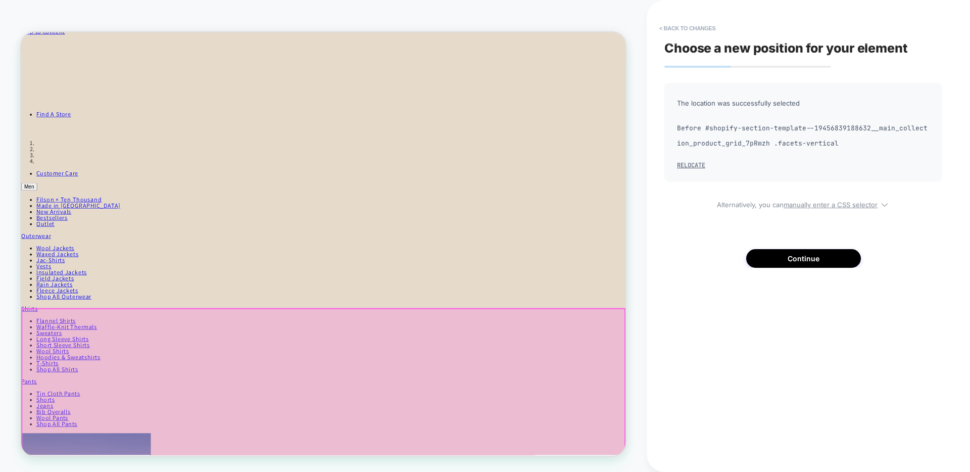
scroll to position [206, 0]
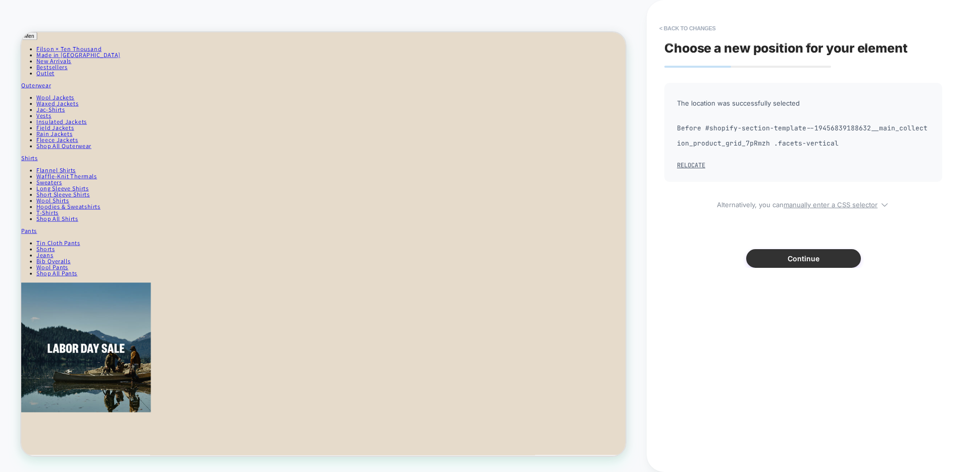
click at [794, 251] on button "Continue" at bounding box center [803, 258] width 115 height 19
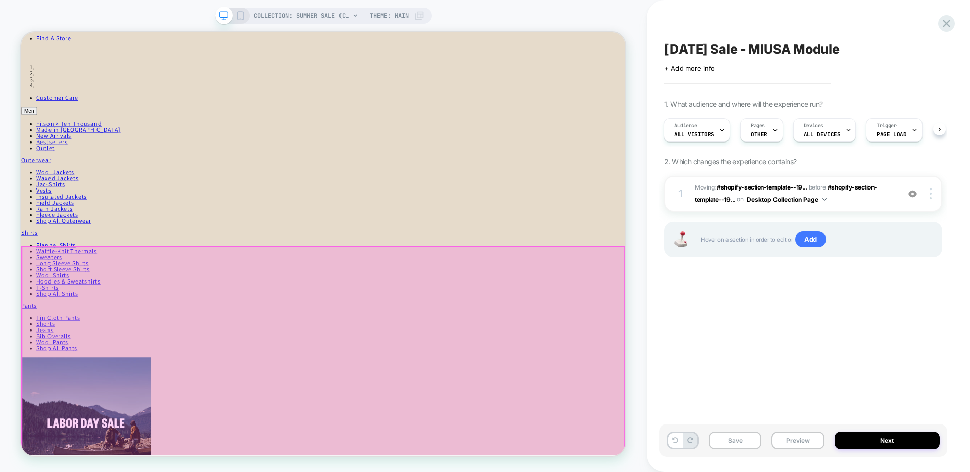
scroll to position [0, 0]
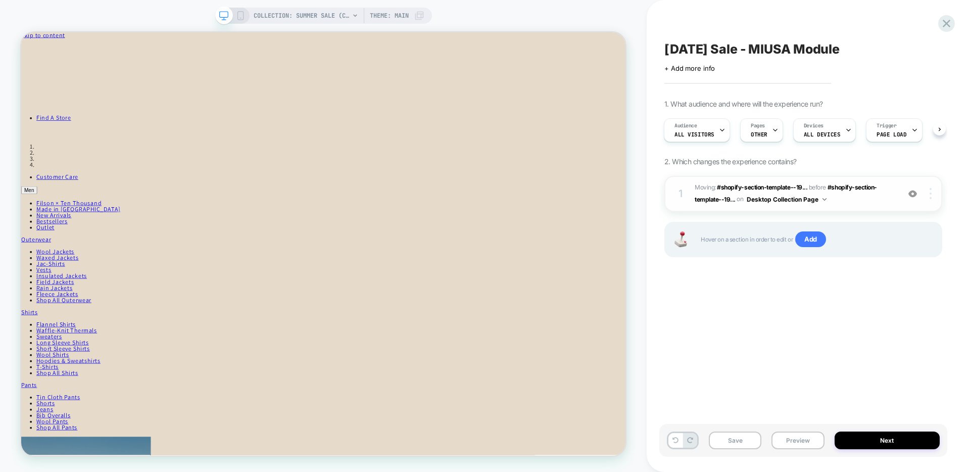
click at [931, 192] on img at bounding box center [931, 193] width 2 height 11
drag, startPoint x: 243, startPoint y: 15, endPoint x: 248, endPoint y: 26, distance: 12.4
click at [242, 15] on rect at bounding box center [240, 16] width 6 height 8
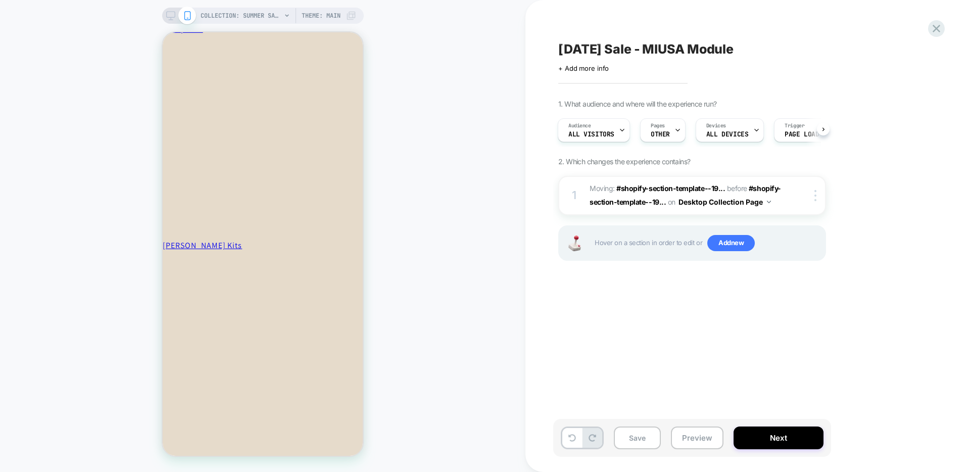
scroll to position [1942, 0]
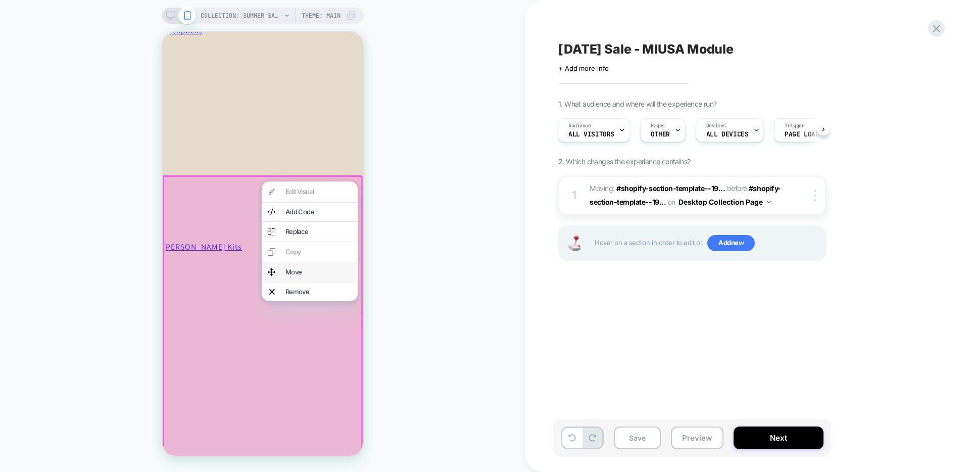
click at [298, 271] on div "Move" at bounding box center [319, 272] width 66 height 7
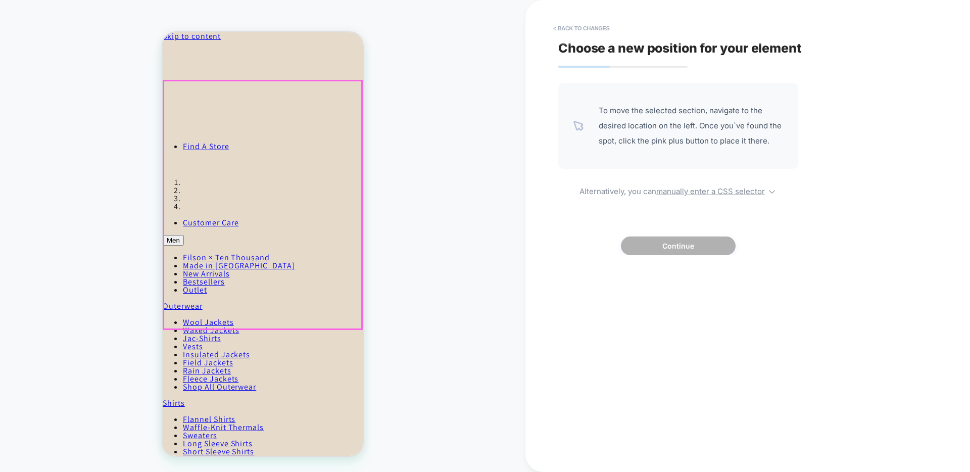
scroll to position [58, 0]
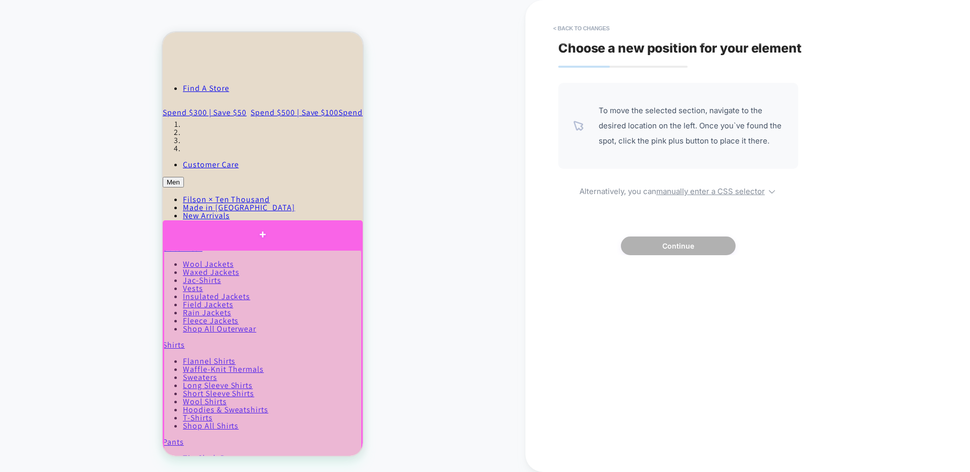
click at [270, 247] on div at bounding box center [263, 234] width 200 height 29
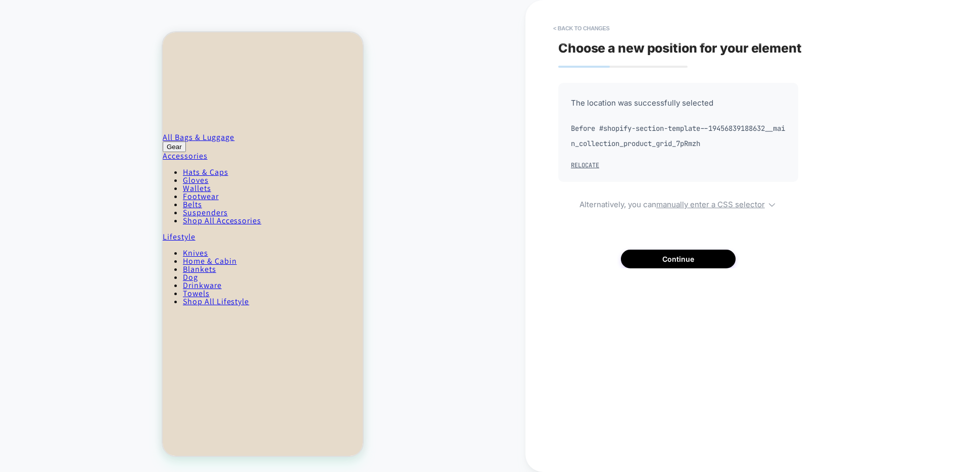
scroll to position [2867, 0]
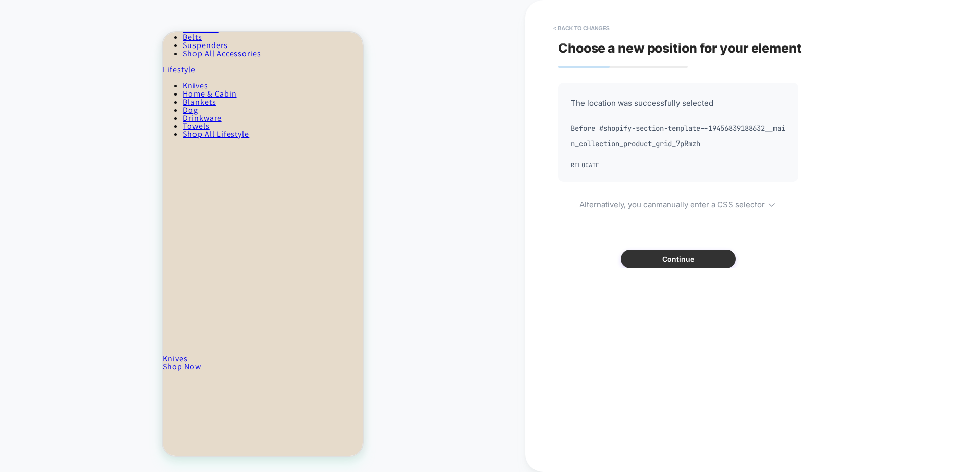
click at [702, 259] on button "Continue" at bounding box center [678, 259] width 115 height 19
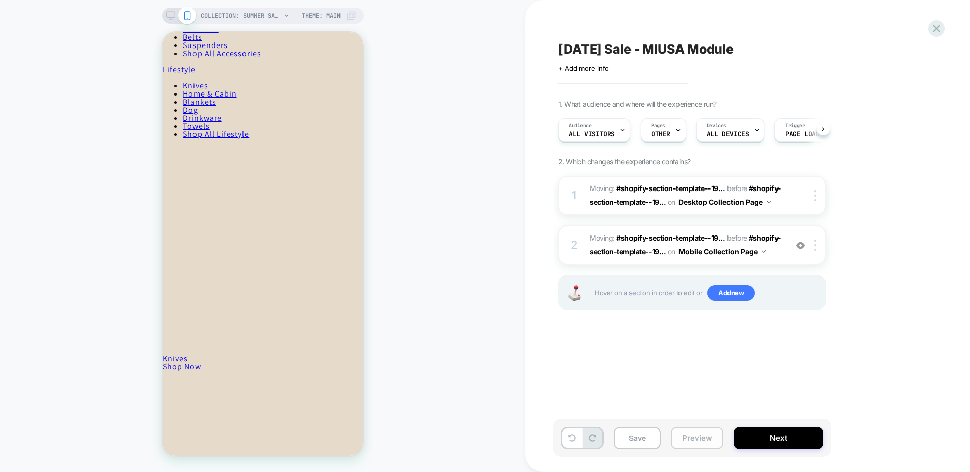
scroll to position [0, 1]
click at [644, 437] on button "Save" at bounding box center [637, 437] width 47 height 23
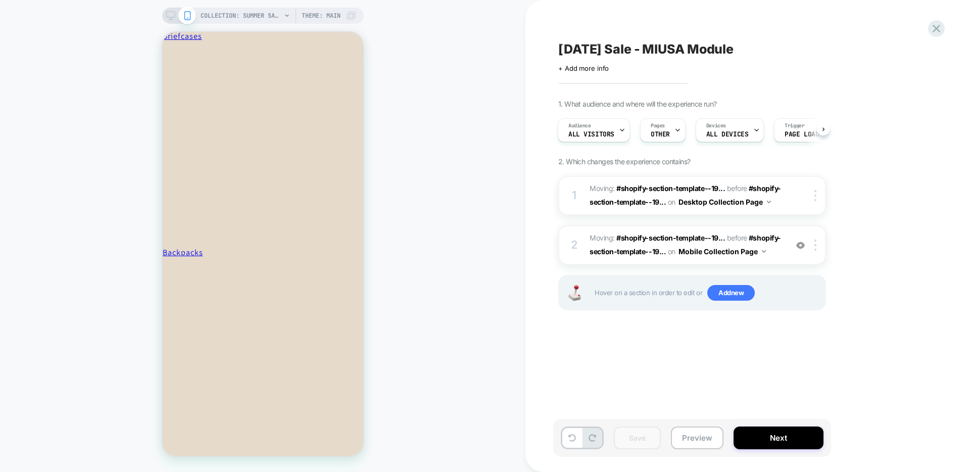
scroll to position [1389, 0]
click at [735, 39] on div "[DATE] Sale - MIUSA Module Click to edit experience details + Add more info 1. …" at bounding box center [742, 236] width 379 height 452
click at [761, 42] on div "[DATE] Sale - MIUSA Module" at bounding box center [742, 48] width 369 height 15
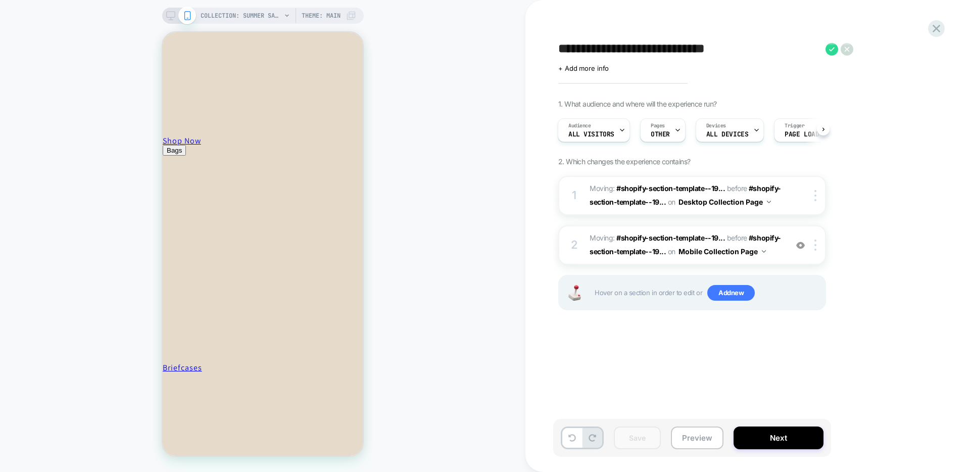
click at [651, 48] on textarea "**********" at bounding box center [689, 48] width 262 height 15
type textarea "**********"
click at [903, 47] on icon at bounding box center [905, 49] width 13 height 13
click at [847, 42] on div "[DATE] Sale PLP - MIUSA Module Moved Up" at bounding box center [742, 48] width 369 height 15
click at [903, 46] on icon at bounding box center [905, 49] width 13 height 13
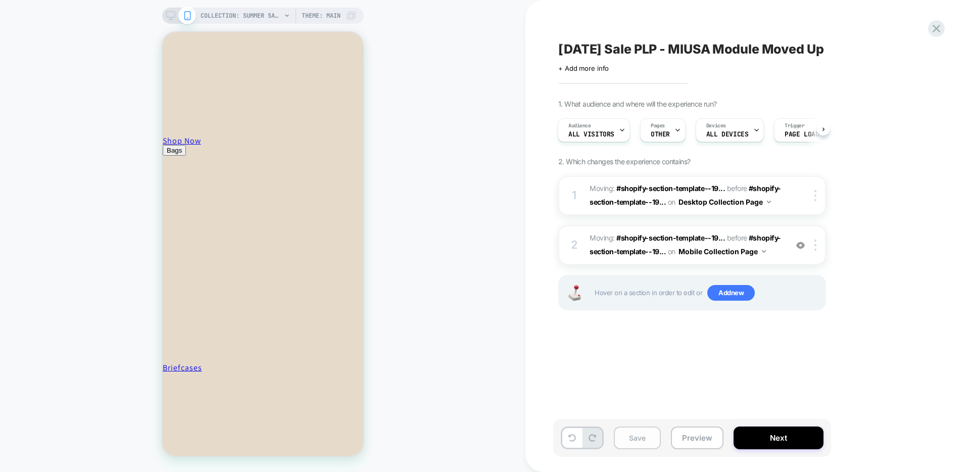
click at [642, 443] on button "Save" at bounding box center [637, 437] width 47 height 23
click at [871, 293] on div "1. What audience and where will the experience run? Audience All Visitors Pages…" at bounding box center [742, 218] width 369 height 236
click at [938, 28] on icon at bounding box center [937, 29] width 14 height 14
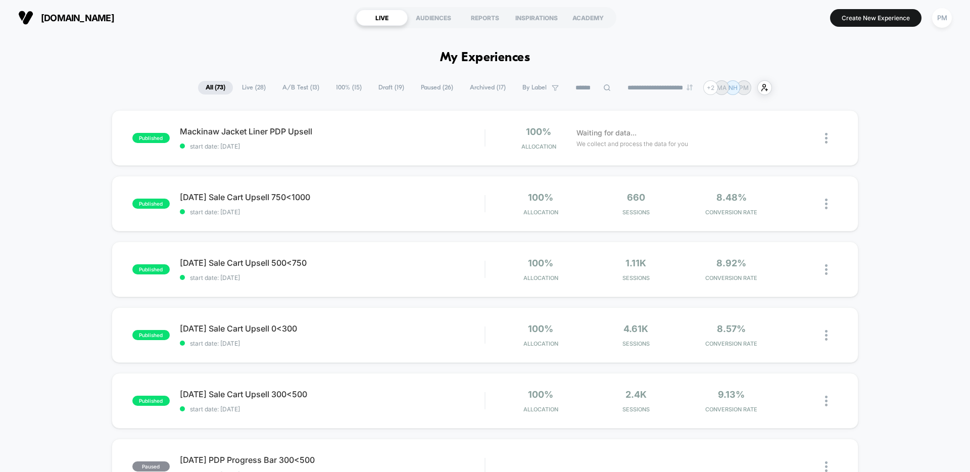
click at [387, 85] on span "Draft ( 19 )" at bounding box center [391, 88] width 41 height 14
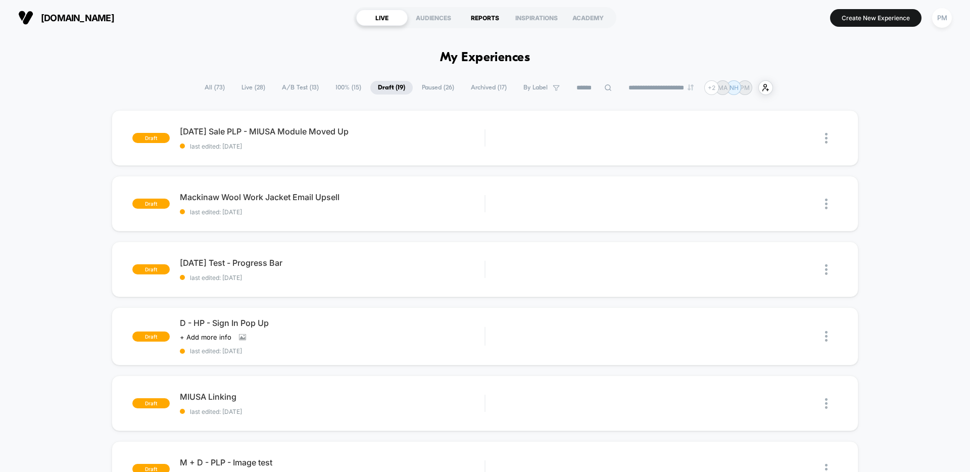
click at [469, 12] on div "REPORTS" at bounding box center [485, 18] width 52 height 16
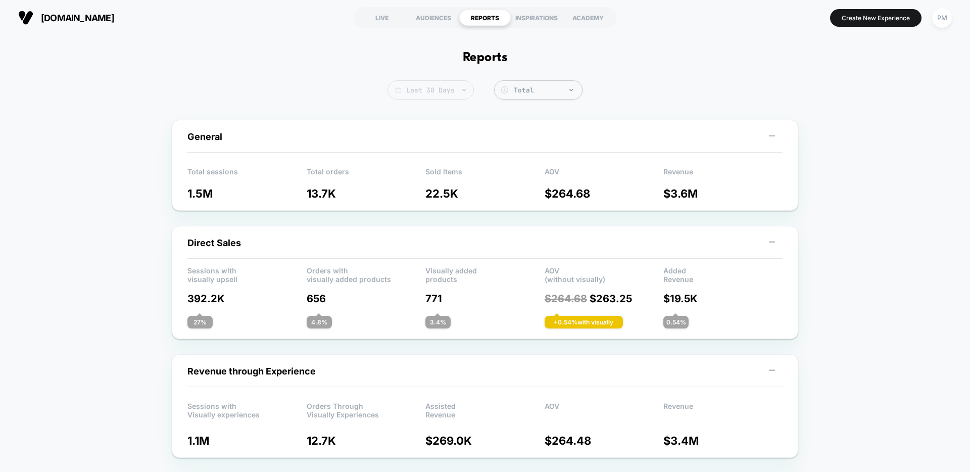
click at [412, 91] on span "Last 30 Days" at bounding box center [431, 89] width 86 height 19
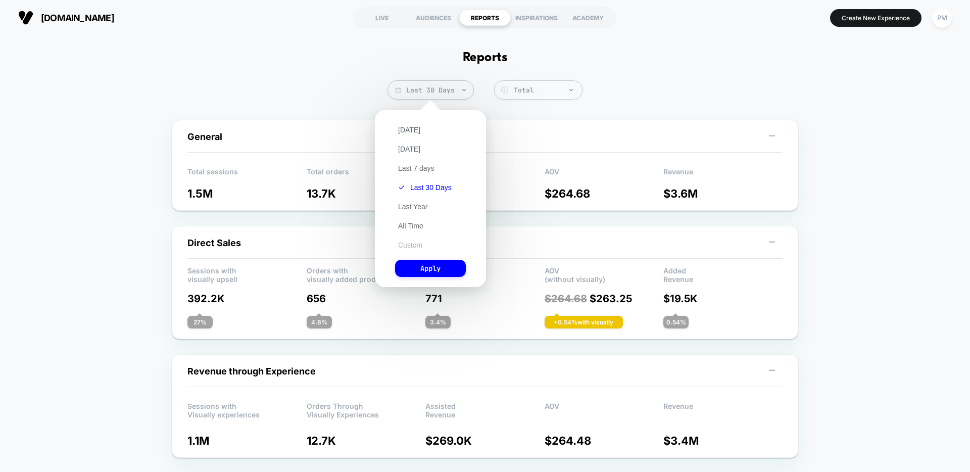
click at [407, 242] on button "Custom" at bounding box center [410, 245] width 30 height 9
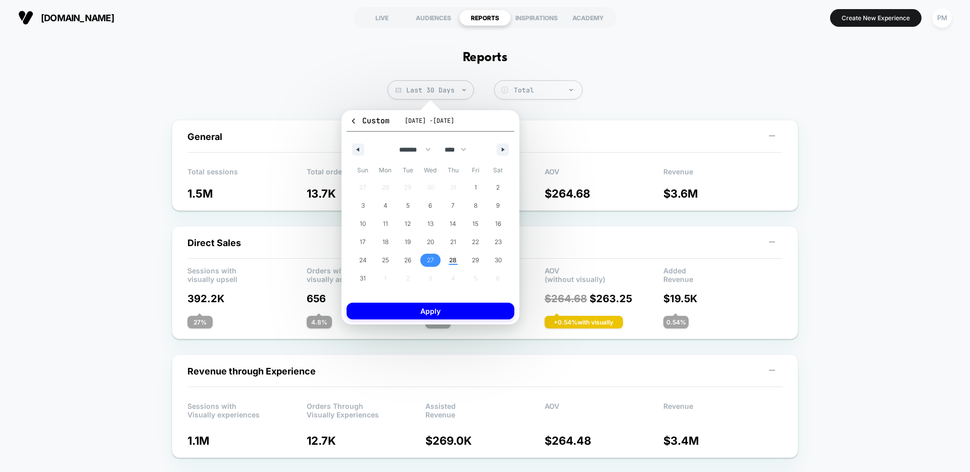
click at [427, 259] on span "27" at bounding box center [430, 260] width 7 height 18
click at [454, 259] on span "28" at bounding box center [453, 260] width 8 height 18
click at [454, 308] on button "Apply" at bounding box center [431, 311] width 168 height 17
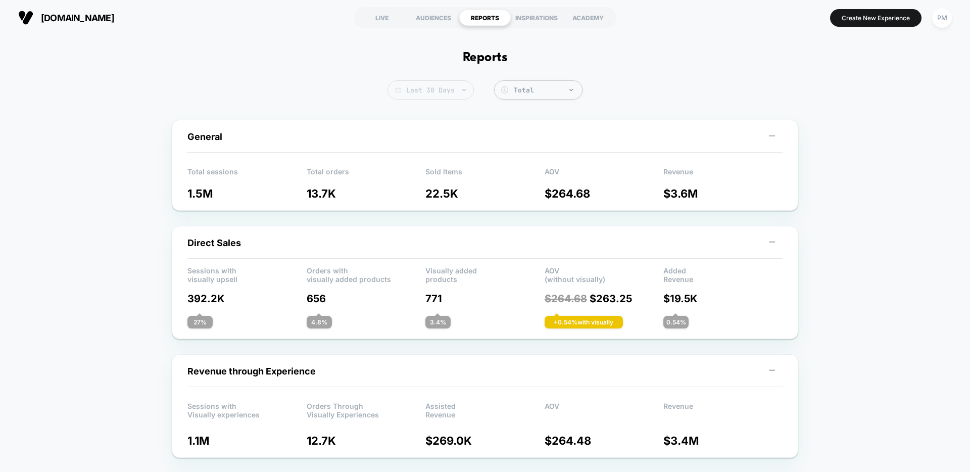
click at [440, 88] on span "Last 30 Days" at bounding box center [431, 89] width 86 height 19
select select "*"
select select "****"
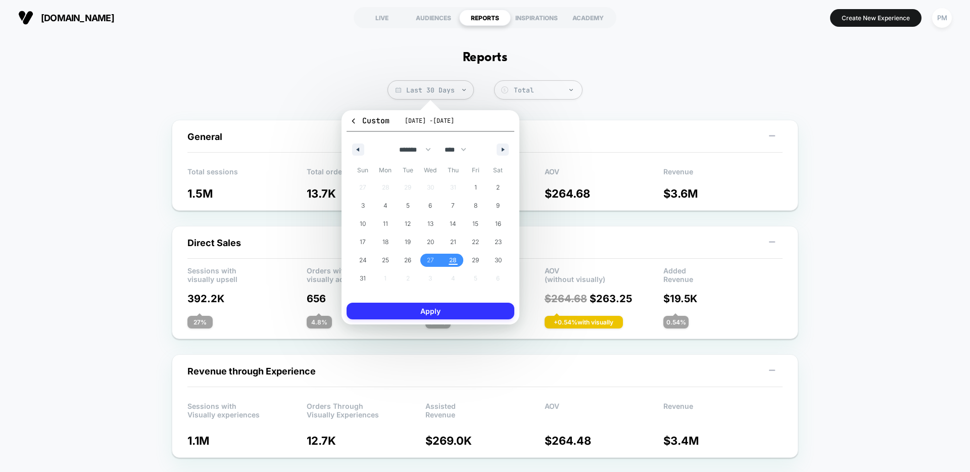
click at [441, 306] on button "Apply" at bounding box center [431, 311] width 168 height 17
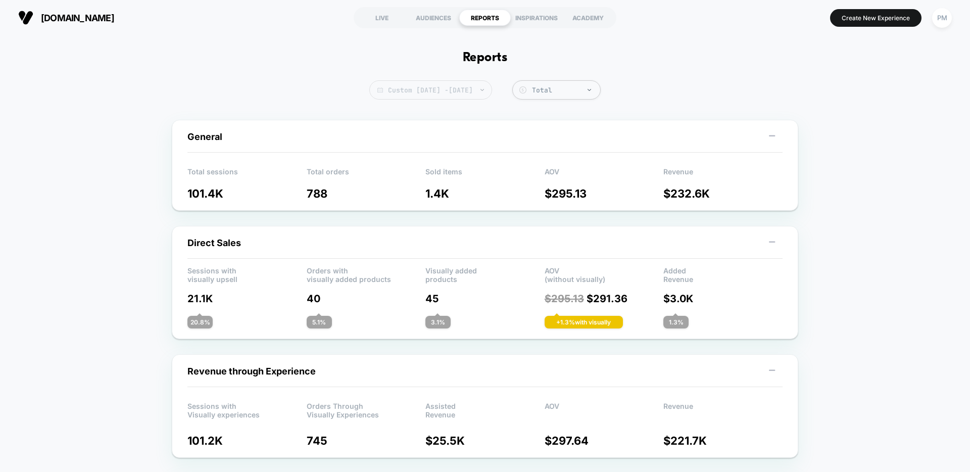
click at [492, 88] on span "Custom [DATE] - [DATE]" at bounding box center [430, 89] width 123 height 19
select select "*"
select select "****"
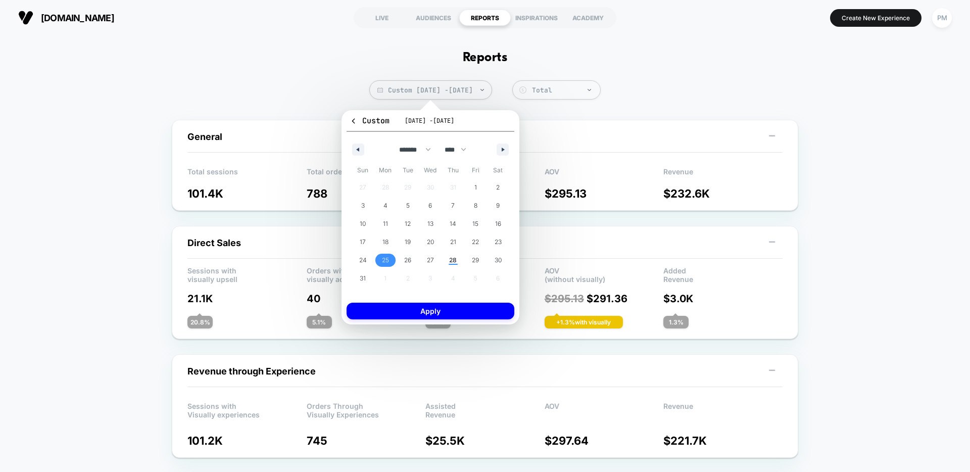
click at [383, 260] on span "25" at bounding box center [385, 260] width 7 height 18
click at [357, 264] on span "24" at bounding box center [363, 260] width 23 height 13
click at [453, 260] on span "28" at bounding box center [453, 260] width 8 height 18
click at [360, 259] on span "24" at bounding box center [363, 260] width 8 height 18
click at [434, 310] on button "Apply" at bounding box center [431, 311] width 168 height 17
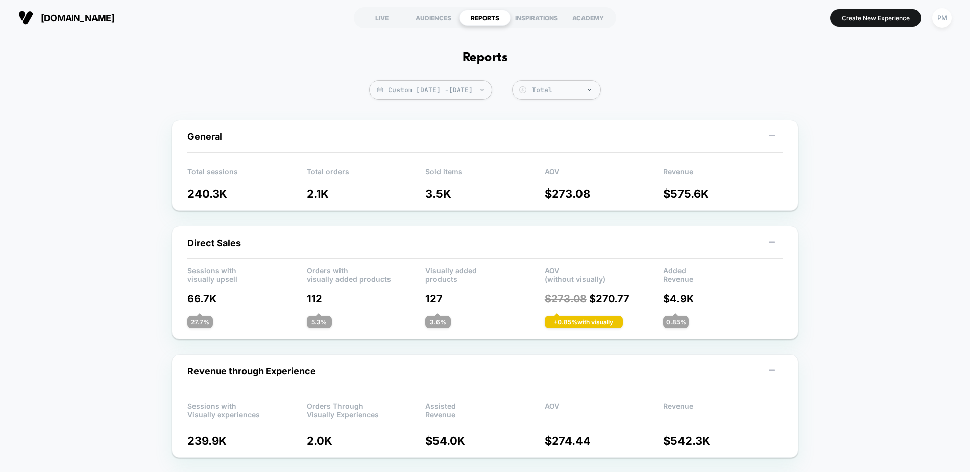
click at [466, 86] on span "Custom [DATE] - [DATE]" at bounding box center [430, 89] width 123 height 19
select select "*"
select select "****"
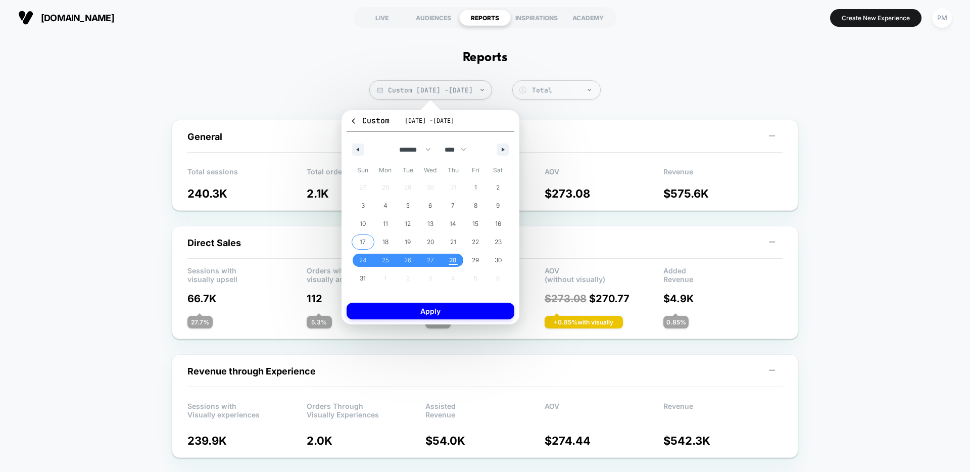
click at [363, 240] on span "17" at bounding box center [363, 242] width 6 height 18
click at [499, 240] on span "23" at bounding box center [498, 242] width 7 height 18
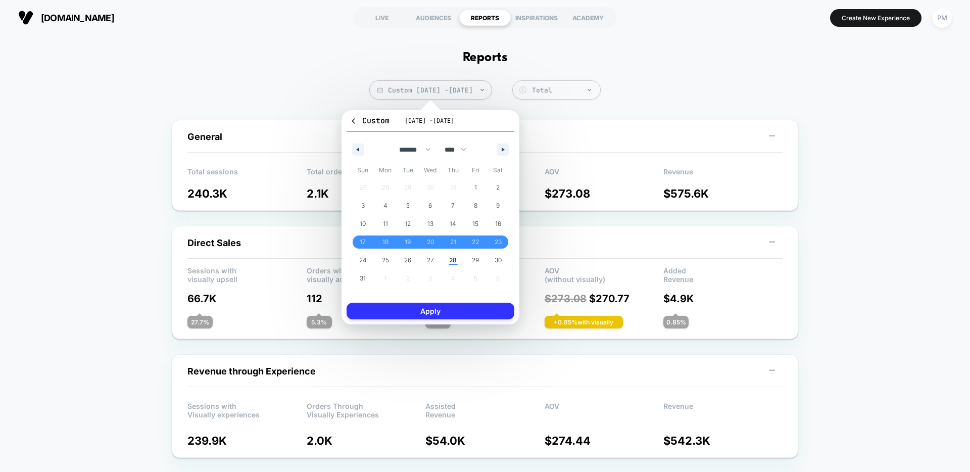
click at [431, 311] on button "Apply" at bounding box center [431, 311] width 168 height 17
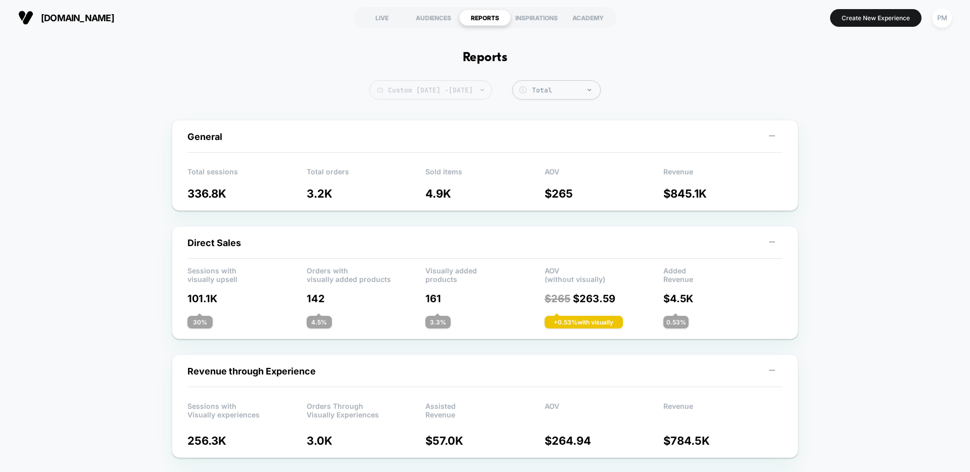
click at [478, 93] on span "Custom [DATE] - [DATE]" at bounding box center [430, 89] width 123 height 19
select select "*"
select select "****"
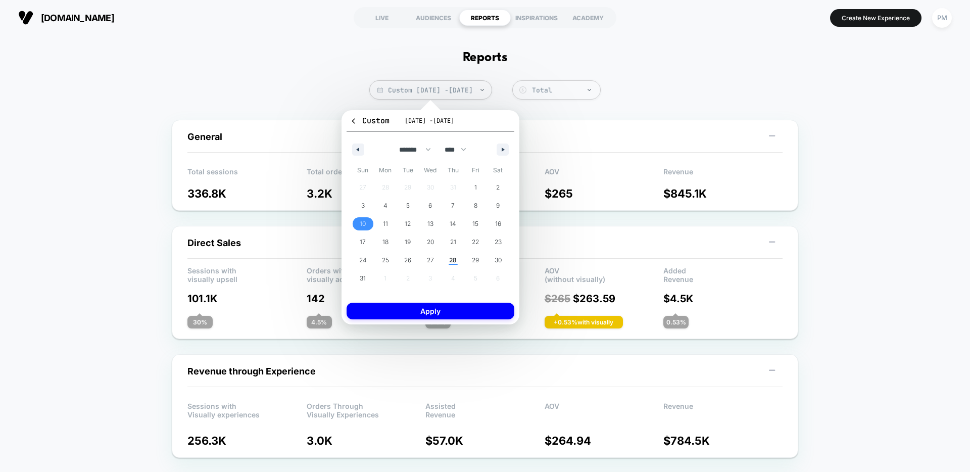
click at [366, 221] on span "10" at bounding box center [363, 223] width 23 height 13
click at [496, 217] on span "16" at bounding box center [498, 224] width 6 height 18
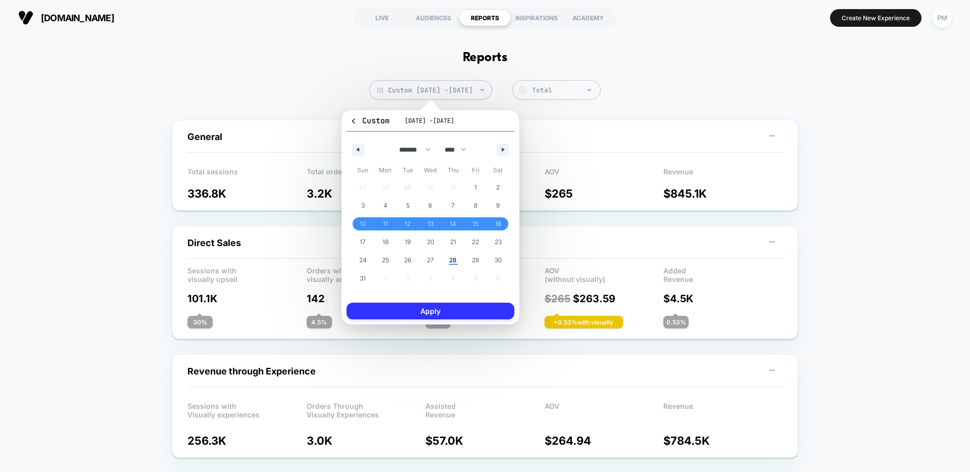
click at [441, 313] on button "Apply" at bounding box center [431, 311] width 168 height 17
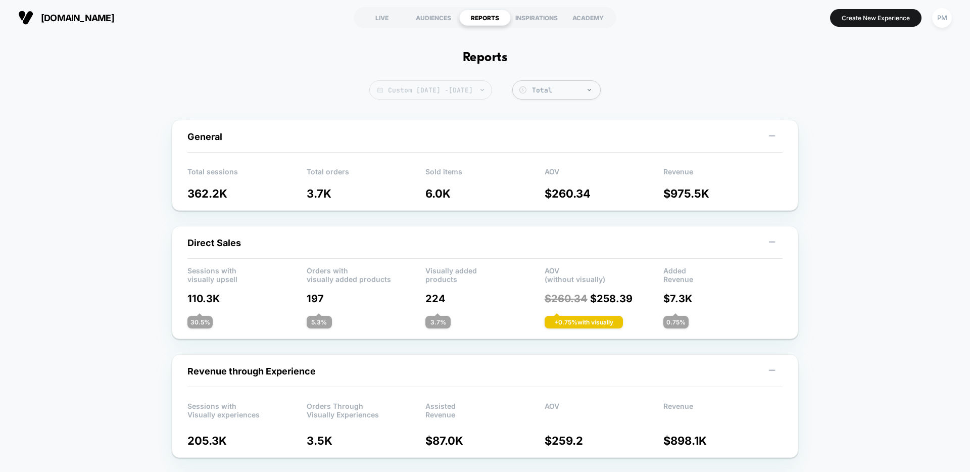
click at [454, 89] on span "Custom [DATE] - [DATE]" at bounding box center [430, 89] width 123 height 19
select select "*"
select select "****"
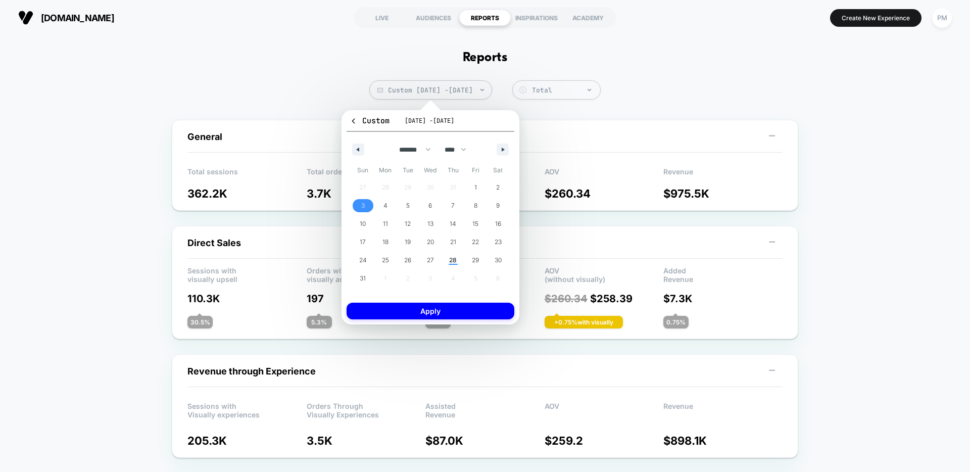
click at [365, 202] on span "3" at bounding box center [363, 205] width 23 height 13
click at [499, 201] on span "9" at bounding box center [498, 206] width 4 height 18
